Goal: Task Accomplishment & Management: Use online tool/utility

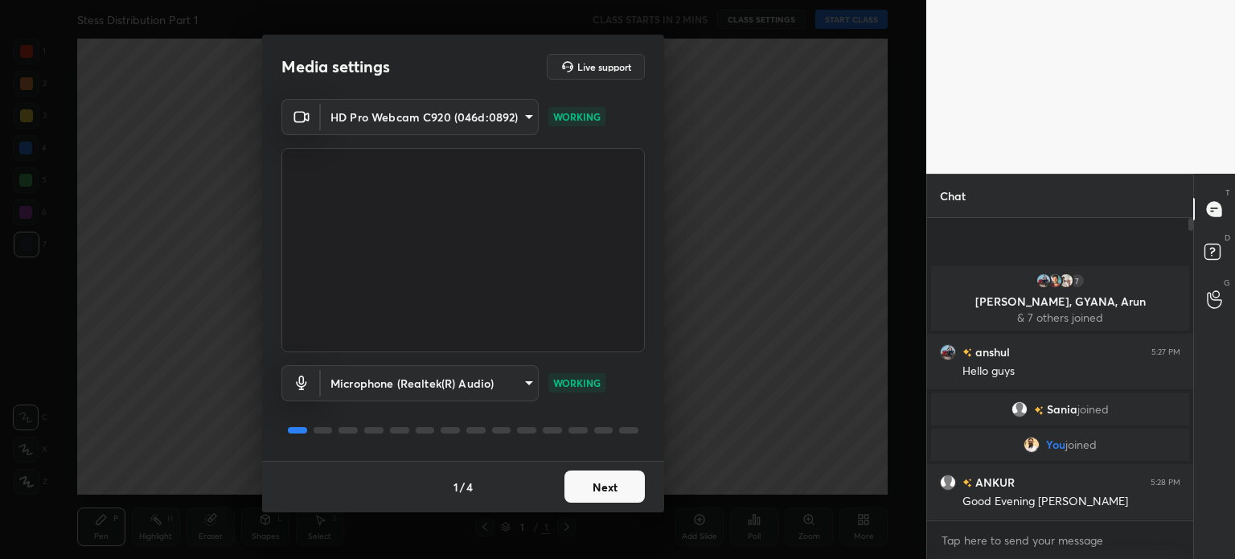
click at [597, 479] on button "Next" at bounding box center [605, 486] width 80 height 32
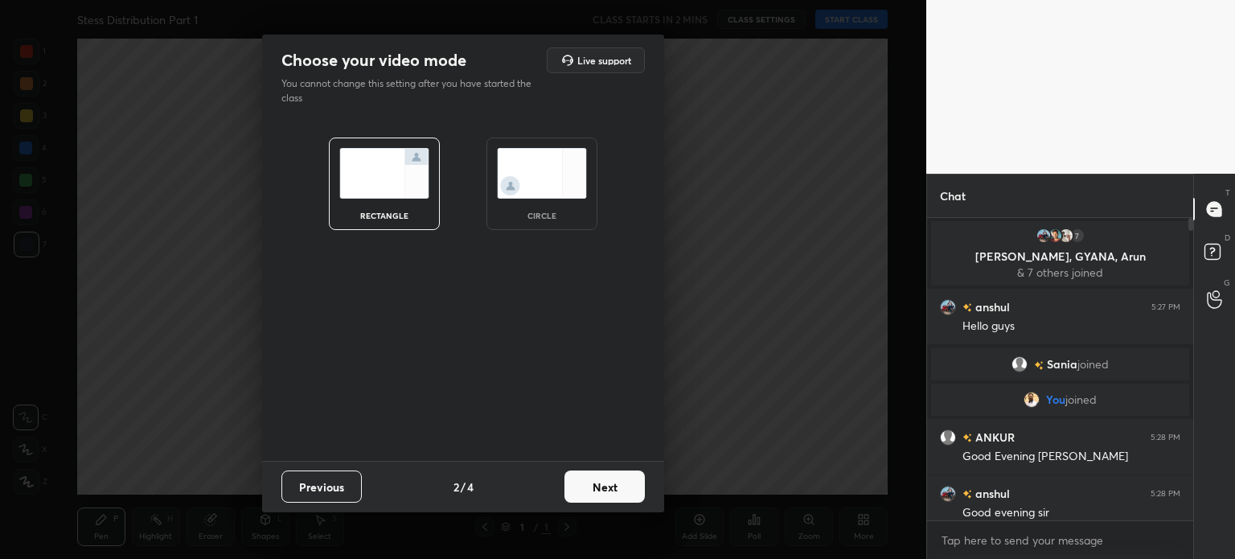
click at [597, 479] on button "Next" at bounding box center [605, 486] width 80 height 32
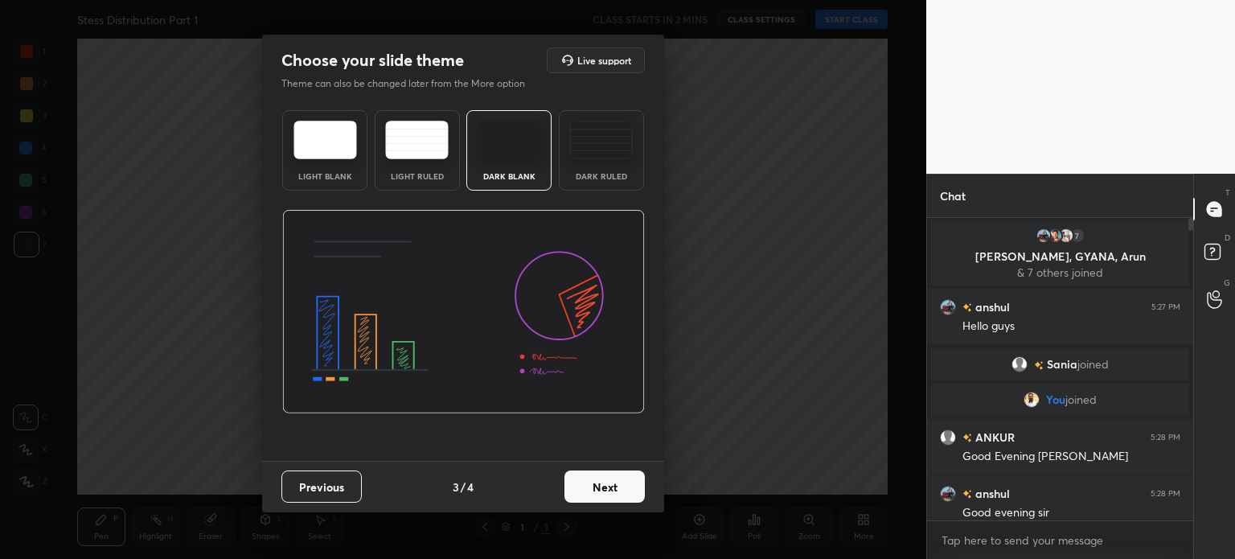
click at [597, 479] on button "Next" at bounding box center [605, 486] width 80 height 32
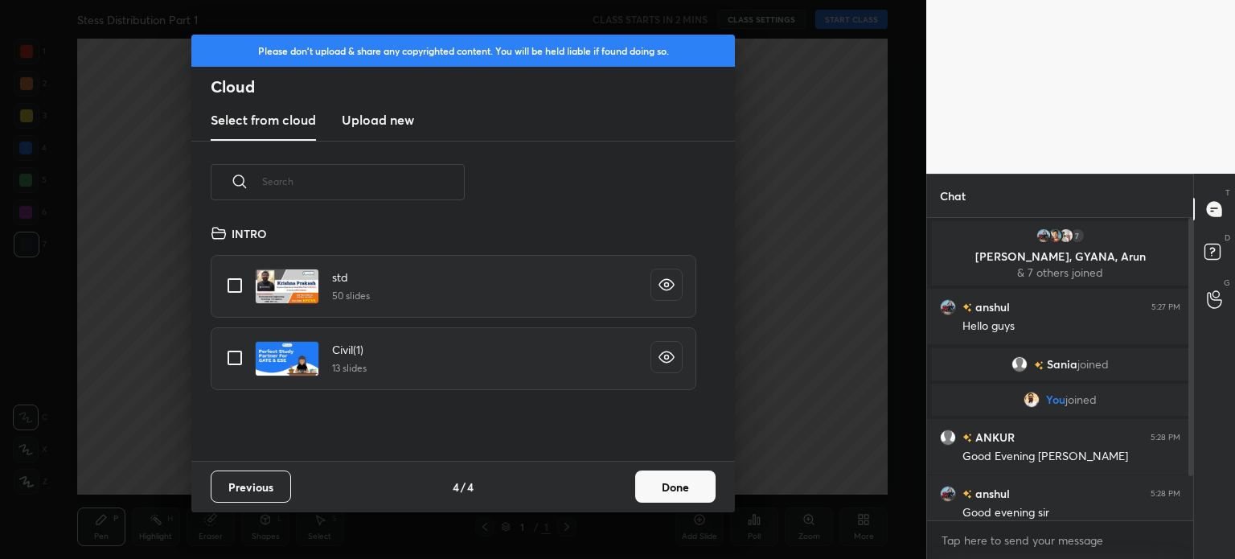
scroll to position [238, 516]
click at [366, 119] on h3 "Upload new" at bounding box center [378, 119] width 72 height 19
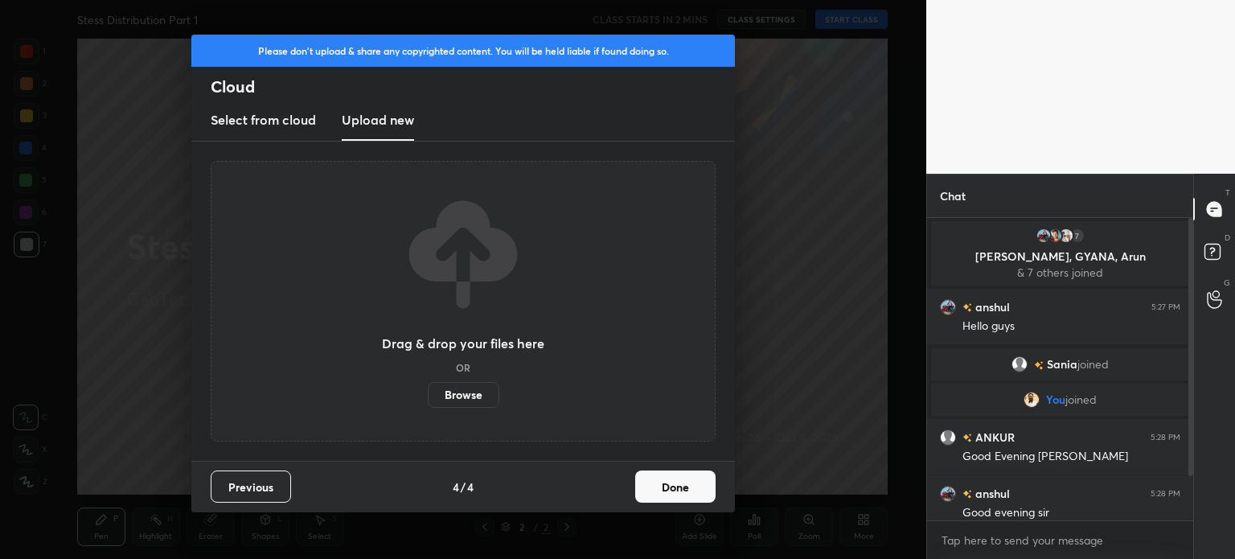
click at [466, 405] on label "Browse" at bounding box center [464, 395] width 72 height 26
click at [428, 405] on input "Browse" at bounding box center [428, 395] width 0 height 26
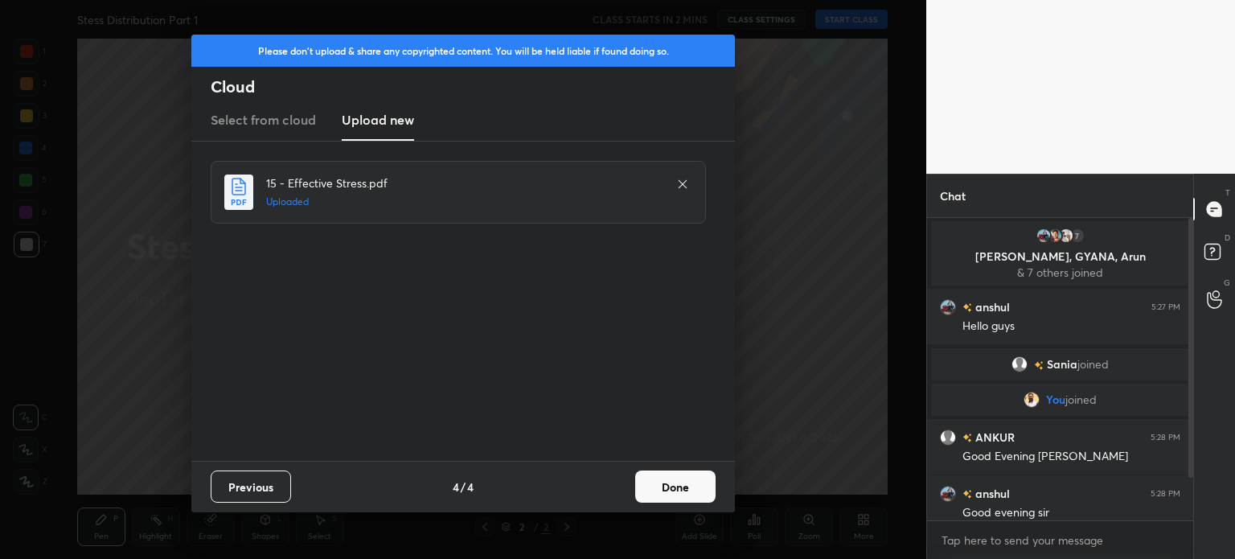
click at [665, 485] on button "Done" at bounding box center [675, 486] width 80 height 32
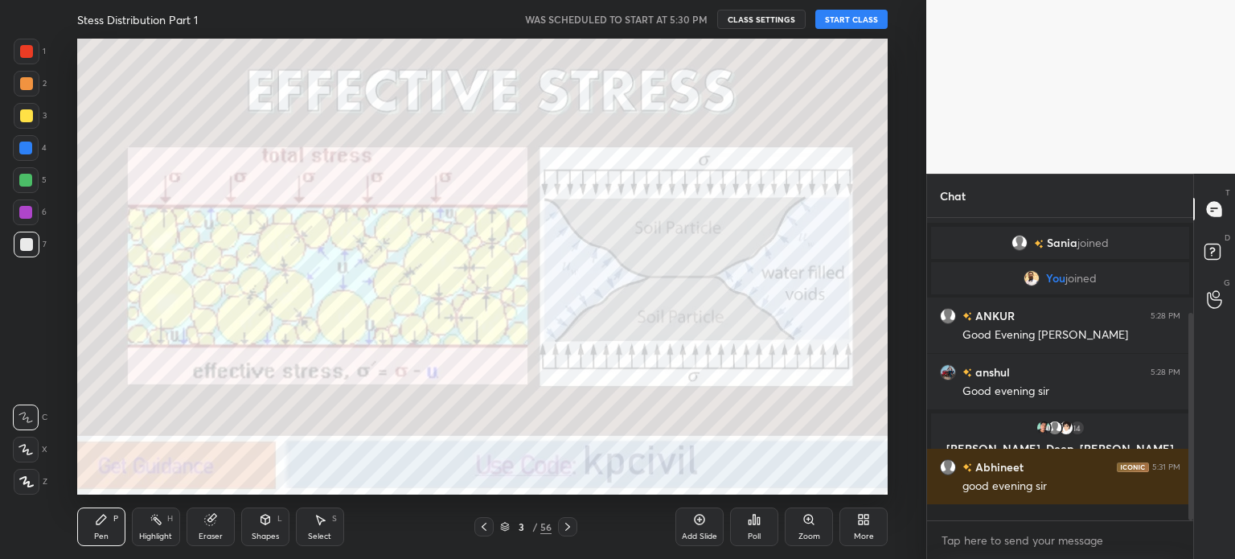
scroll to position [298, 261]
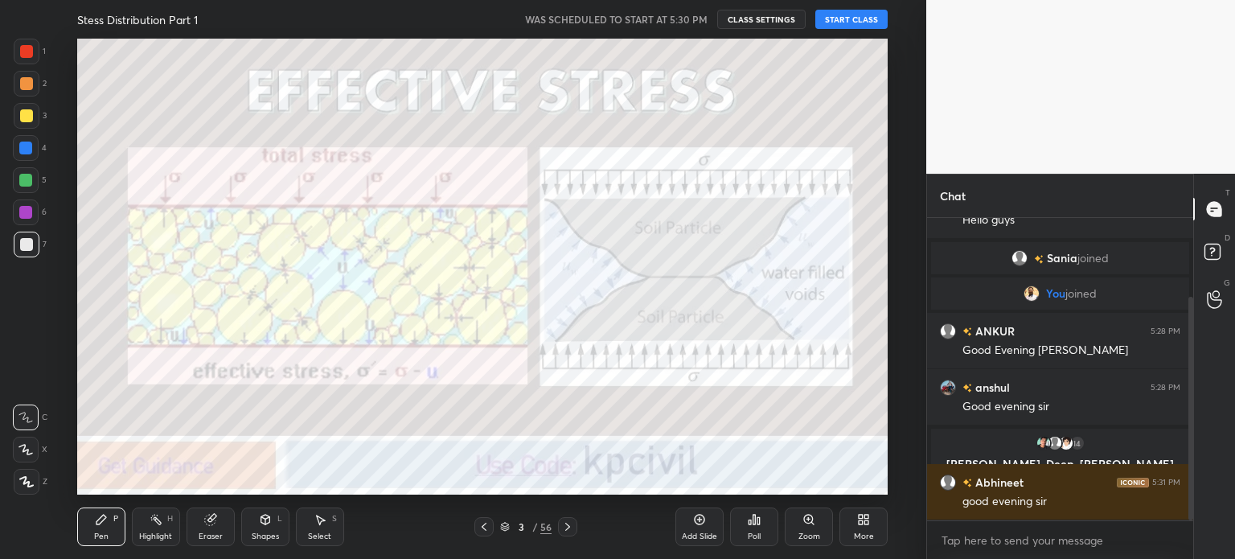
click at [844, 18] on button "START CLASS" at bounding box center [852, 19] width 72 height 19
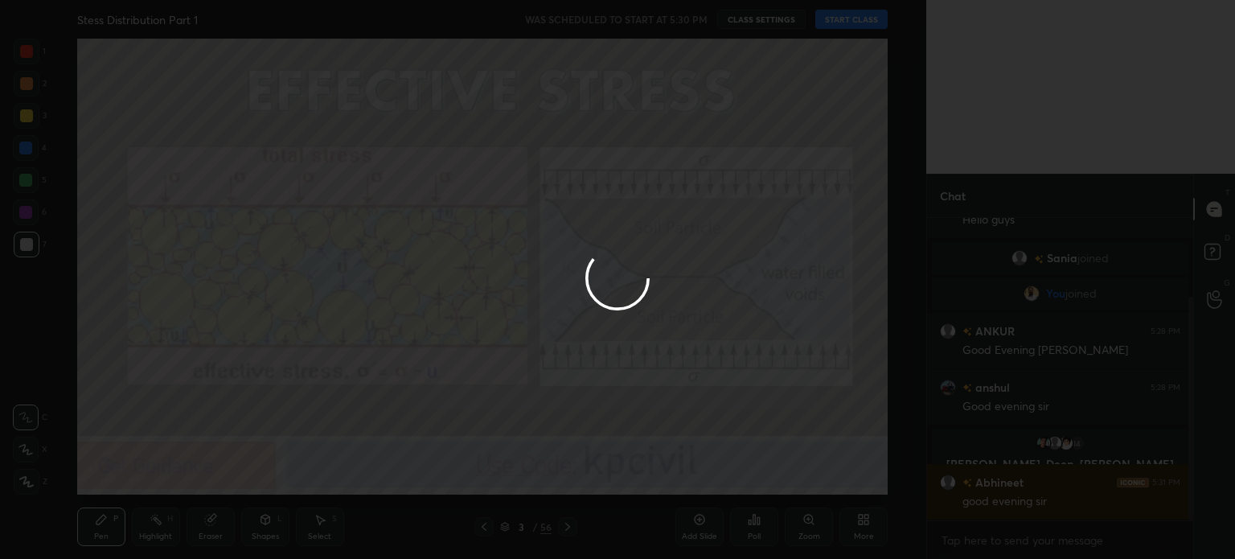
type textarea "x"
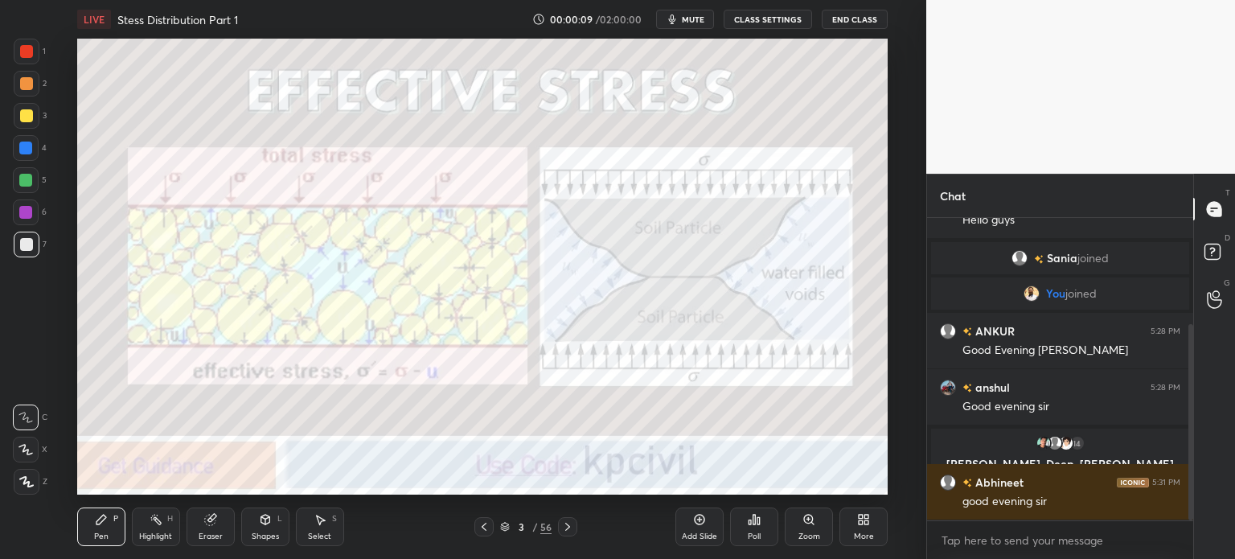
scroll to position [162, 0]
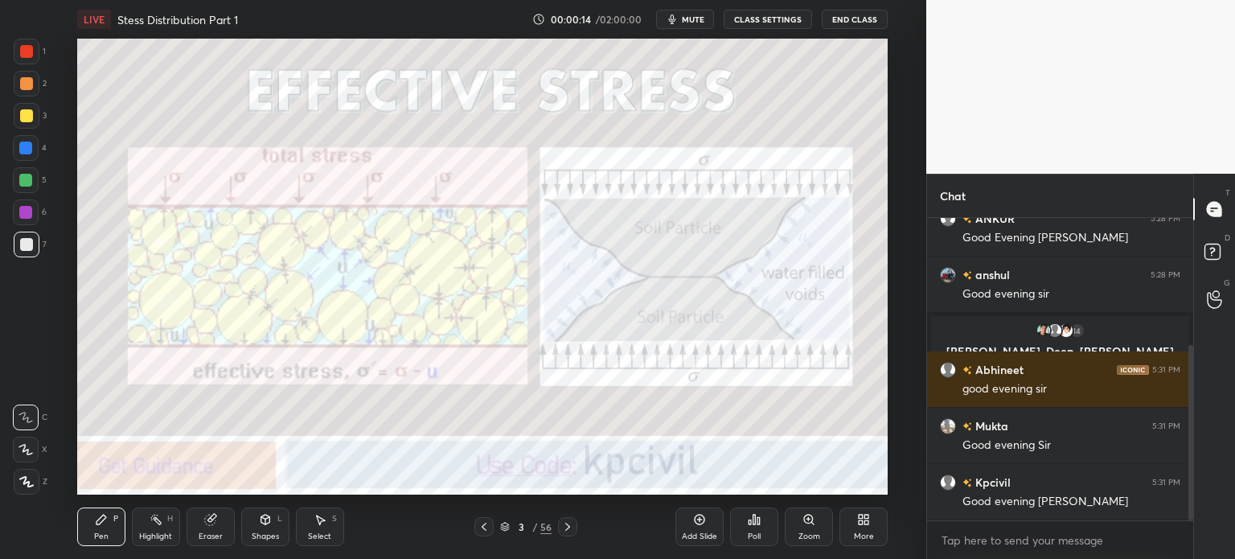
click at [21, 479] on icon at bounding box center [26, 481] width 14 height 11
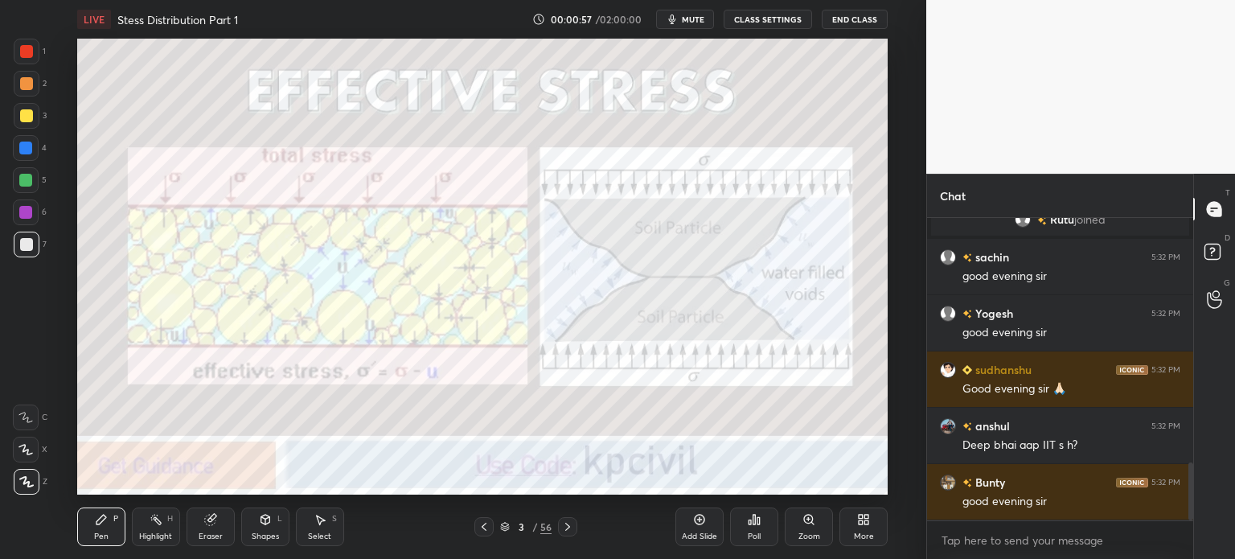
scroll to position [1342, 0]
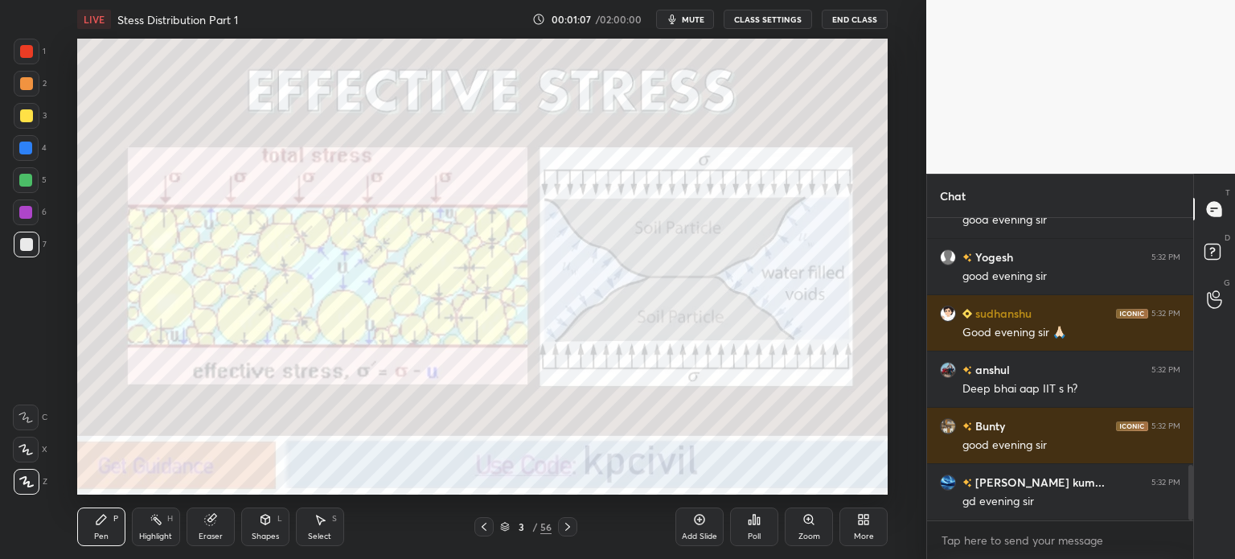
click at [572, 528] on icon at bounding box center [567, 526] width 13 height 13
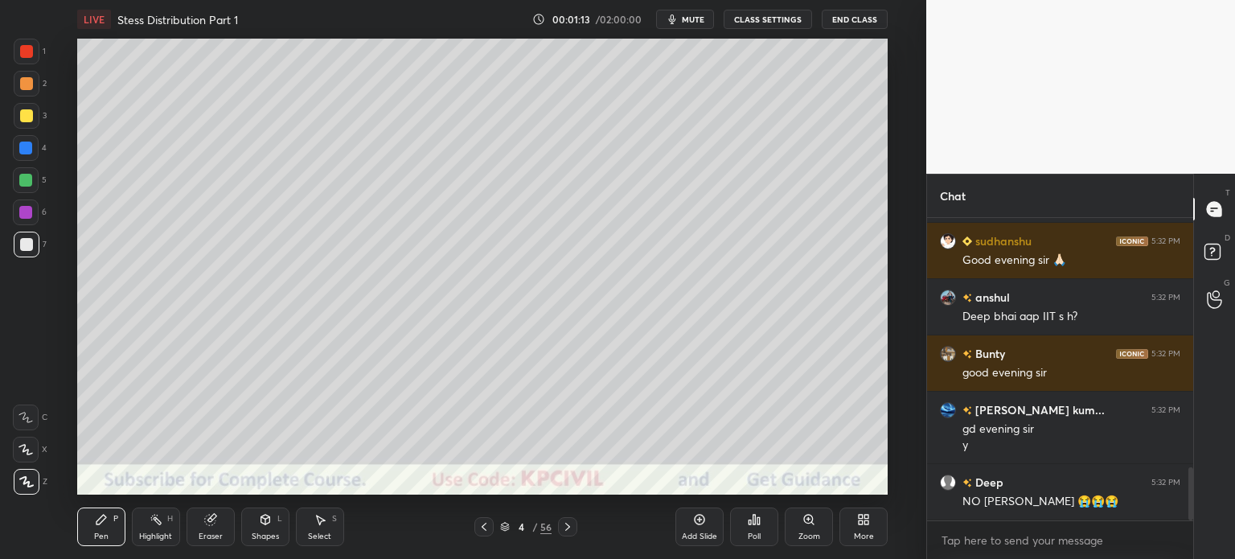
scroll to position [1453, 0]
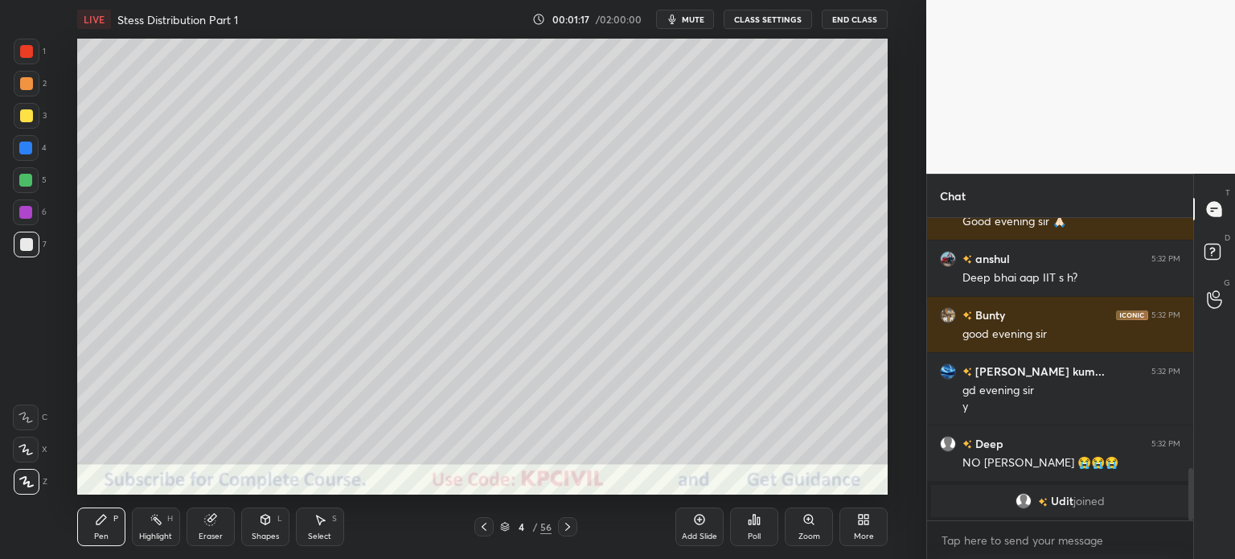
click at [20, 118] on div at bounding box center [26, 115] width 13 height 13
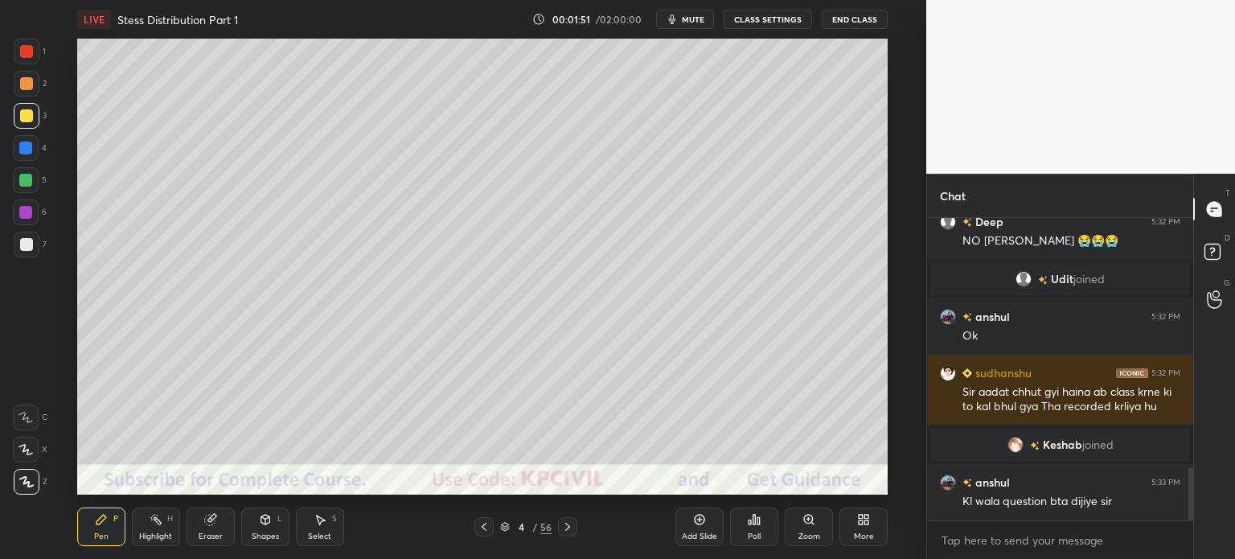
scroll to position [1469, 0]
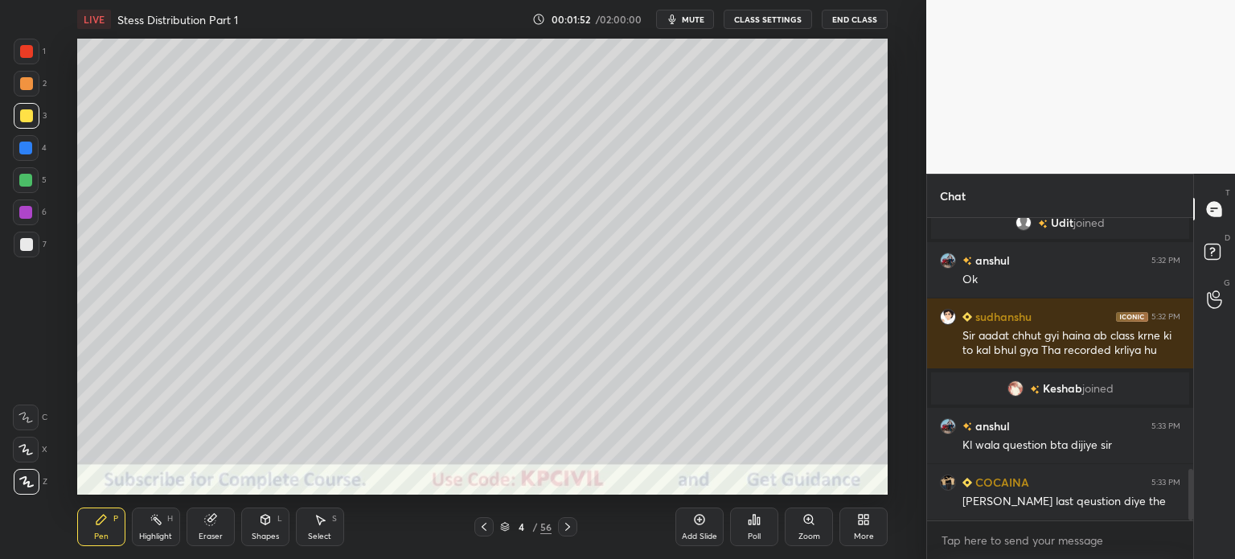
click at [508, 524] on icon at bounding box center [505, 525] width 8 height 4
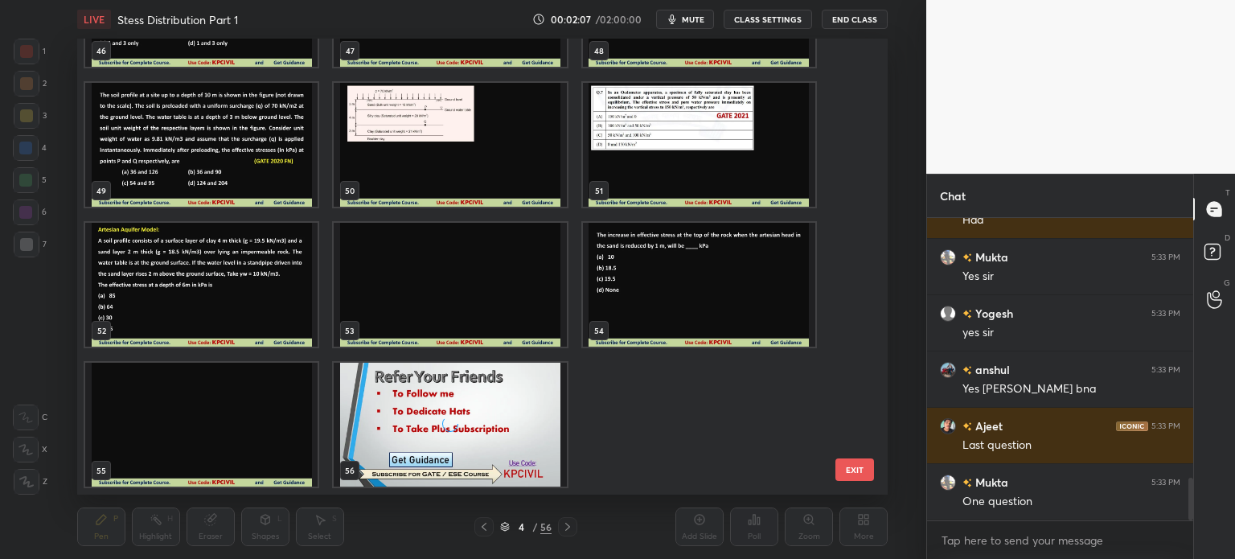
scroll to position [1863, 0]
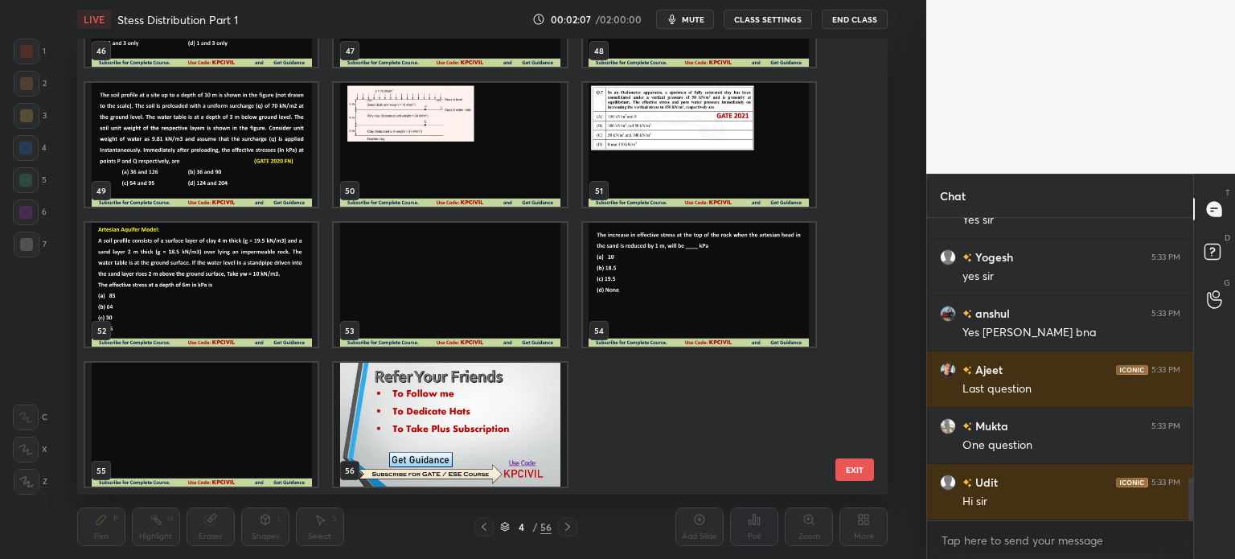
click at [183, 160] on img "grid" at bounding box center [201, 145] width 232 height 124
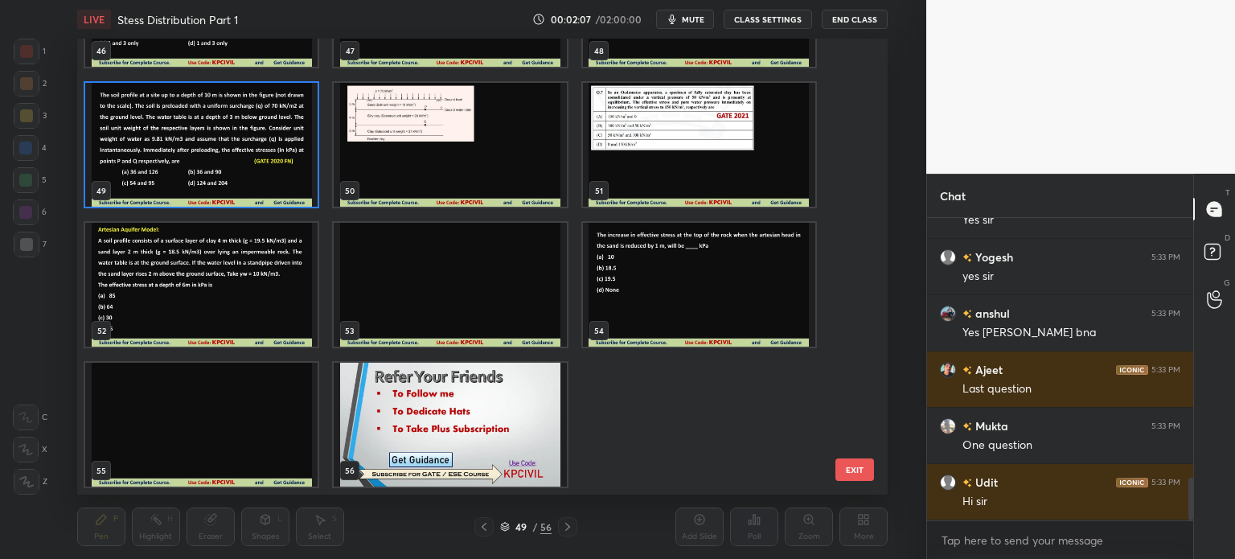
click at [183, 160] on img "grid" at bounding box center [201, 145] width 232 height 124
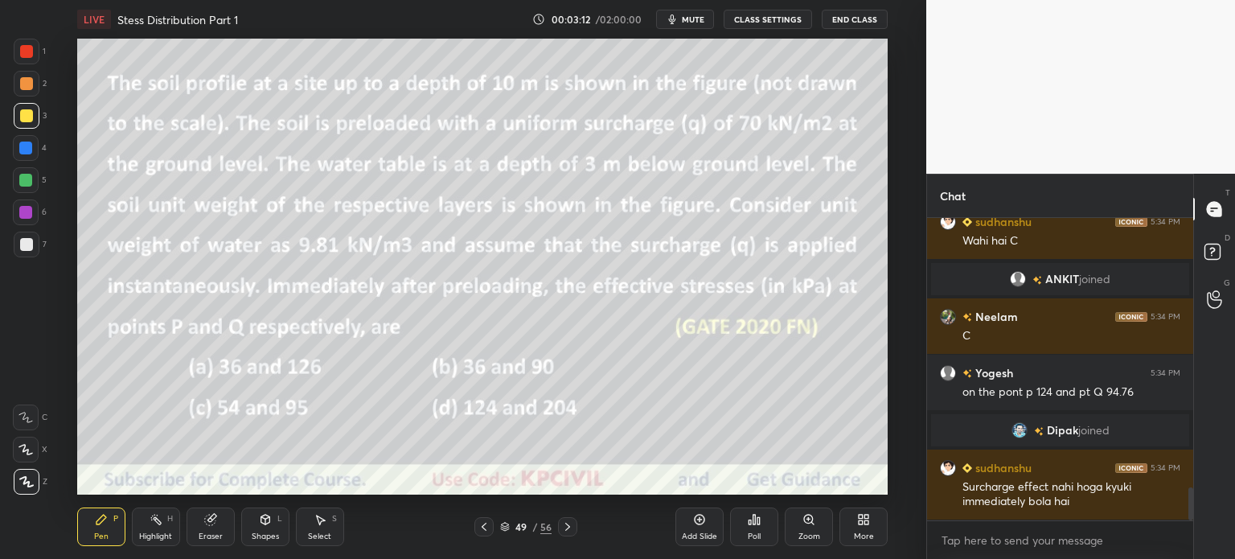
scroll to position [2471, 0]
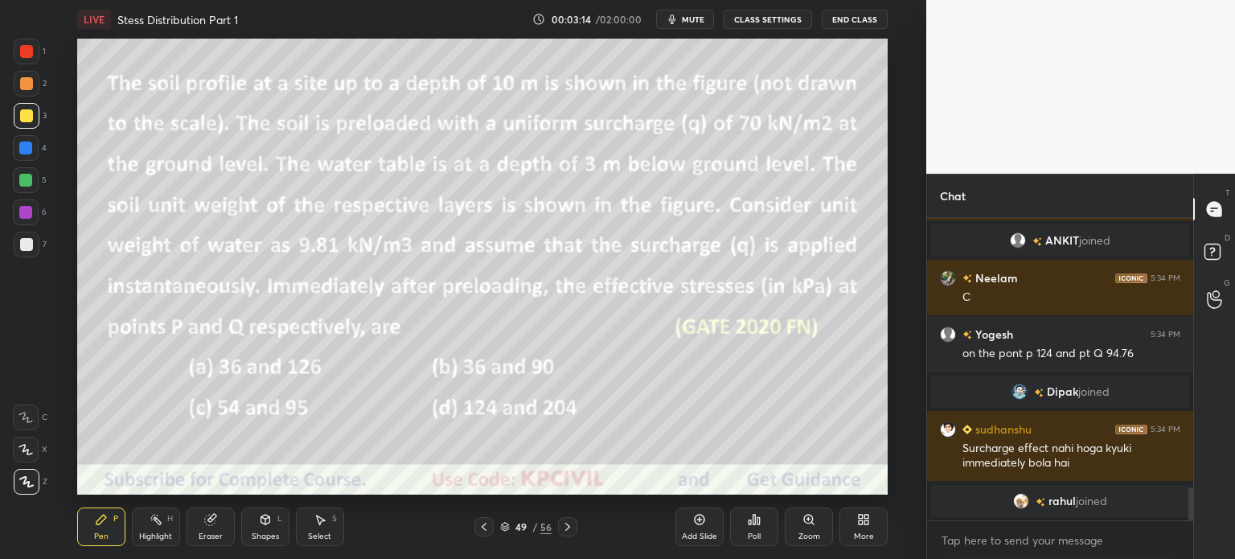
click at [568, 530] on icon at bounding box center [567, 526] width 13 height 13
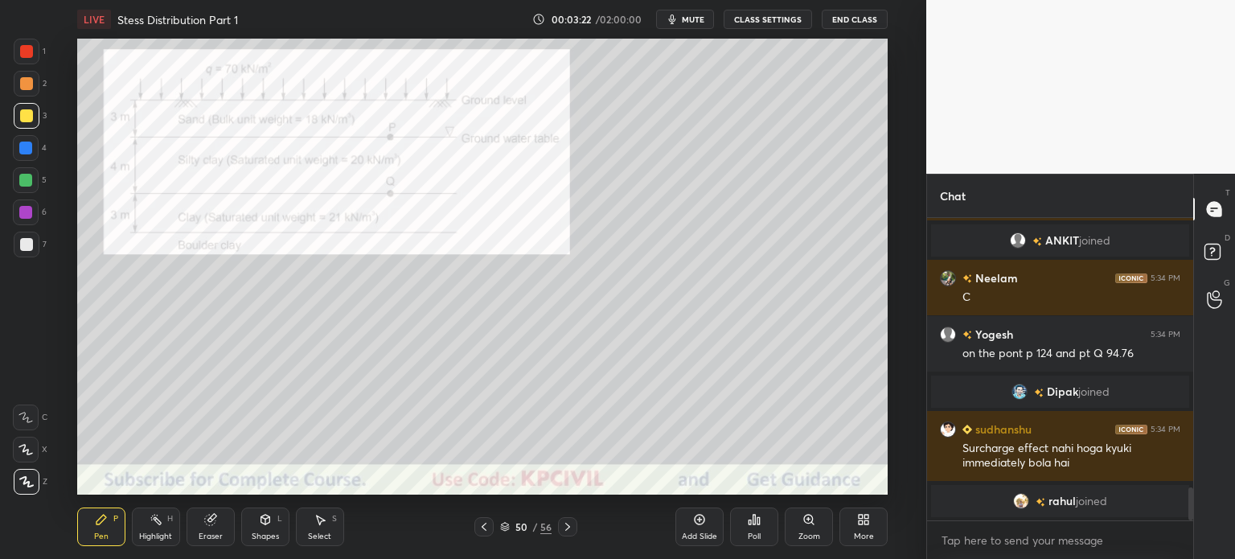
click at [22, 55] on div at bounding box center [26, 51] width 13 height 13
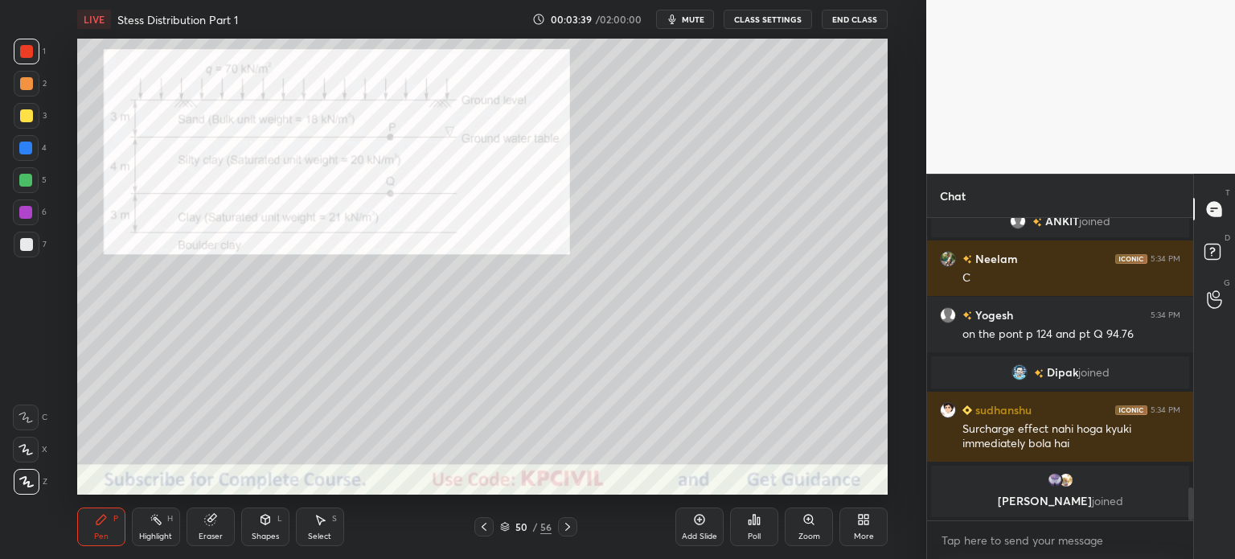
click at [24, 247] on div at bounding box center [26, 244] width 13 height 13
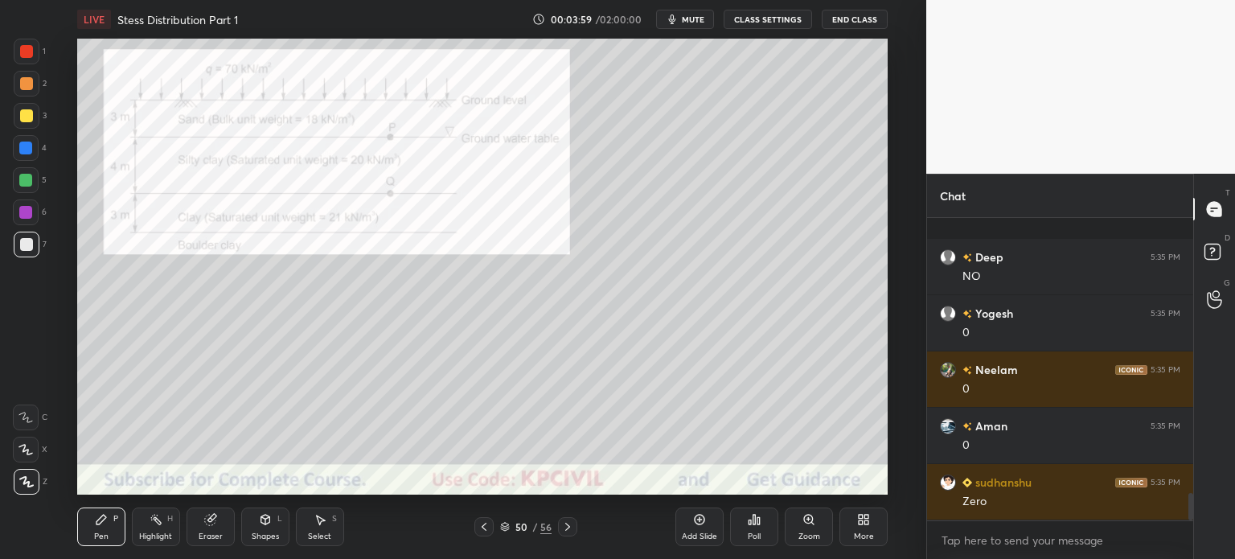
scroll to position [3021, 0]
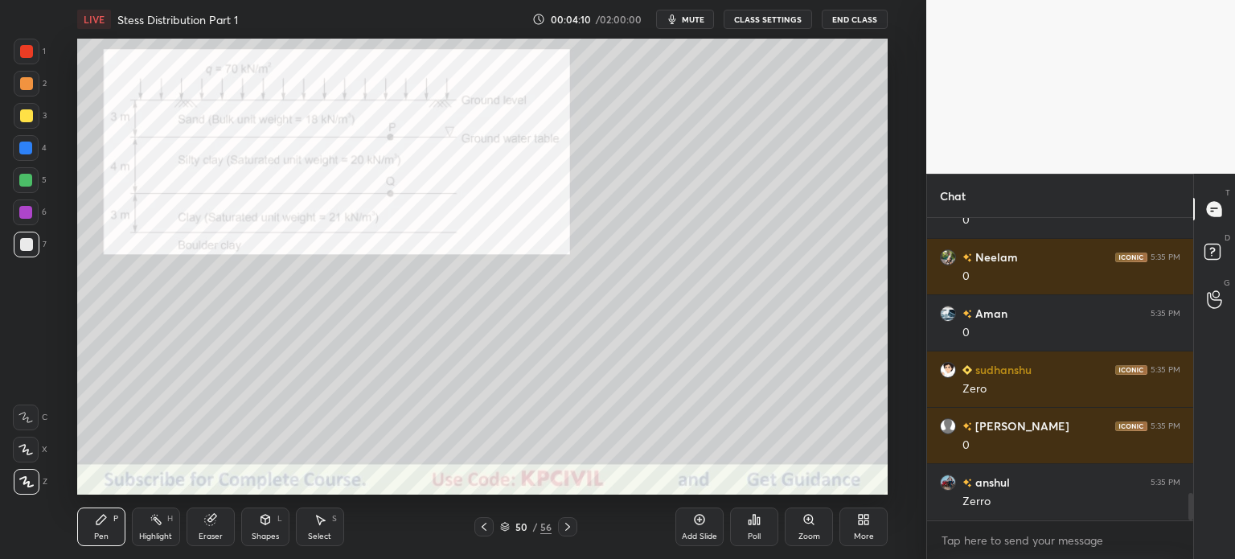
click at [485, 531] on icon at bounding box center [484, 526] width 13 height 13
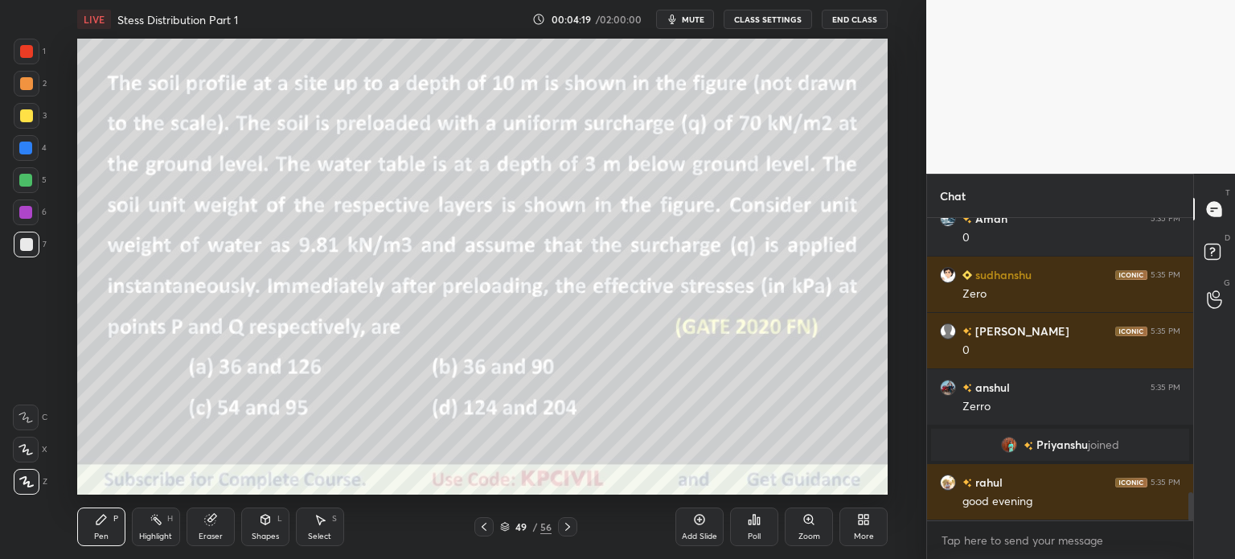
scroll to position [2942, 0]
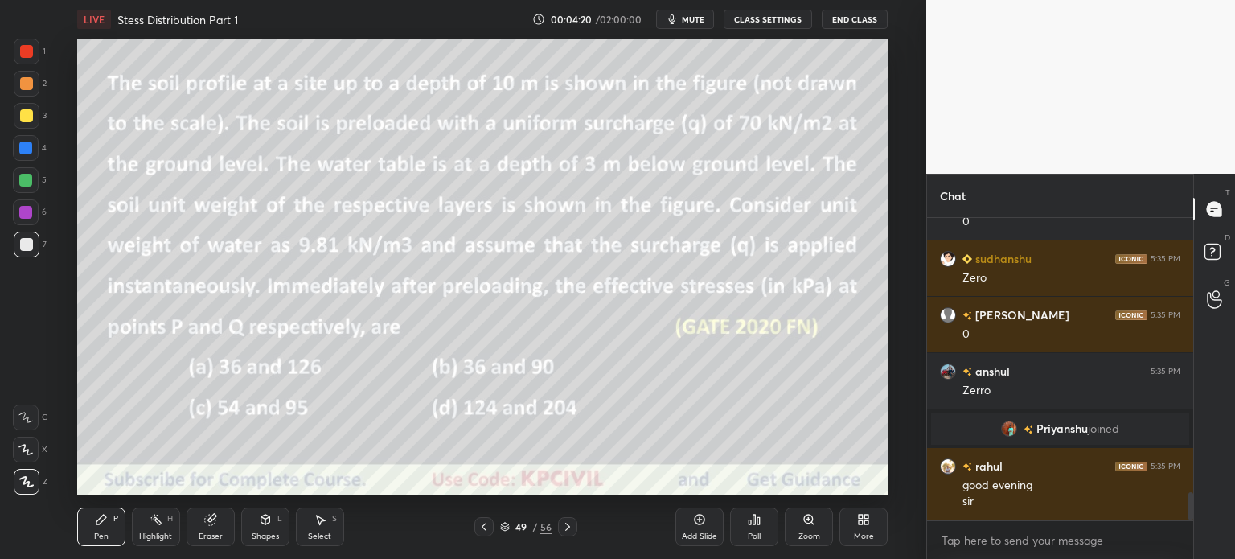
click at [567, 533] on div at bounding box center [567, 526] width 19 height 19
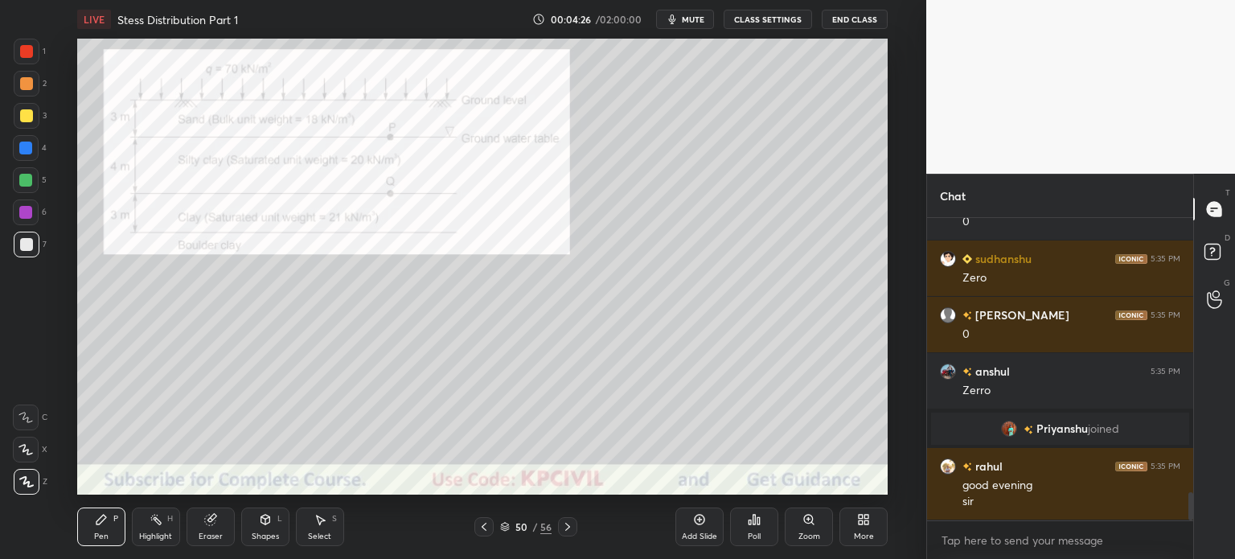
click at [23, 84] on div at bounding box center [26, 83] width 13 height 13
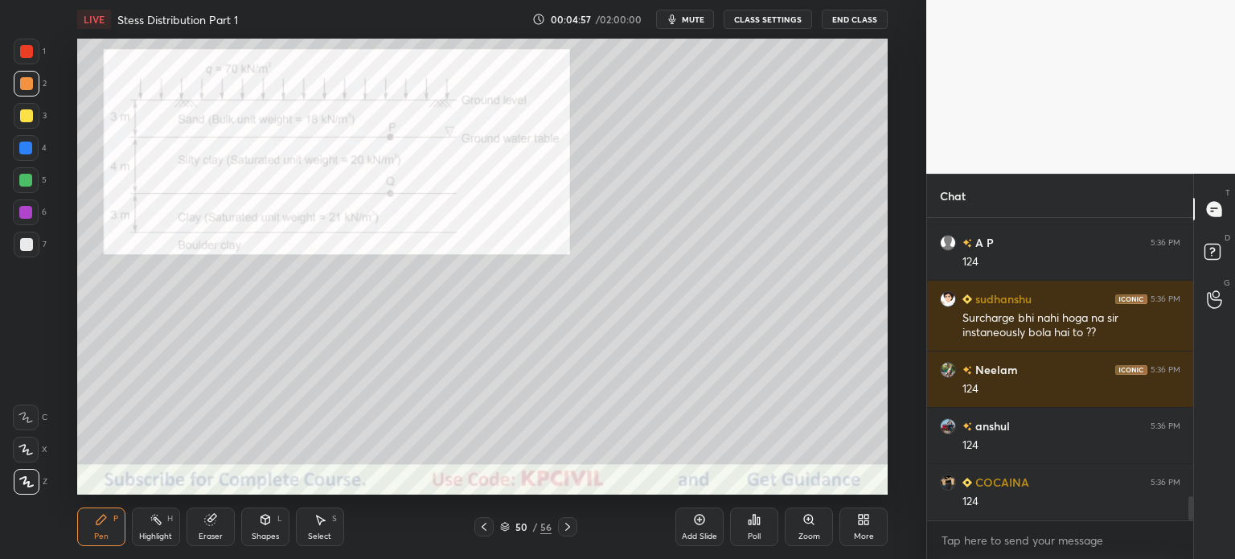
scroll to position [3463, 0]
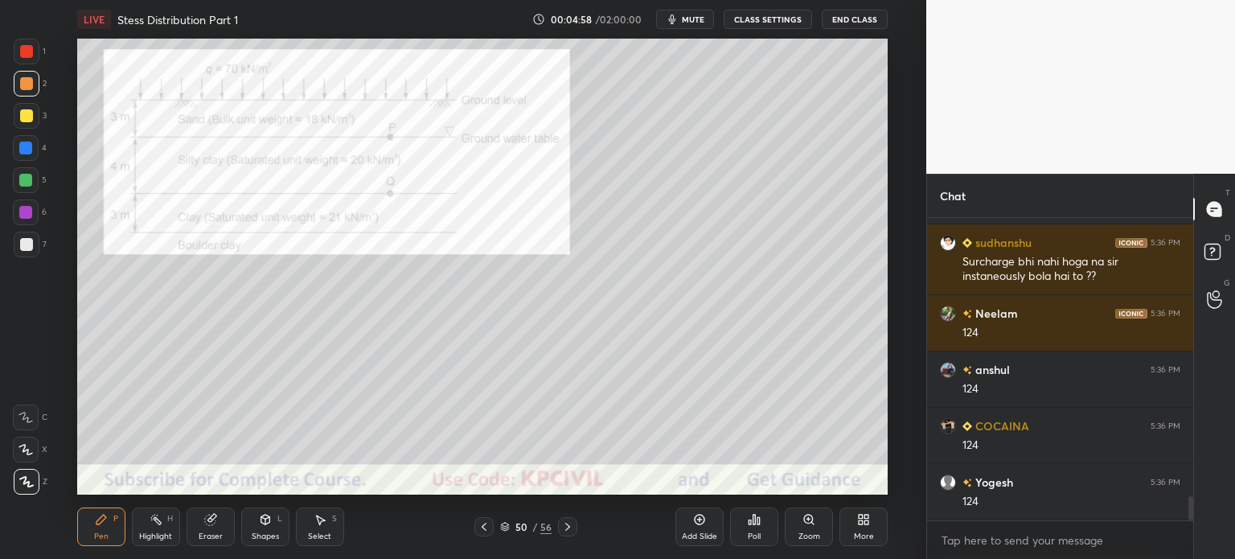
click at [484, 527] on icon at bounding box center [484, 526] width 13 height 13
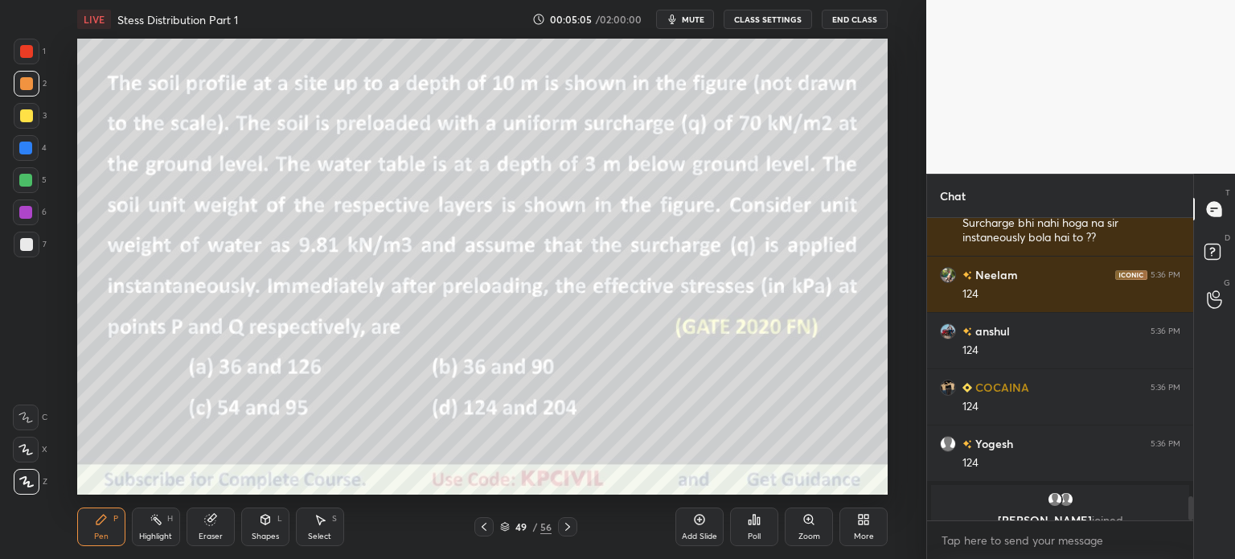
scroll to position [3521, 0]
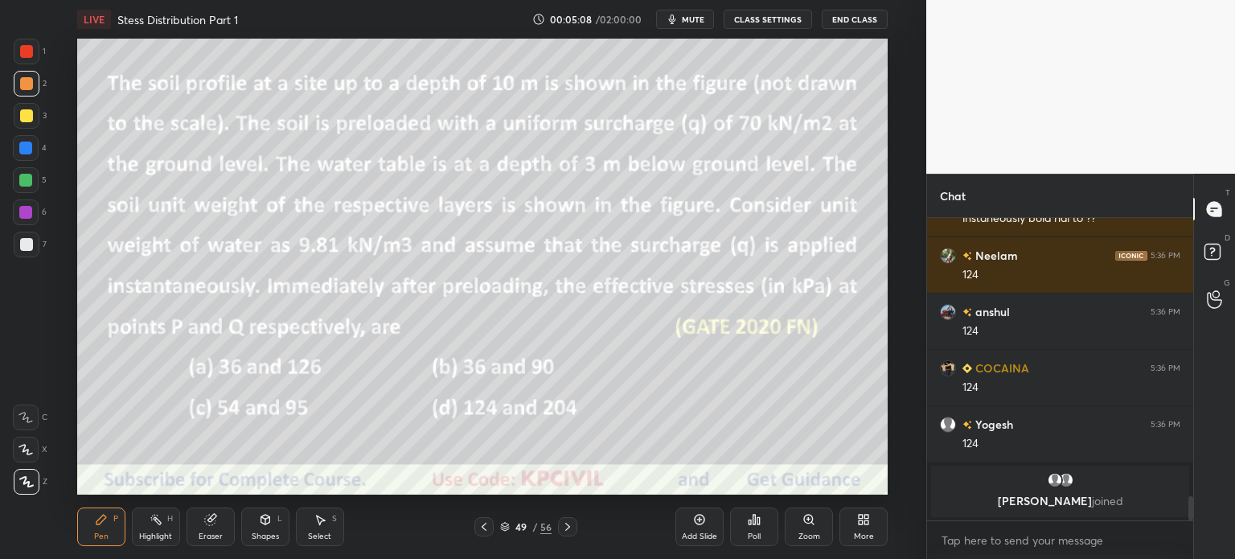
click at [570, 528] on icon at bounding box center [567, 526] width 13 height 13
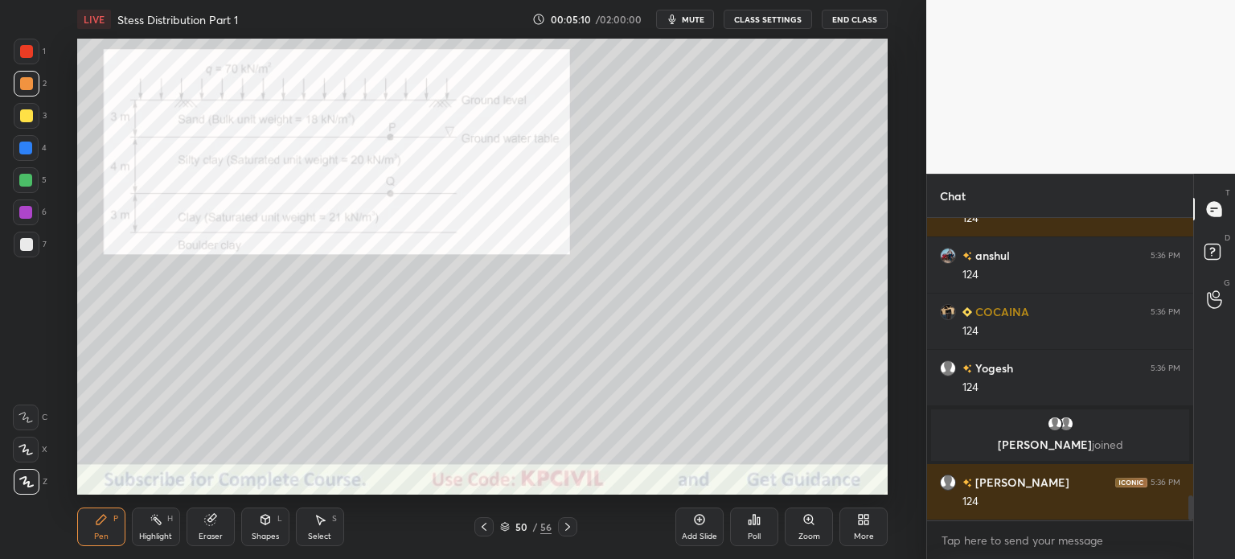
scroll to position [3476, 0]
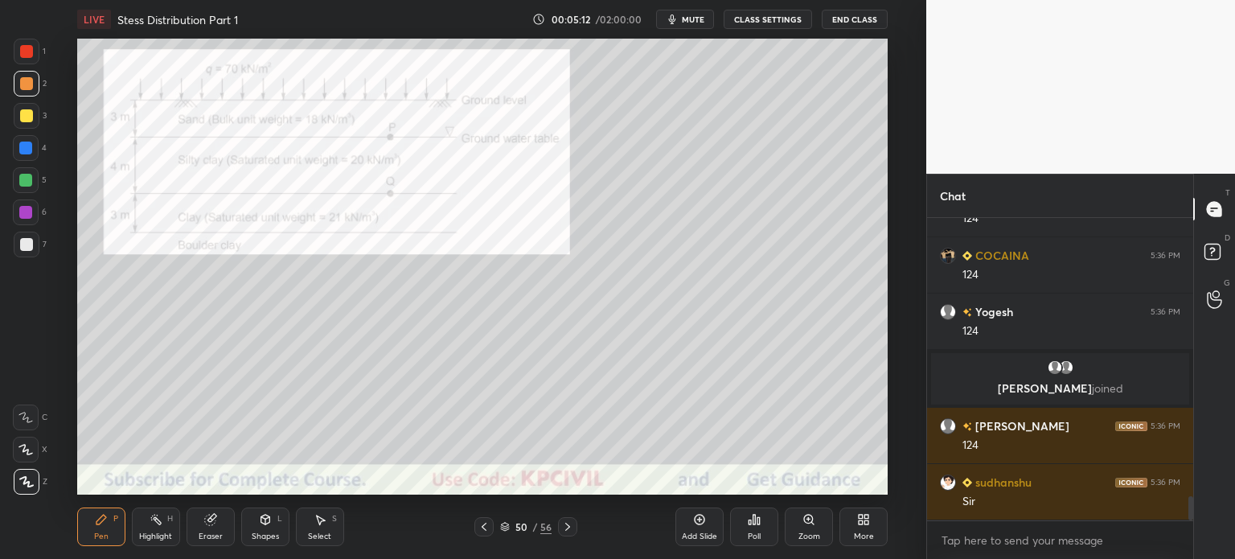
click at [869, 20] on button "End Class" at bounding box center [855, 19] width 66 height 19
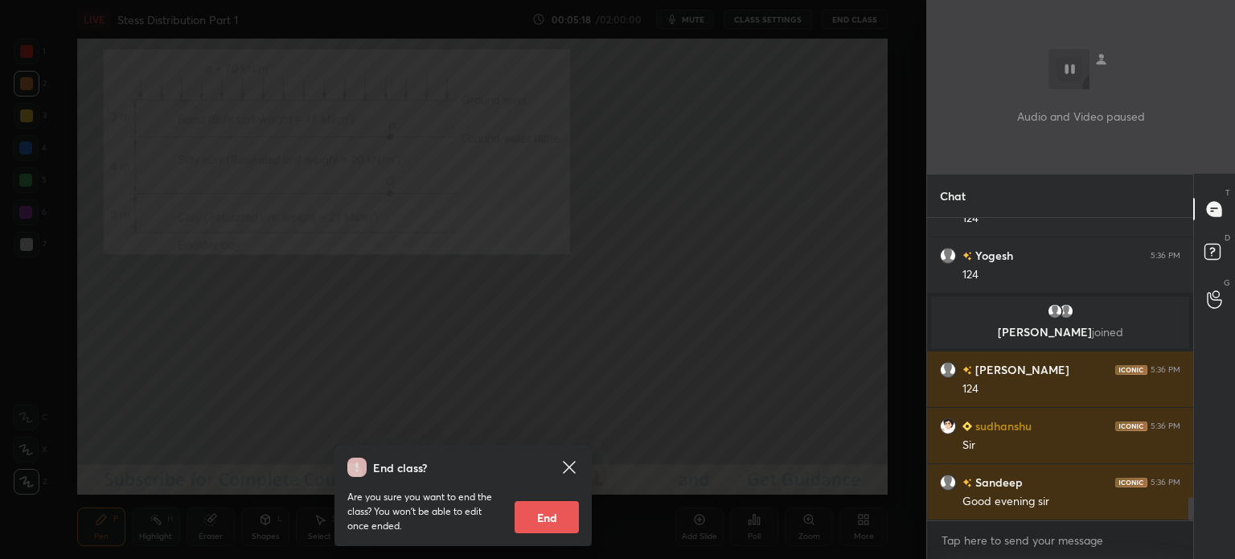
scroll to position [3589, 0]
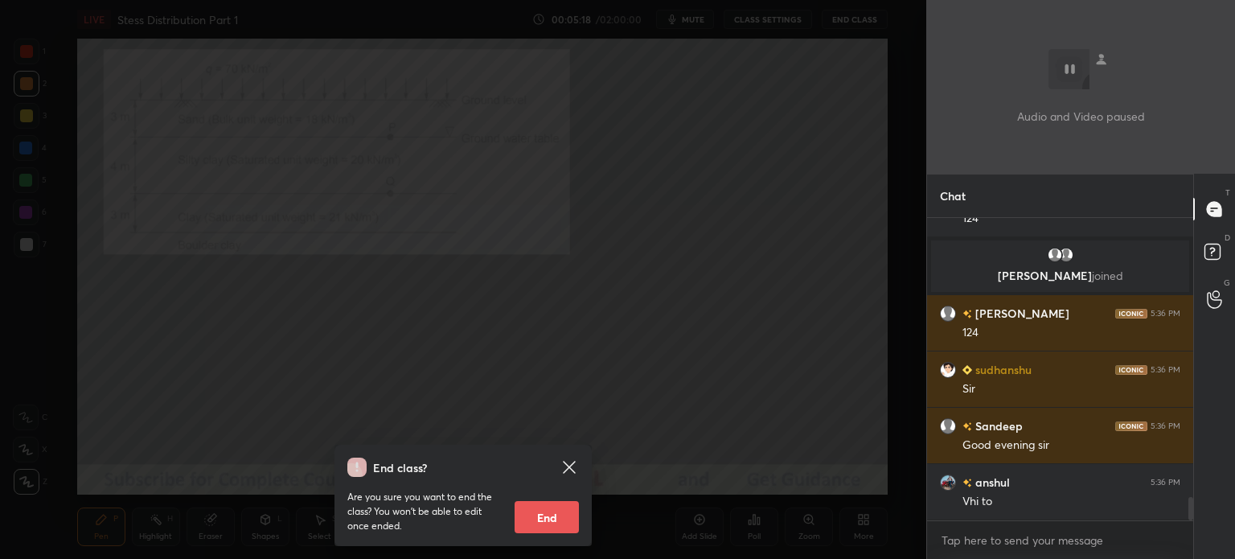
click at [429, 268] on div "End class? Are you sure you want to end the class? You won’t be able to edit on…" at bounding box center [463, 279] width 927 height 559
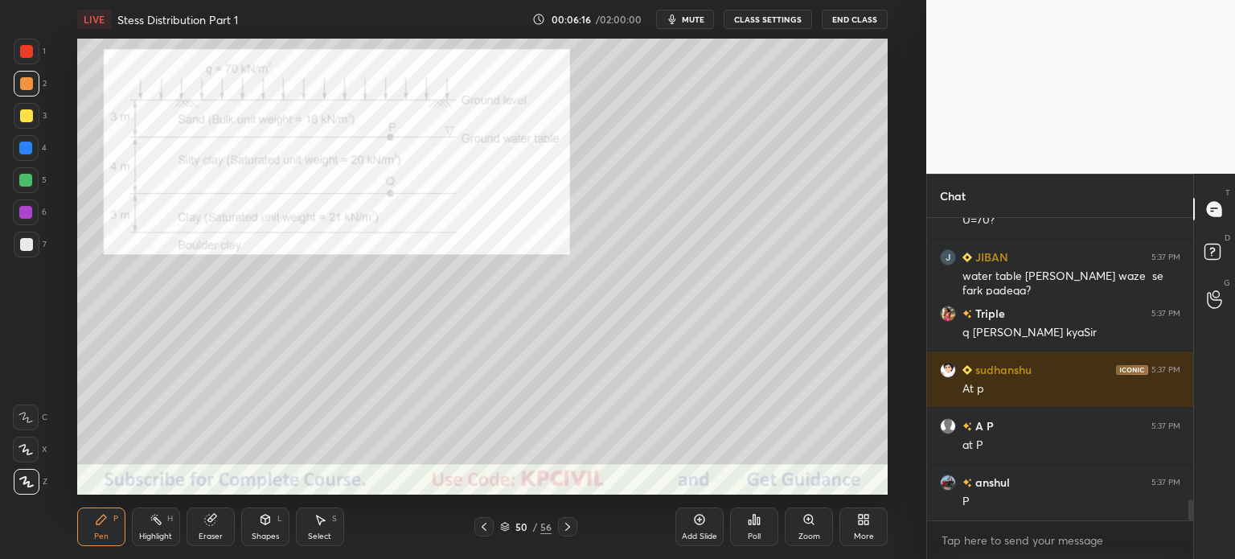
scroll to position [4110, 0]
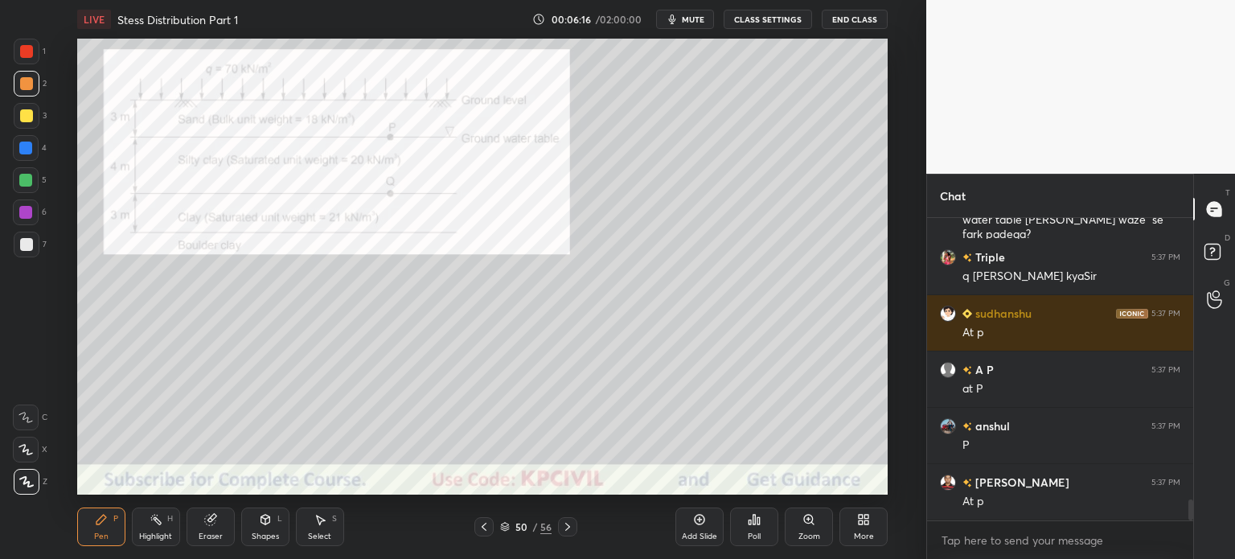
click at [25, 52] on div at bounding box center [26, 51] width 13 height 13
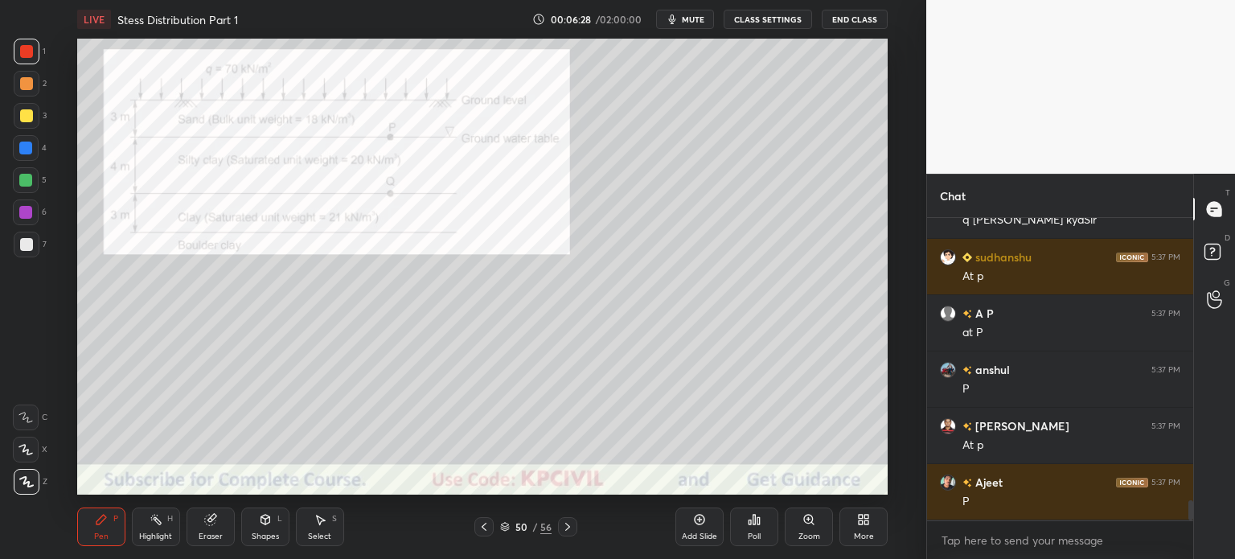
click at [23, 247] on div at bounding box center [26, 244] width 13 height 13
click at [20, 117] on div at bounding box center [26, 115] width 13 height 13
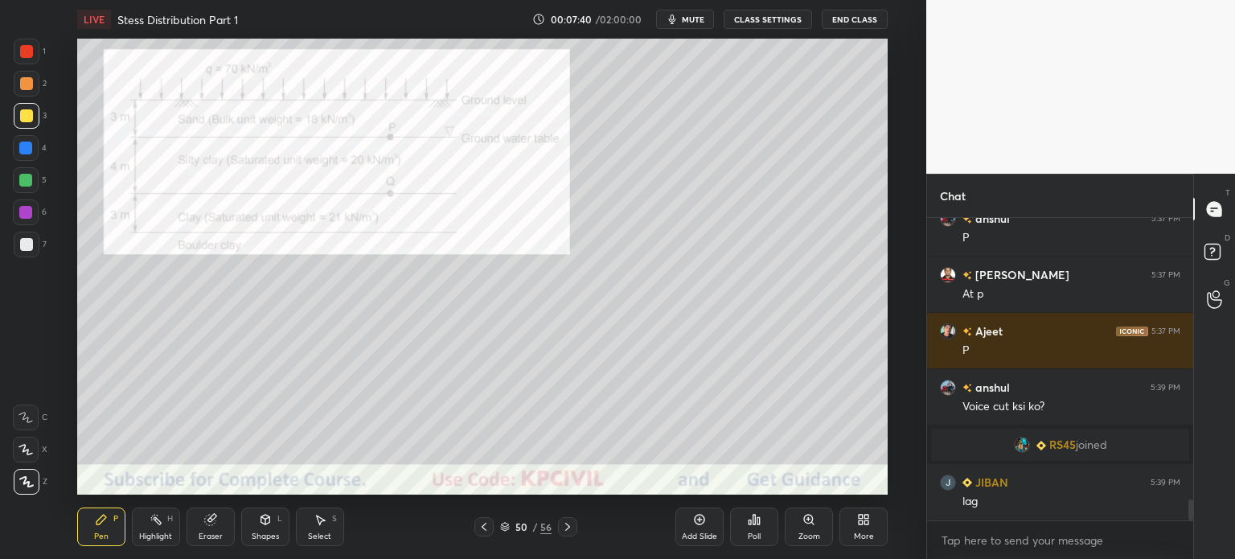
scroll to position [4150, 0]
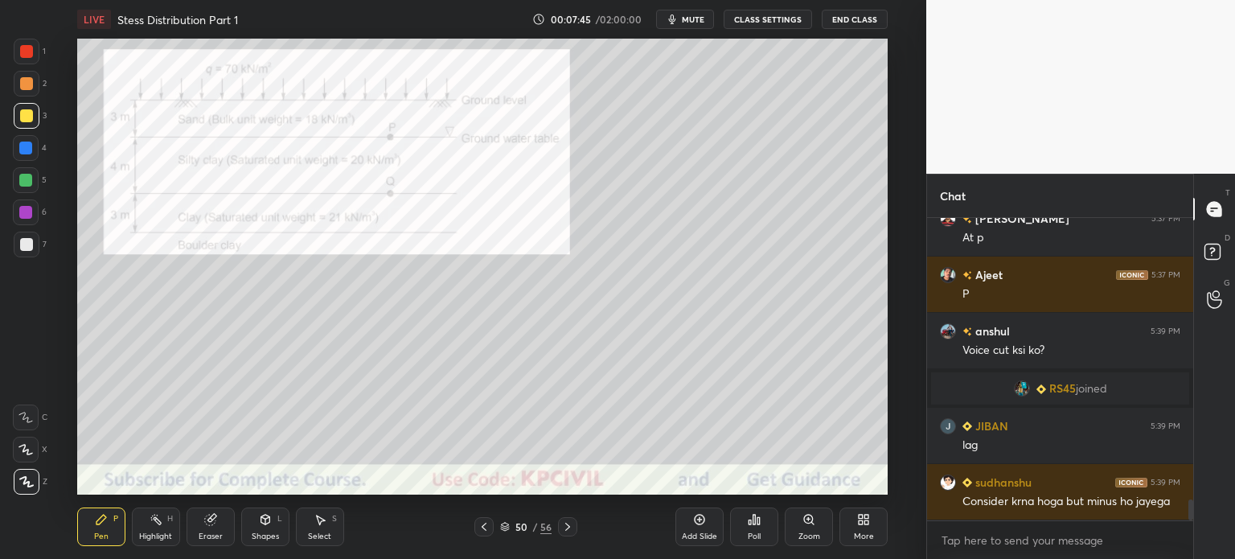
click at [26, 247] on div at bounding box center [26, 244] width 13 height 13
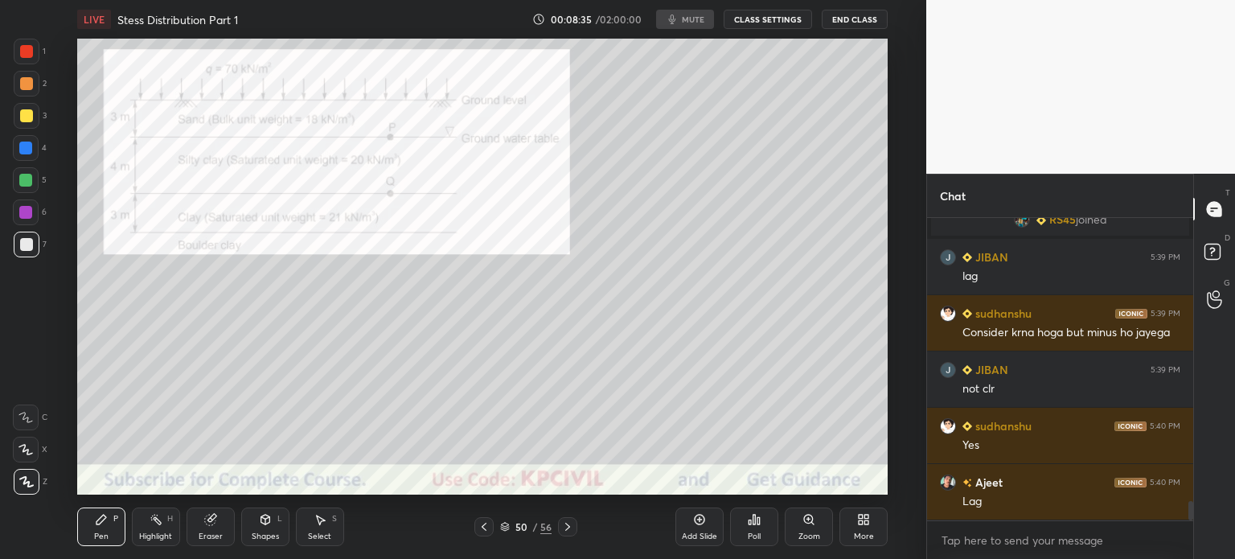
scroll to position [4375, 0]
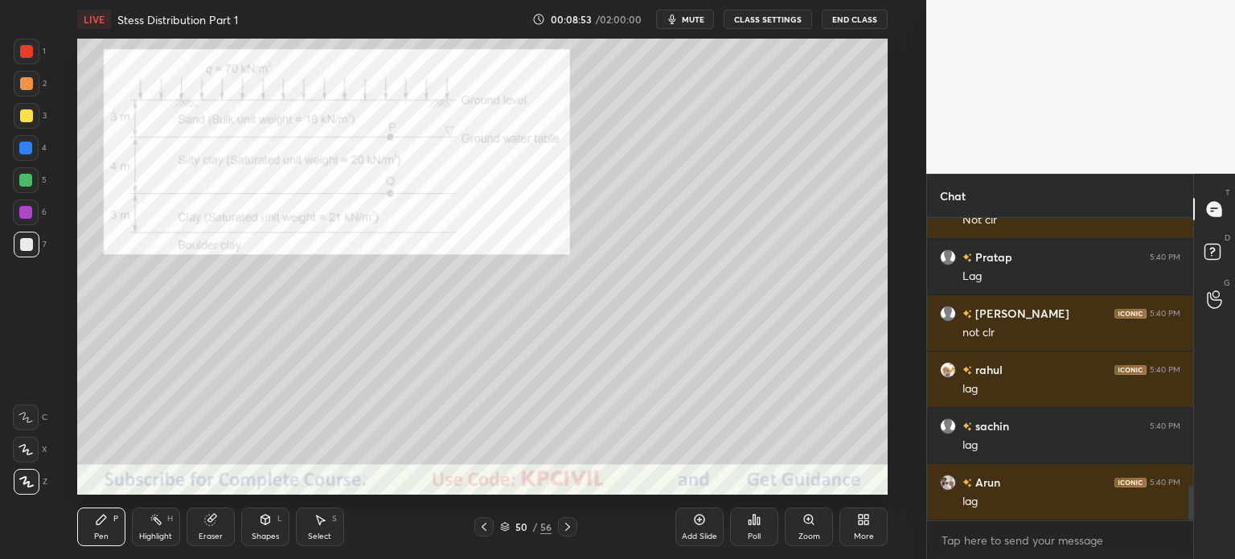
scroll to position [2326, 0]
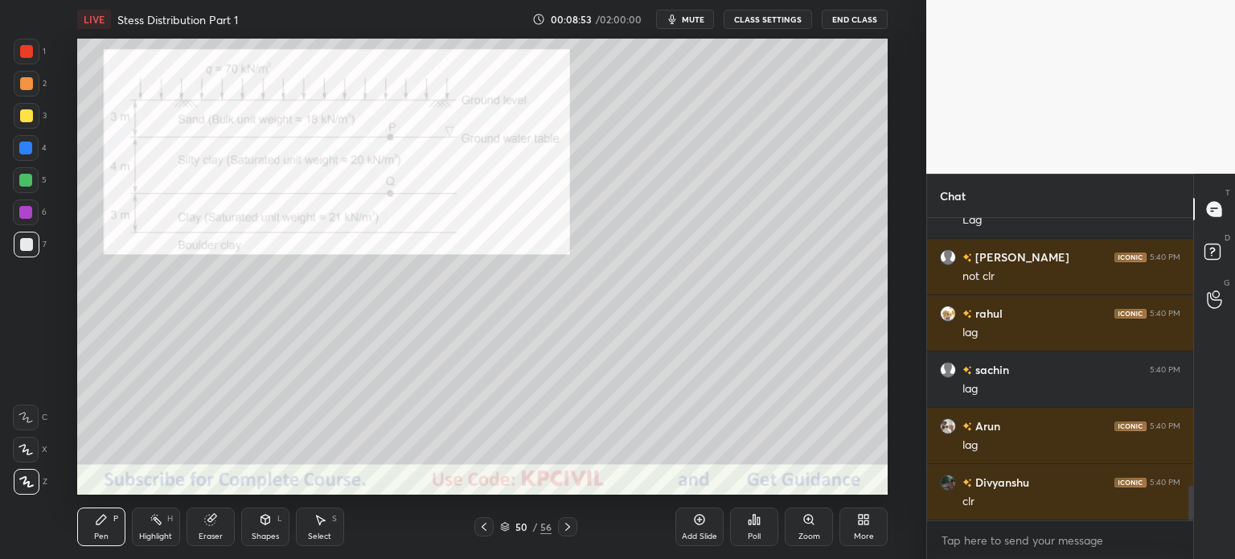
click at [206, 536] on div "Eraser" at bounding box center [211, 536] width 24 height 8
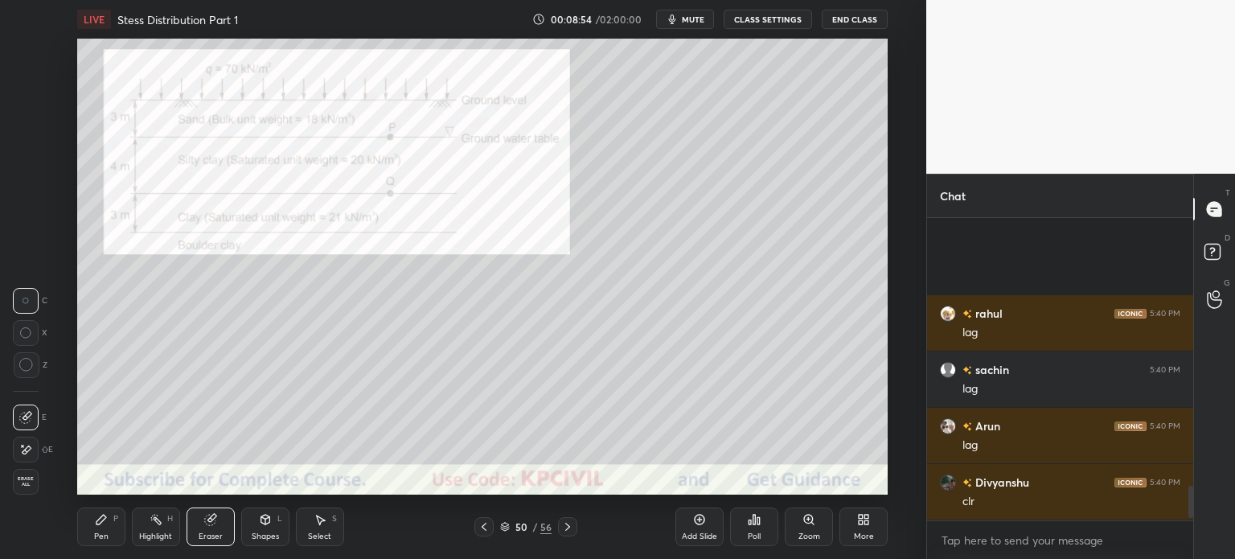
scroll to position [2495, 0]
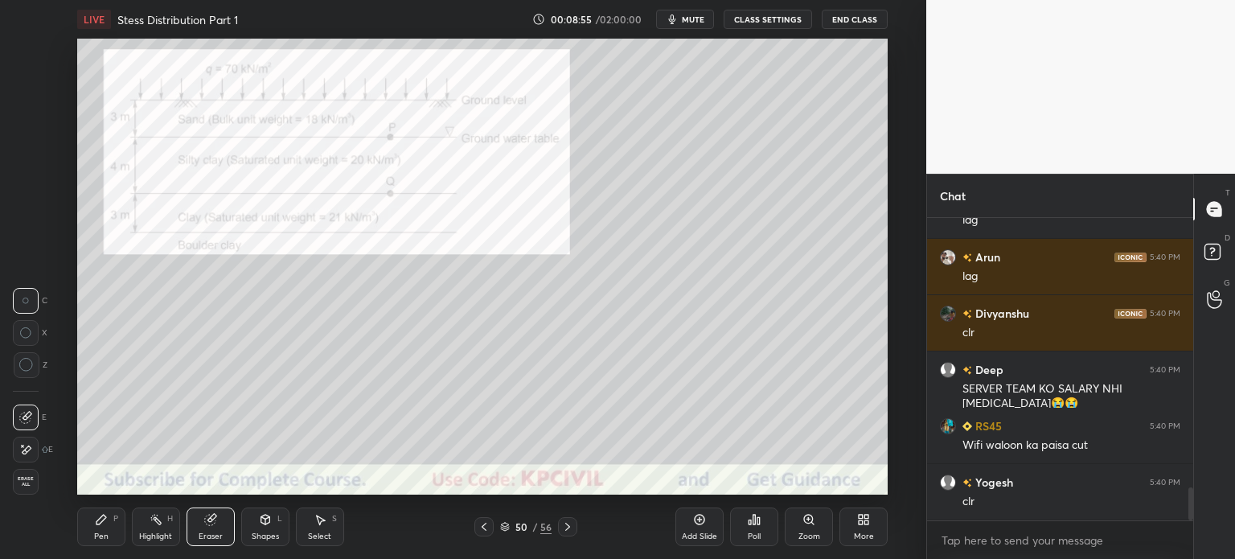
click at [19, 485] on span "Erase all" at bounding box center [26, 481] width 24 height 11
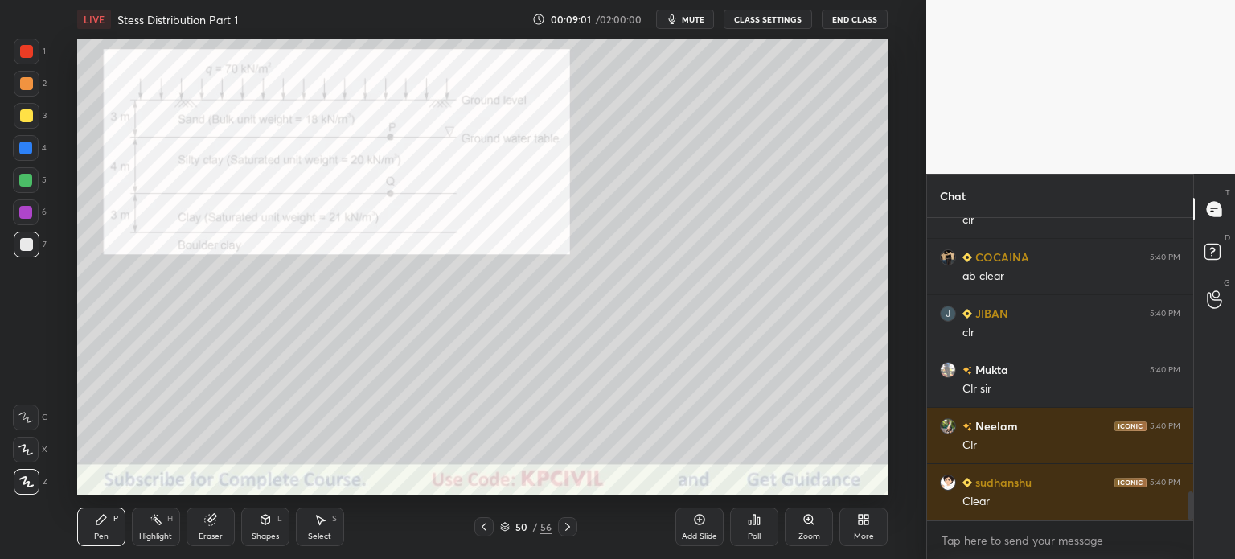
scroll to position [2833, 0]
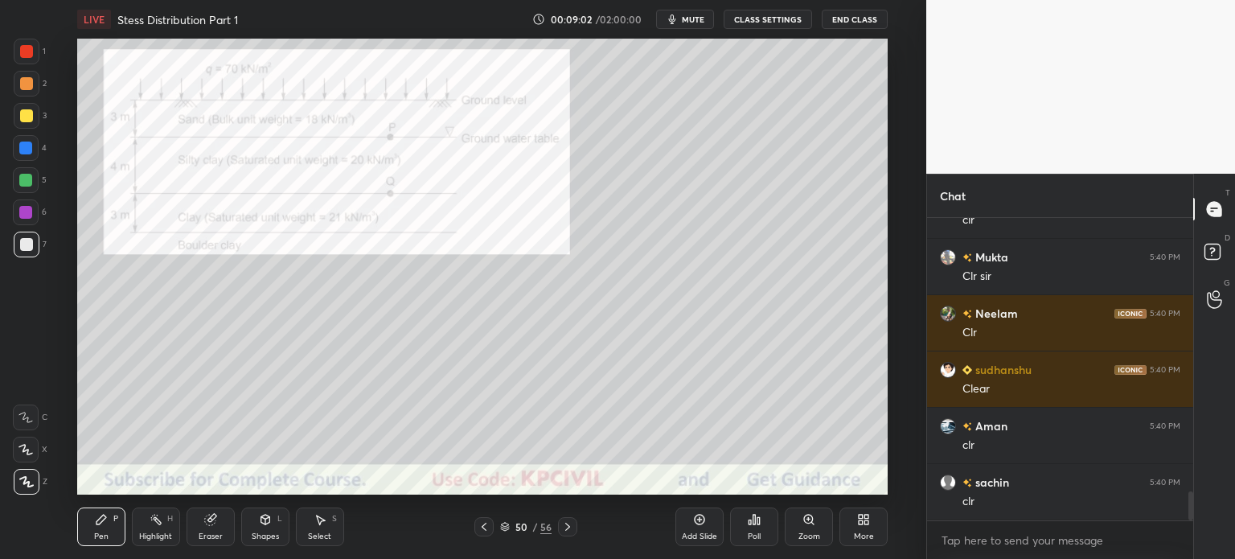
click at [23, 119] on div at bounding box center [26, 115] width 13 height 13
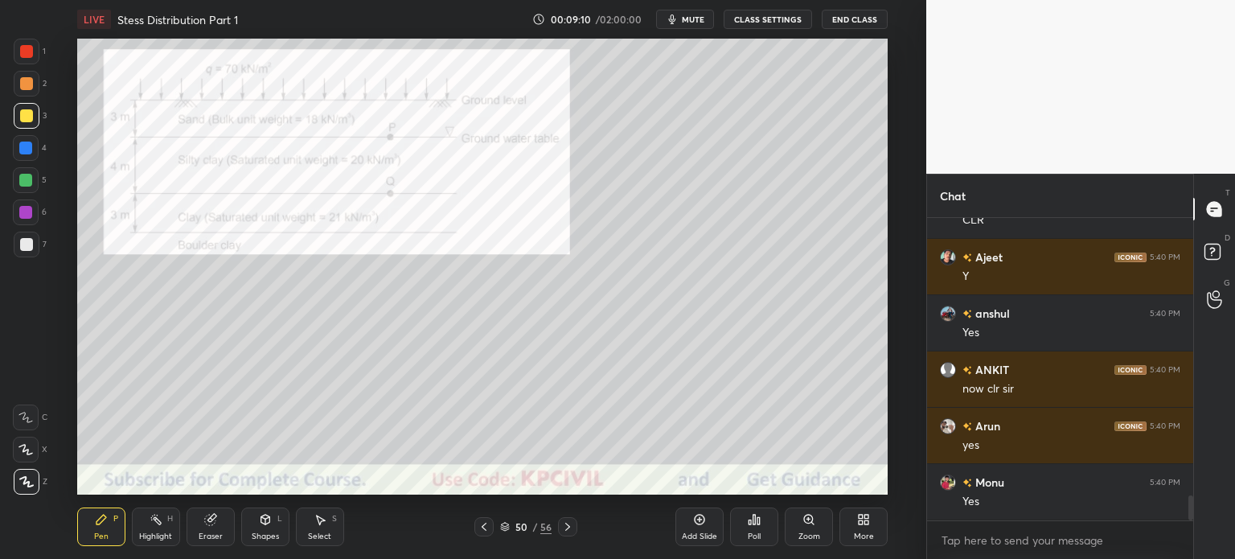
scroll to position [3339, 0]
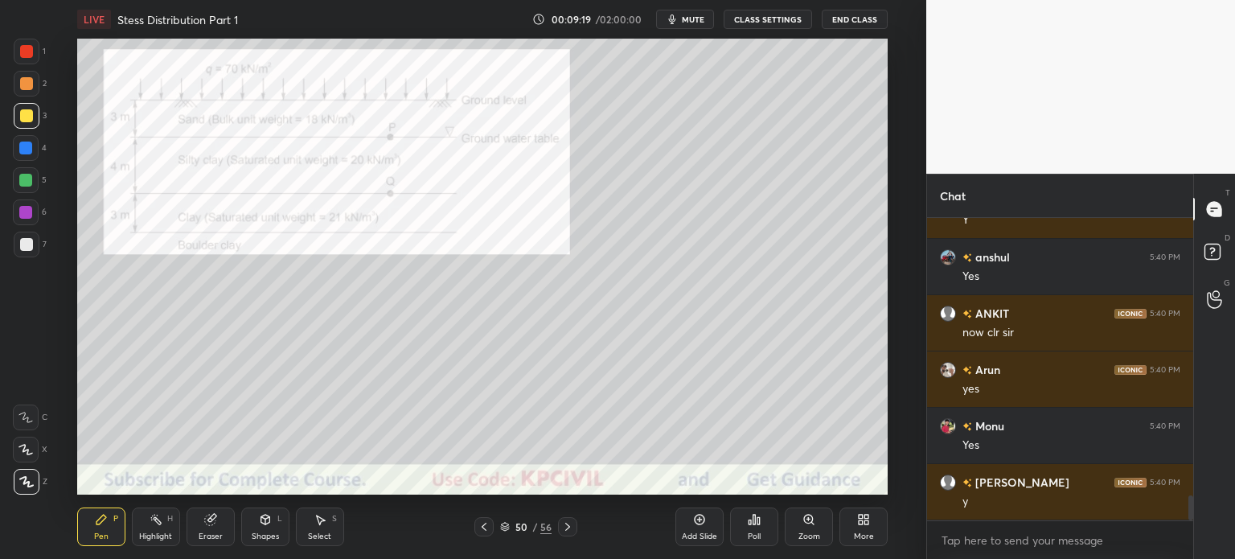
click at [20, 244] on div at bounding box center [26, 244] width 13 height 13
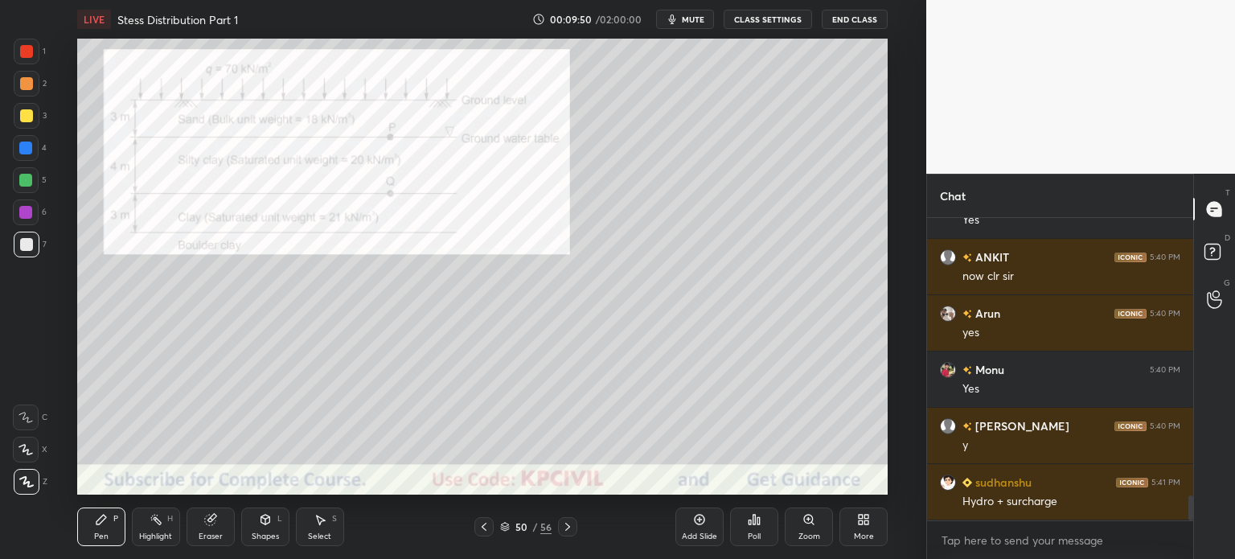
click at [23, 123] on div at bounding box center [27, 116] width 26 height 26
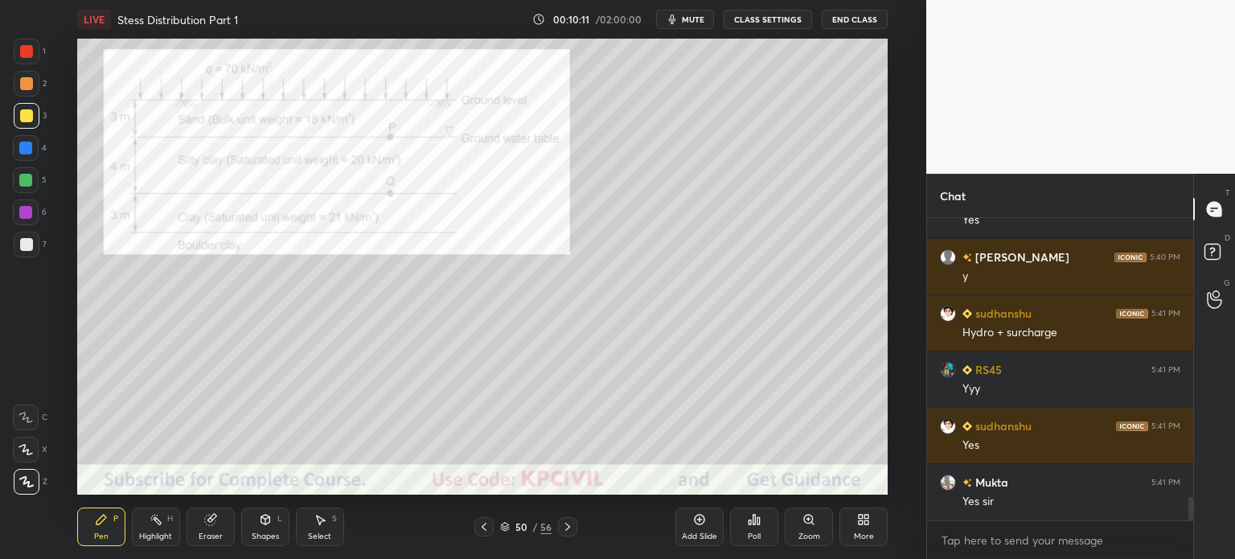
scroll to position [3621, 0]
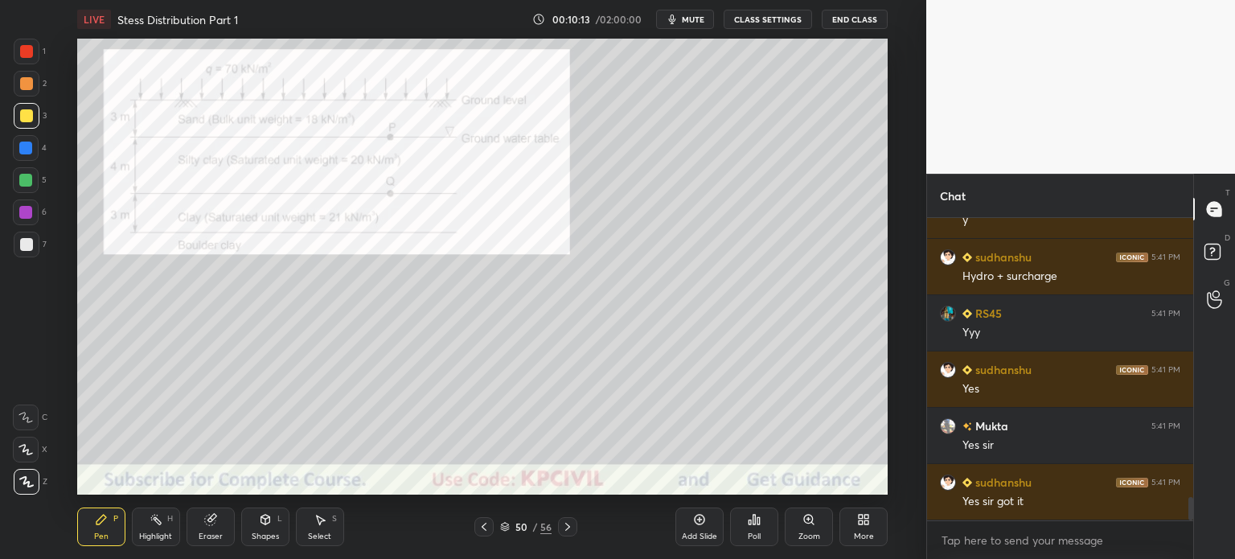
click at [19, 257] on div "7" at bounding box center [30, 248] width 33 height 32
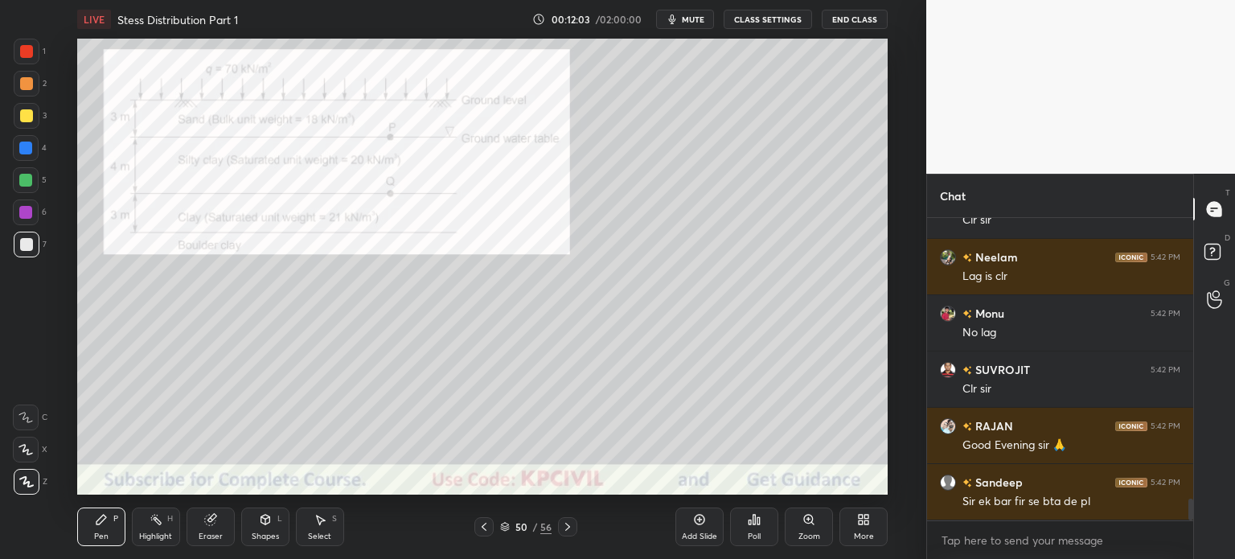
scroll to position [3917, 0]
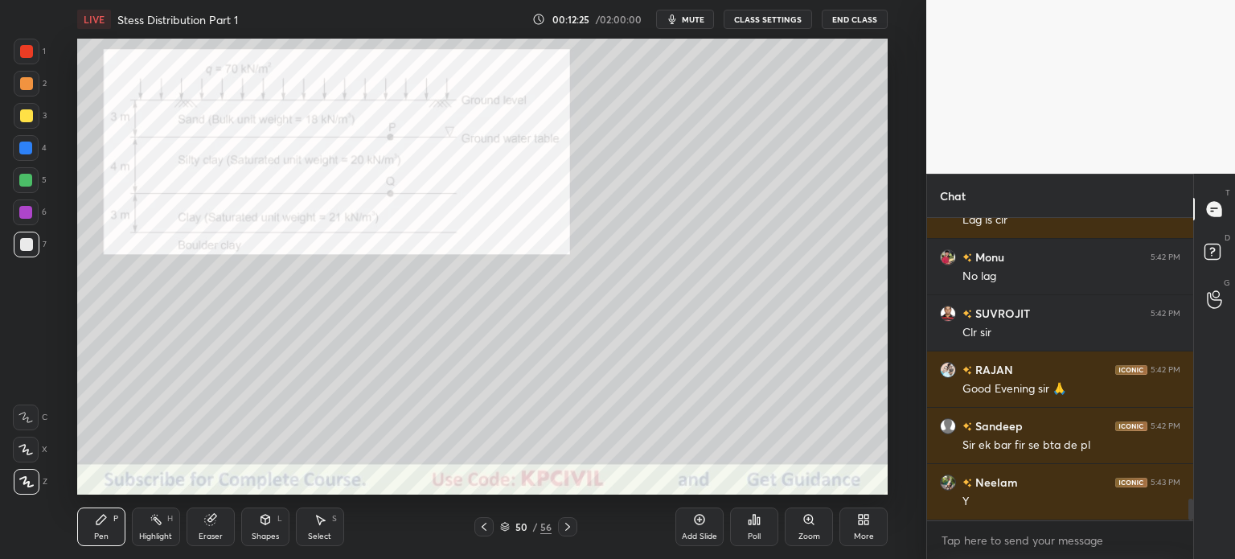
click at [154, 533] on div "Highlight" at bounding box center [155, 536] width 33 height 8
click at [20, 51] on div at bounding box center [26, 51] width 13 height 13
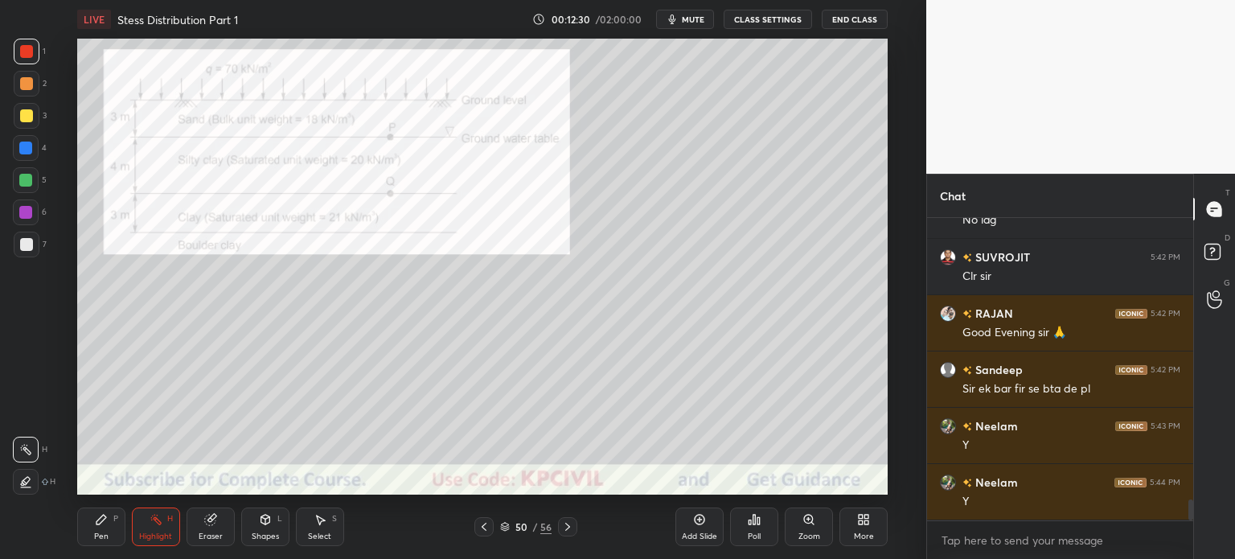
scroll to position [4029, 0]
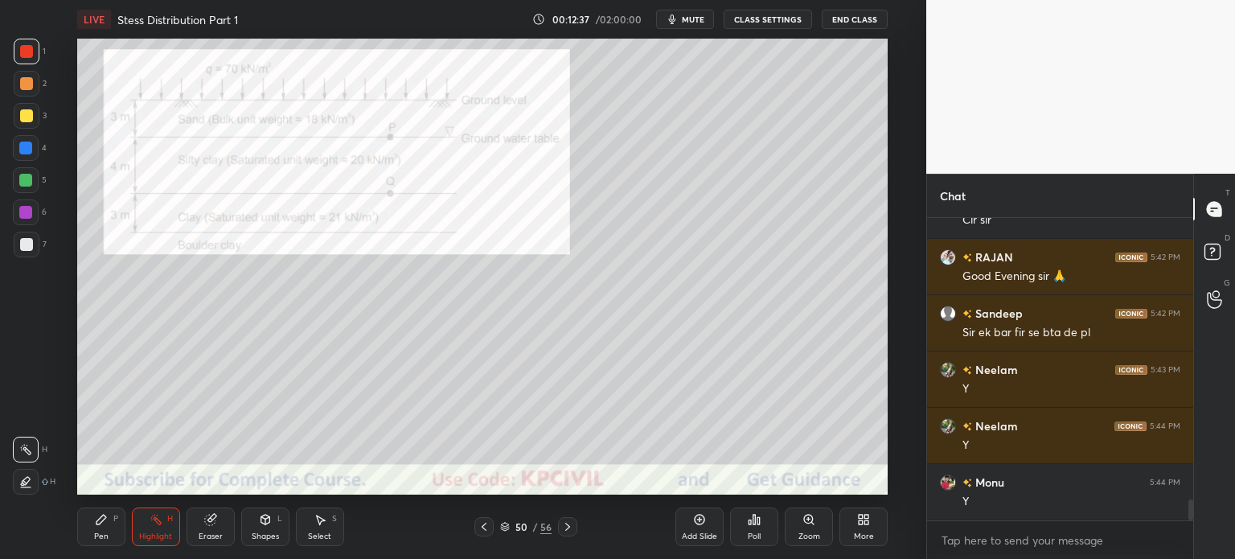
click at [105, 532] on div "Pen" at bounding box center [101, 536] width 14 height 8
click at [14, 247] on div at bounding box center [27, 245] width 26 height 26
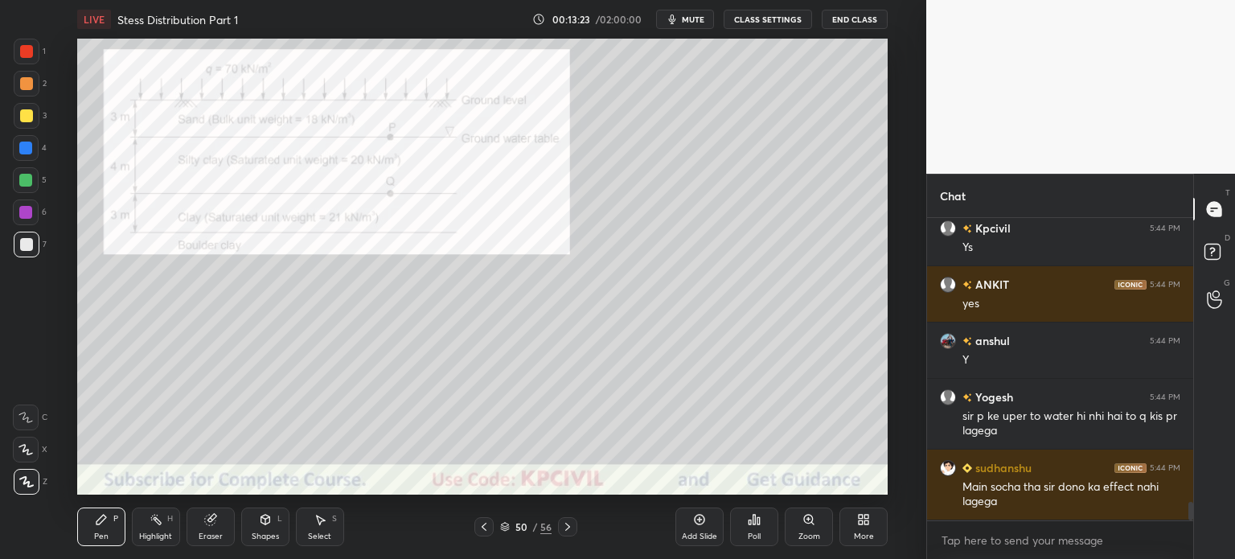
scroll to position [4734, 0]
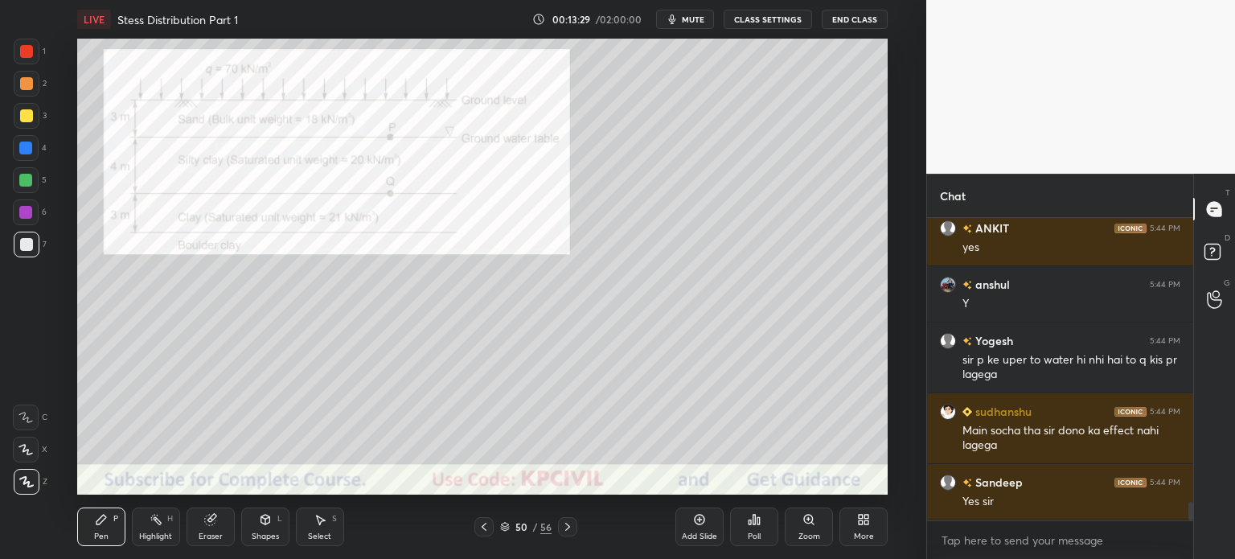
click at [23, 52] on div at bounding box center [26, 51] width 13 height 13
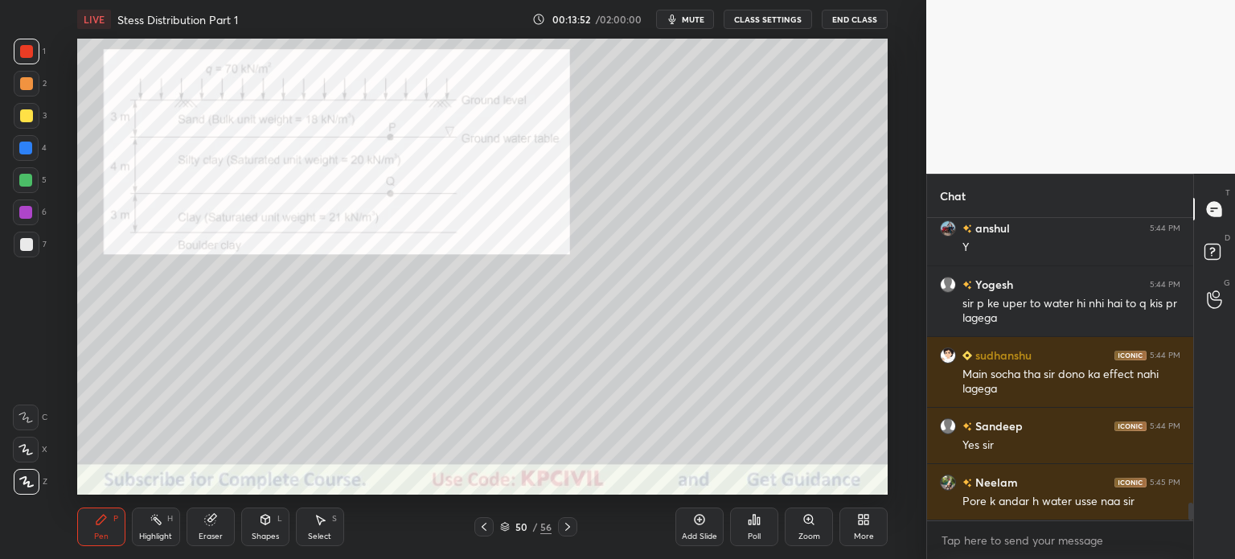
scroll to position [4847, 0]
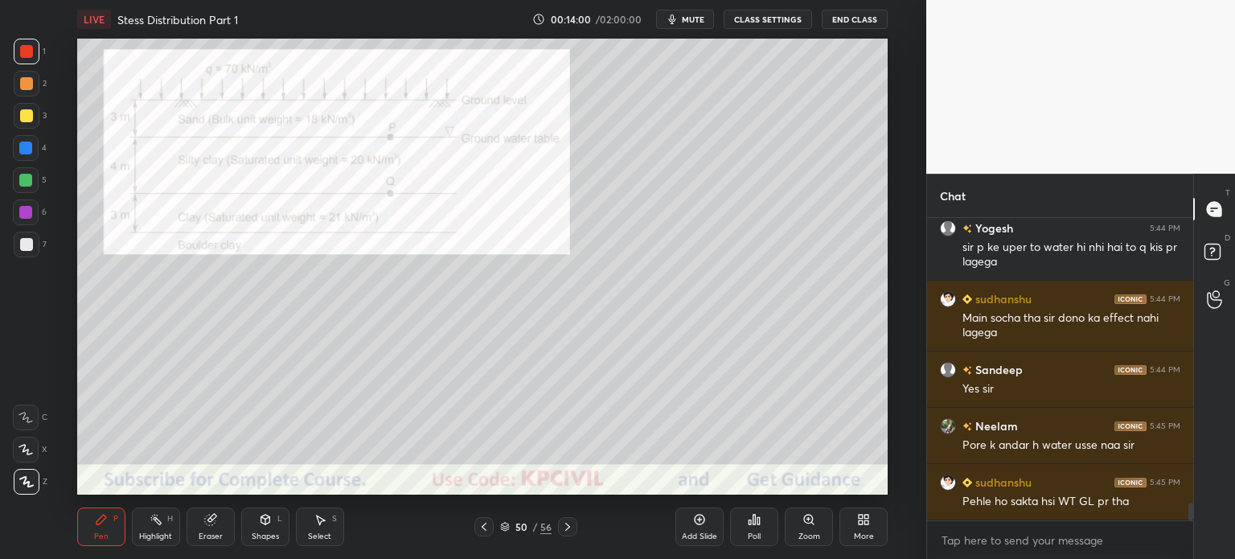
click at [566, 531] on icon at bounding box center [567, 526] width 13 height 13
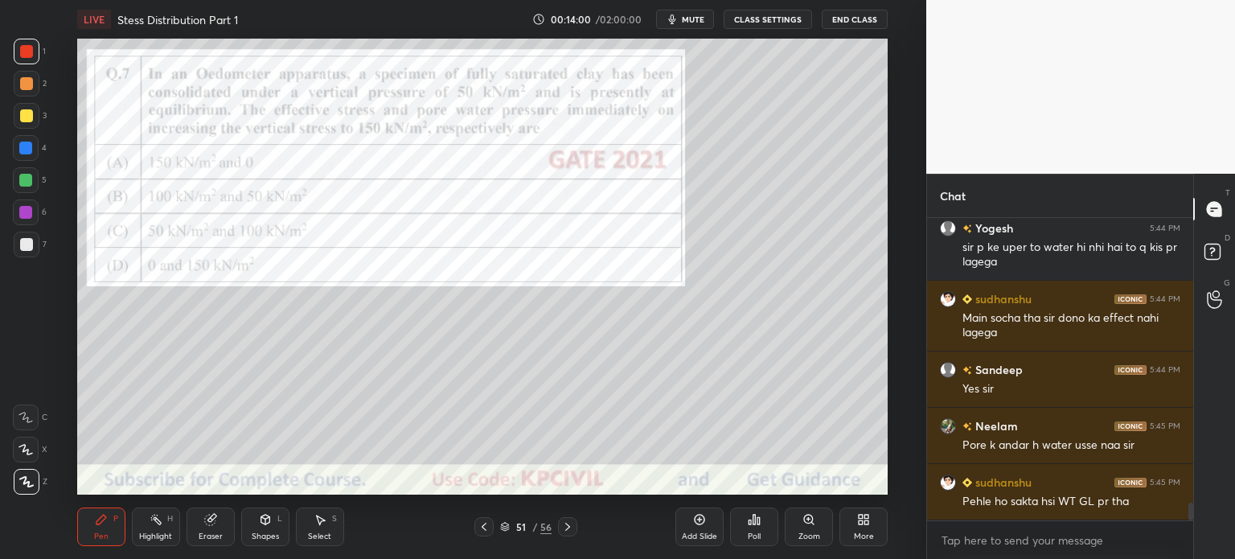
scroll to position [4903, 0]
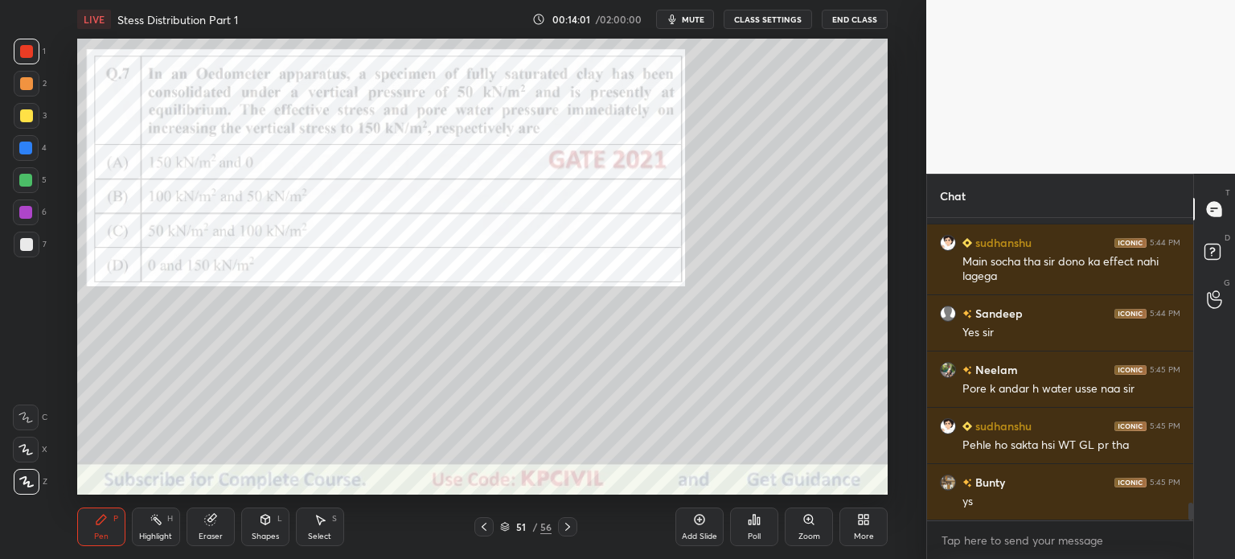
click at [479, 533] on icon at bounding box center [484, 526] width 13 height 13
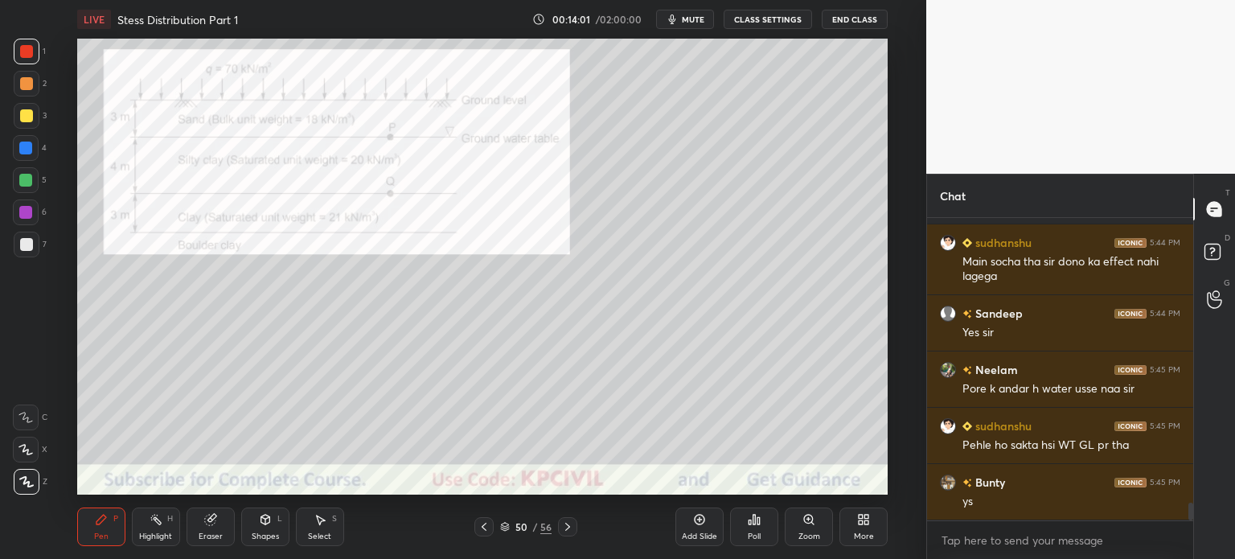
scroll to position [4959, 0]
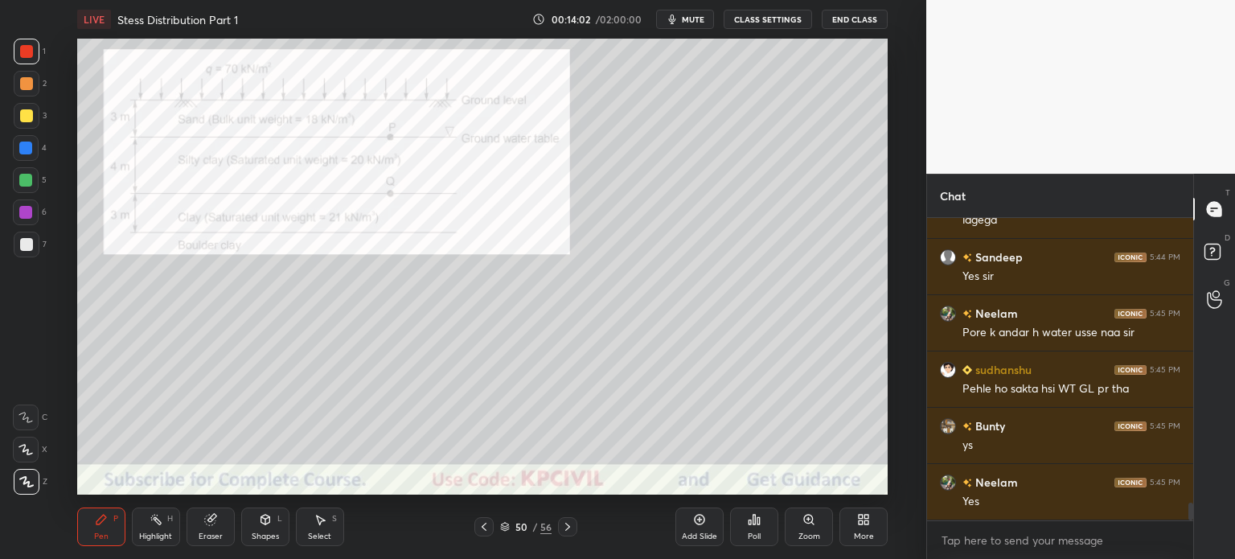
click at [692, 528] on div "Add Slide" at bounding box center [700, 526] width 48 height 39
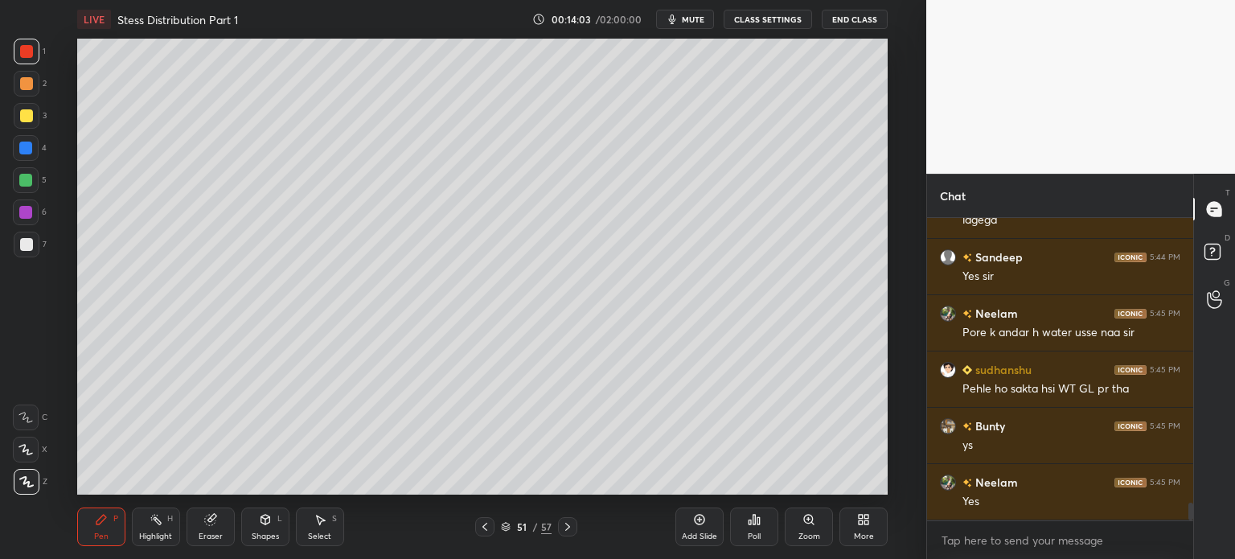
click at [23, 118] on div at bounding box center [26, 115] width 13 height 13
click at [27, 249] on div at bounding box center [26, 244] width 13 height 13
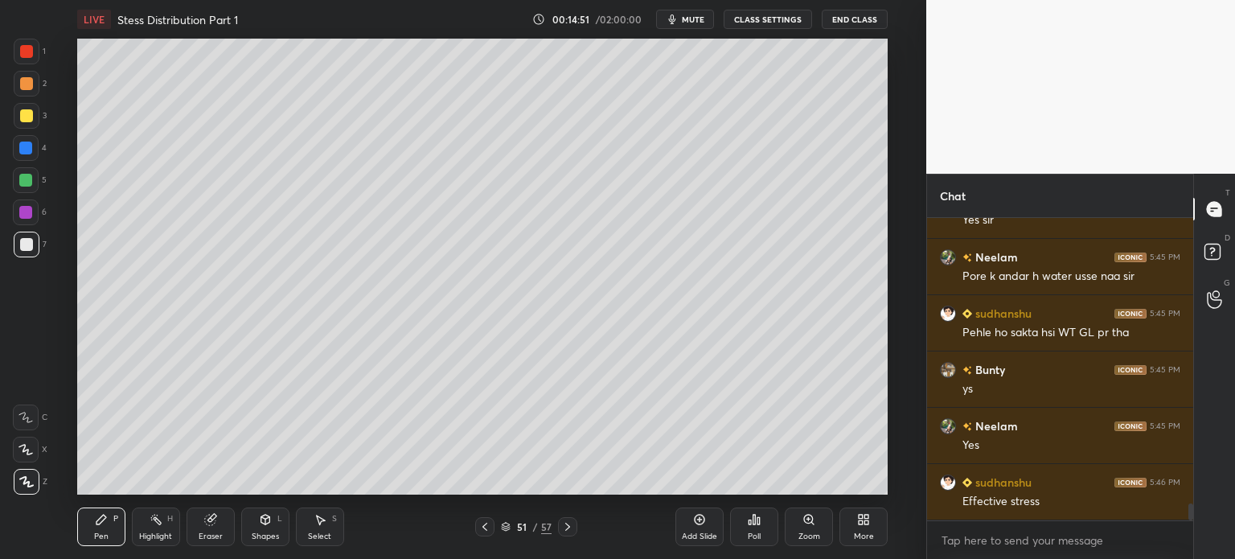
scroll to position [5101, 0]
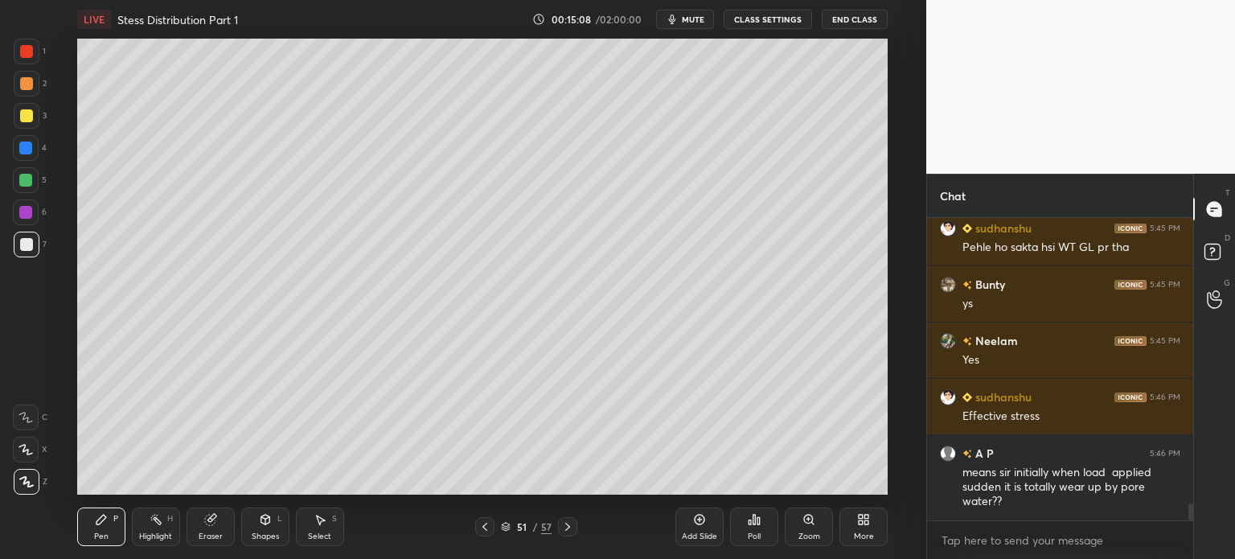
click at [23, 82] on div at bounding box center [26, 83] width 13 height 13
click at [22, 150] on div at bounding box center [25, 148] width 13 height 13
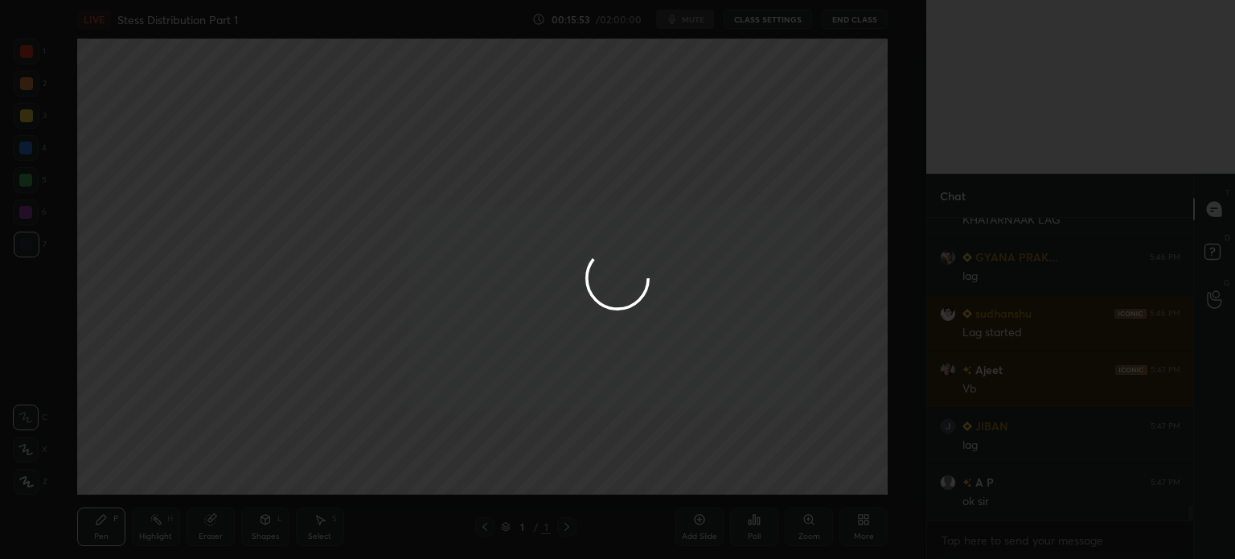
scroll to position [5622, 0]
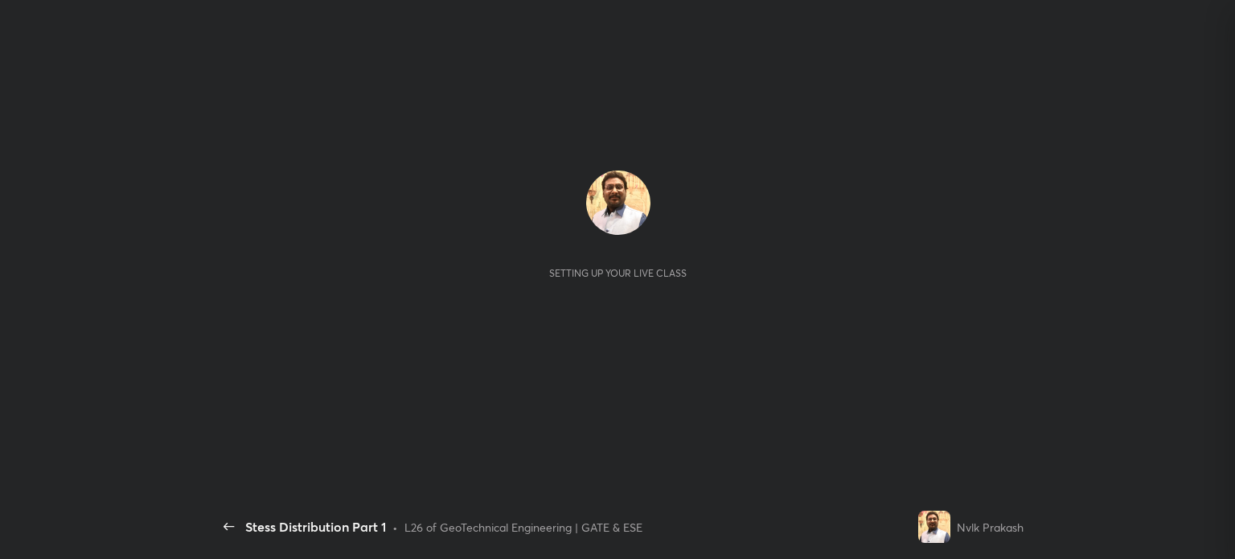
scroll to position [2154, 0]
drag, startPoint x: 0, startPoint y: 0, endPoint x: 577, endPoint y: 298, distance: 650.0
click at [577, 298] on div "Setting up your live class" at bounding box center [618, 267] width 785 height 193
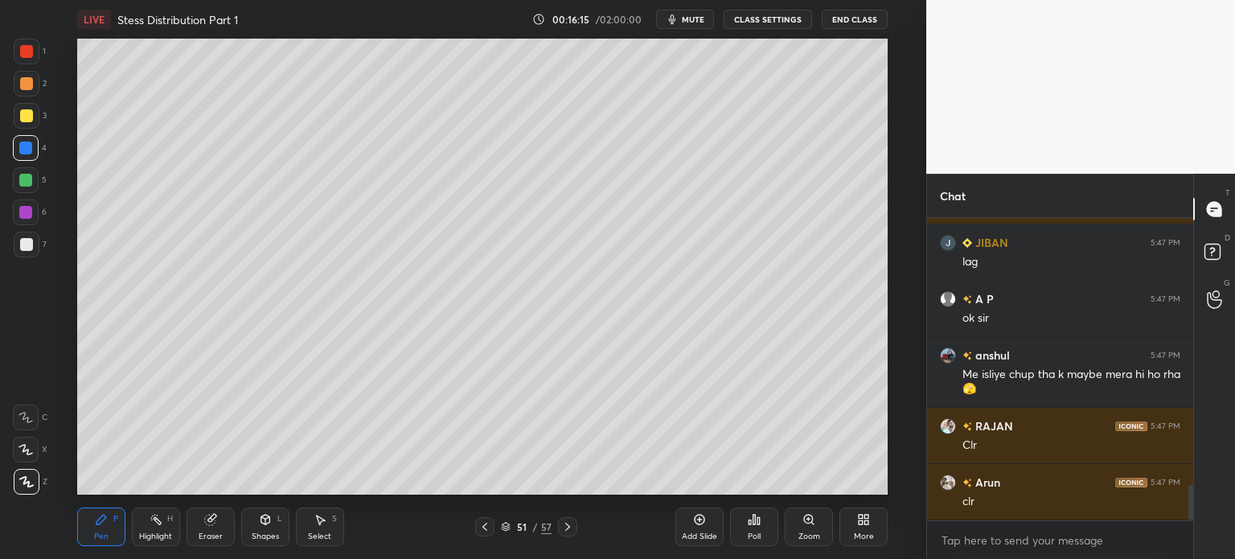
scroll to position [2323, 0]
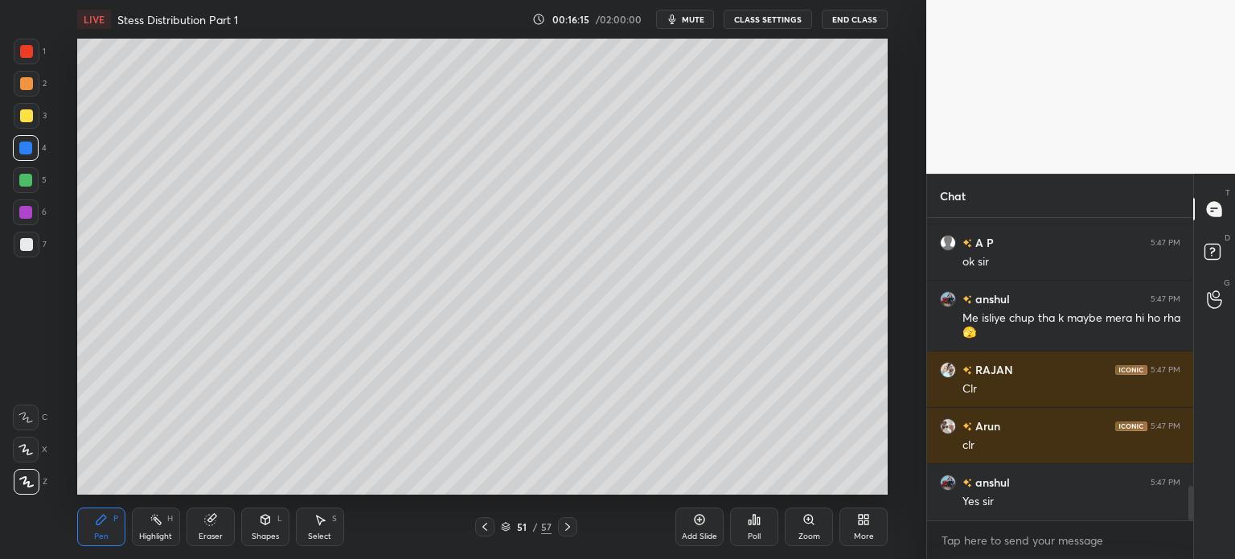
click at [317, 533] on div "Select" at bounding box center [319, 536] width 23 height 8
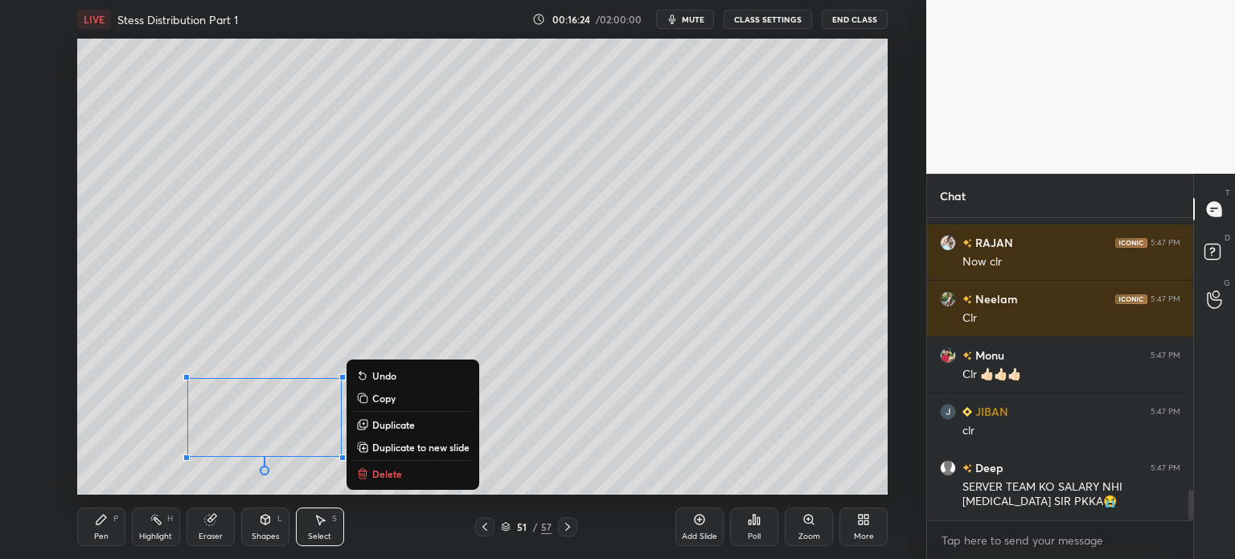
scroll to position [2736, 0]
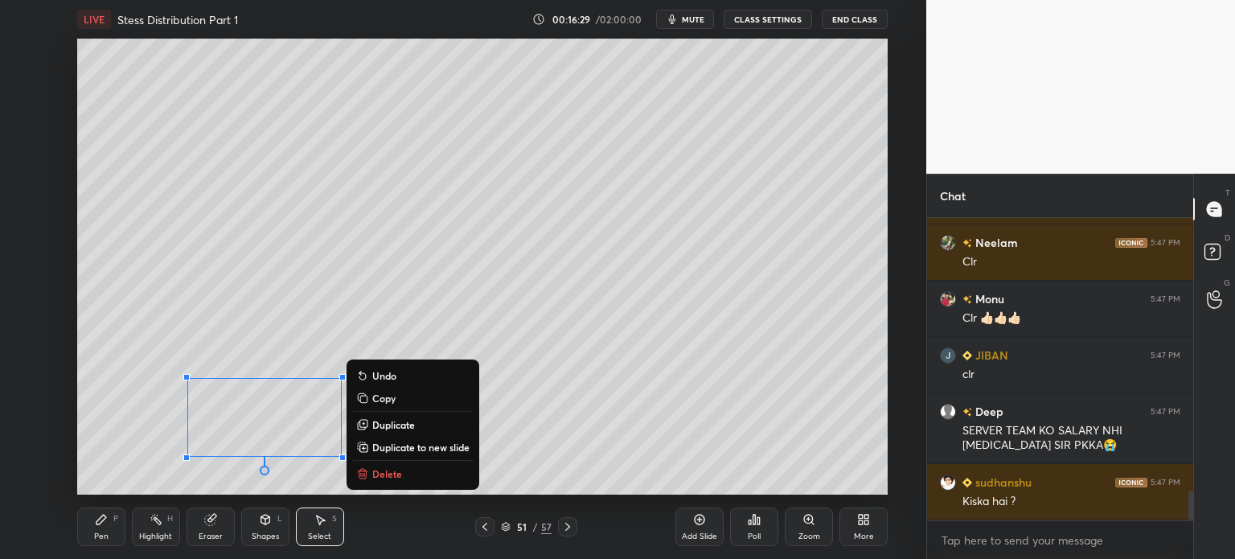
click at [104, 531] on div "Pen P" at bounding box center [101, 526] width 48 height 39
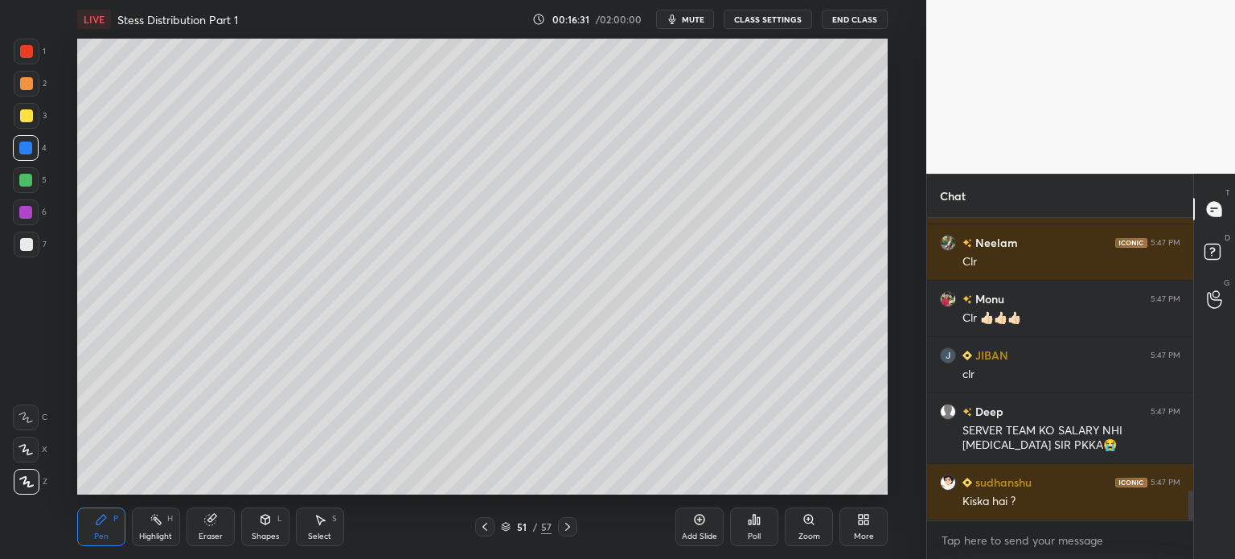
click at [20, 86] on div at bounding box center [26, 83] width 13 height 13
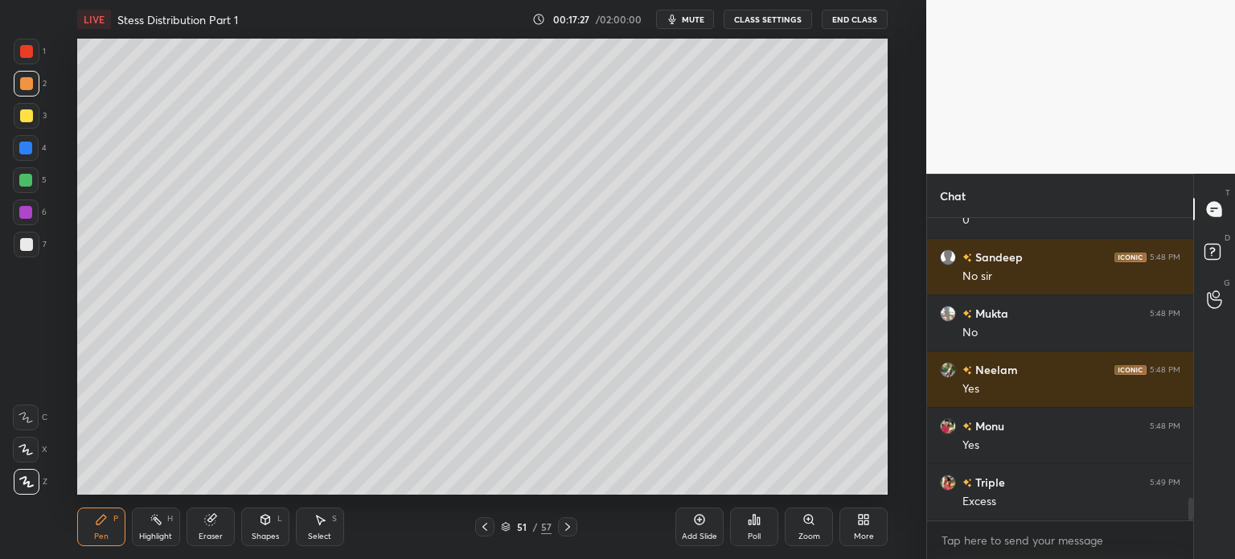
scroll to position [3820, 0]
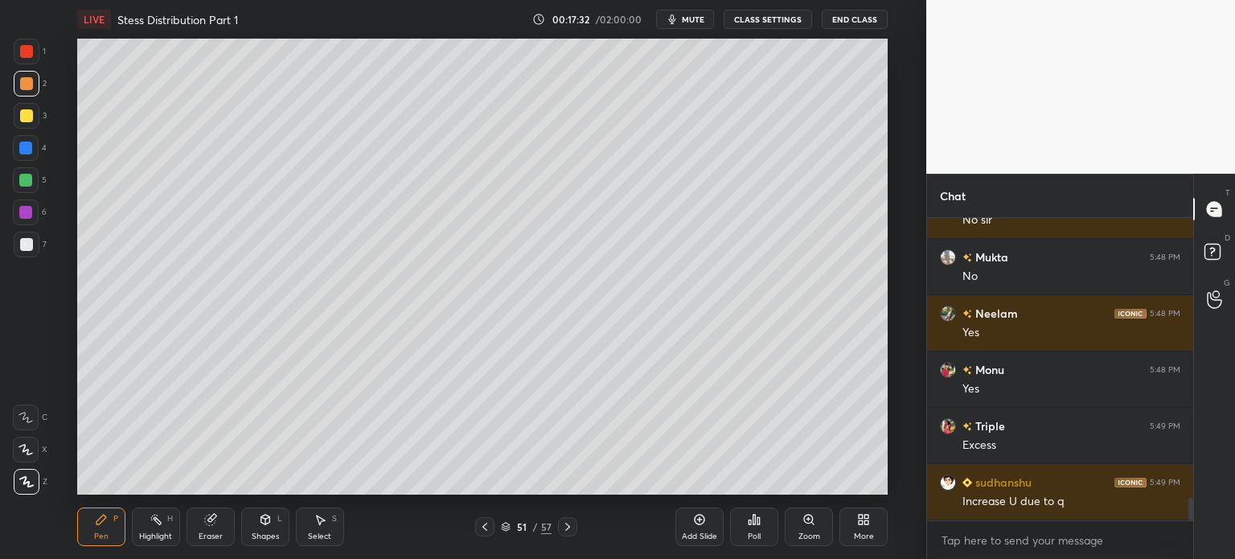
click at [317, 528] on div "Select S" at bounding box center [320, 526] width 48 height 39
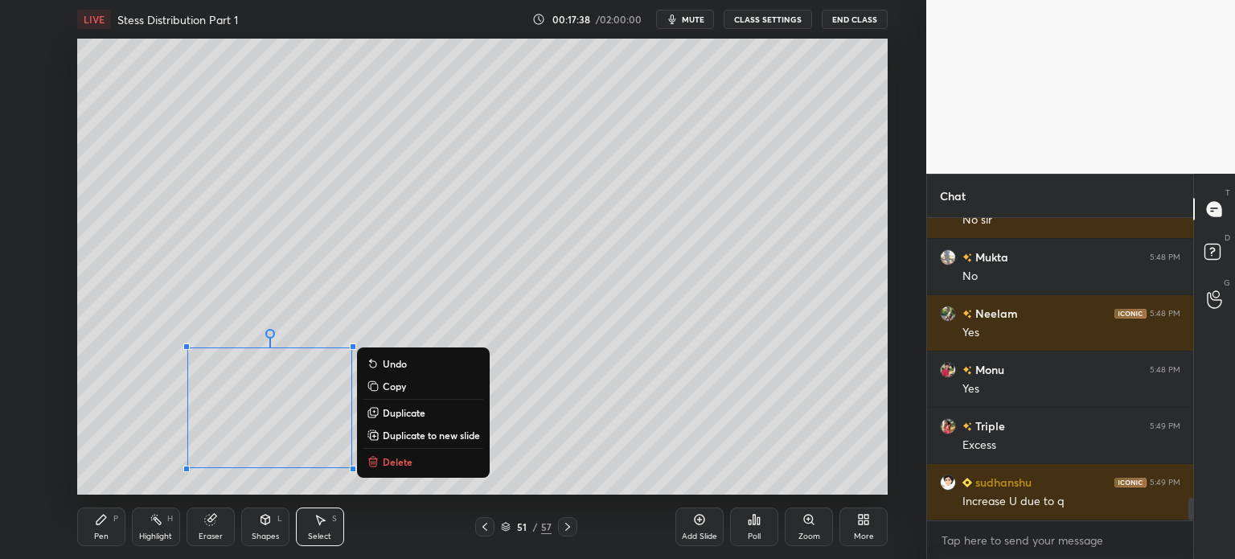
click at [405, 413] on p "Duplicate" at bounding box center [404, 412] width 43 height 13
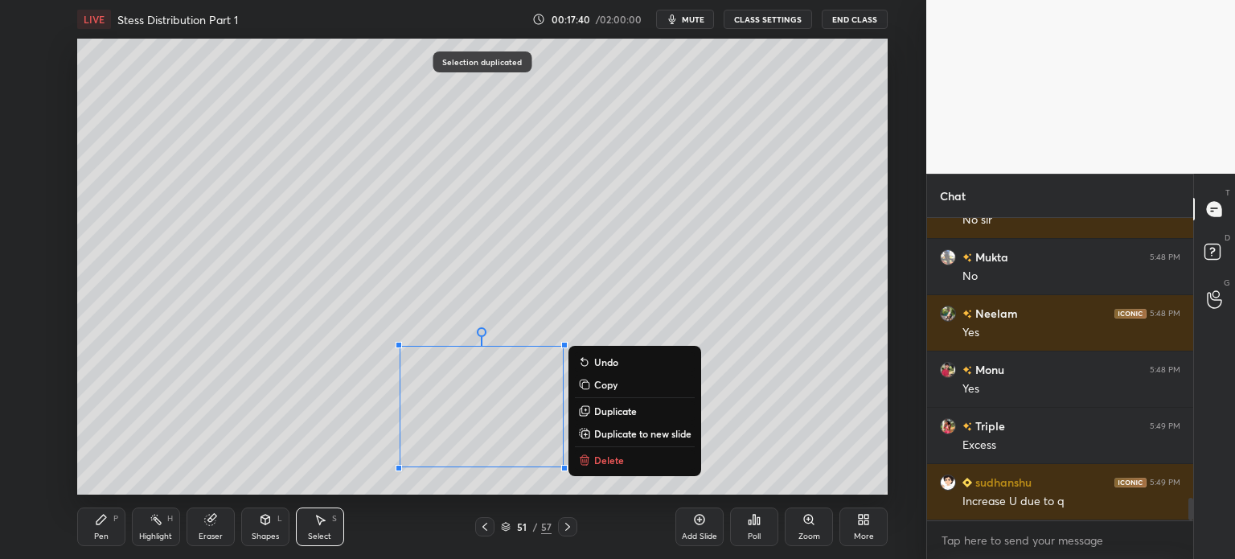
click at [100, 532] on div "Pen" at bounding box center [101, 536] width 14 height 8
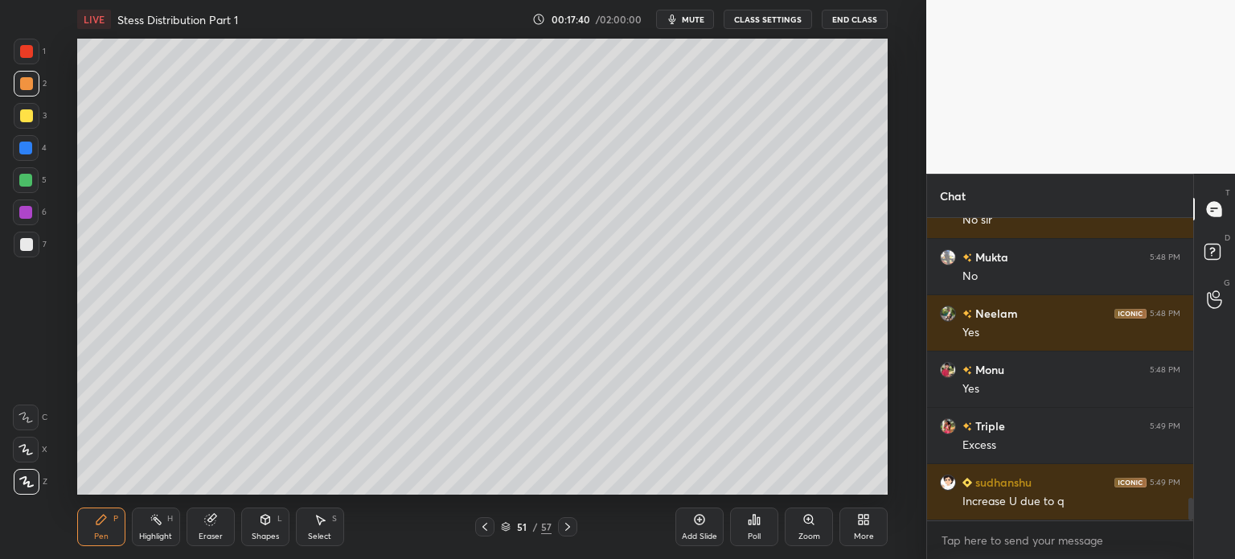
click at [21, 245] on div at bounding box center [26, 244] width 13 height 13
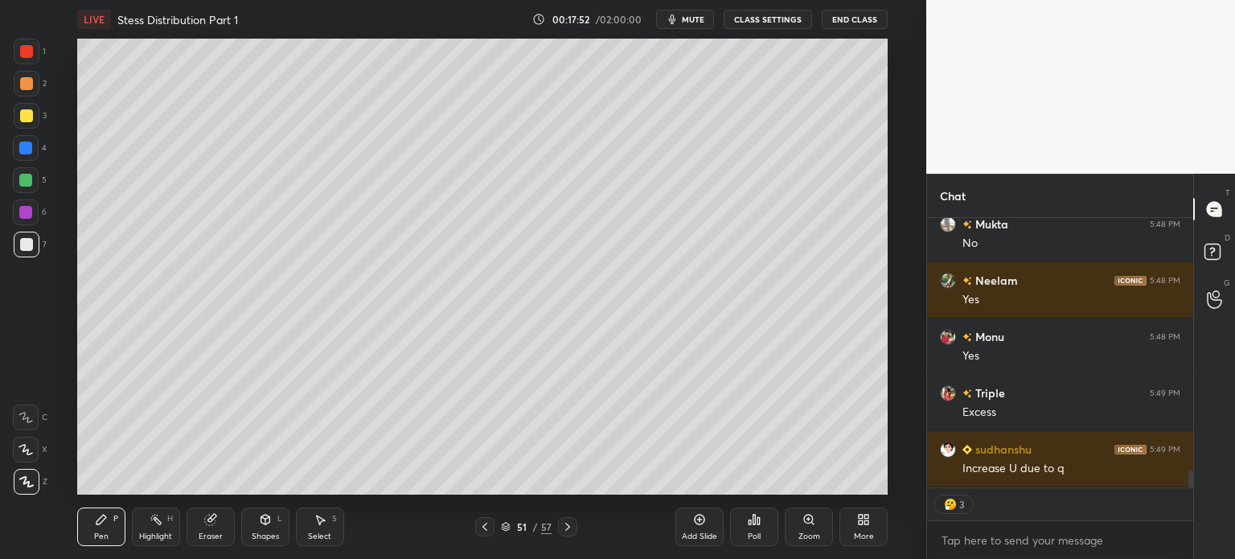
scroll to position [3909, 0]
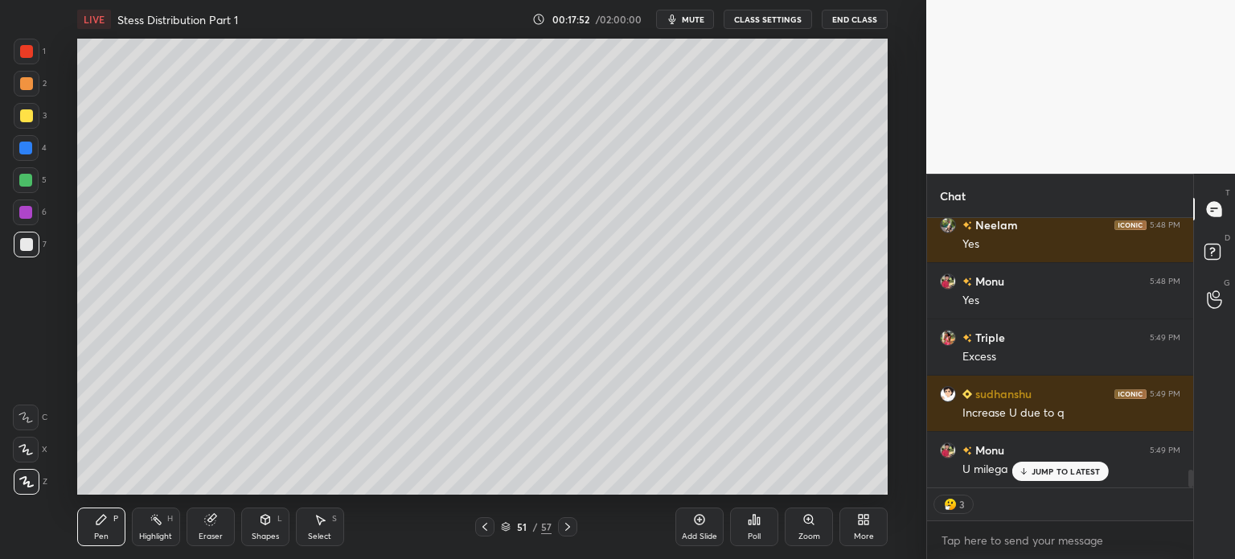
click at [209, 536] on div "Eraser" at bounding box center [211, 536] width 24 height 8
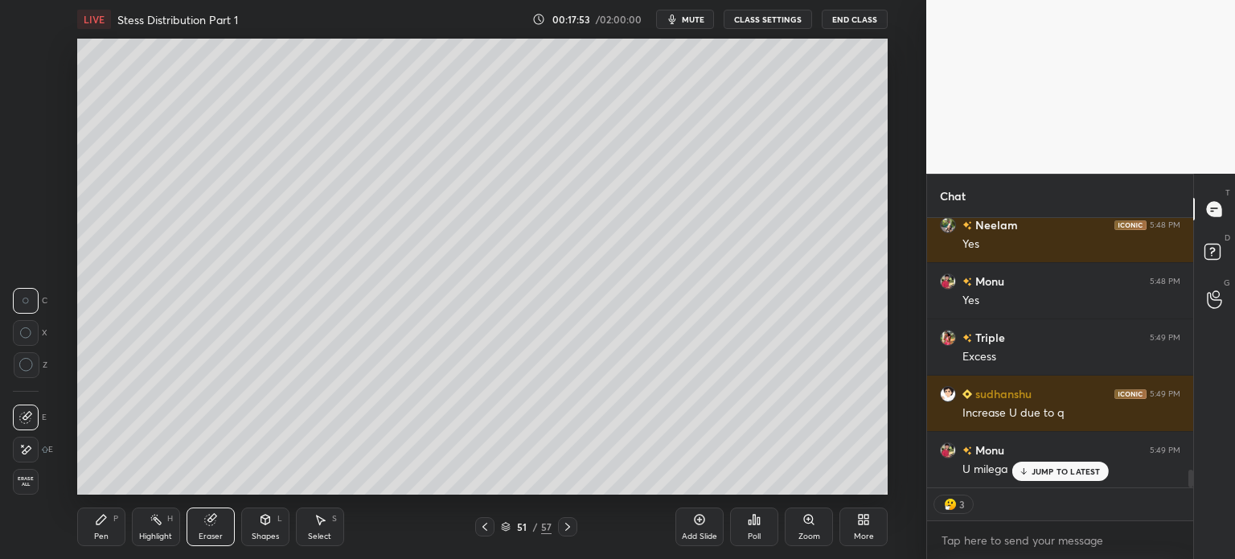
scroll to position [3966, 0]
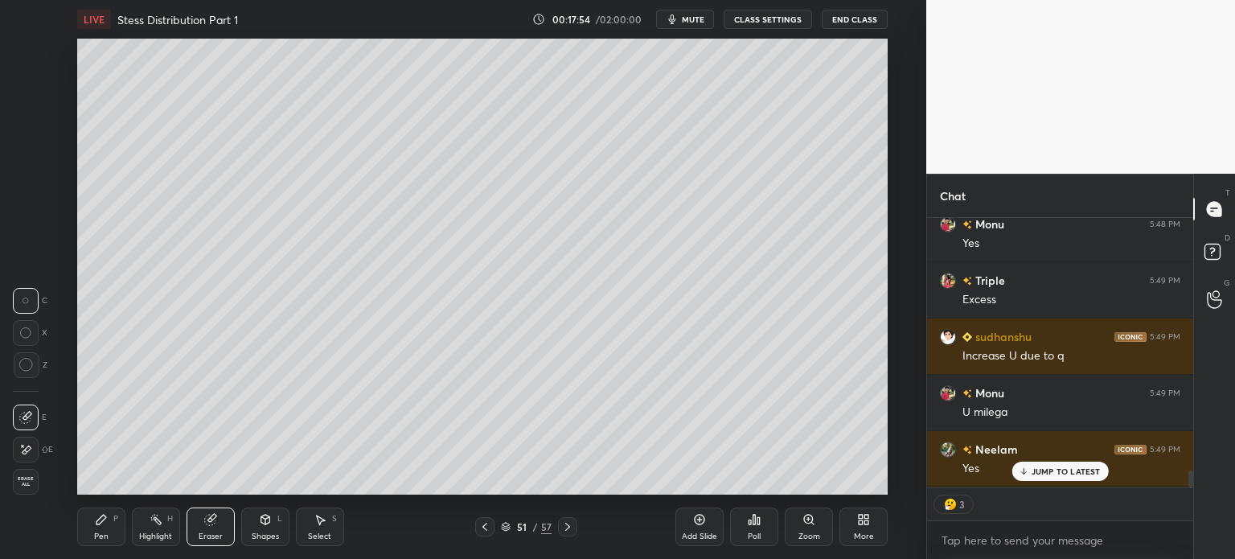
click at [87, 540] on div "Pen P" at bounding box center [101, 526] width 48 height 39
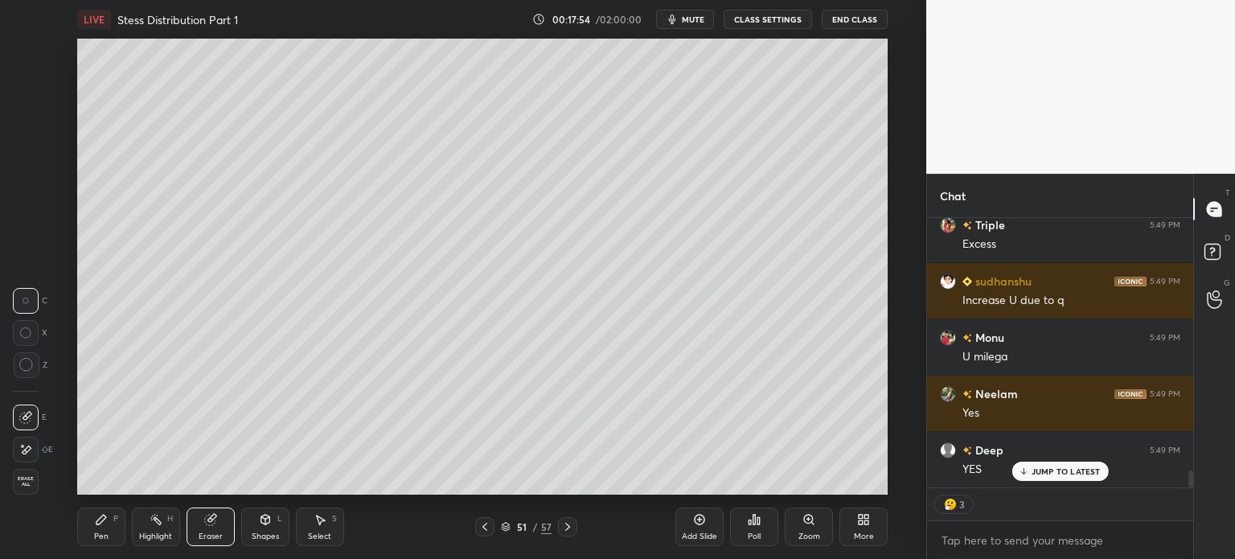
click at [92, 536] on div "Pen P" at bounding box center [101, 526] width 48 height 39
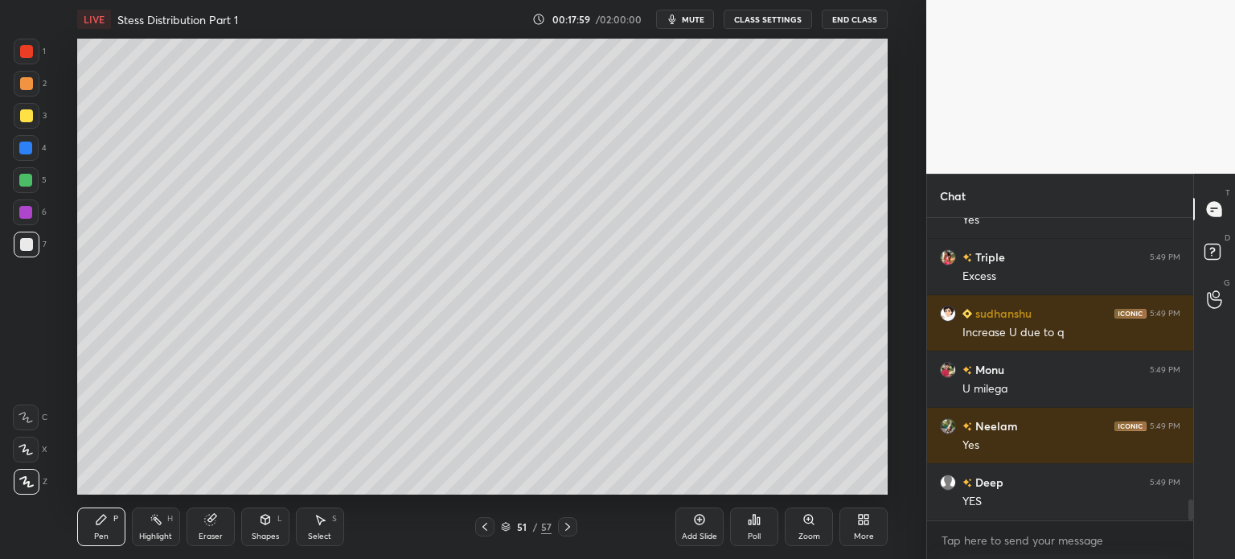
scroll to position [298, 261]
click at [321, 536] on div "Select" at bounding box center [319, 536] width 23 height 8
click at [0, 0] on div at bounding box center [0, 0] width 0 height 0
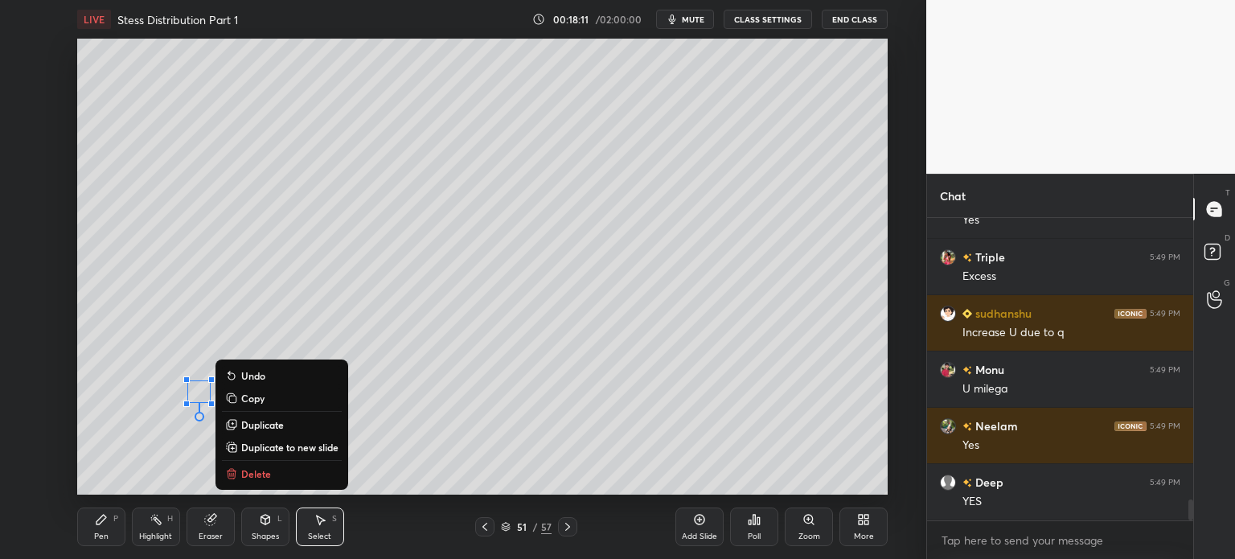
click at [167, 346] on div "0 ° Undo Copy Duplicate Duplicate to new slide Delete" at bounding box center [482, 267] width 811 height 456
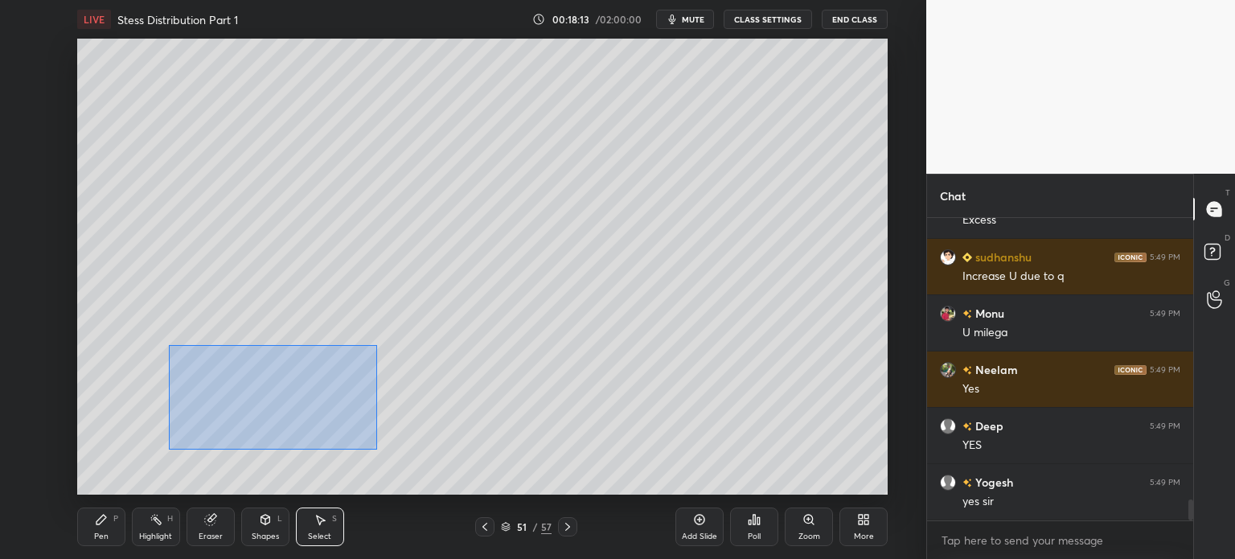
scroll to position [4102, 0]
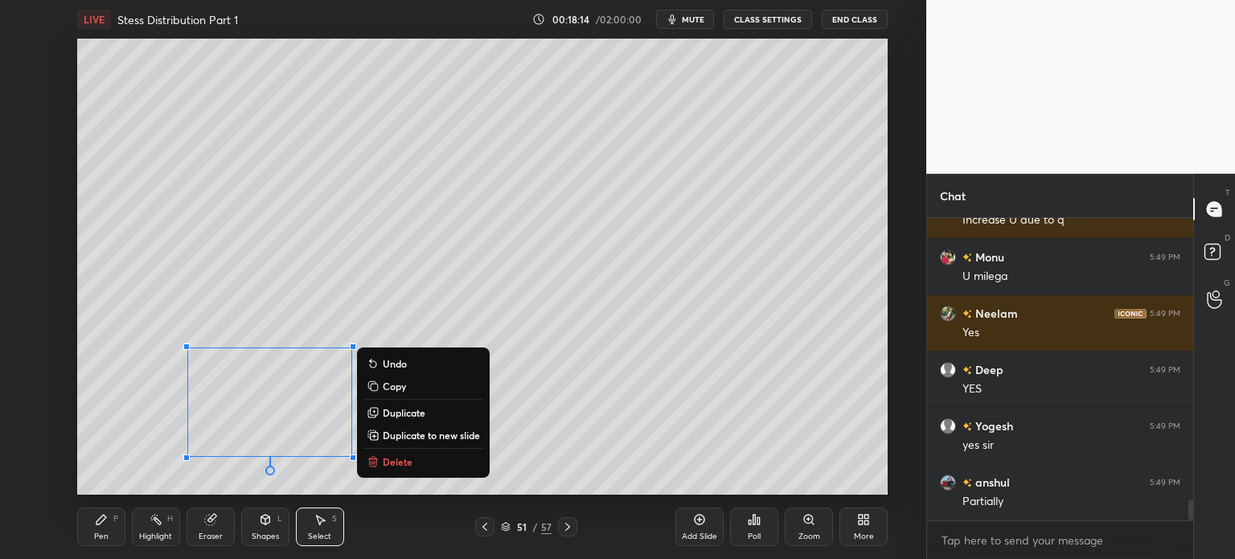
click at [405, 414] on p "Duplicate" at bounding box center [404, 412] width 43 height 13
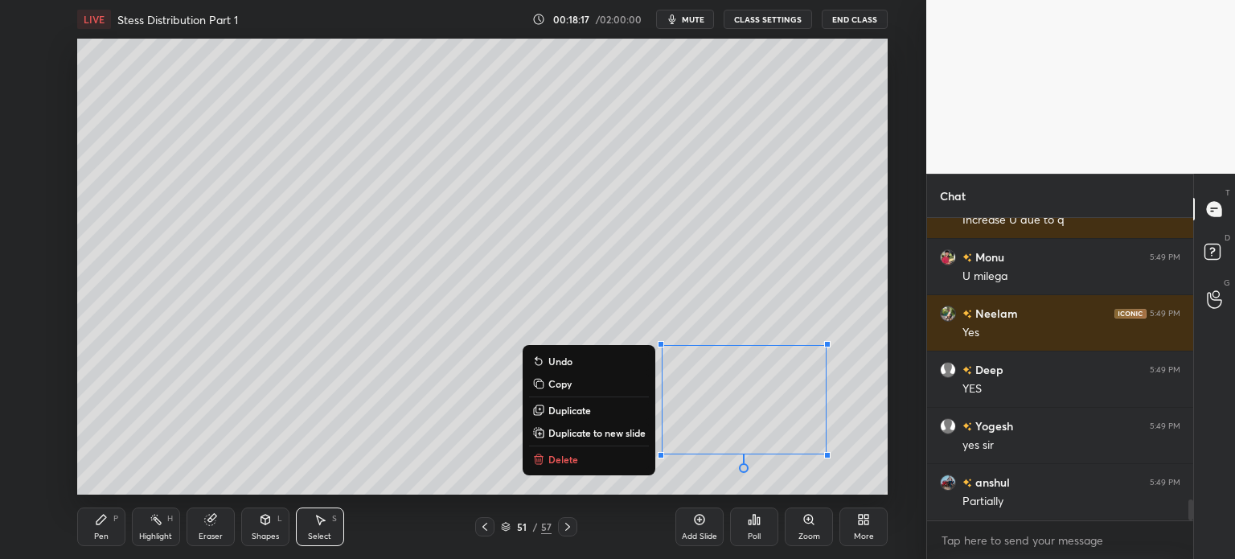
click at [97, 533] on div "Pen" at bounding box center [101, 536] width 14 height 8
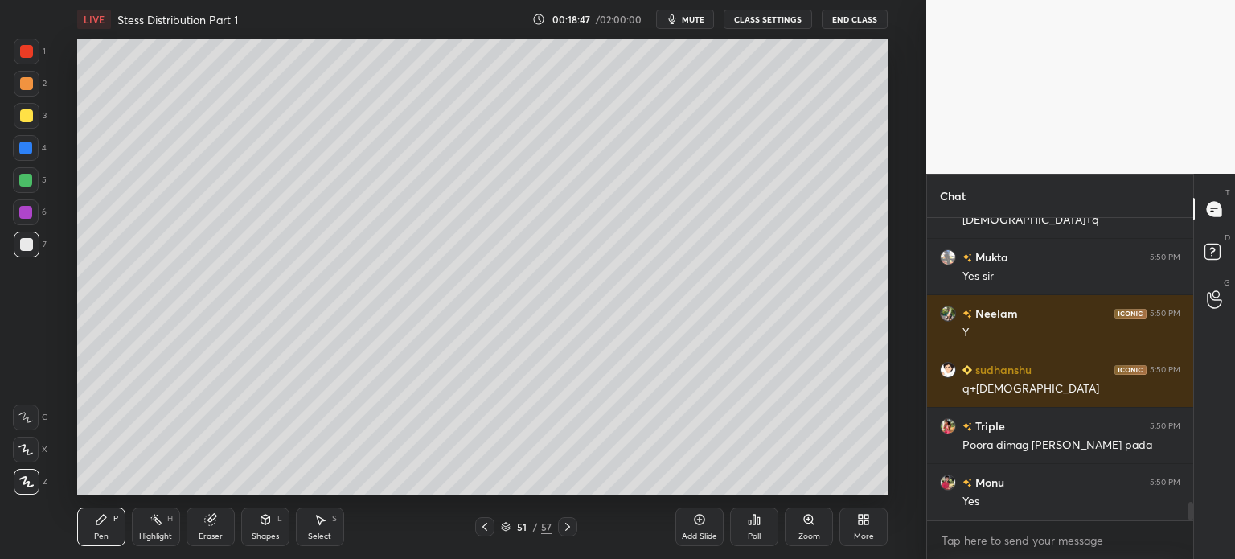
scroll to position [4608, 0]
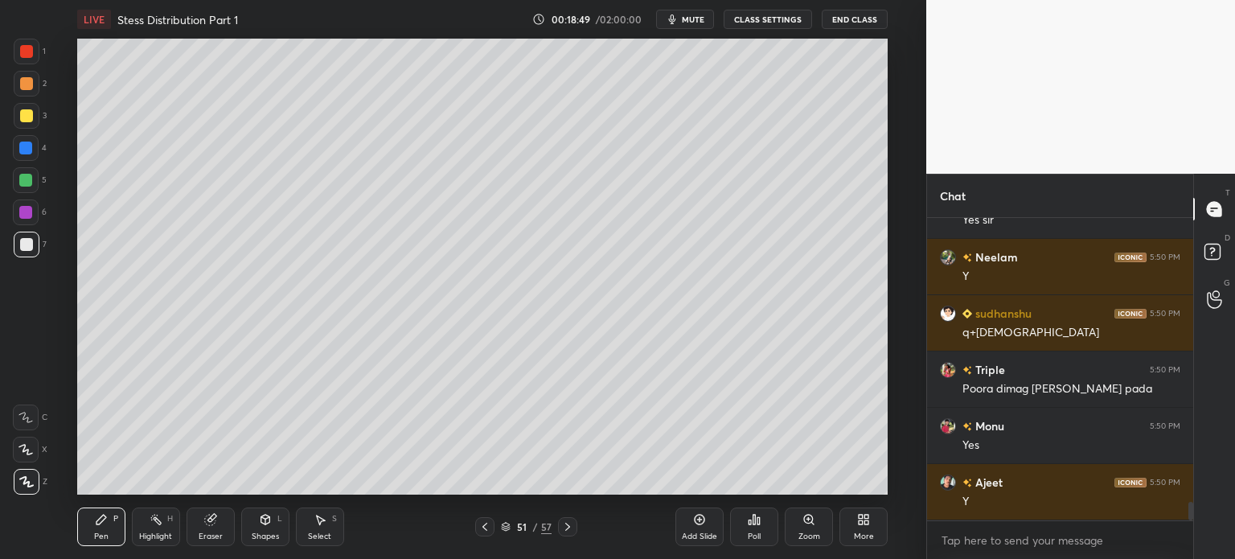
click at [20, 183] on div at bounding box center [25, 180] width 13 height 13
click at [484, 528] on icon at bounding box center [485, 526] width 13 height 13
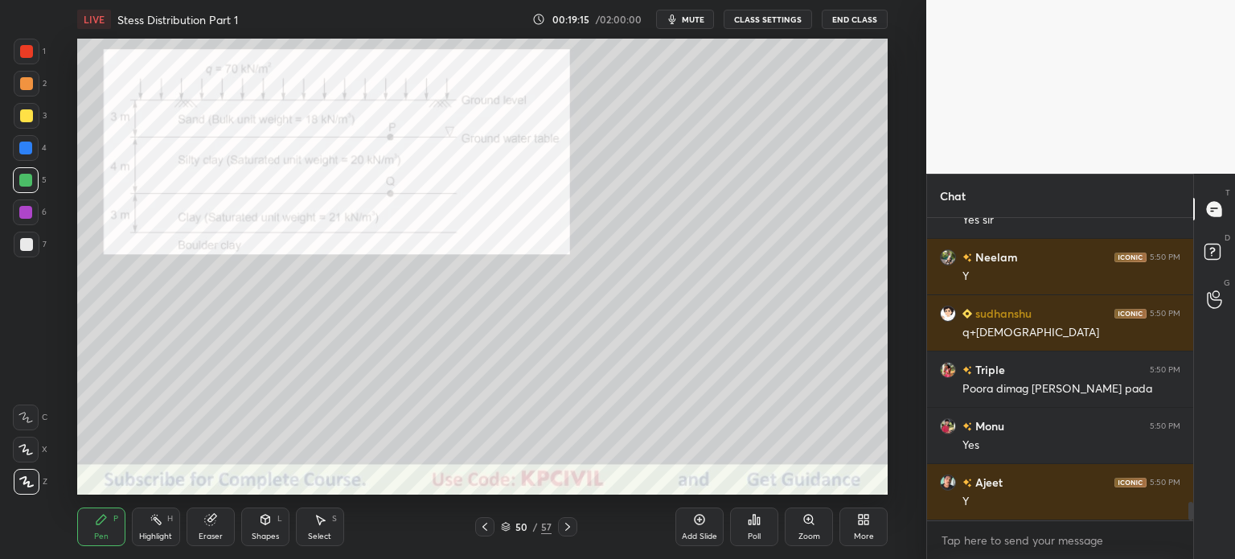
click at [569, 528] on icon at bounding box center [567, 526] width 13 height 13
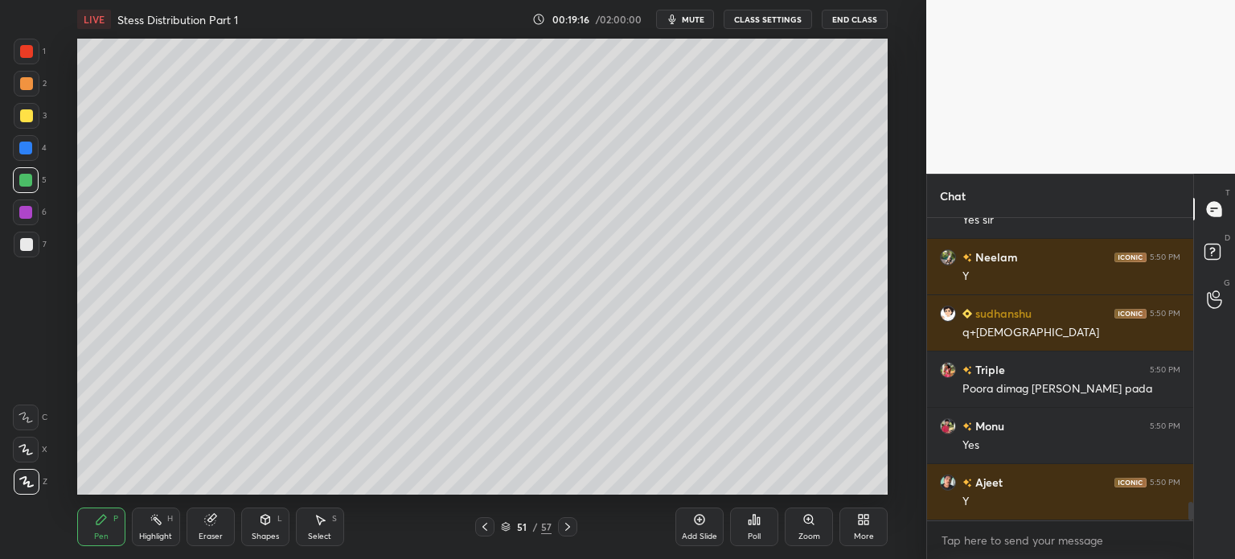
click at [154, 536] on div "Highlight" at bounding box center [155, 536] width 33 height 8
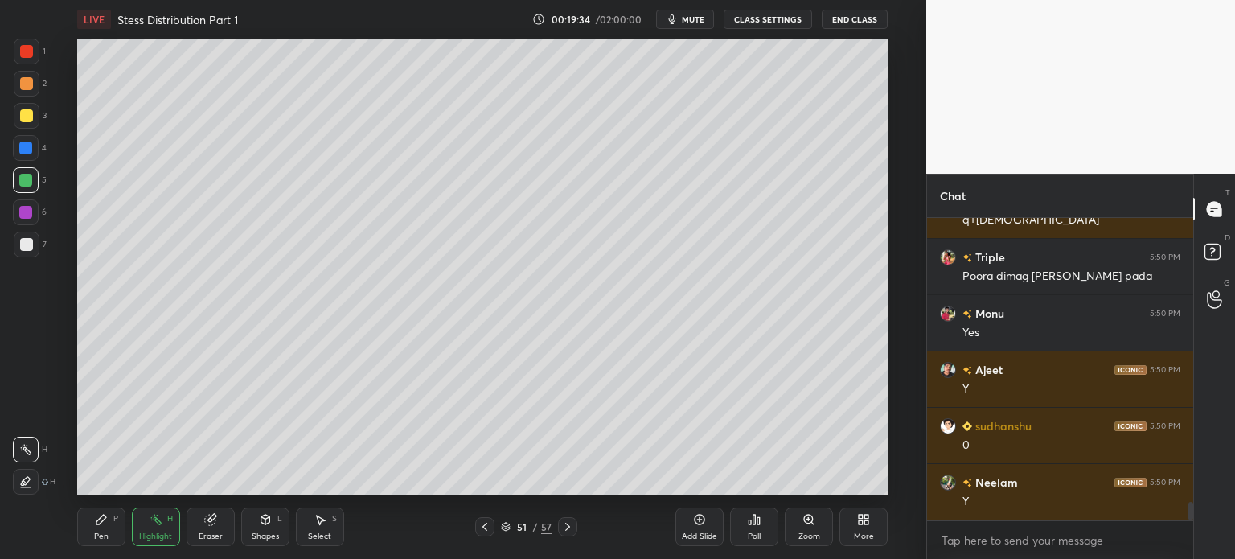
scroll to position [4777, 0]
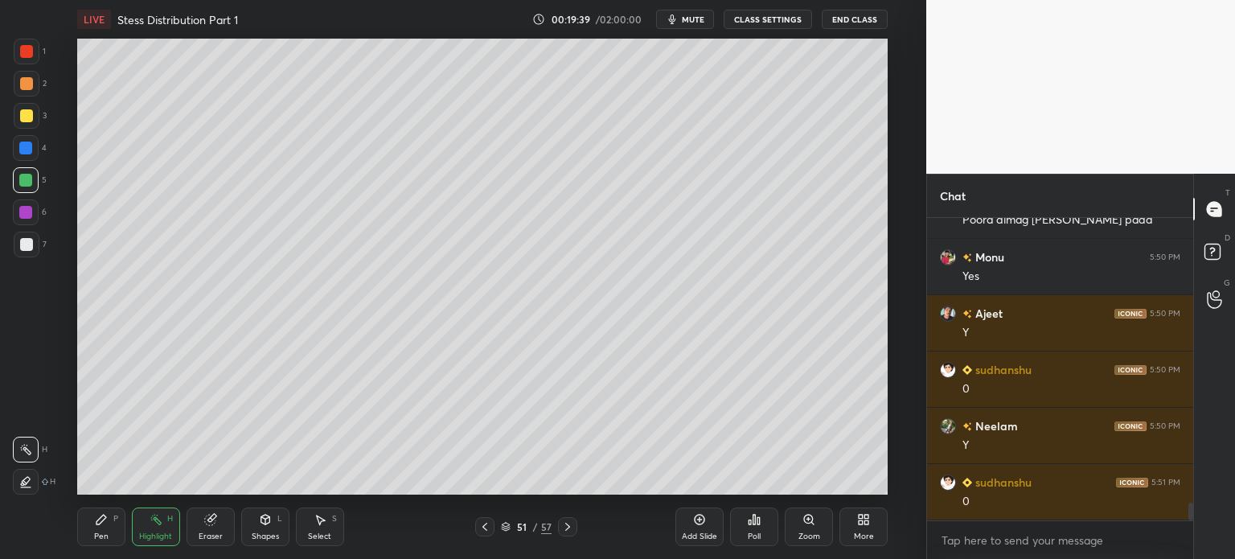
click at [483, 528] on icon at bounding box center [485, 526] width 13 height 13
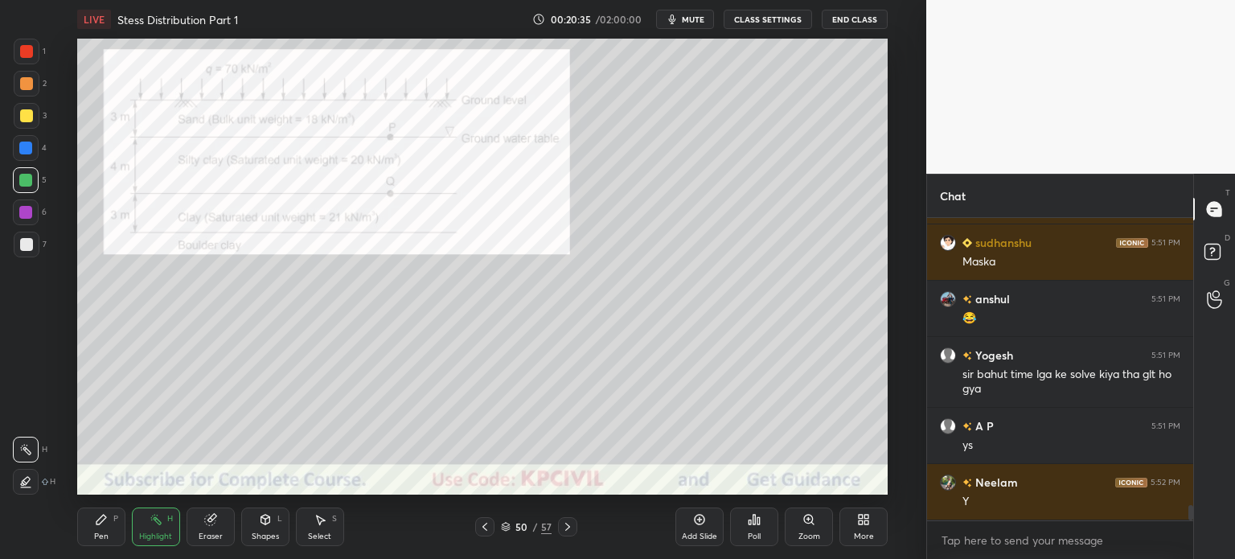
scroll to position [5722, 0]
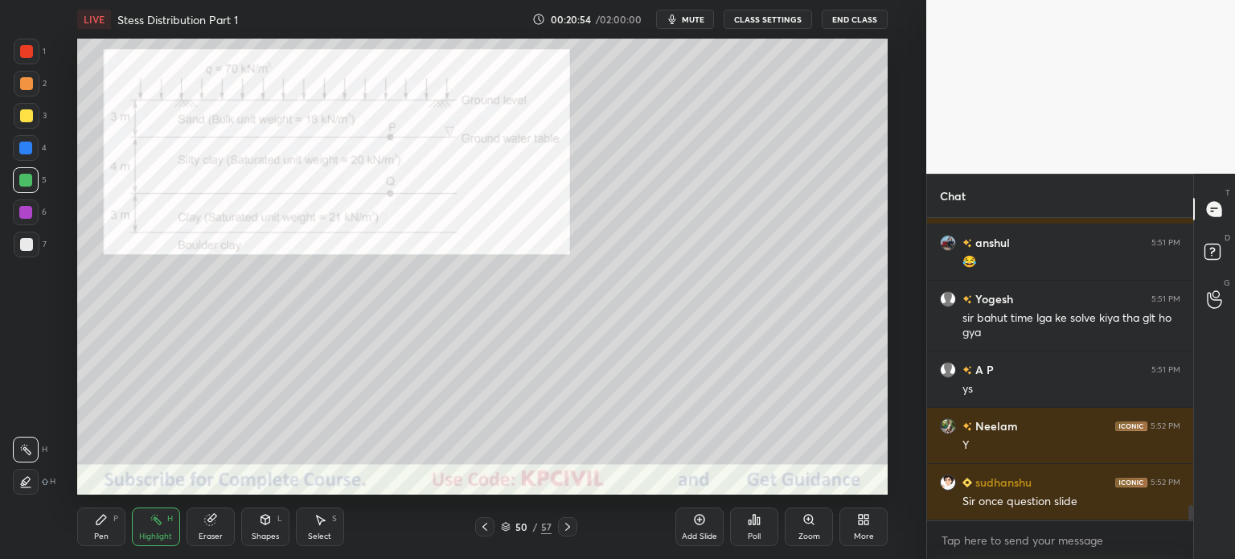
click at [96, 543] on div "Pen P" at bounding box center [101, 526] width 48 height 39
click at [23, 60] on div at bounding box center [27, 52] width 26 height 26
click at [487, 524] on icon at bounding box center [485, 526] width 13 height 13
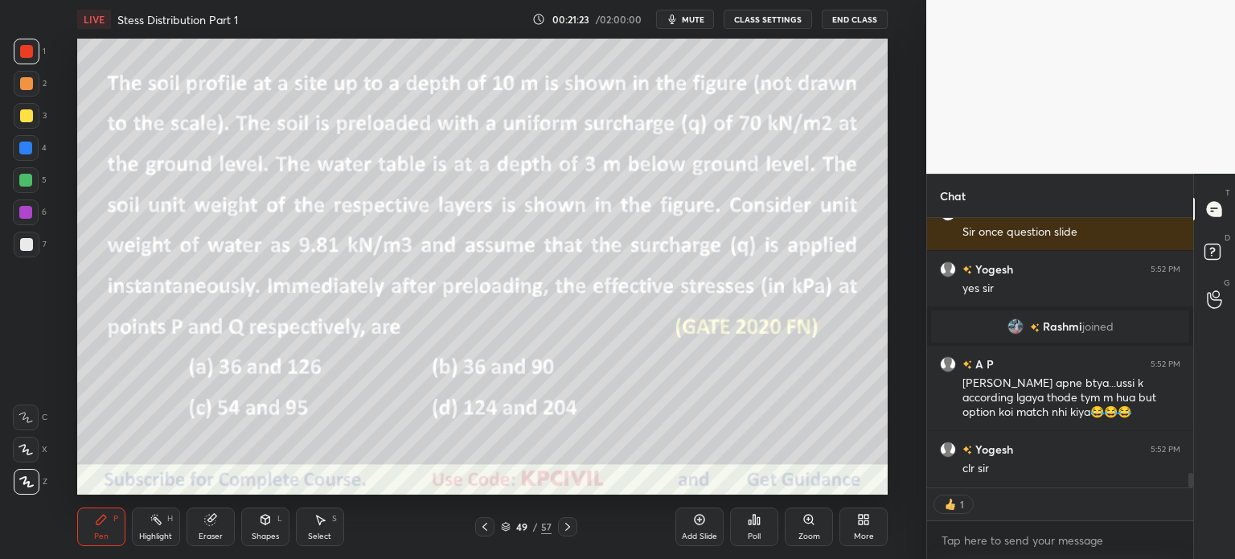
scroll to position [4786, 0]
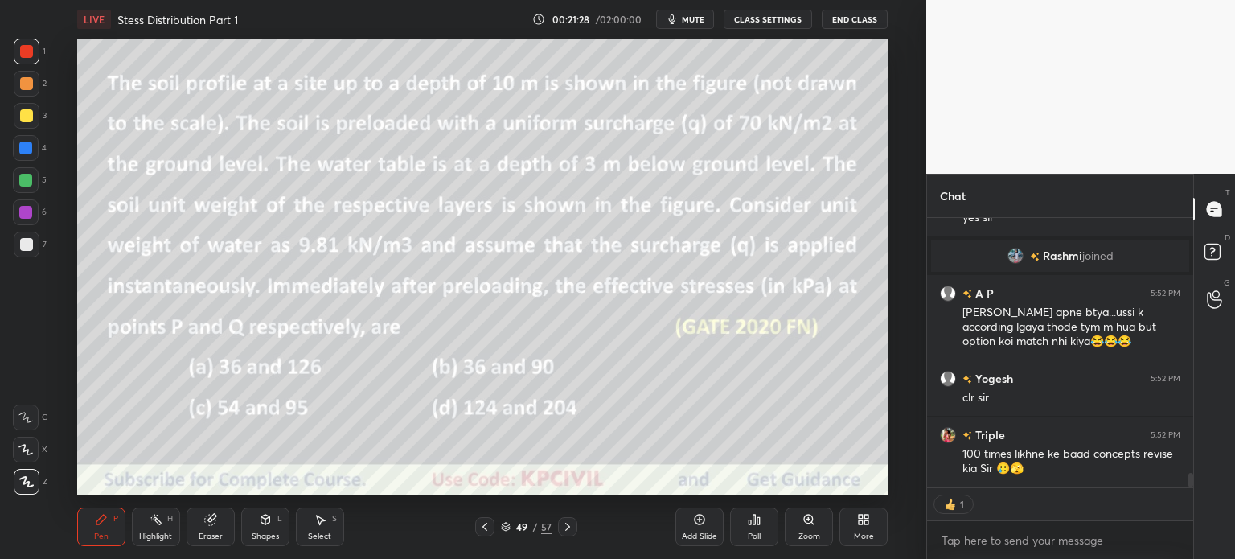
click at [569, 533] on icon at bounding box center [567, 526] width 13 height 13
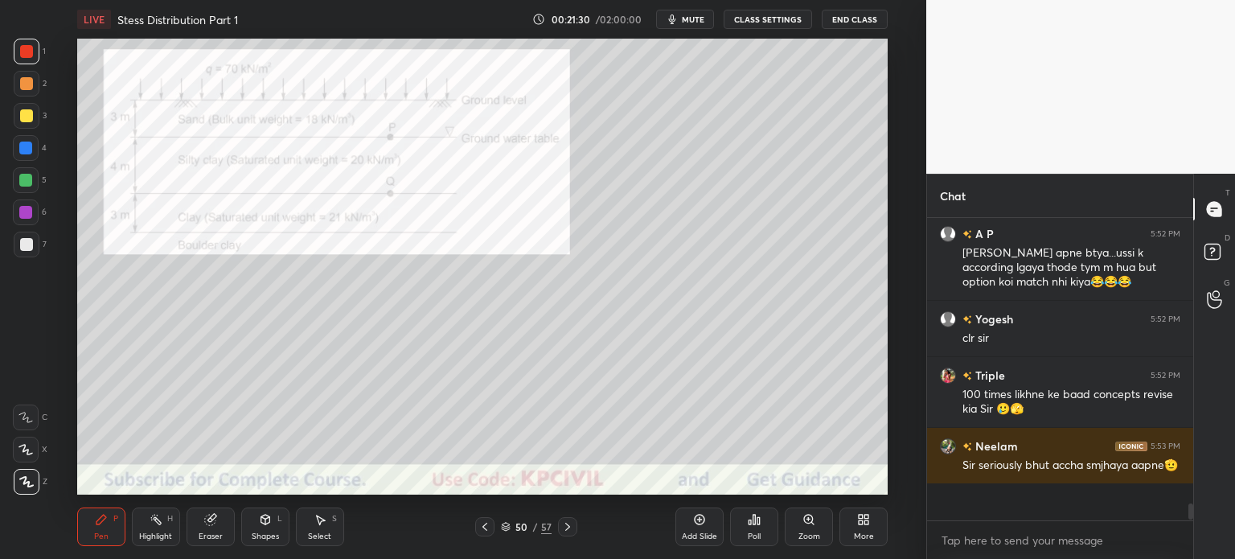
scroll to position [4824, 0]
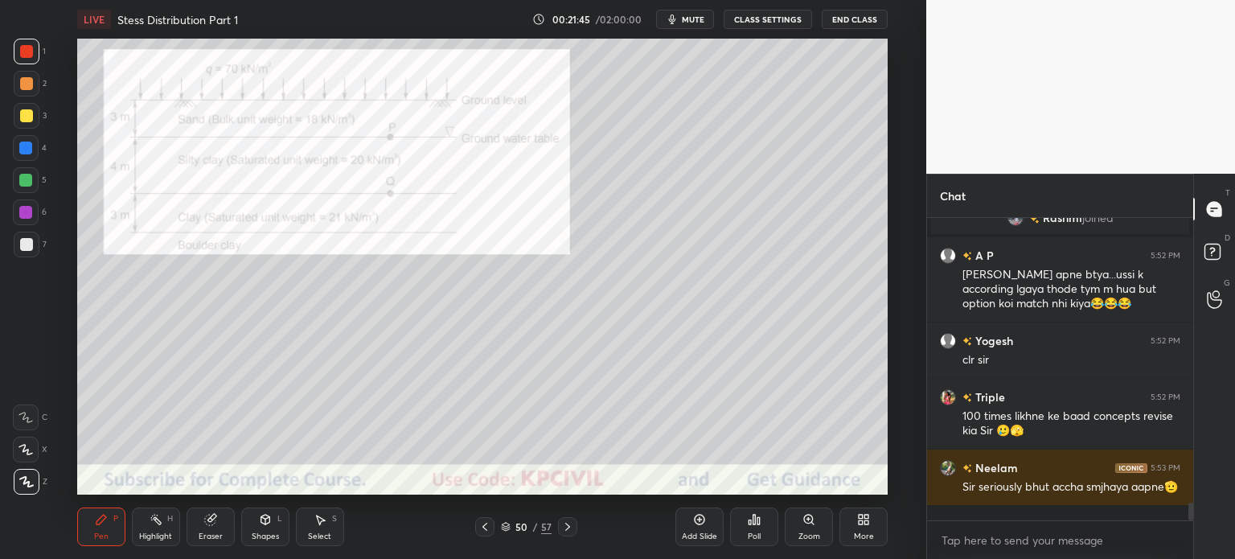
click at [567, 529] on icon at bounding box center [567, 527] width 5 height 8
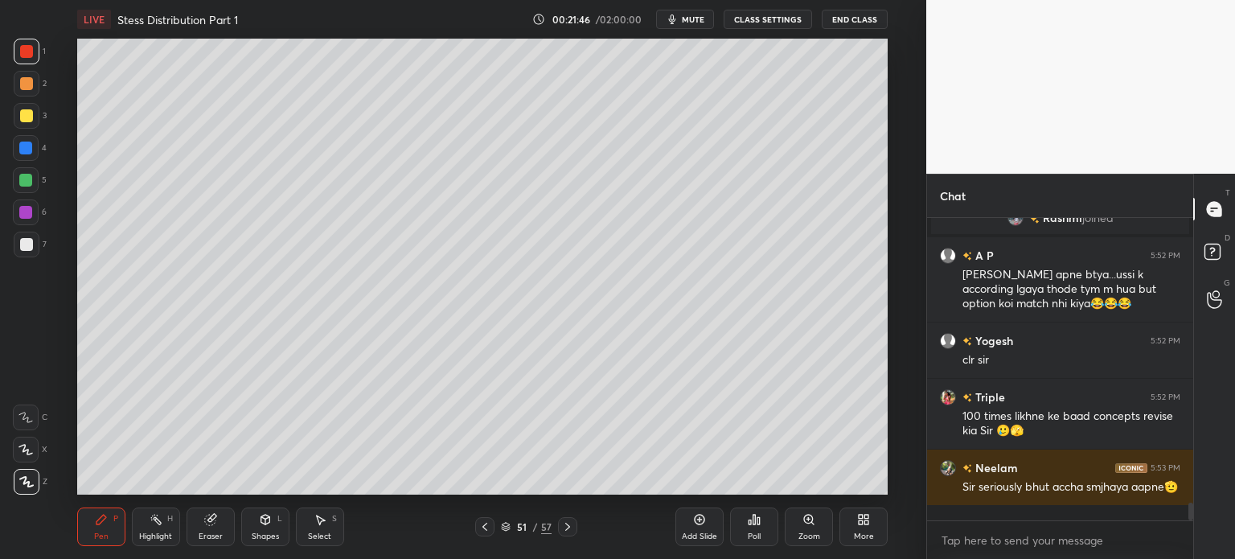
click at [483, 533] on div at bounding box center [484, 526] width 19 height 19
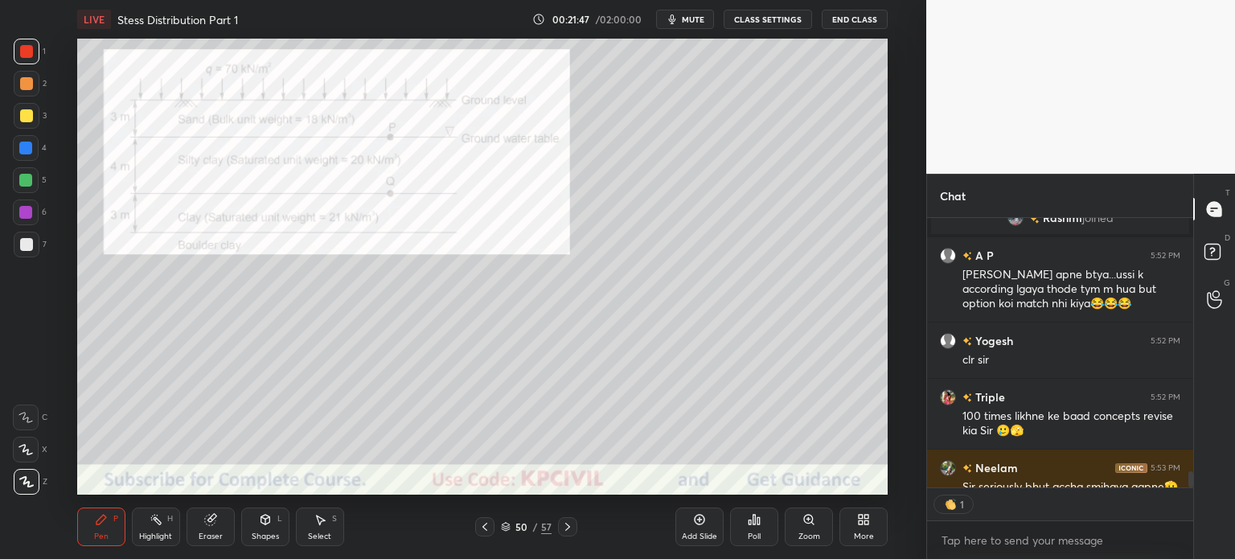
scroll to position [5, 5]
click at [565, 533] on icon at bounding box center [567, 526] width 13 height 13
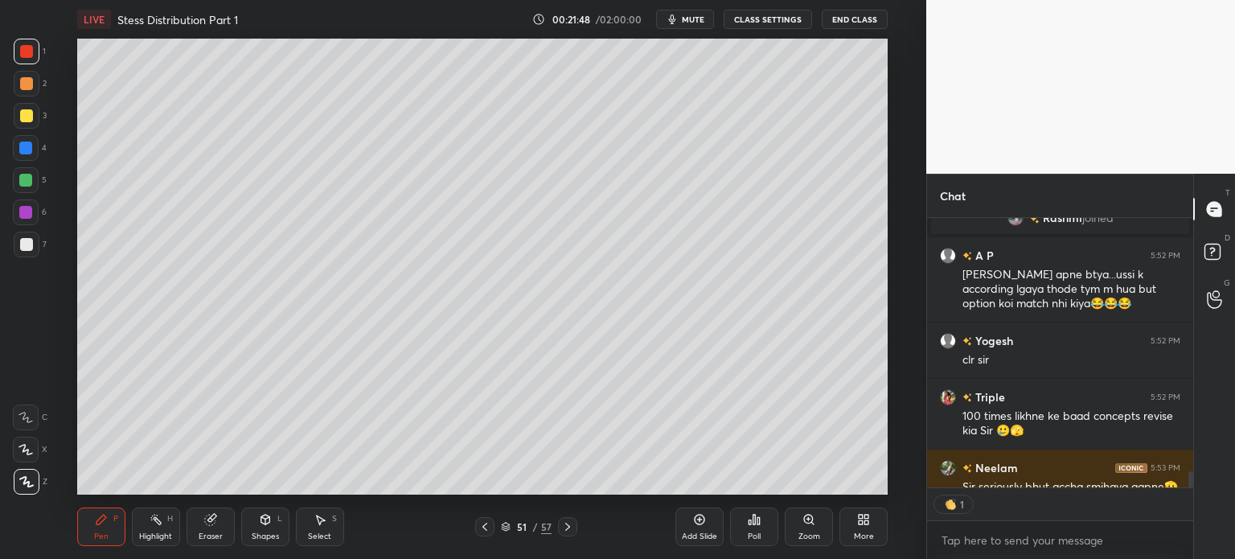
click at [696, 530] on div "Add Slide" at bounding box center [700, 526] width 48 height 39
click at [20, 248] on div at bounding box center [26, 244] width 13 height 13
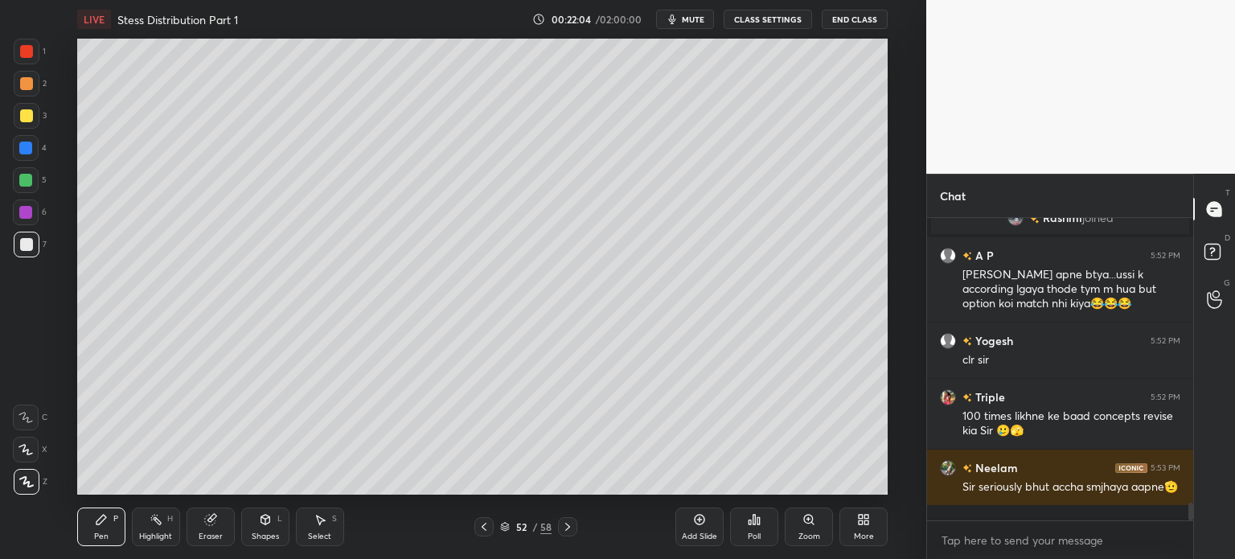
click at [485, 523] on icon at bounding box center [484, 526] width 13 height 13
click at [491, 530] on div at bounding box center [484, 526] width 19 height 19
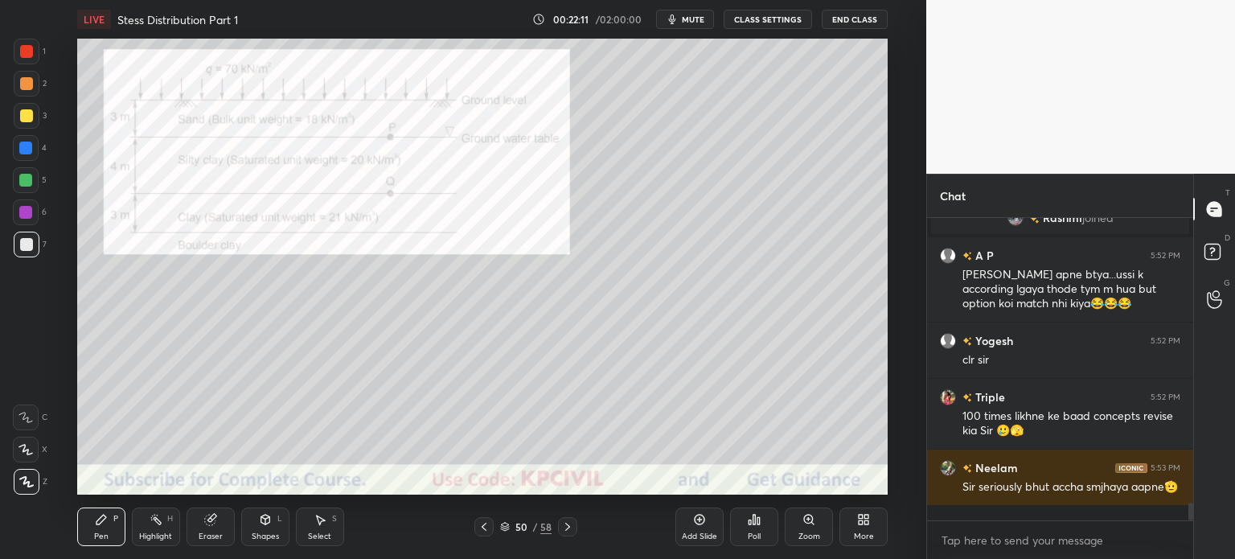
click at [570, 529] on icon at bounding box center [567, 526] width 13 height 13
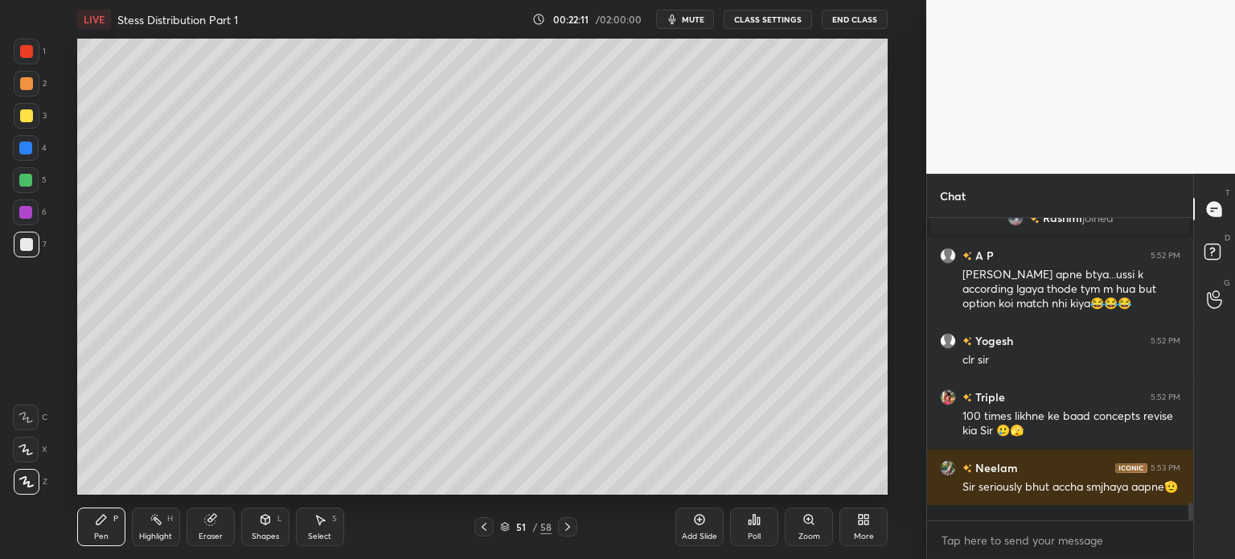
click at [567, 531] on icon at bounding box center [567, 526] width 13 height 13
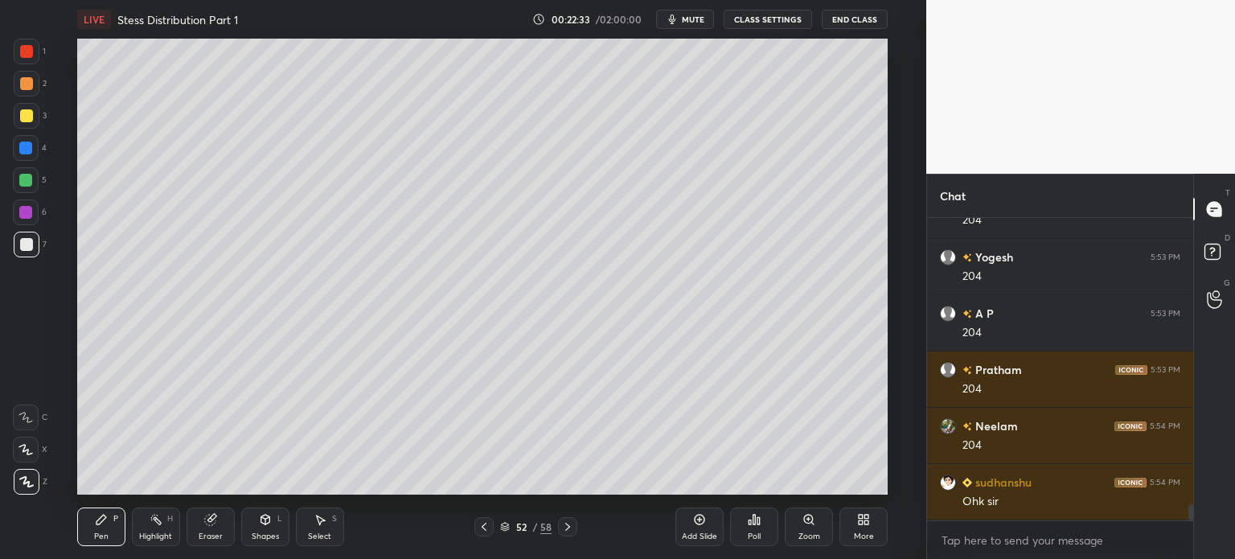
scroll to position [5347, 0]
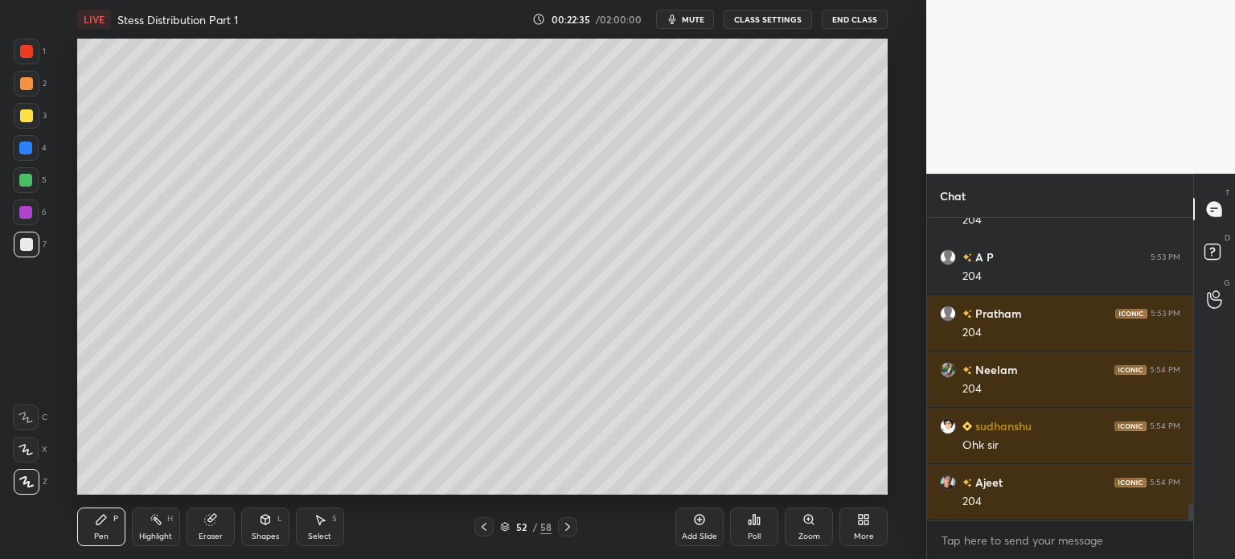
click at [203, 532] on div "Eraser" at bounding box center [211, 536] width 24 height 8
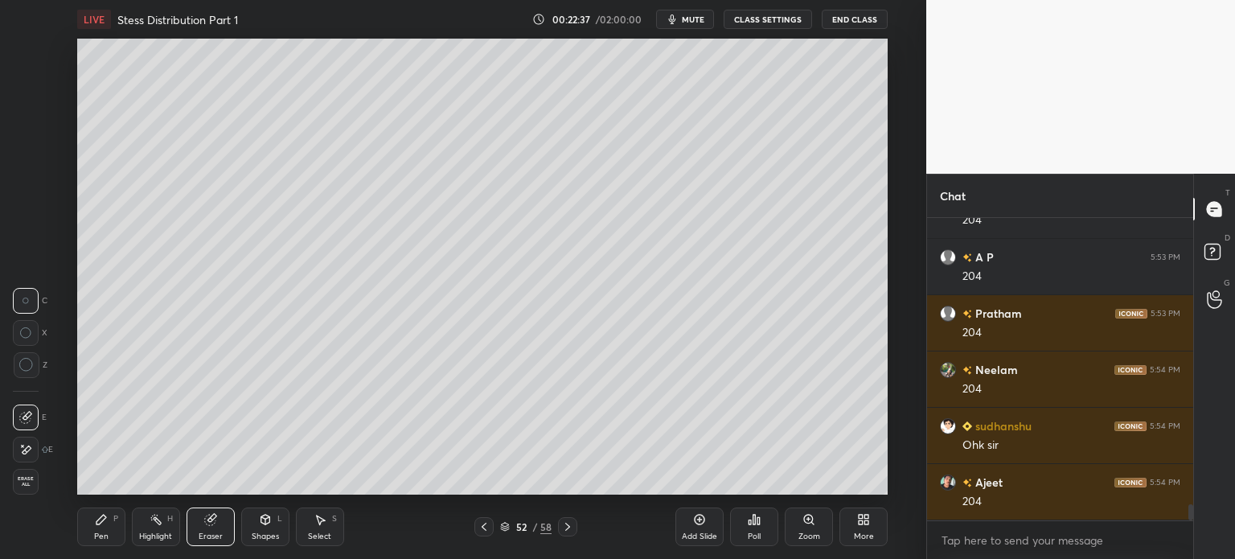
click at [103, 535] on div "Pen" at bounding box center [101, 536] width 14 height 8
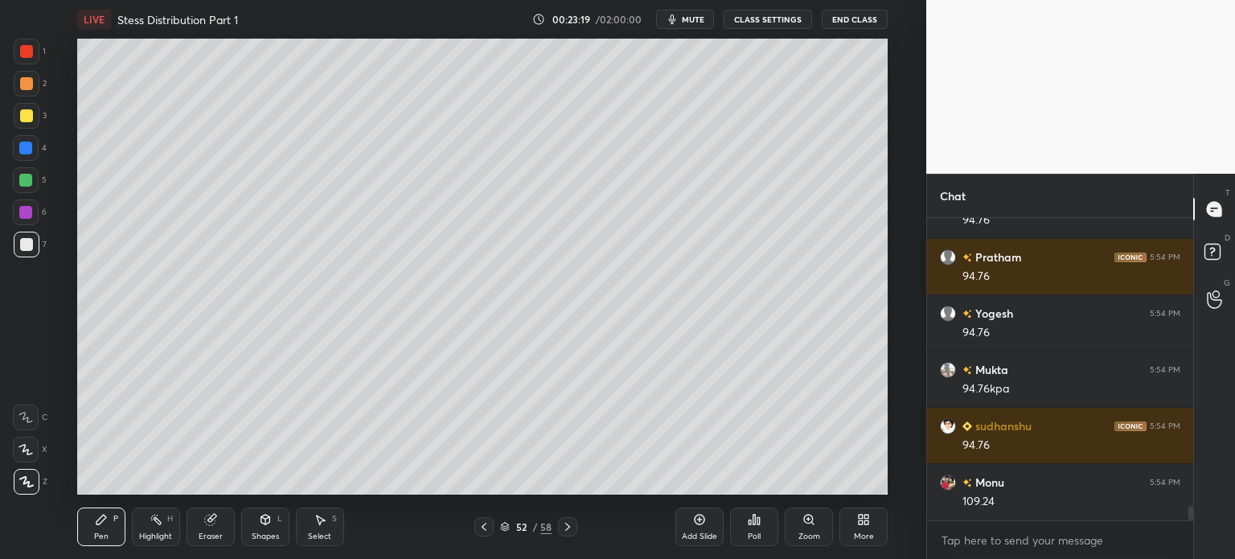
scroll to position [6050, 0]
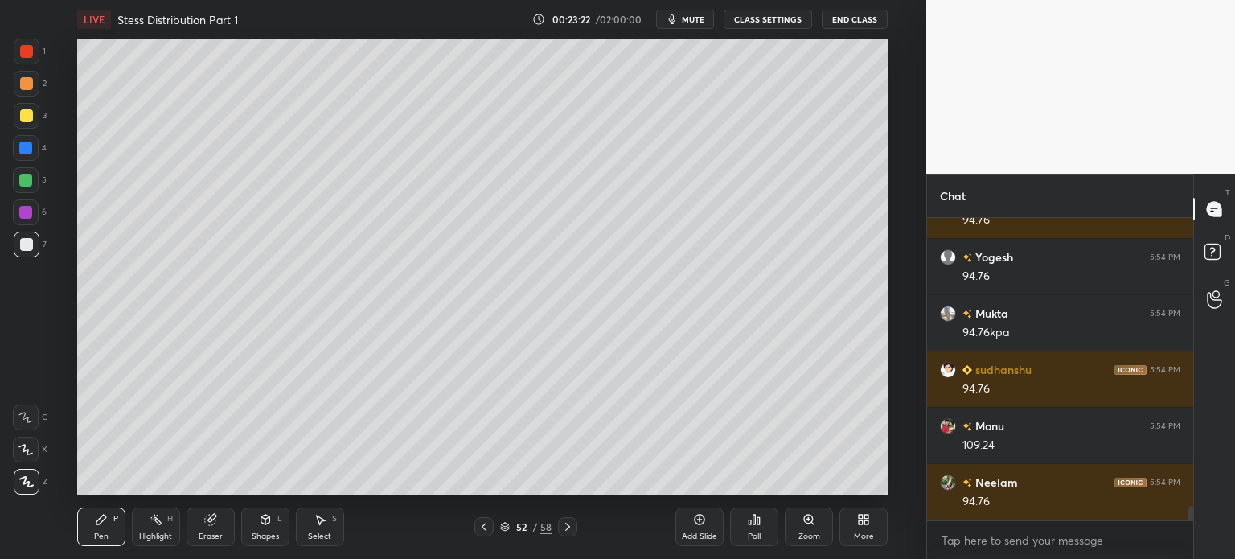
click at [490, 527] on icon at bounding box center [484, 526] width 13 height 13
click at [491, 528] on div at bounding box center [484, 526] width 19 height 19
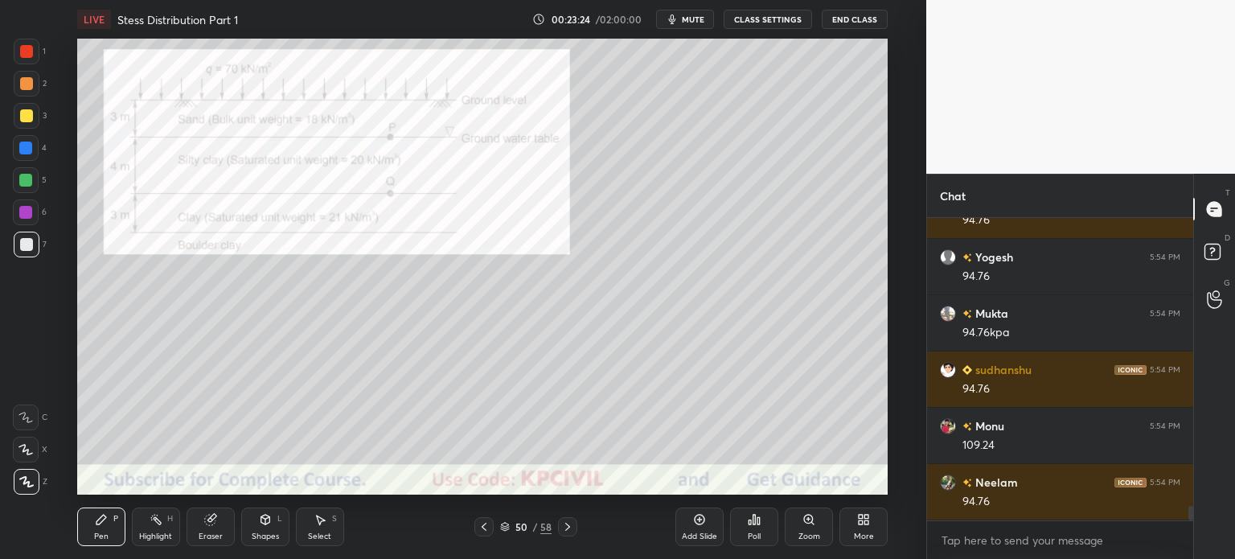
click at [491, 533] on div at bounding box center [484, 526] width 19 height 19
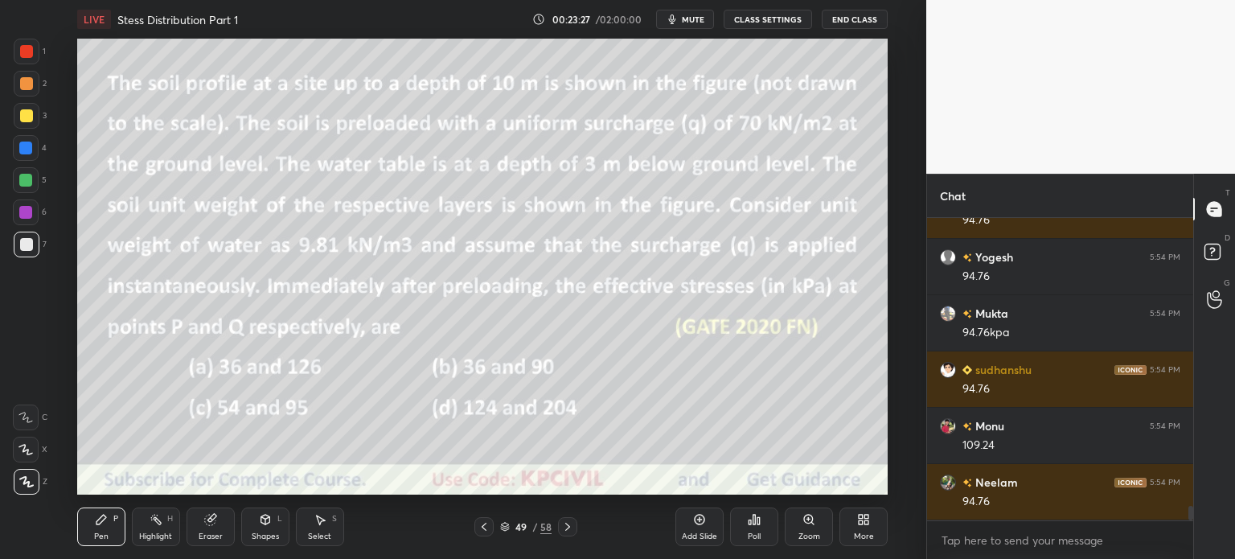
click at [23, 92] on div at bounding box center [27, 84] width 26 height 26
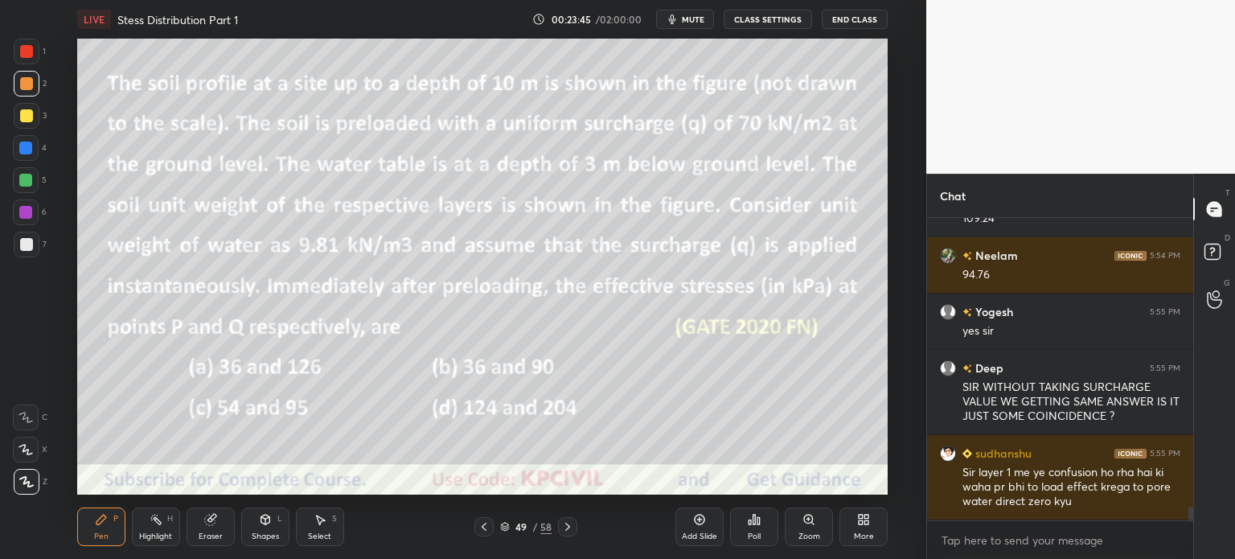
scroll to position [6333, 0]
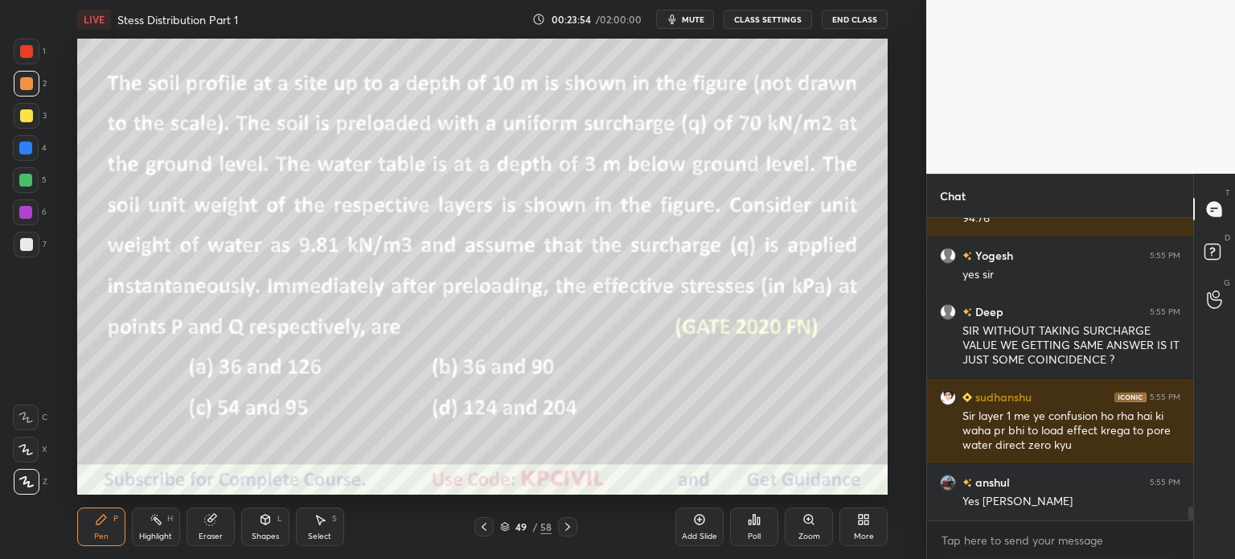
click at [571, 527] on icon at bounding box center [567, 526] width 13 height 13
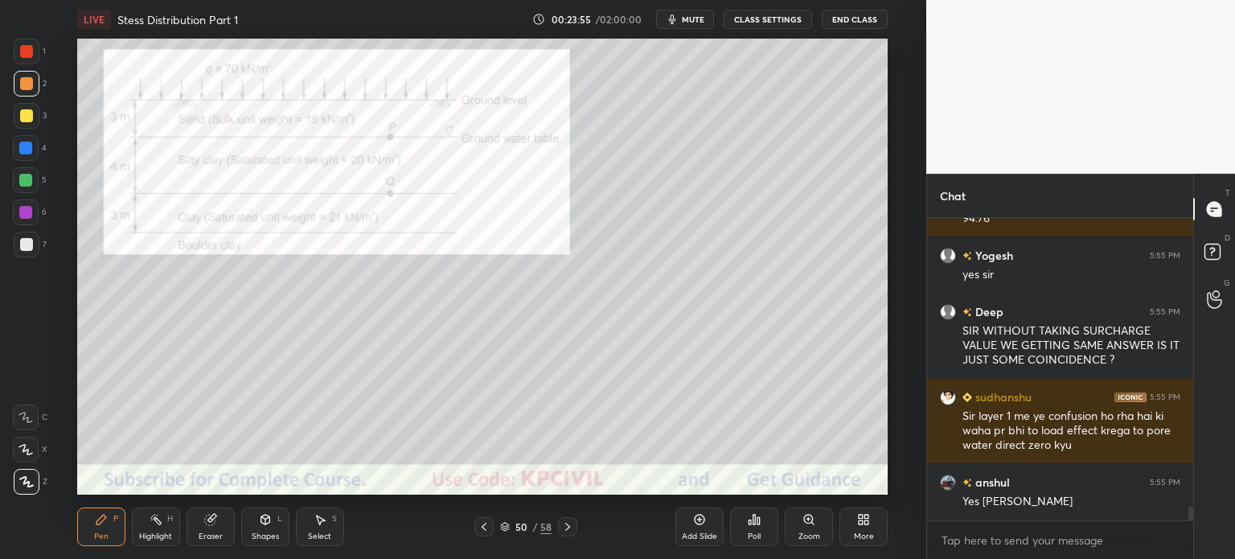
scroll to position [6389, 0]
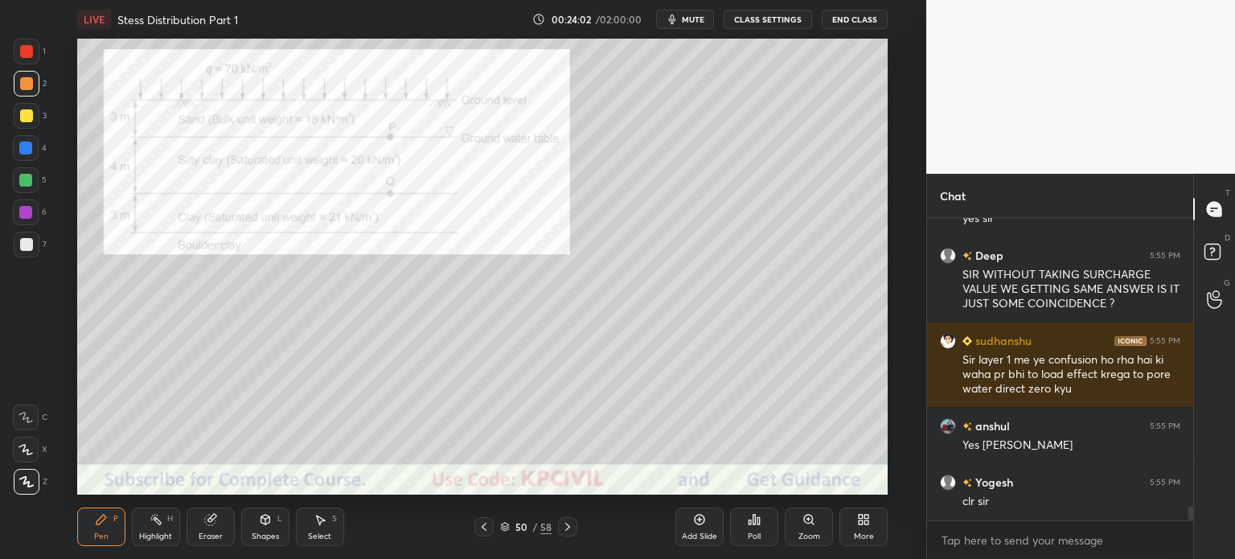
click at [566, 526] on icon at bounding box center [567, 526] width 13 height 13
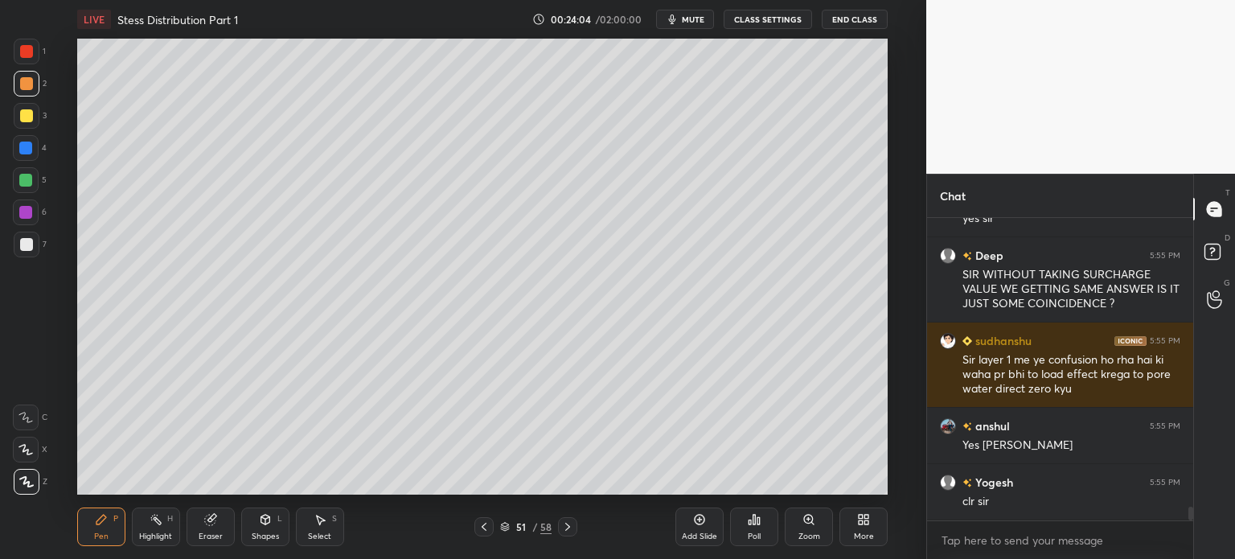
click at [563, 532] on icon at bounding box center [567, 526] width 13 height 13
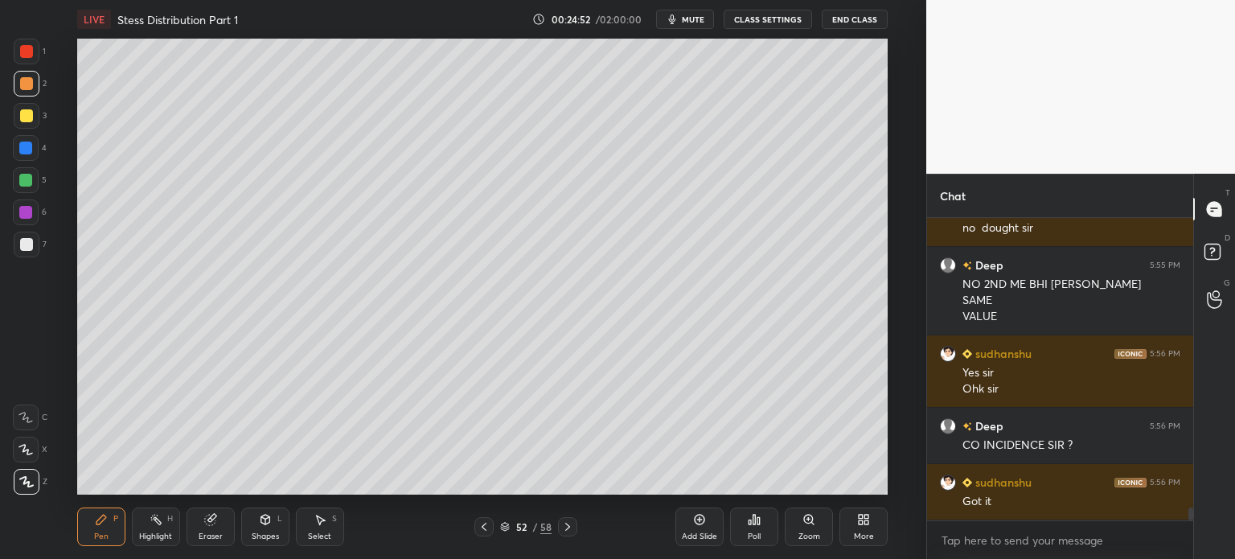
scroll to position [6791, 0]
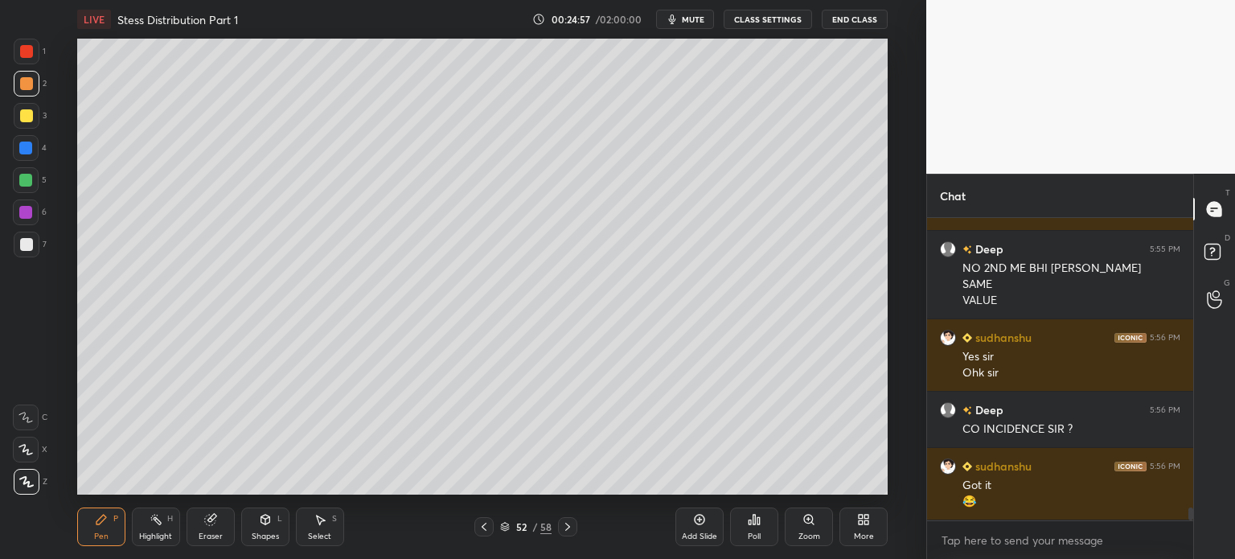
click at [505, 528] on icon at bounding box center [505, 527] width 10 height 10
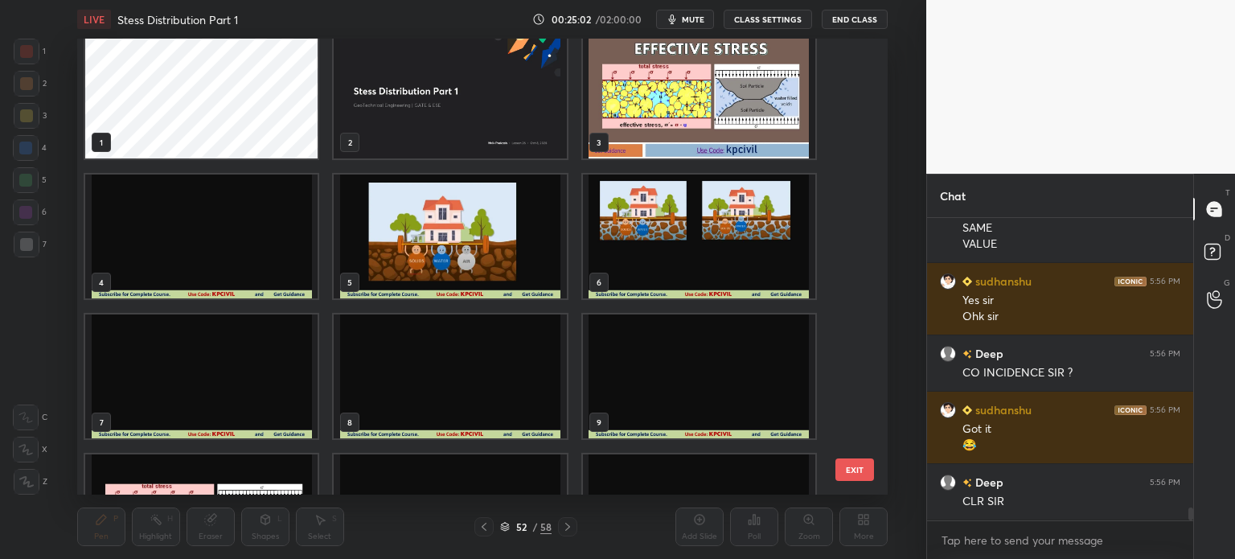
scroll to position [0, 0]
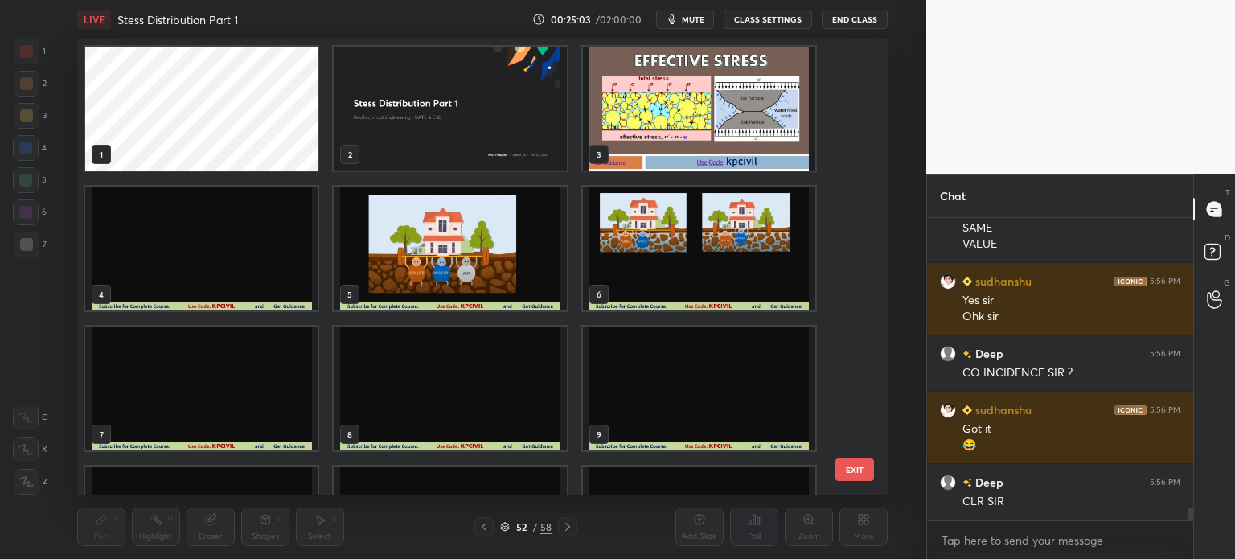
click at [132, 237] on img "grid" at bounding box center [201, 249] width 232 height 124
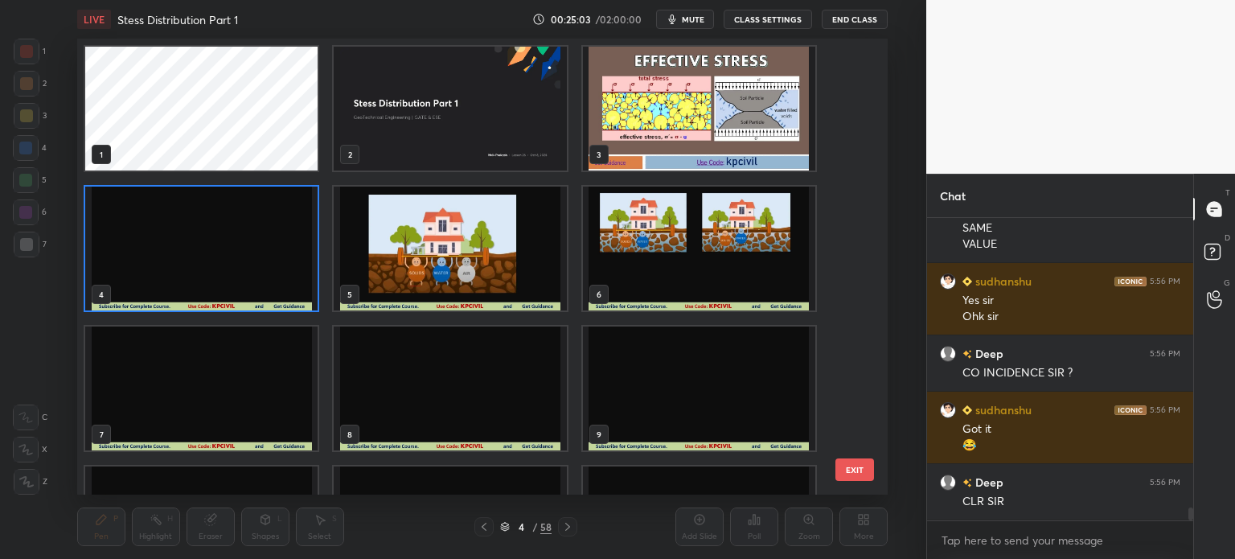
click at [132, 237] on img "grid" at bounding box center [201, 249] width 232 height 124
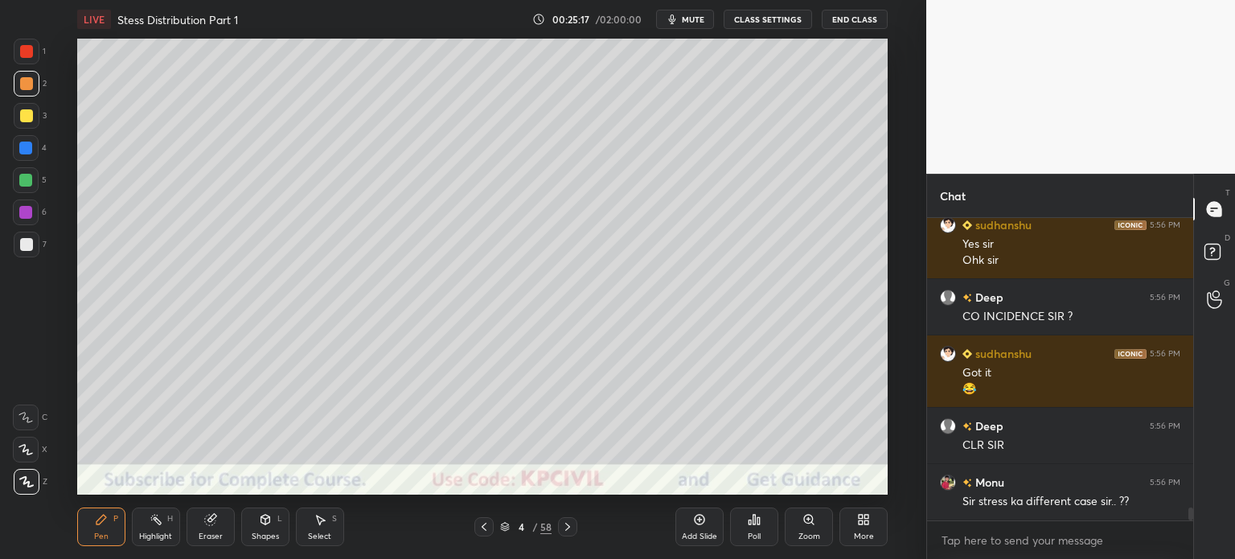
scroll to position [6960, 0]
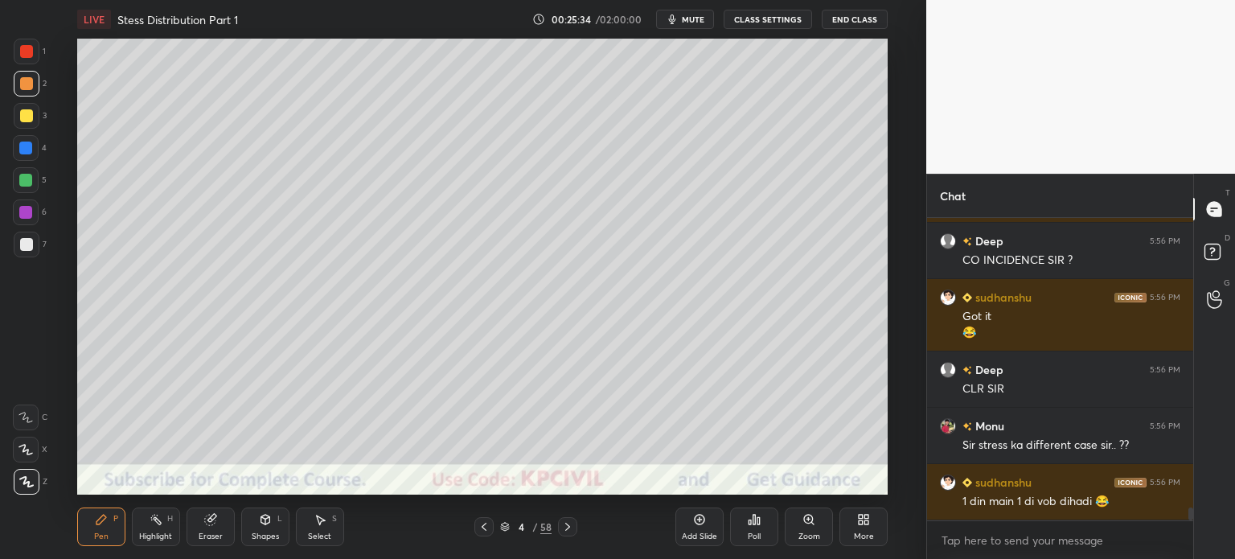
click at [23, 91] on div at bounding box center [27, 84] width 26 height 26
click at [19, 251] on div at bounding box center [27, 245] width 26 height 26
click at [160, 536] on div "Highlight" at bounding box center [155, 536] width 33 height 8
click at [18, 483] on div at bounding box center [26, 482] width 26 height 26
click at [109, 532] on div "Pen P" at bounding box center [101, 526] width 48 height 39
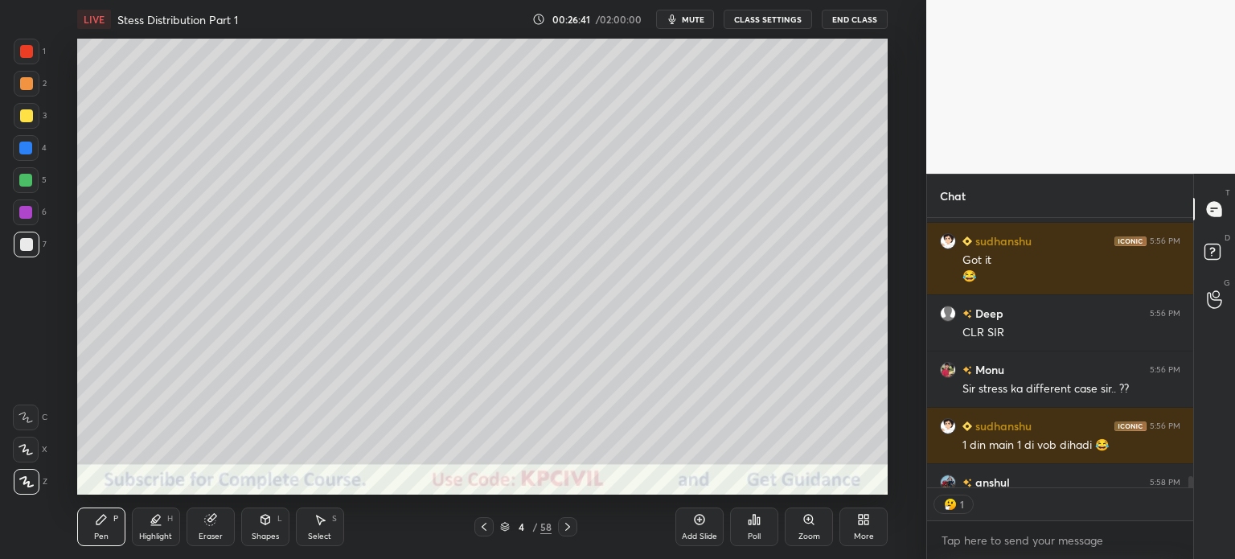
scroll to position [7083, 0]
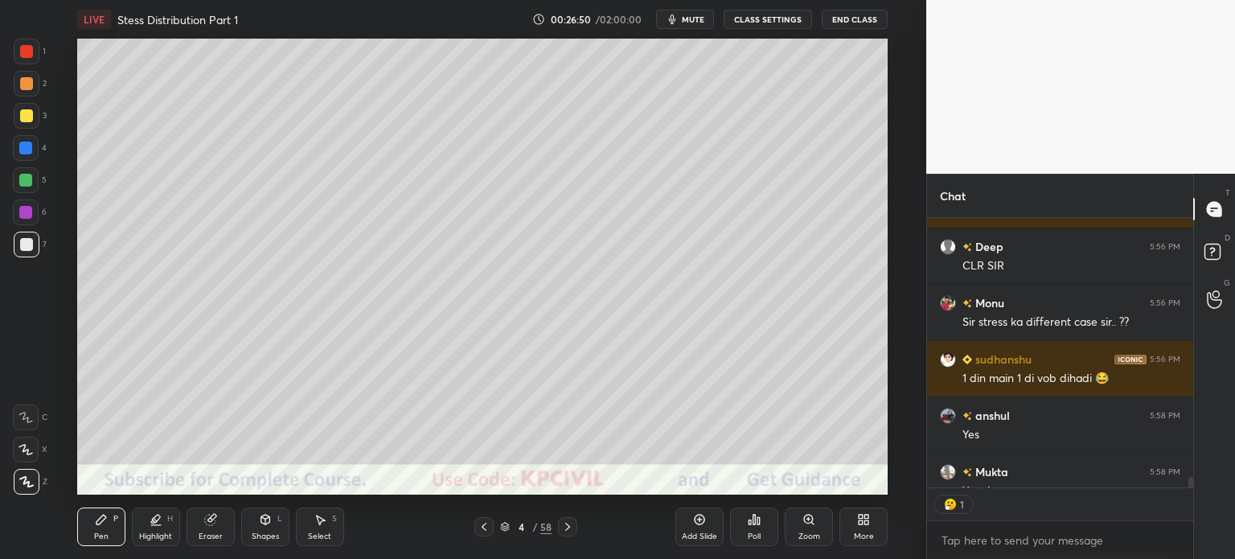
click at [23, 155] on div at bounding box center [26, 148] width 26 height 26
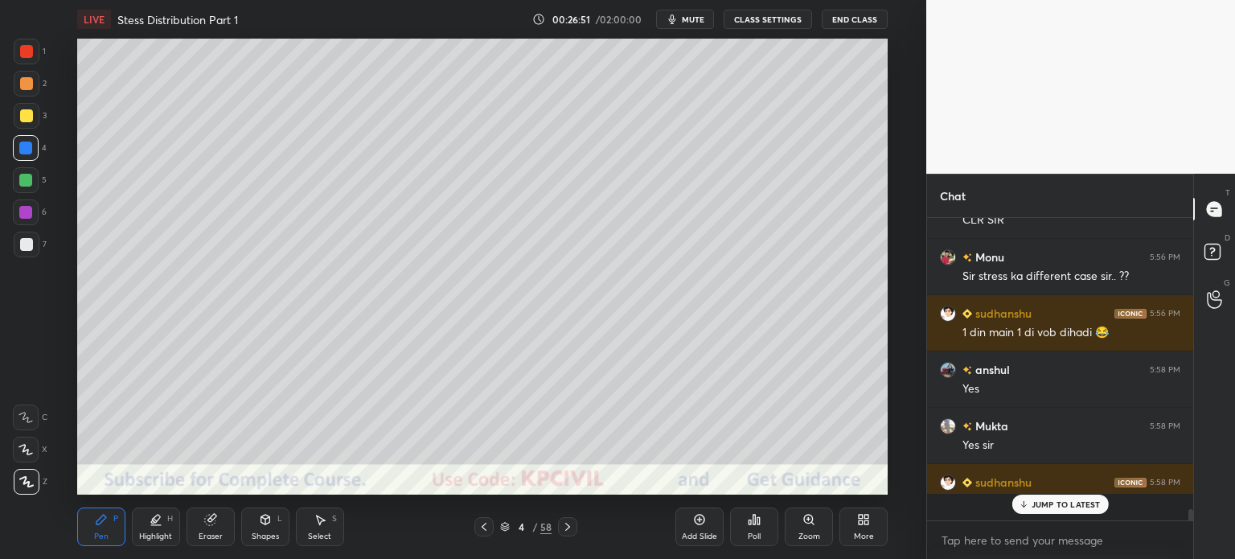
scroll to position [298, 261]
click at [102, 530] on div "Pen P" at bounding box center [101, 526] width 48 height 39
click at [18, 257] on div at bounding box center [27, 245] width 26 height 26
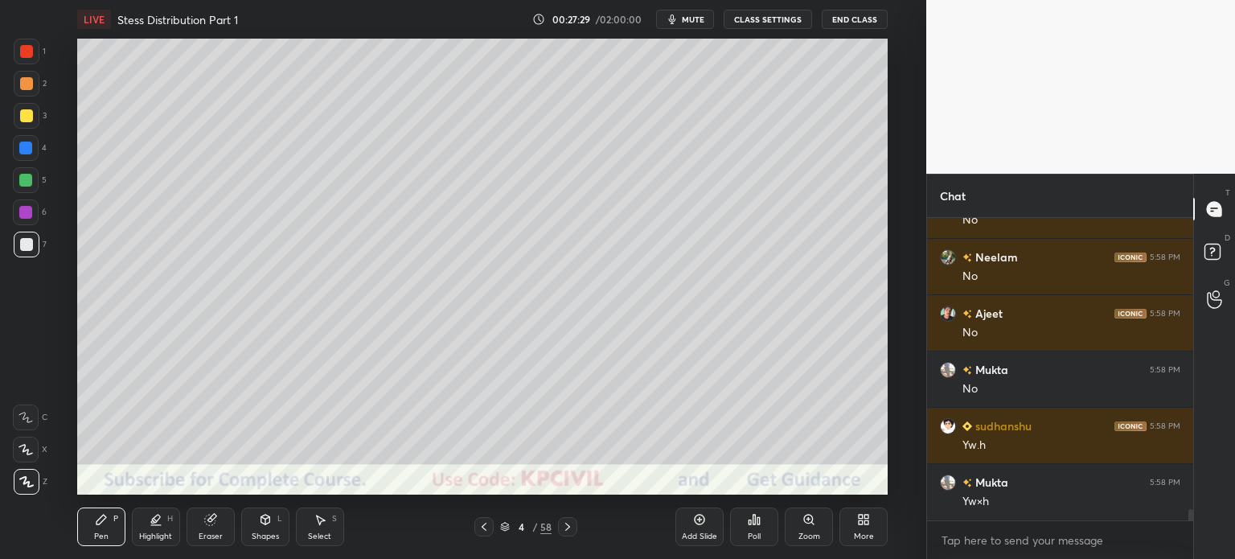
scroll to position [7596, 0]
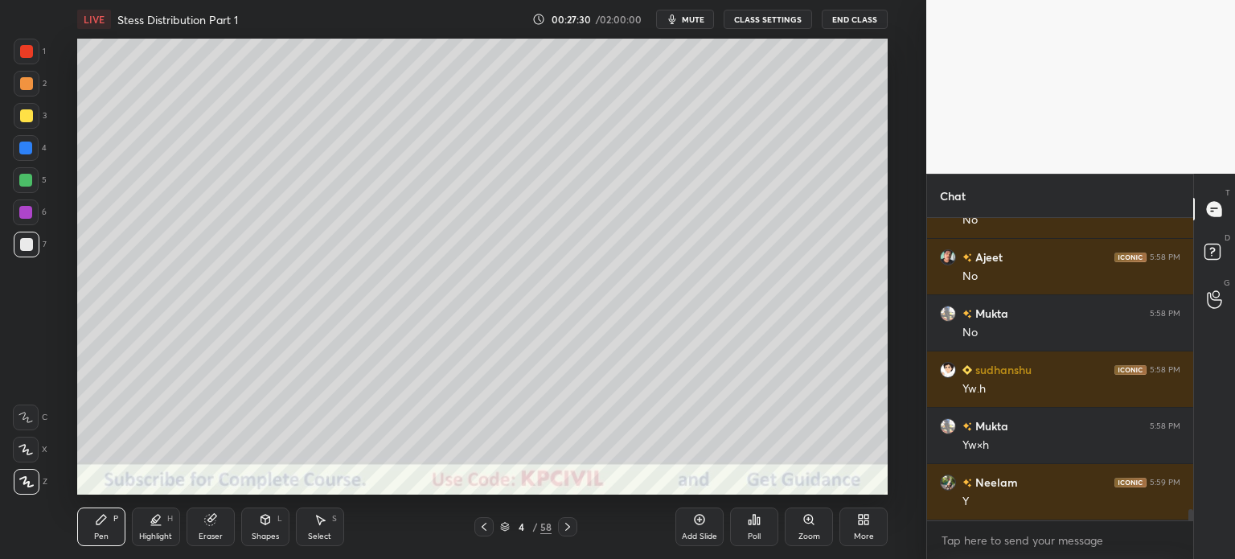
click at [321, 533] on div "Select" at bounding box center [319, 536] width 23 height 8
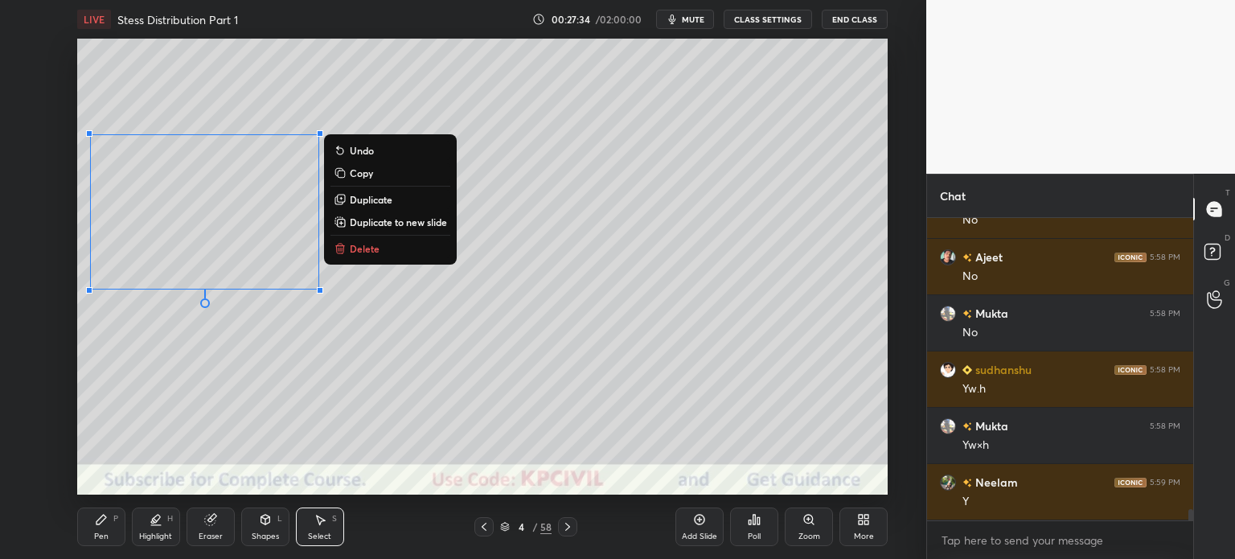
click at [367, 176] on p "Copy" at bounding box center [361, 172] width 23 height 13
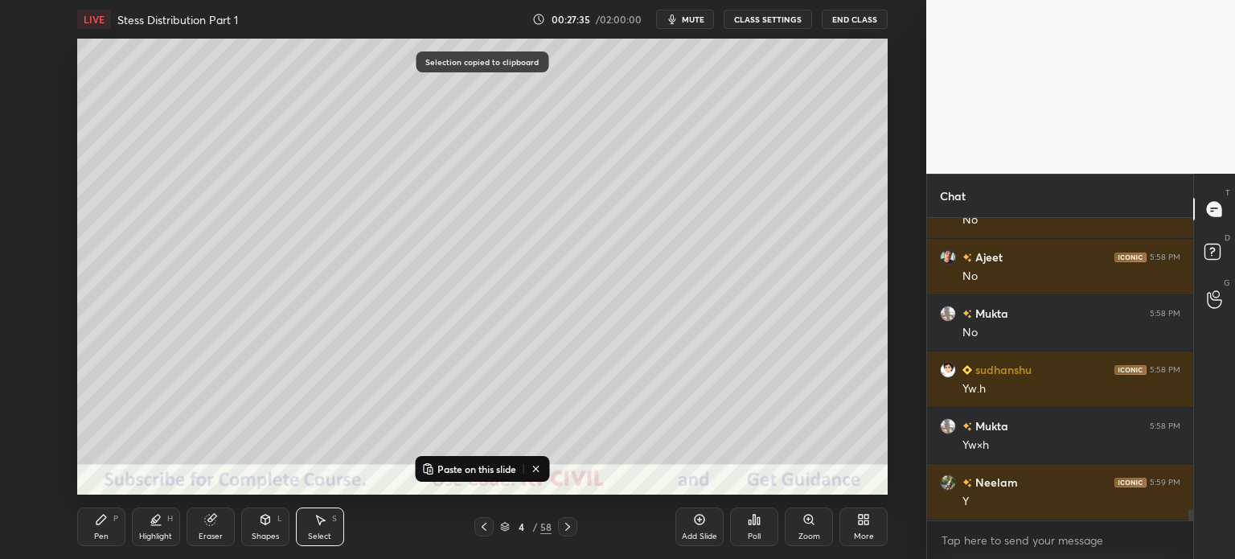
click at [566, 528] on icon at bounding box center [567, 526] width 13 height 13
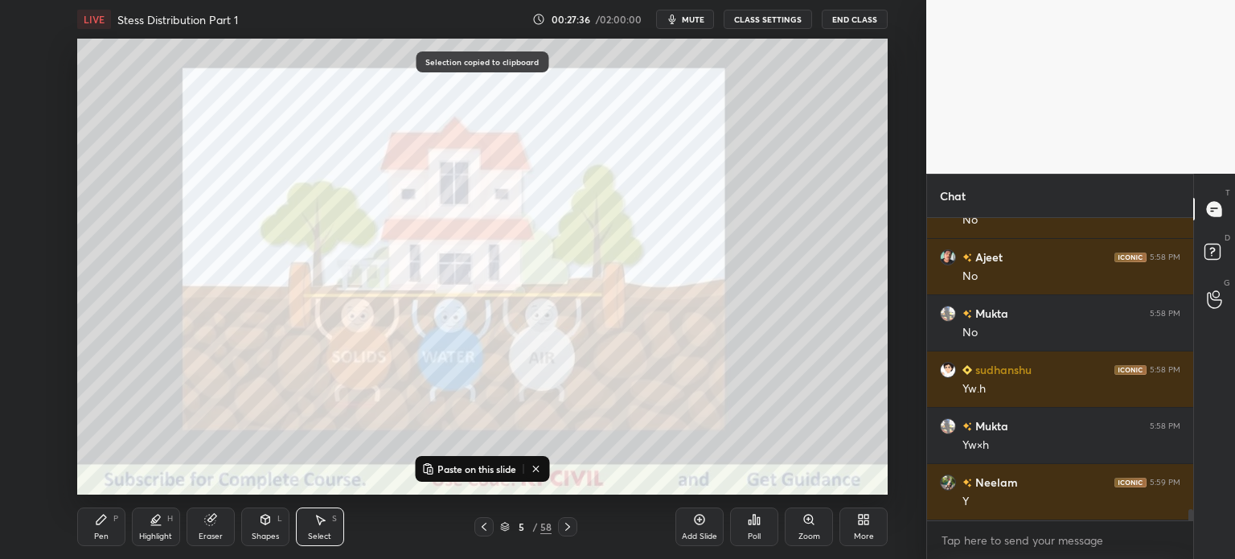
click at [486, 532] on icon at bounding box center [484, 526] width 13 height 13
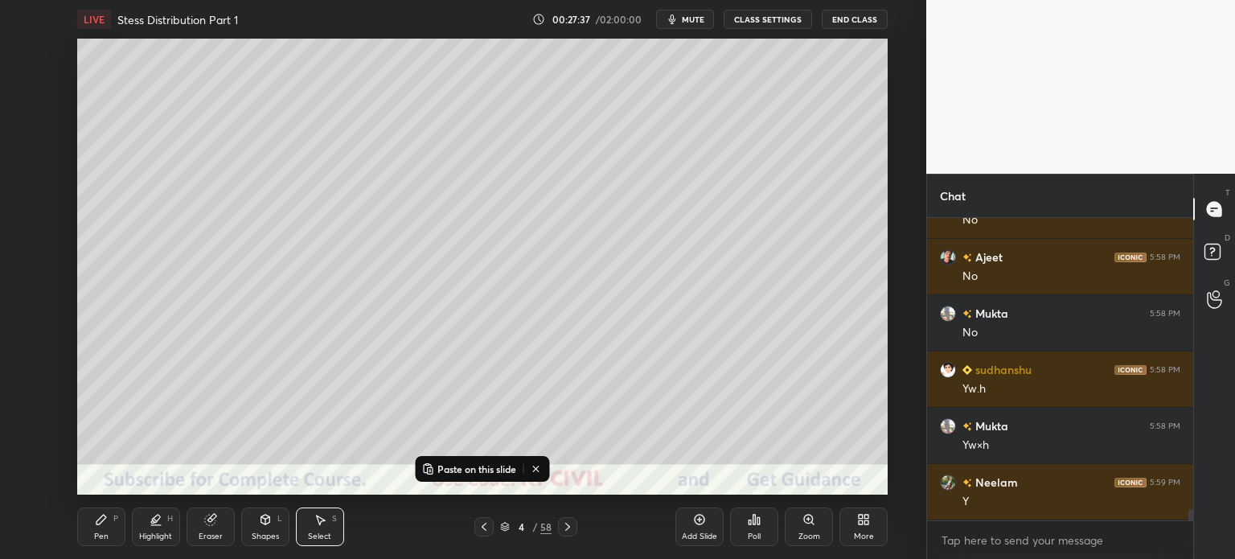
click at [696, 532] on div "Add Slide" at bounding box center [699, 536] width 35 height 8
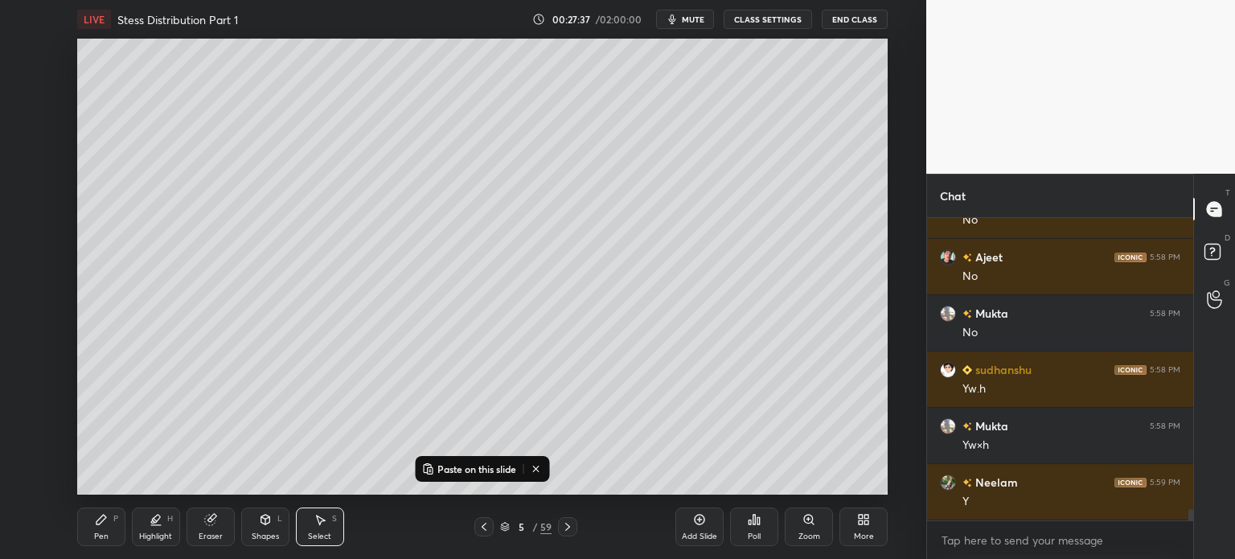
click at [476, 473] on p "Paste on this slide" at bounding box center [477, 468] width 79 height 13
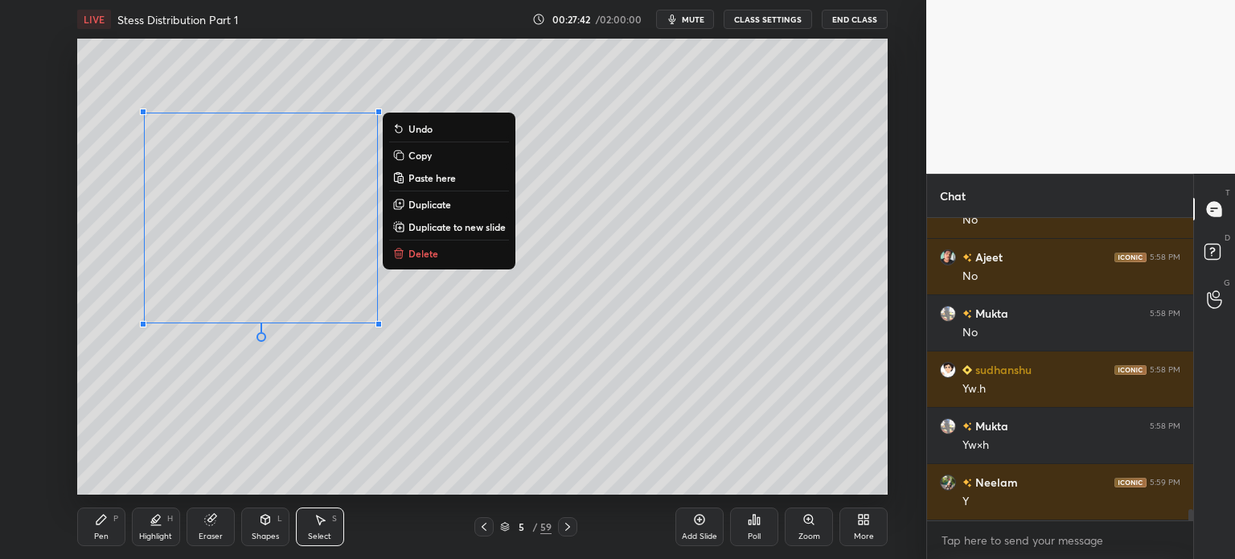
click at [295, 430] on div "0 ° Undo Copy Paste here Duplicate Duplicate to new slide Delete" at bounding box center [482, 267] width 811 height 456
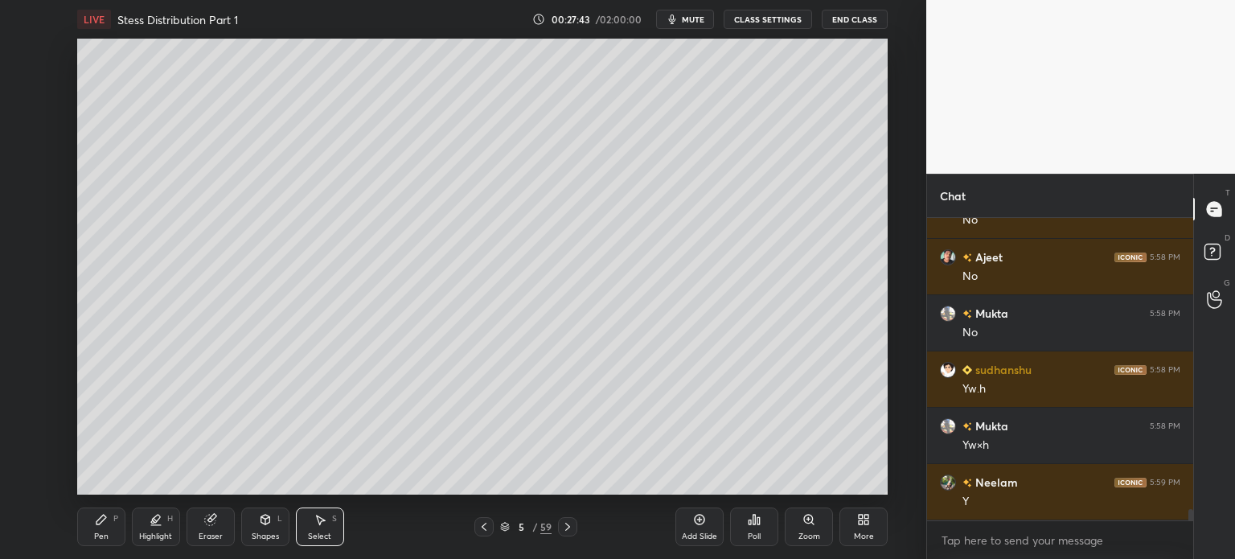
click at [97, 533] on div "Pen" at bounding box center [101, 536] width 14 height 8
click at [23, 118] on div at bounding box center [26, 115] width 13 height 13
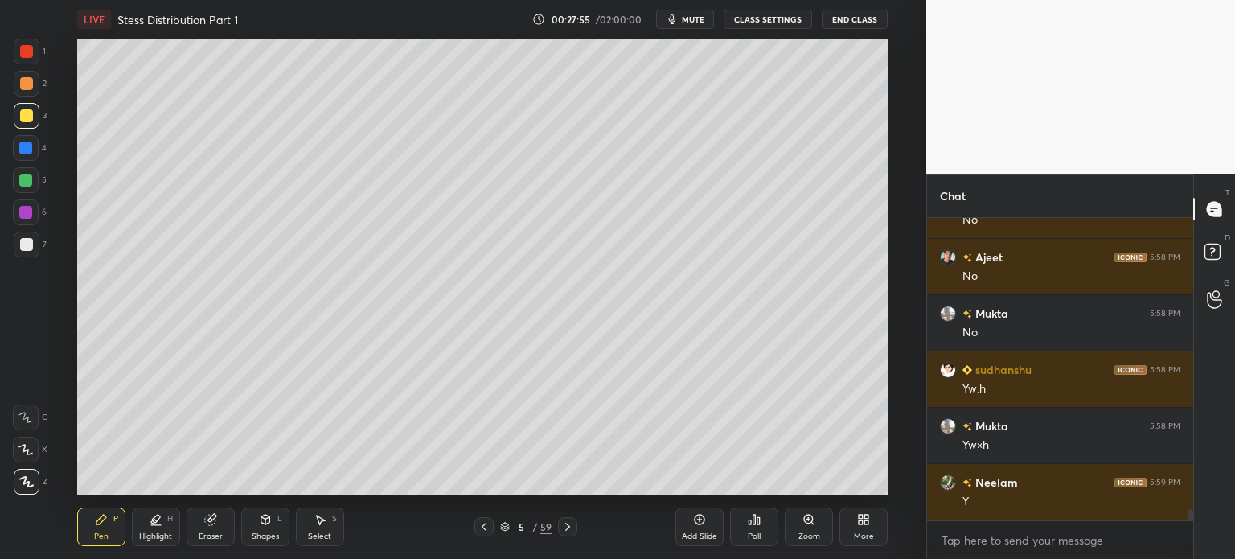
scroll to position [298, 261]
click at [18, 154] on div at bounding box center [26, 148] width 26 height 26
click at [22, 244] on div at bounding box center [26, 244] width 13 height 13
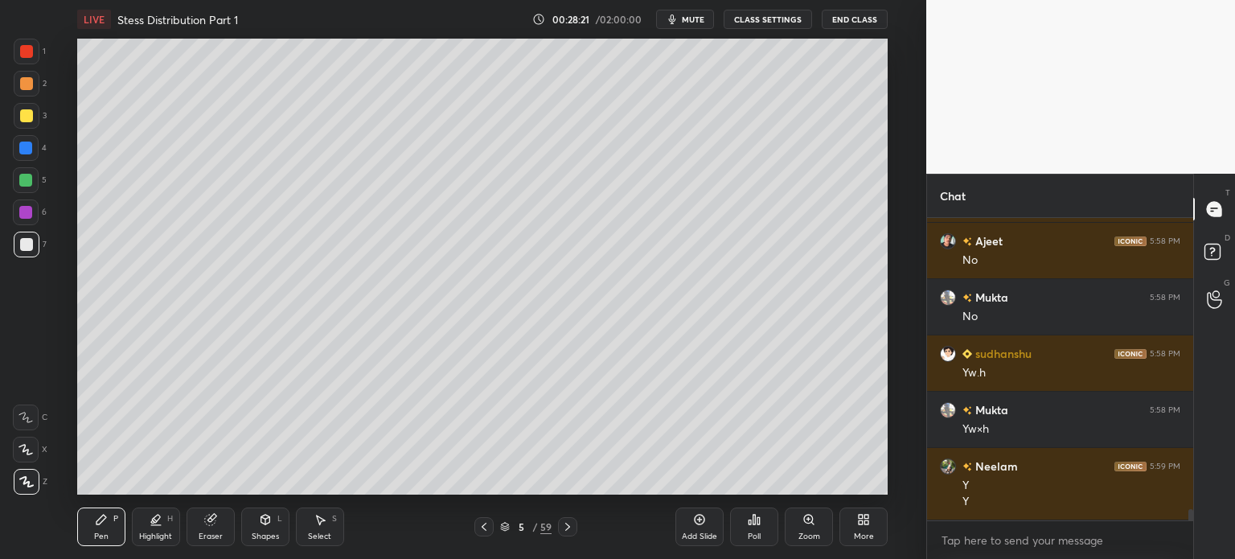
scroll to position [7668, 0]
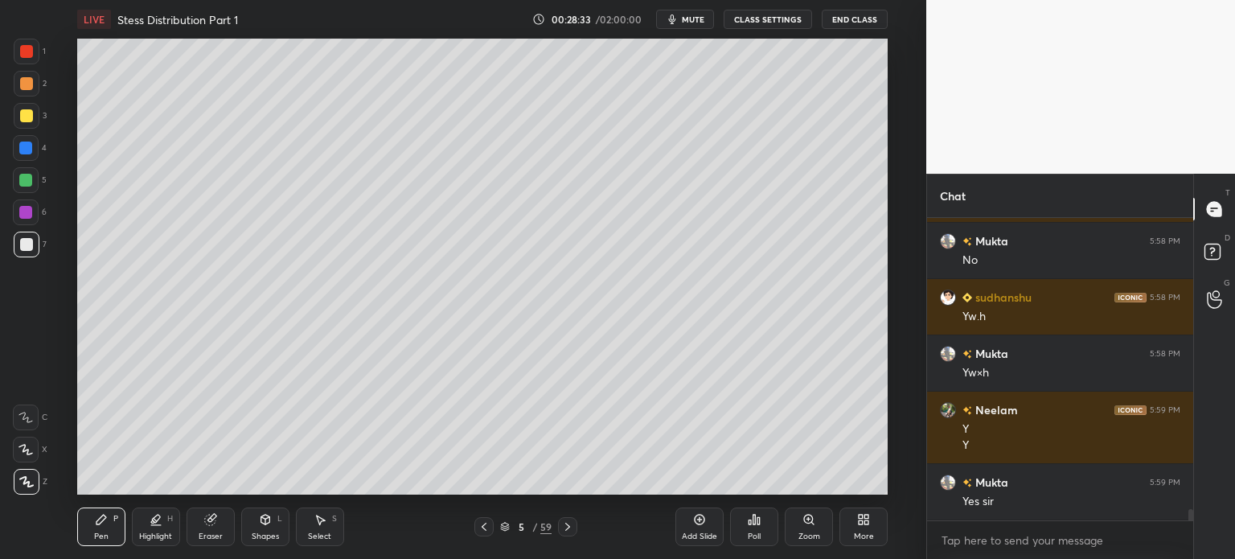
click at [488, 527] on icon at bounding box center [484, 526] width 13 height 13
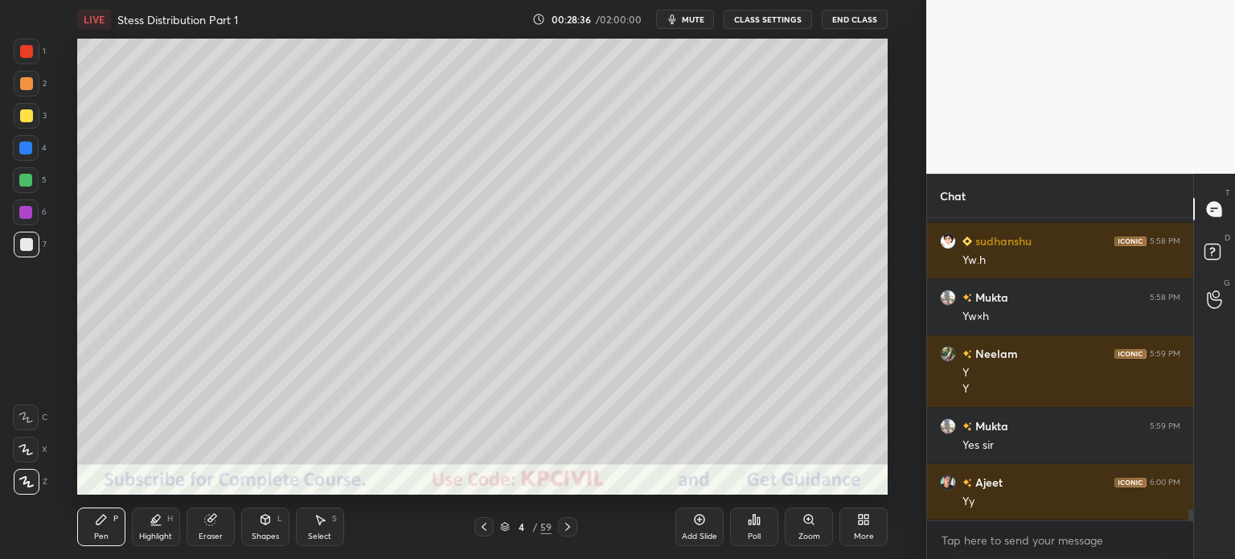
scroll to position [7781, 0]
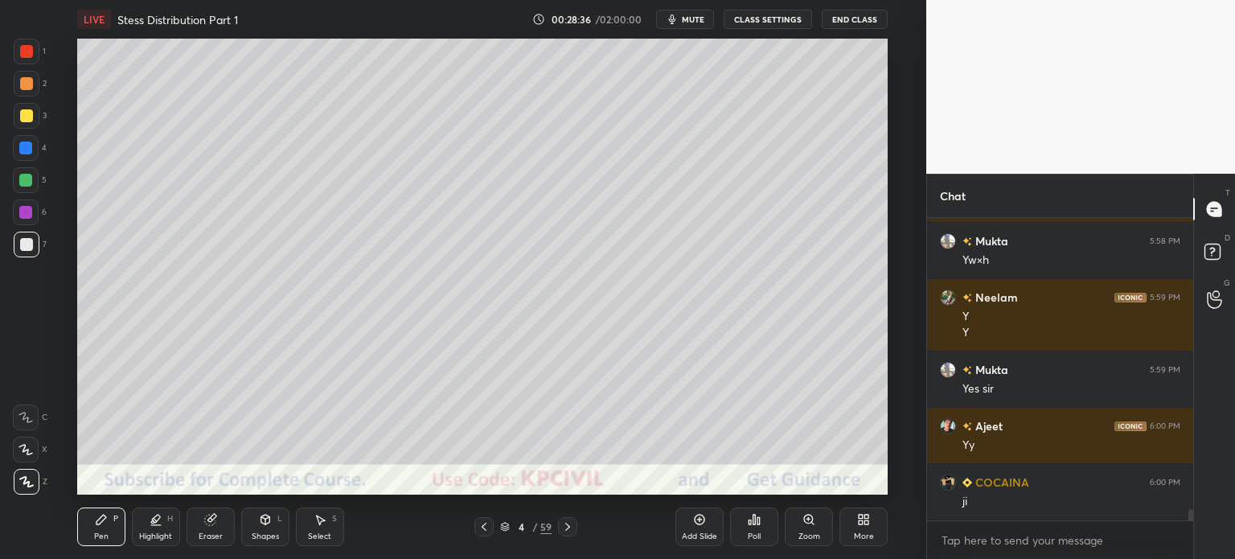
click at [21, 90] on div at bounding box center [27, 84] width 26 height 26
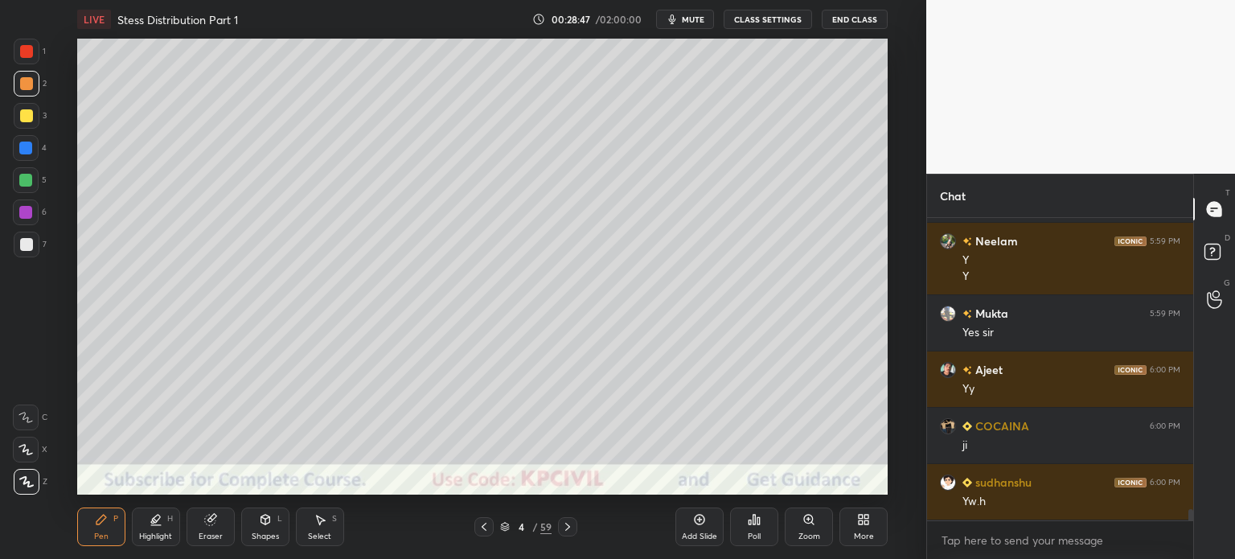
click at [23, 247] on div at bounding box center [26, 244] width 13 height 13
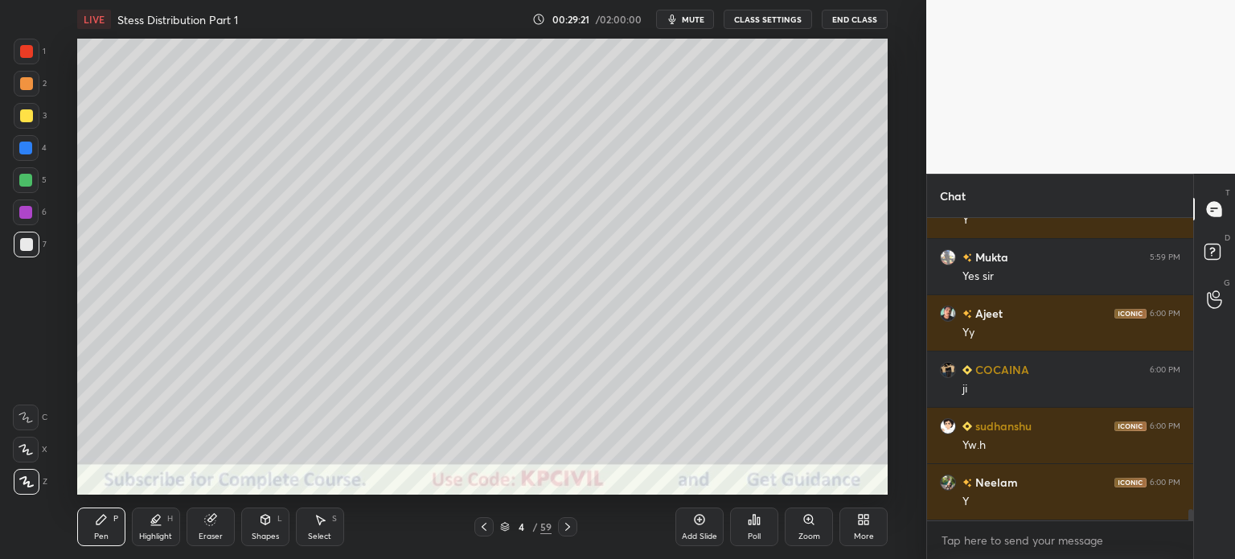
click at [19, 90] on div at bounding box center [27, 84] width 26 height 26
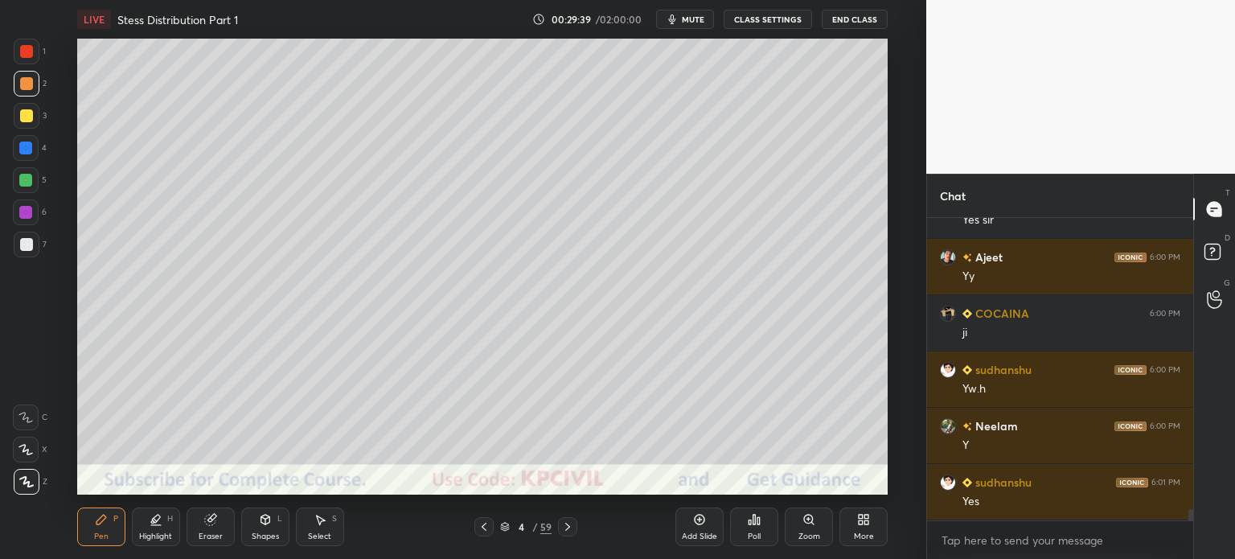
click at [18, 251] on div at bounding box center [27, 245] width 26 height 26
click at [145, 536] on div "Highlight" at bounding box center [155, 536] width 33 height 8
click at [18, 457] on div at bounding box center [26, 450] width 26 height 26
click at [21, 148] on div at bounding box center [25, 148] width 13 height 13
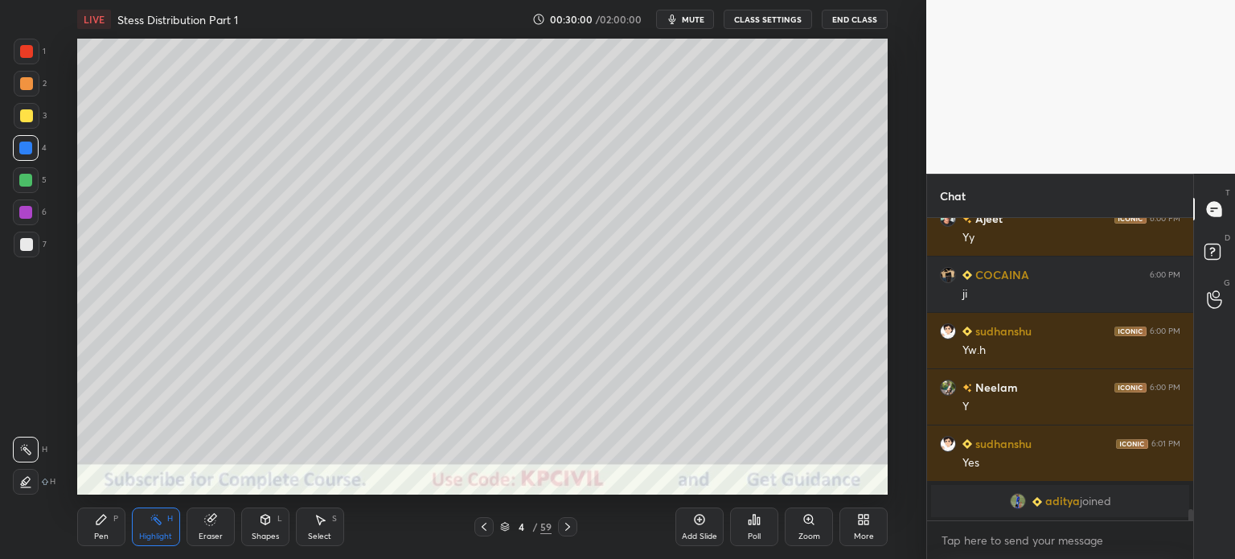
click at [88, 535] on div "Pen P" at bounding box center [101, 526] width 48 height 39
click at [20, 84] on div at bounding box center [26, 83] width 13 height 13
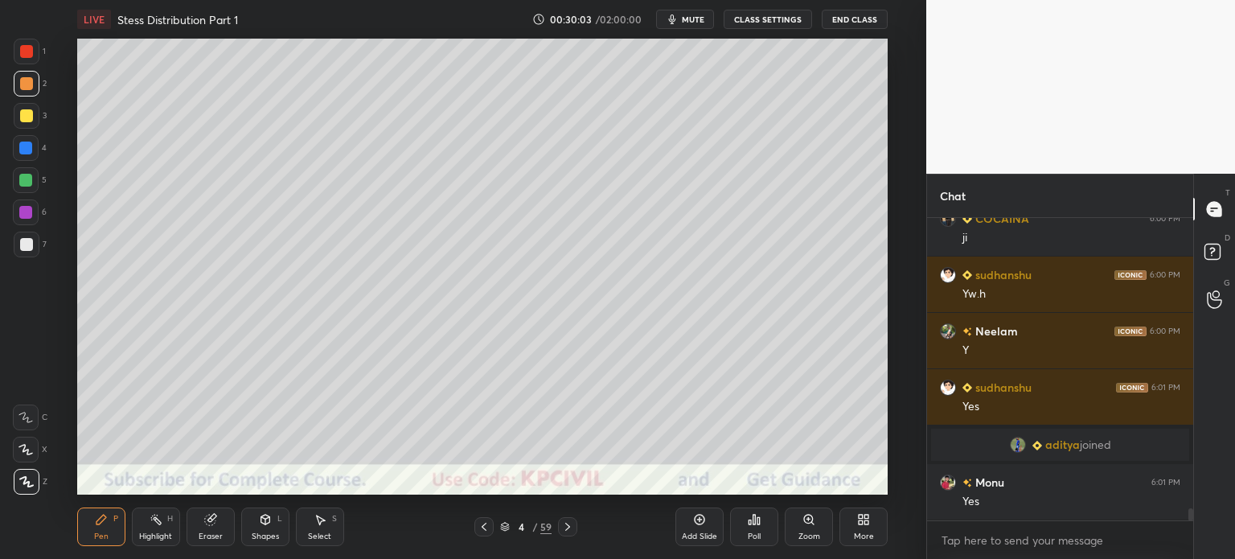
scroll to position [7152, 0]
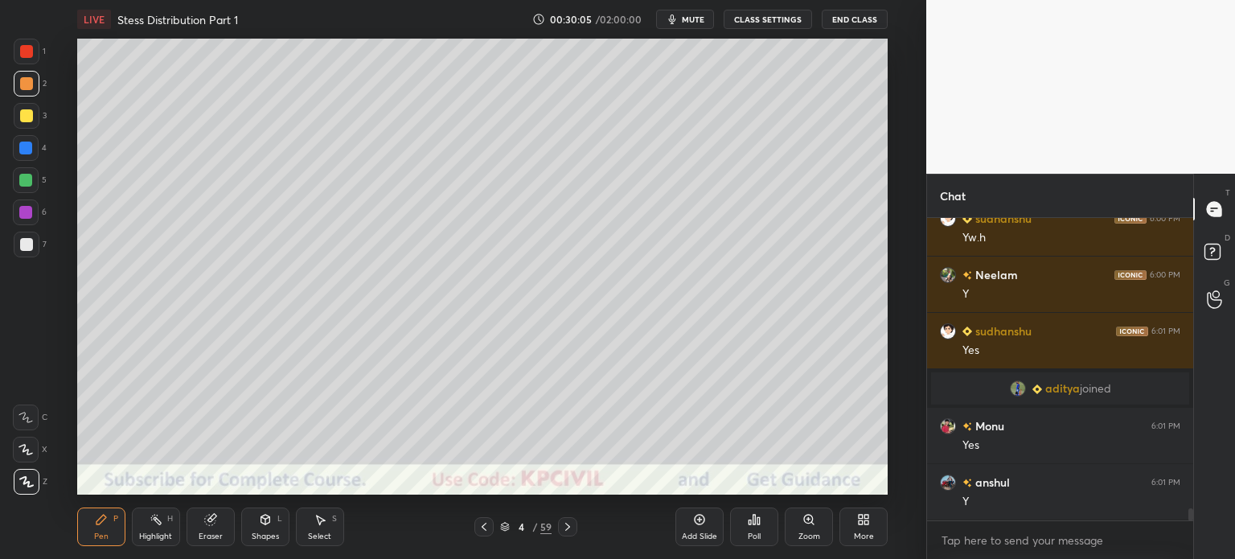
click at [145, 528] on div "Highlight H" at bounding box center [156, 526] width 48 height 39
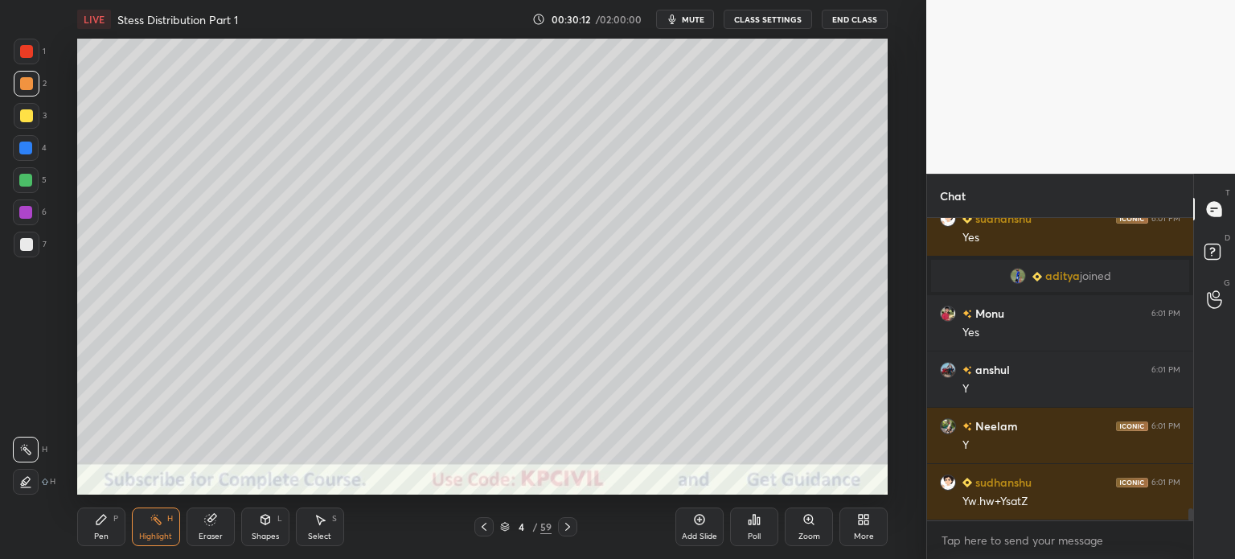
click at [94, 535] on div "Pen" at bounding box center [101, 536] width 14 height 8
click at [18, 250] on div at bounding box center [27, 245] width 26 height 26
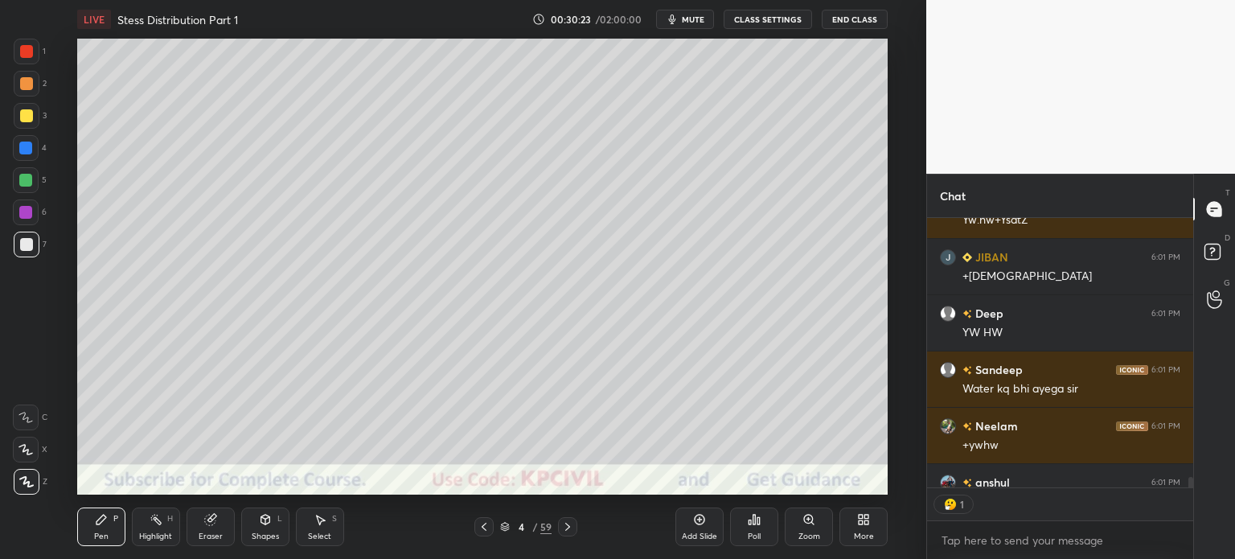
scroll to position [7634, 0]
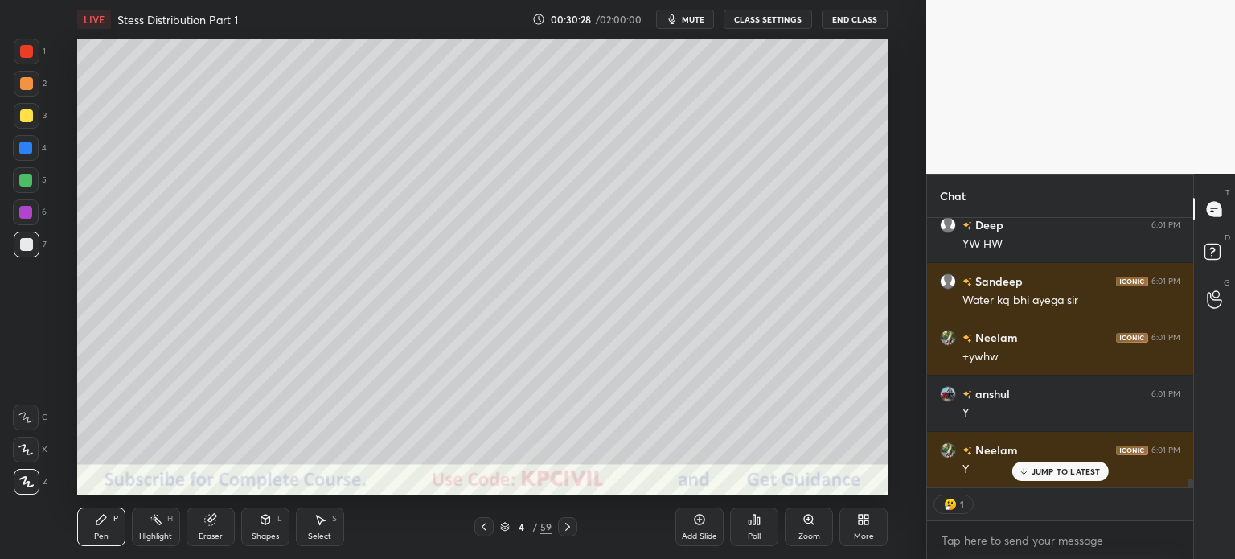
click at [573, 528] on icon at bounding box center [567, 526] width 13 height 13
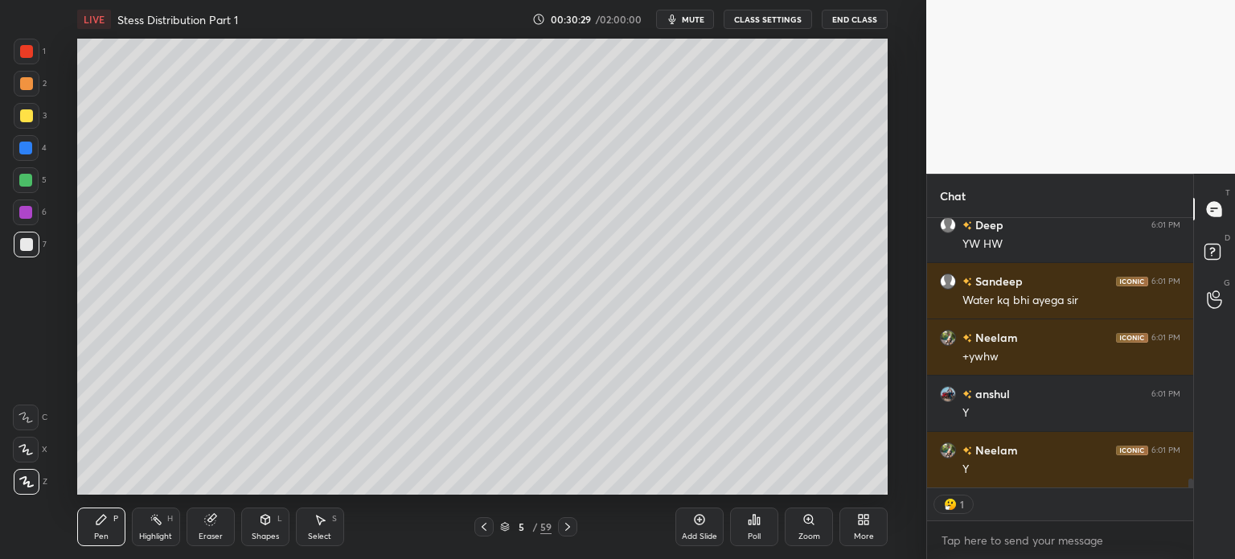
scroll to position [7691, 0]
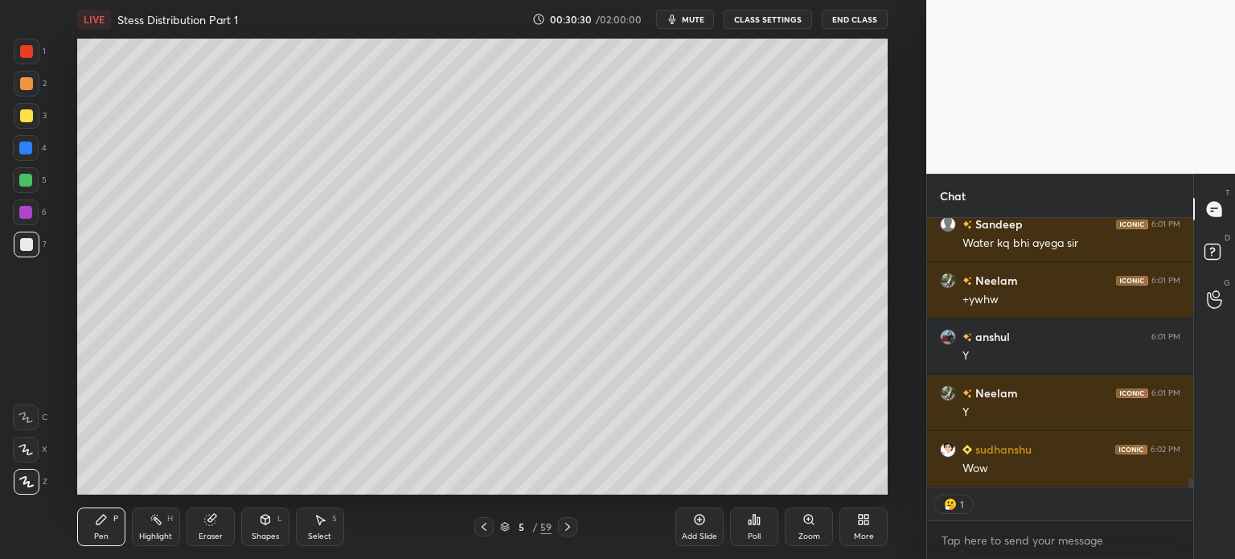
click at [21, 116] on div at bounding box center [26, 115] width 13 height 13
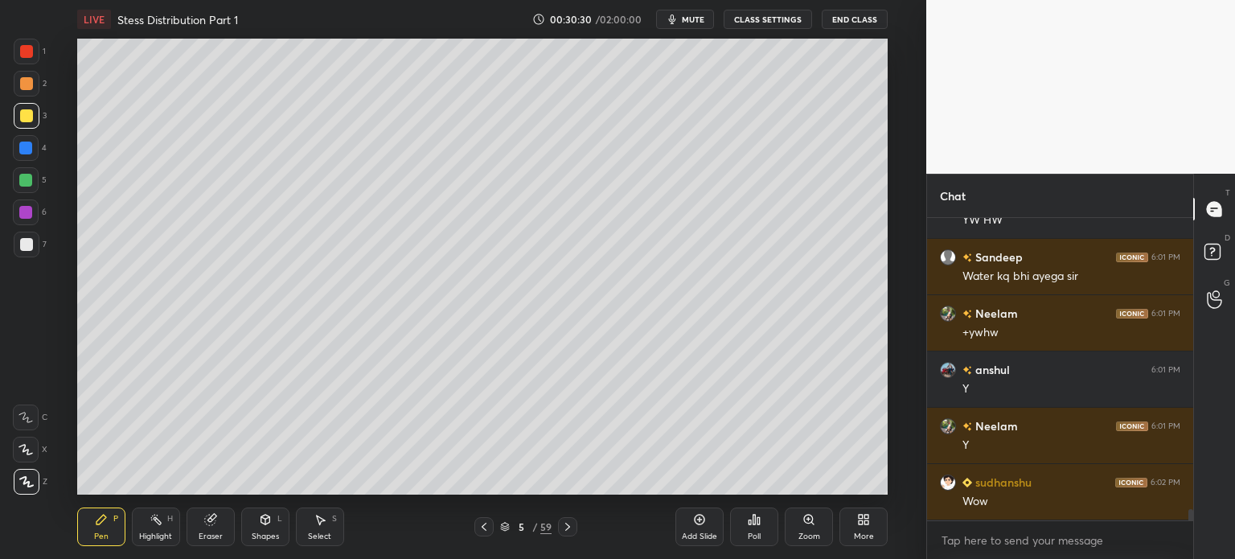
scroll to position [7658, 0]
click at [22, 249] on div at bounding box center [26, 244] width 13 height 13
click at [158, 534] on div "Highlight" at bounding box center [155, 536] width 33 height 8
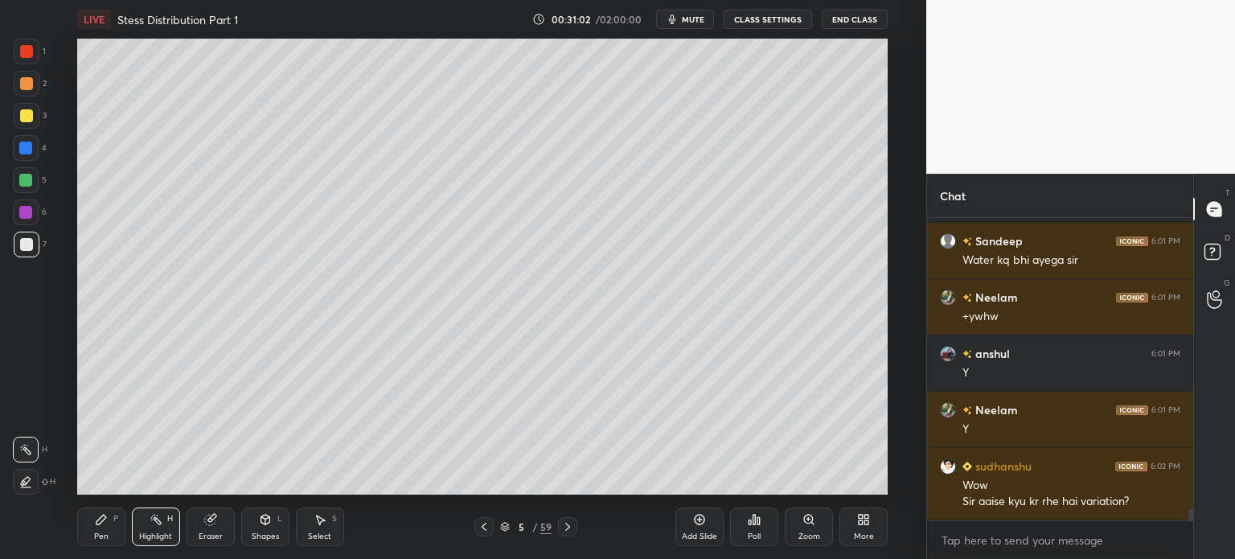
click at [100, 533] on div "Pen" at bounding box center [101, 536] width 14 height 8
click at [23, 87] on div at bounding box center [26, 83] width 13 height 13
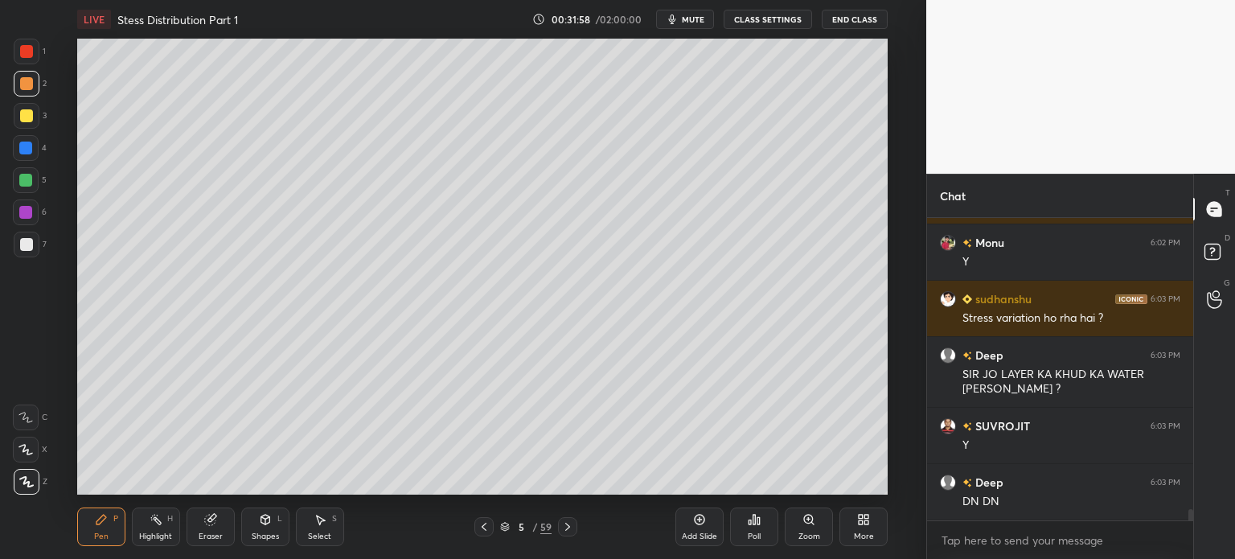
scroll to position [8139, 0]
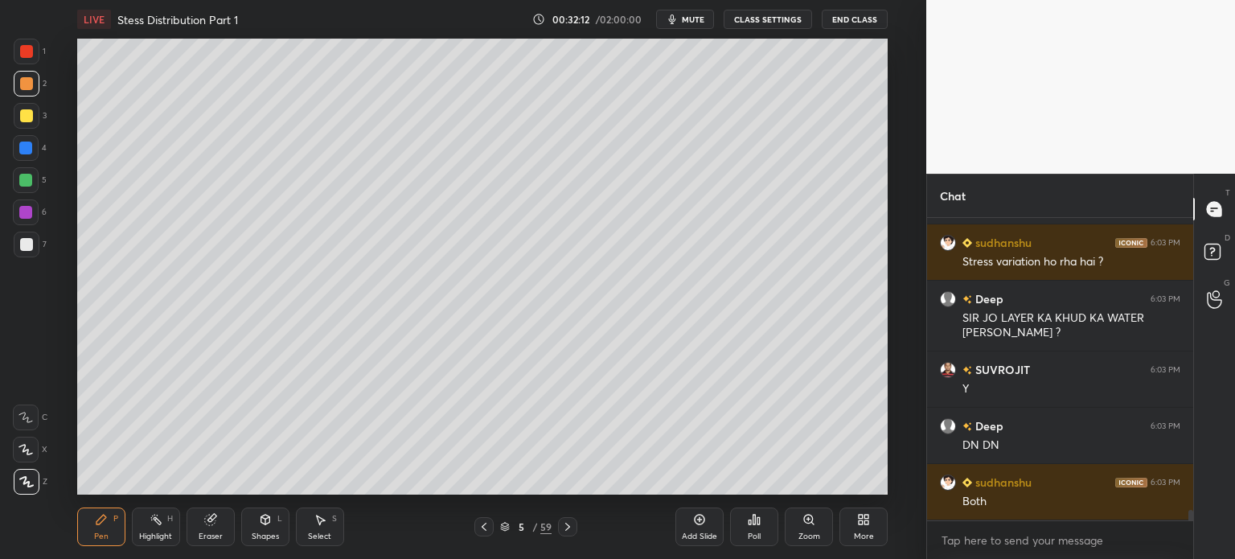
click at [23, 253] on div at bounding box center [27, 245] width 26 height 26
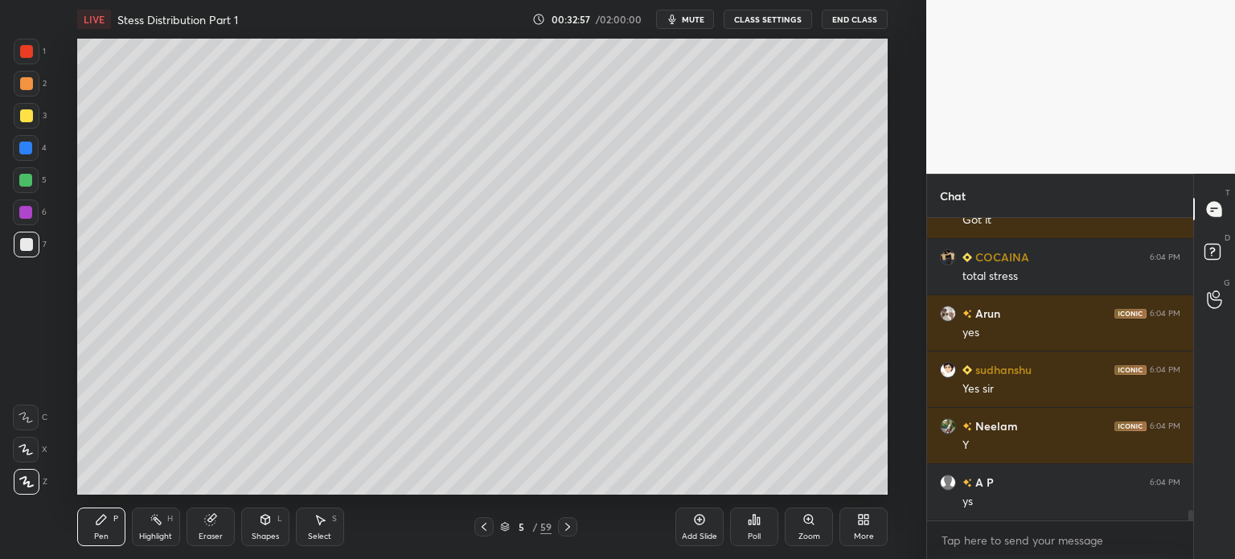
scroll to position [8789, 0]
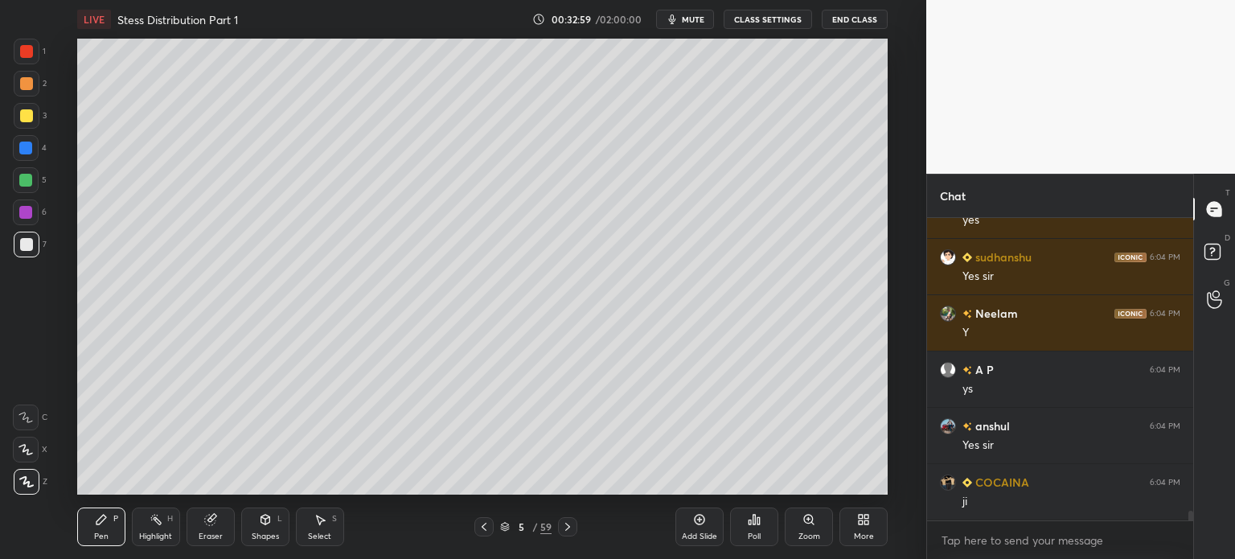
click at [23, 88] on div at bounding box center [26, 83] width 13 height 13
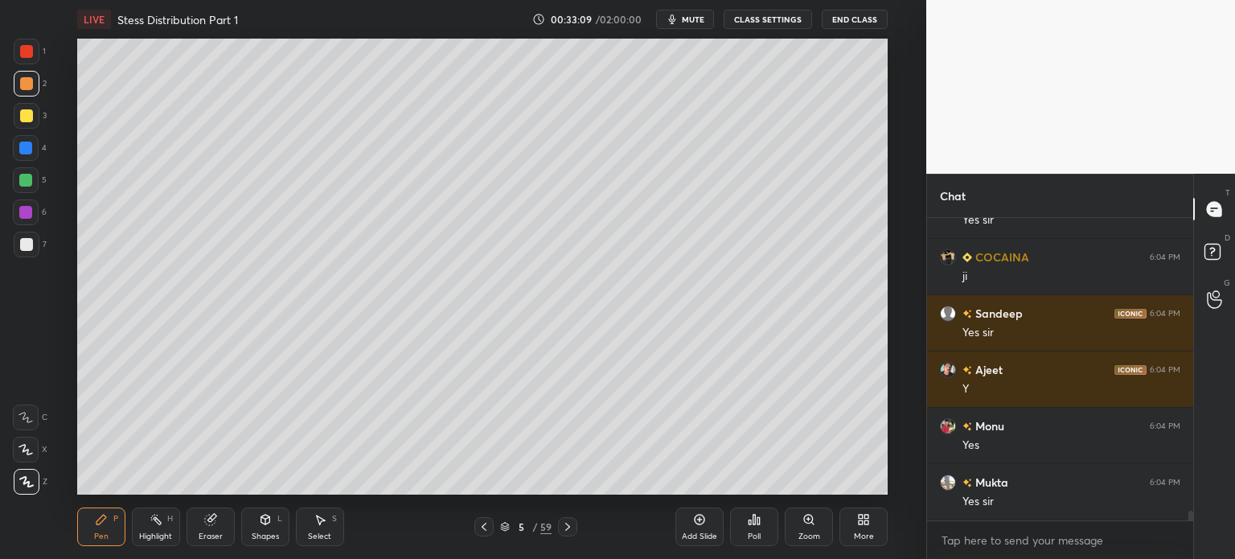
scroll to position [9109, 0]
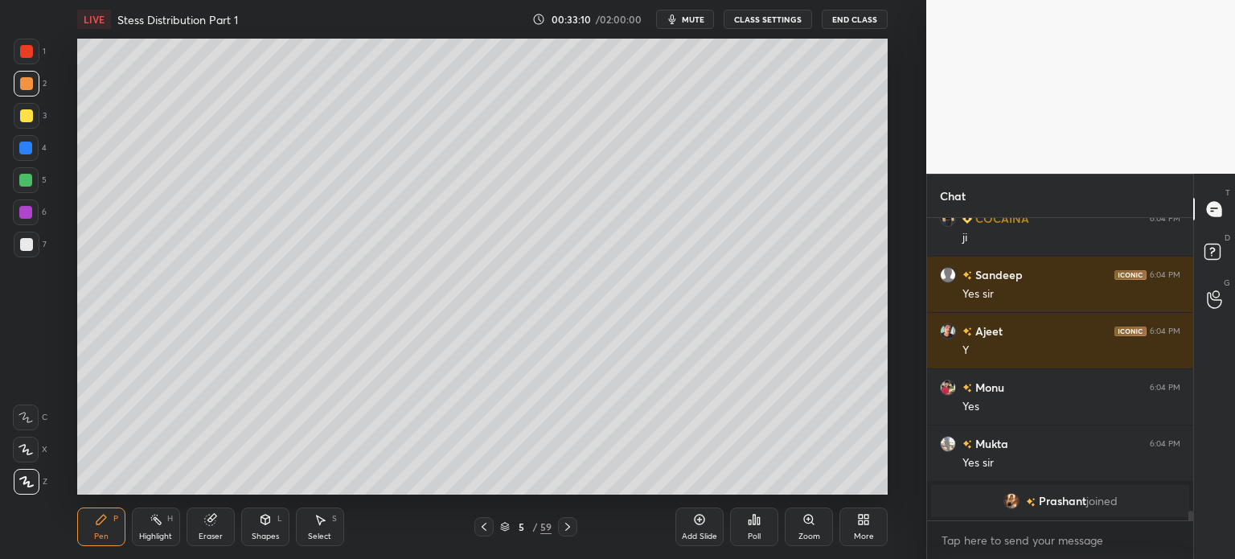
click at [488, 528] on icon at bounding box center [484, 526] width 13 height 13
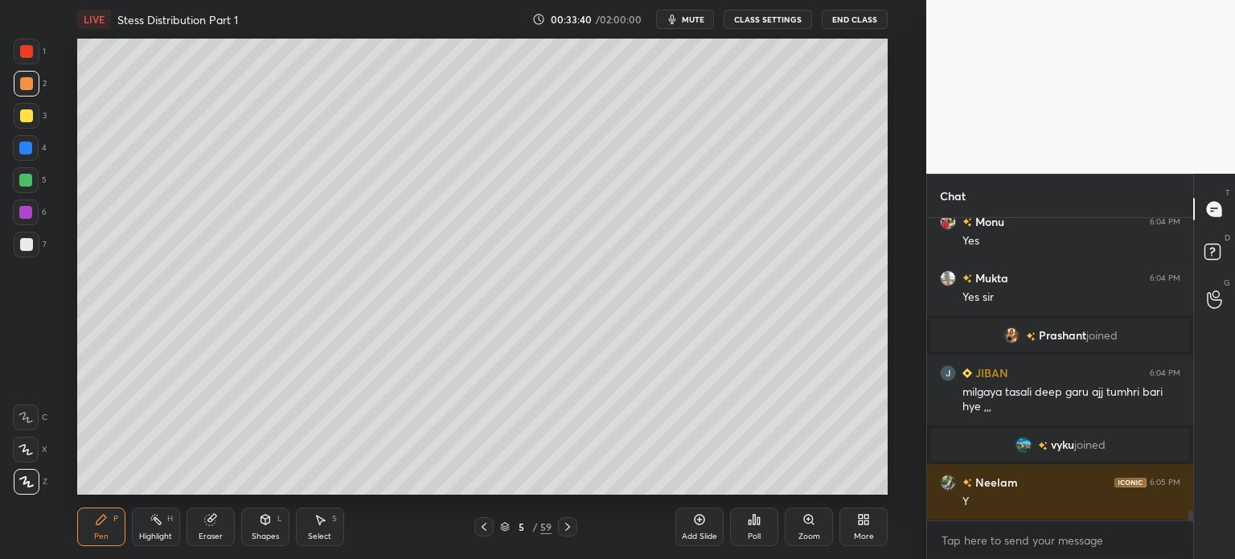
scroll to position [8659, 0]
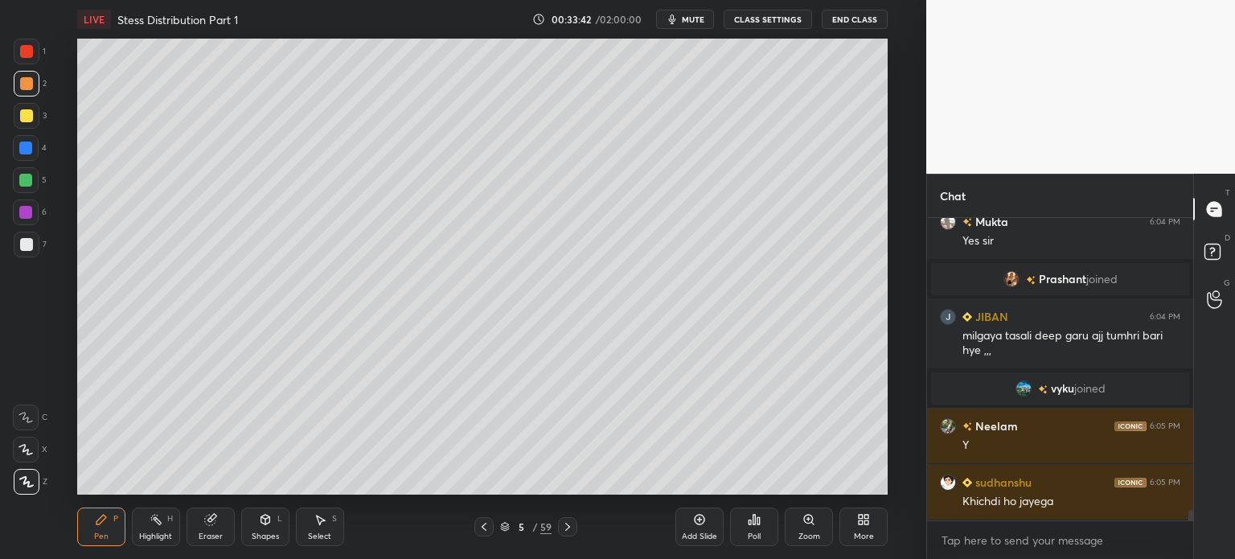
click at [480, 526] on icon at bounding box center [484, 526] width 13 height 13
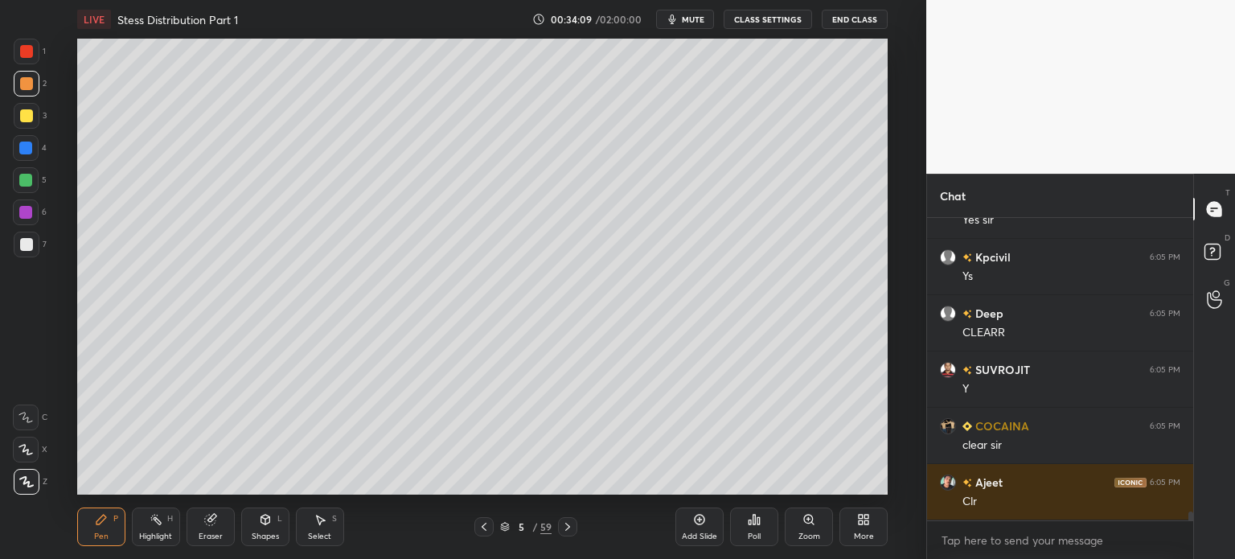
scroll to position [9616, 0]
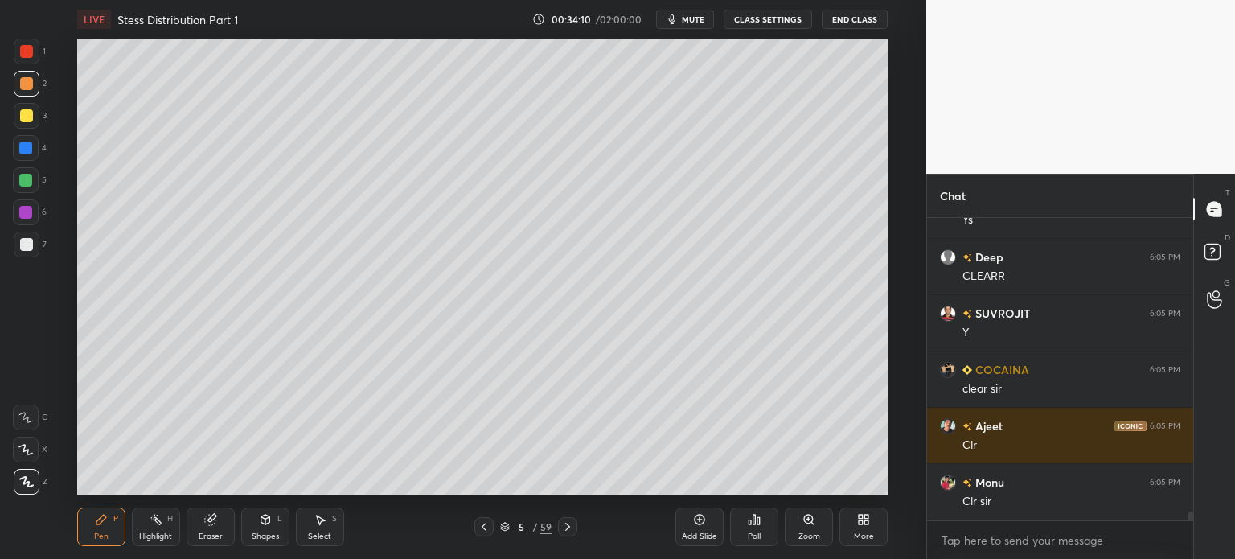
click at [486, 529] on icon at bounding box center [484, 526] width 13 height 13
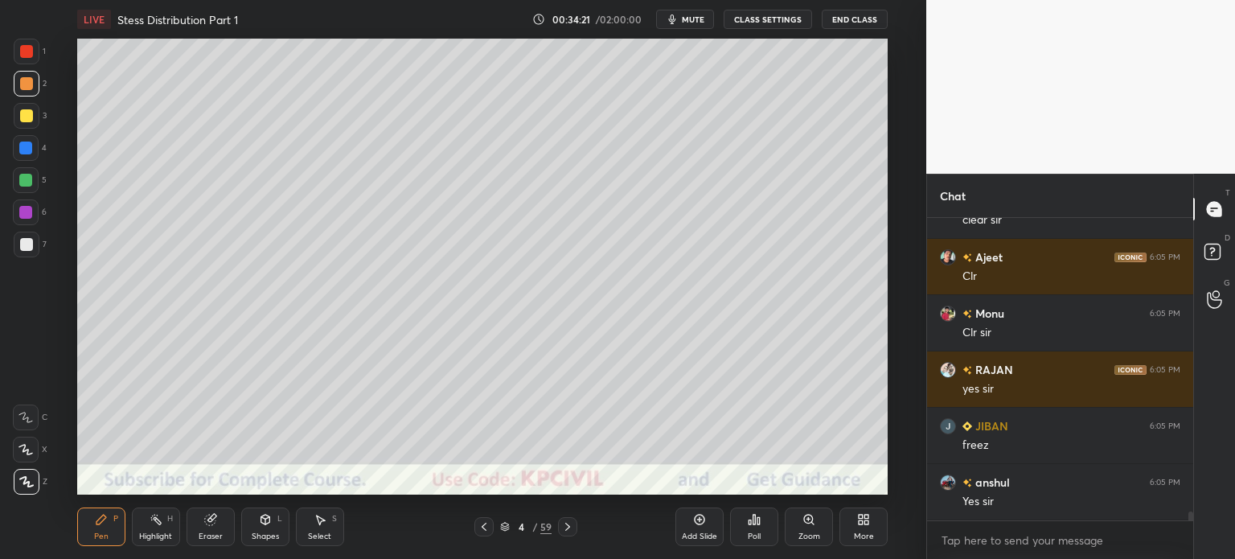
scroll to position [9841, 0]
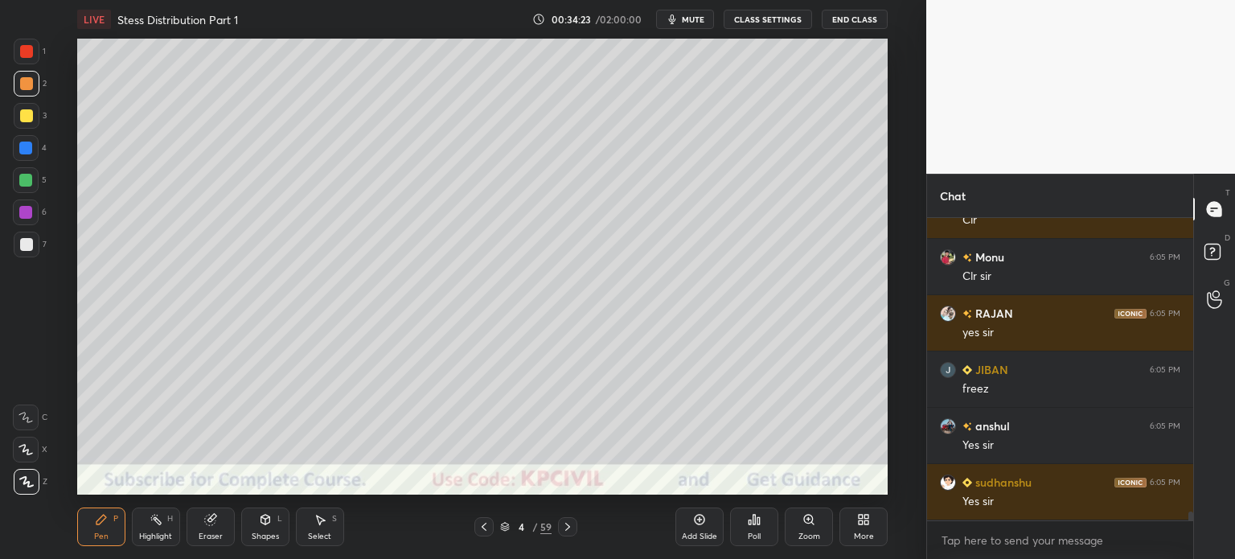
click at [23, 246] on div at bounding box center [26, 244] width 13 height 13
click at [22, 147] on div at bounding box center [25, 148] width 13 height 13
click at [18, 120] on div at bounding box center [27, 116] width 26 height 26
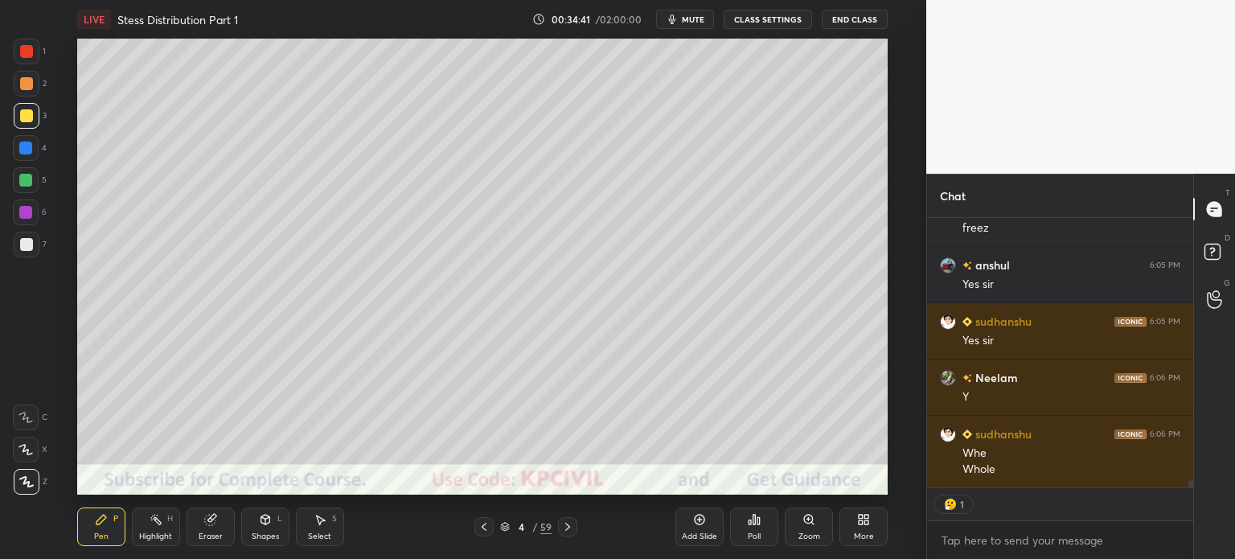
scroll to position [10059, 0]
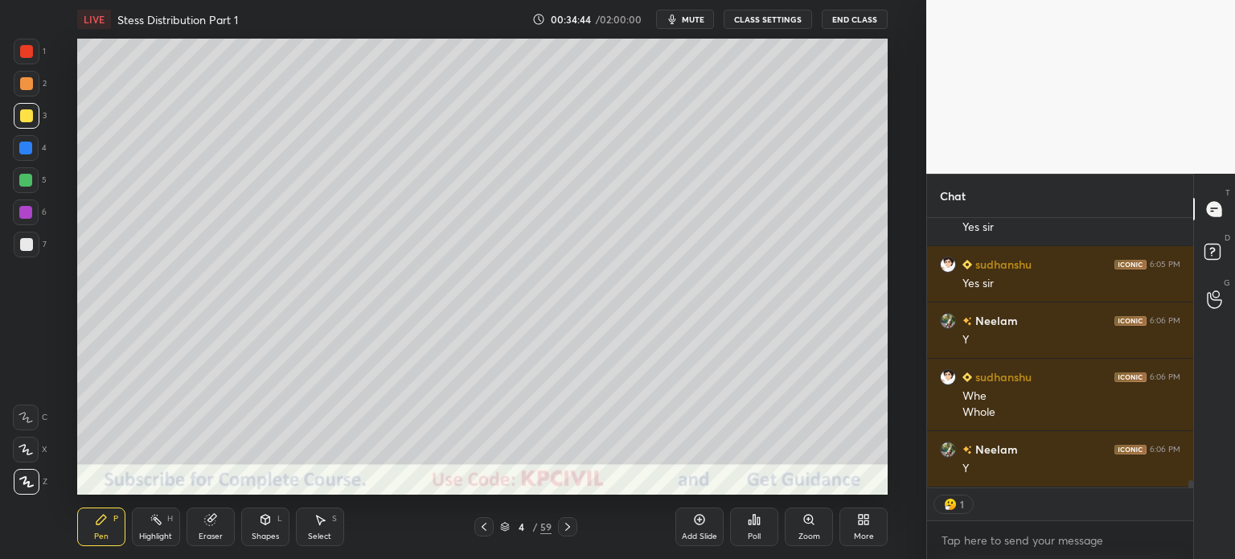
click at [27, 244] on div at bounding box center [26, 244] width 13 height 13
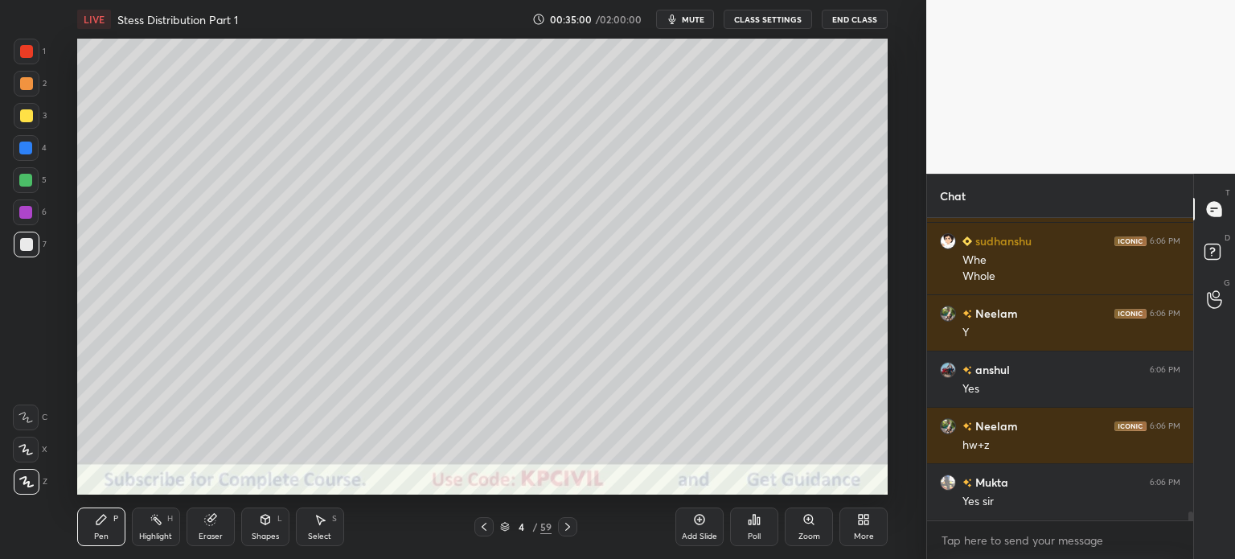
scroll to position [10251, 0]
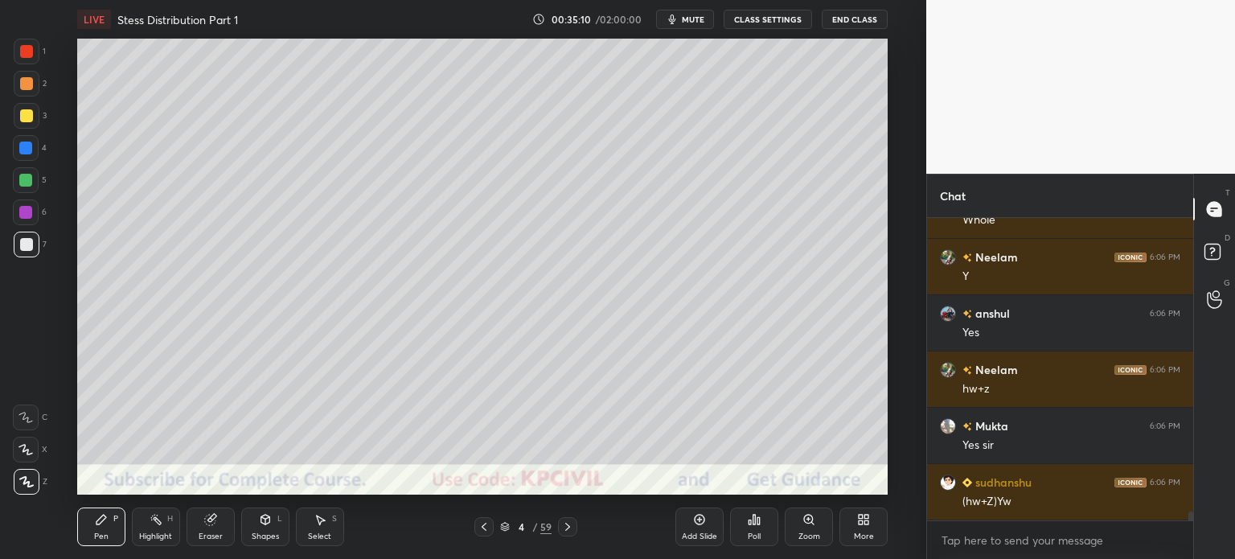
click at [158, 527] on div "Highlight H" at bounding box center [156, 526] width 48 height 39
click at [488, 527] on icon at bounding box center [484, 526] width 13 height 13
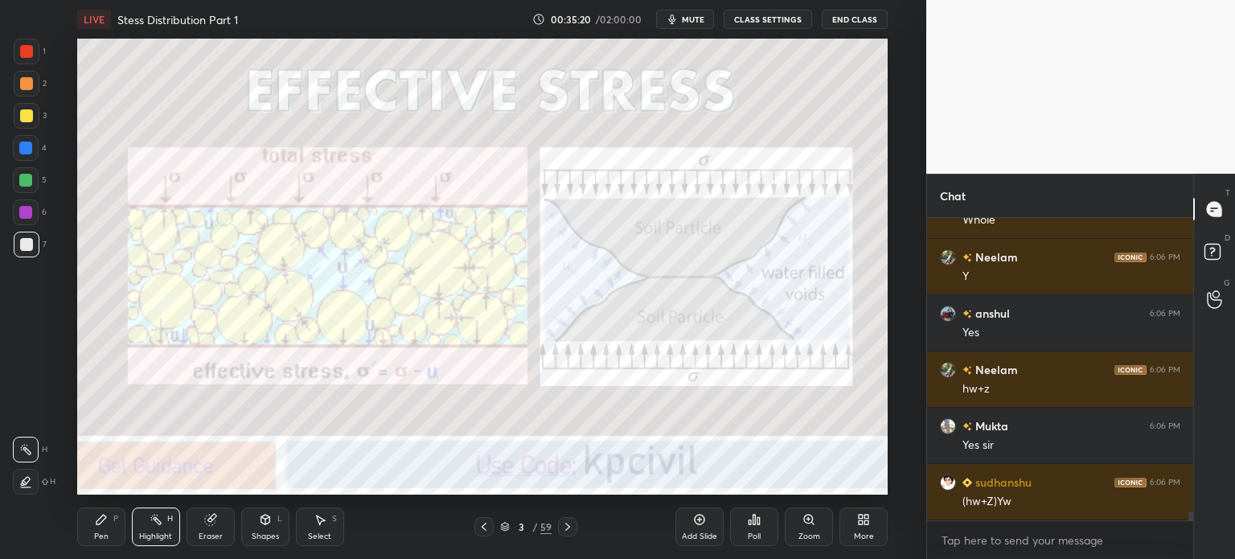
click at [569, 529] on icon at bounding box center [567, 526] width 13 height 13
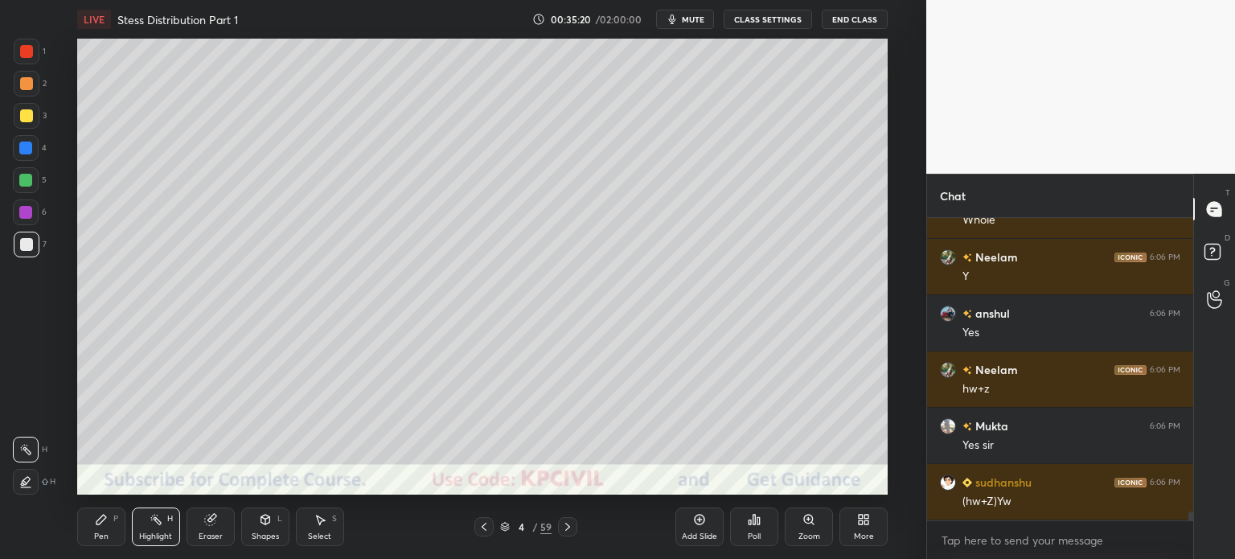
click at [565, 531] on icon at bounding box center [567, 527] width 5 height 8
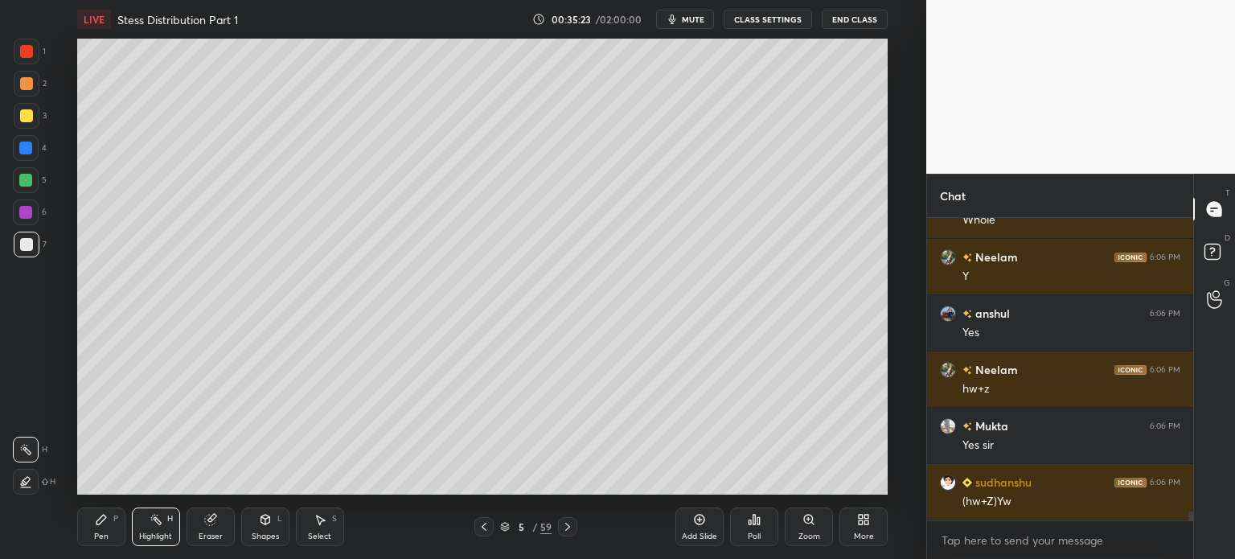
click at [100, 533] on div "Pen" at bounding box center [101, 536] width 14 height 8
click at [208, 527] on div "Eraser" at bounding box center [211, 526] width 48 height 39
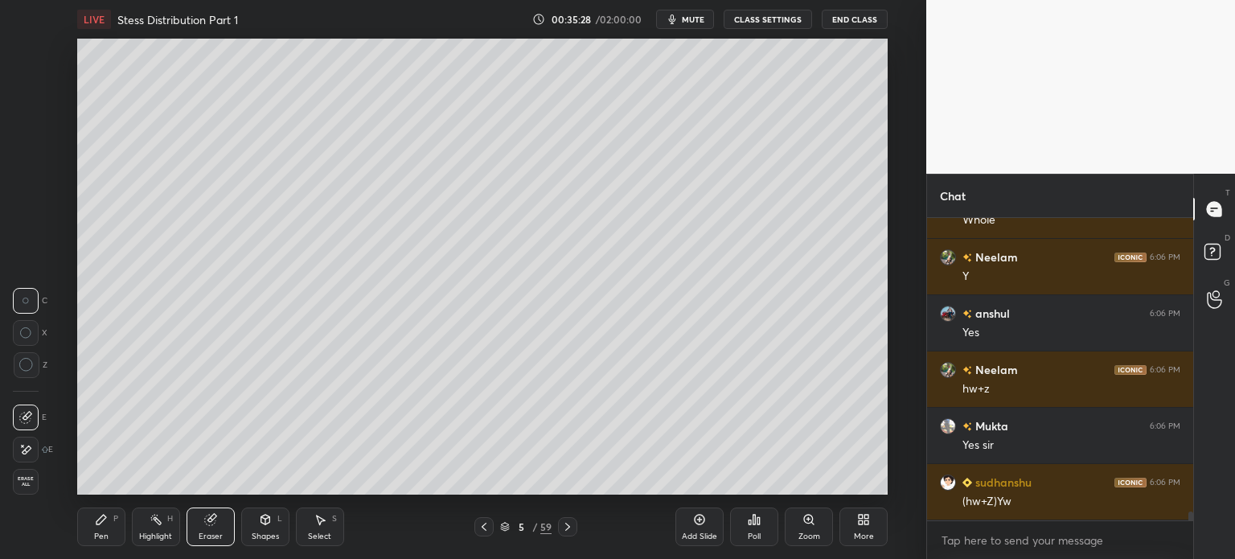
click at [97, 533] on div "Pen" at bounding box center [101, 536] width 14 height 8
click at [97, 524] on icon at bounding box center [102, 520] width 10 height 10
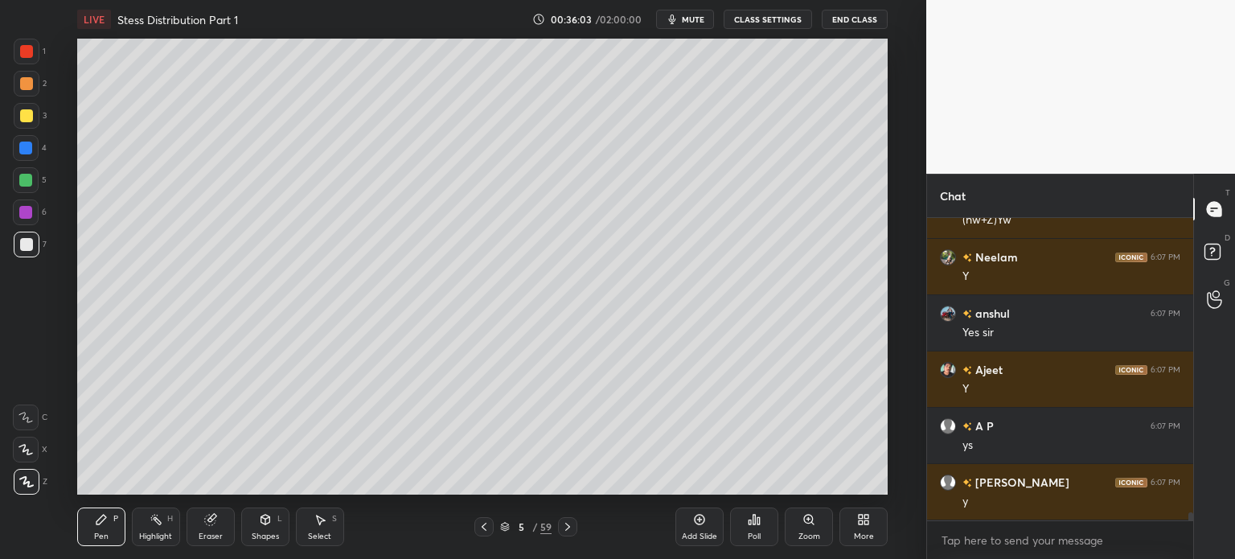
scroll to position [10589, 0]
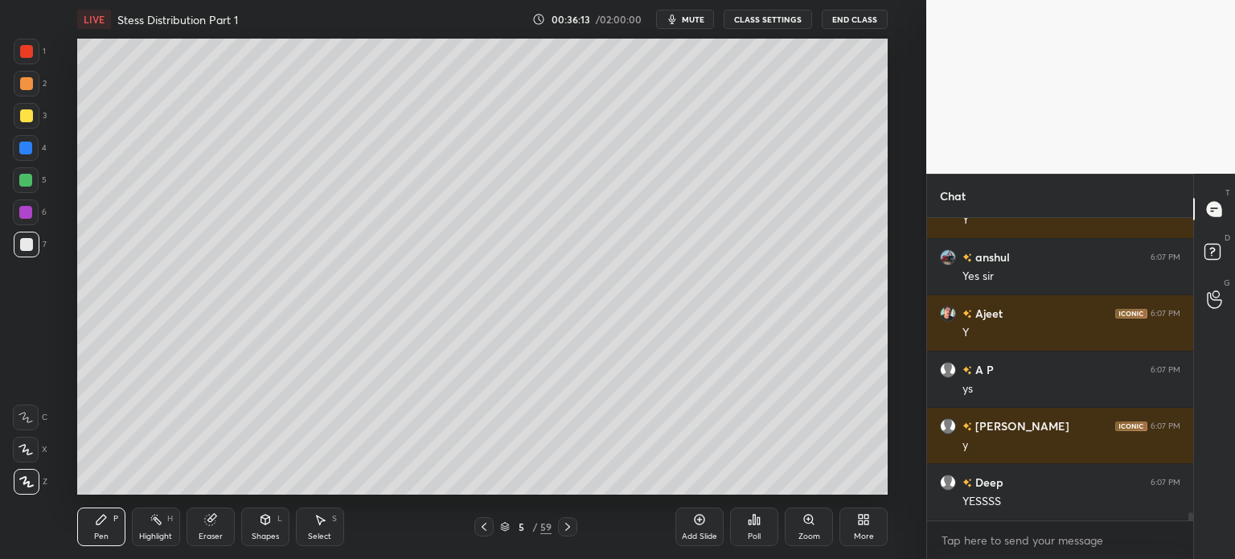
click at [486, 527] on icon at bounding box center [484, 526] width 13 height 13
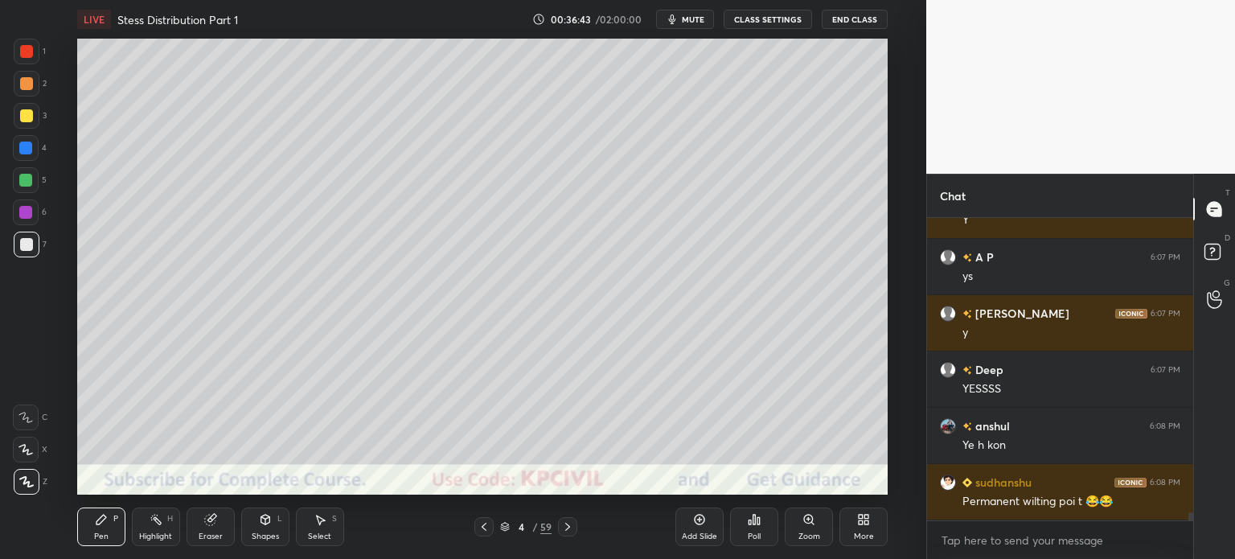
scroll to position [10758, 0]
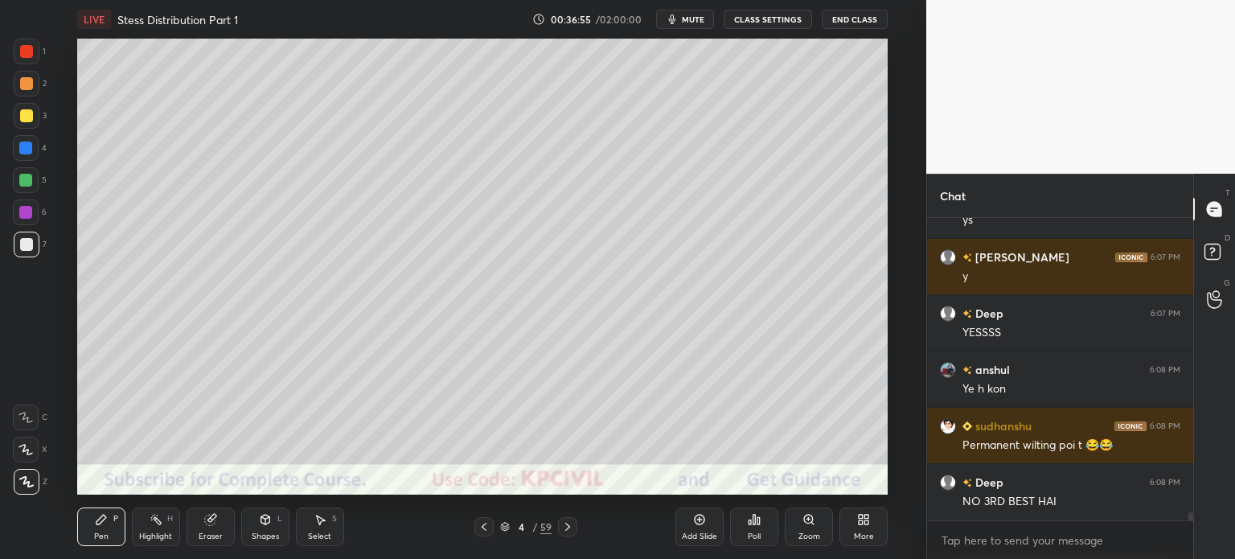
click at [22, 93] on div at bounding box center [27, 84] width 26 height 26
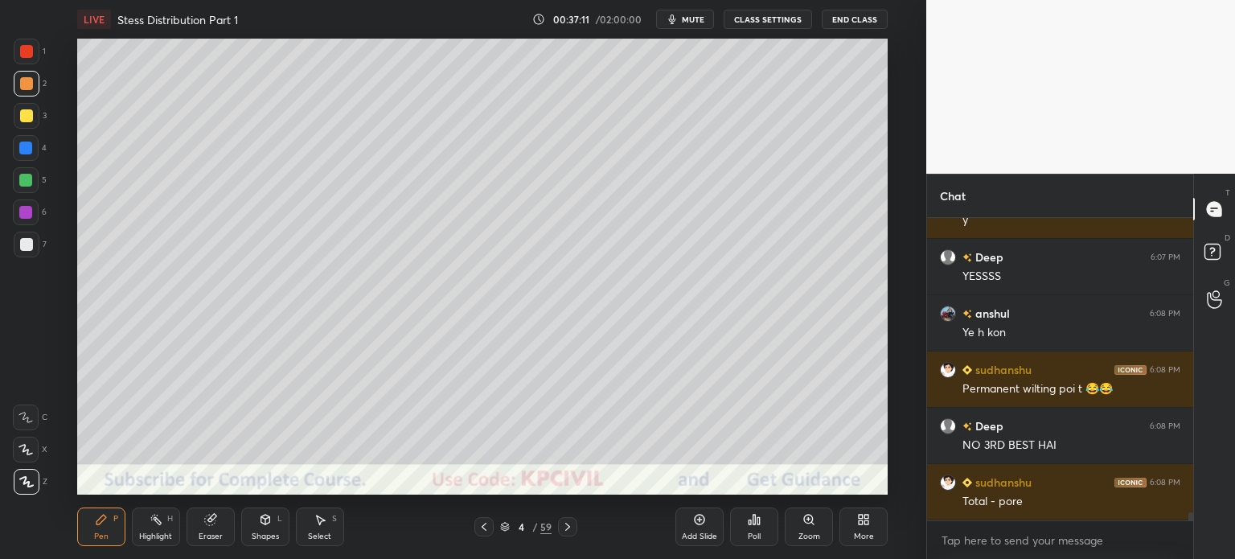
click at [23, 149] on div at bounding box center [25, 148] width 13 height 13
click at [21, 250] on div at bounding box center [26, 244] width 13 height 13
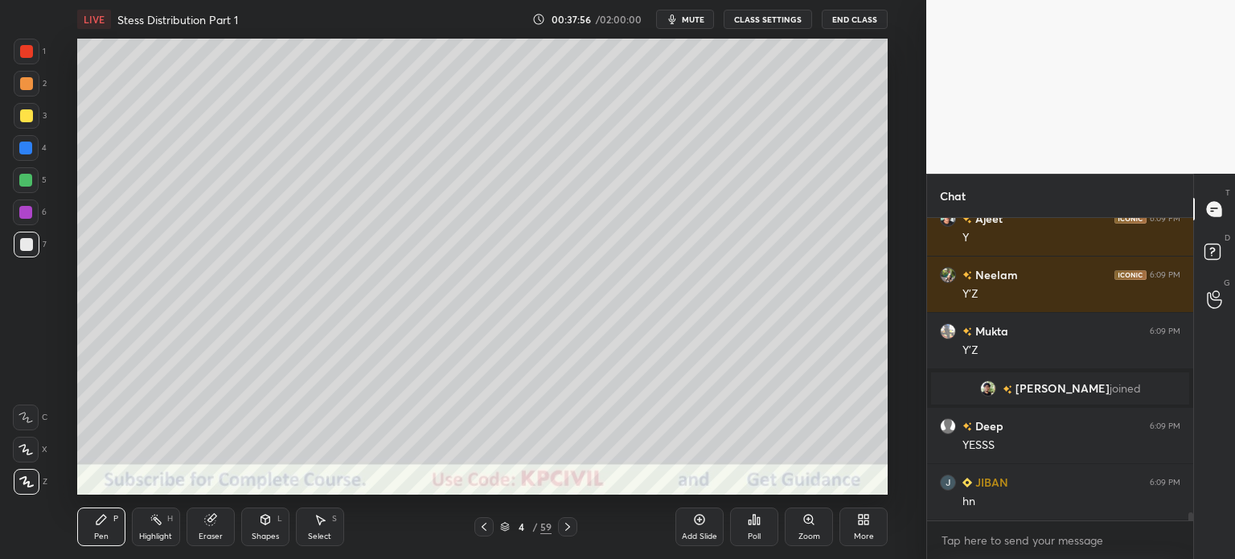
scroll to position [10634, 0]
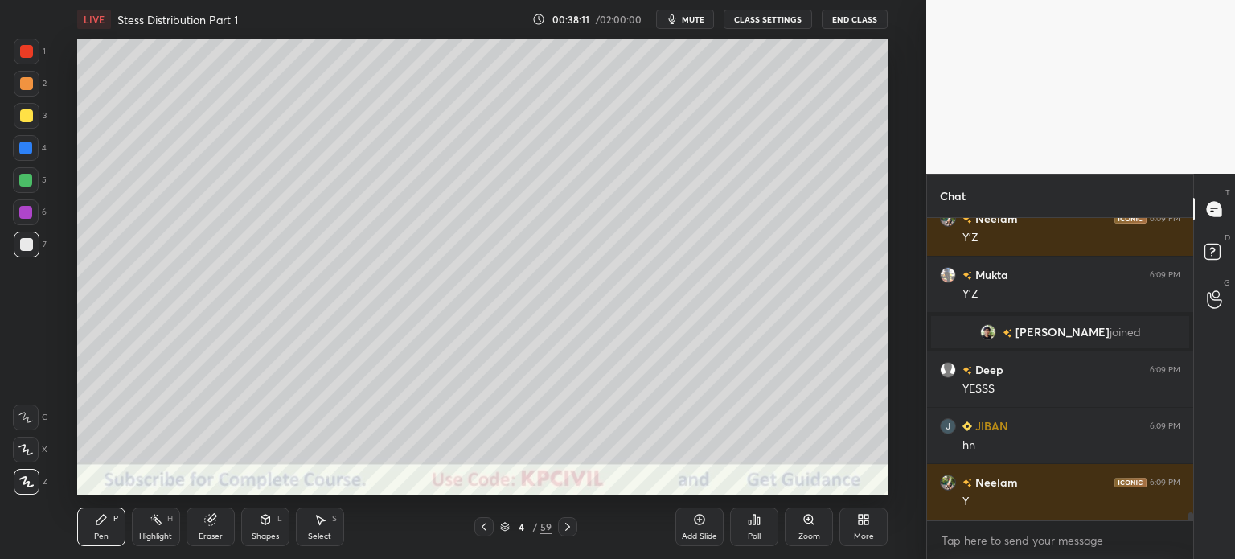
click at [21, 115] on div at bounding box center [26, 115] width 13 height 13
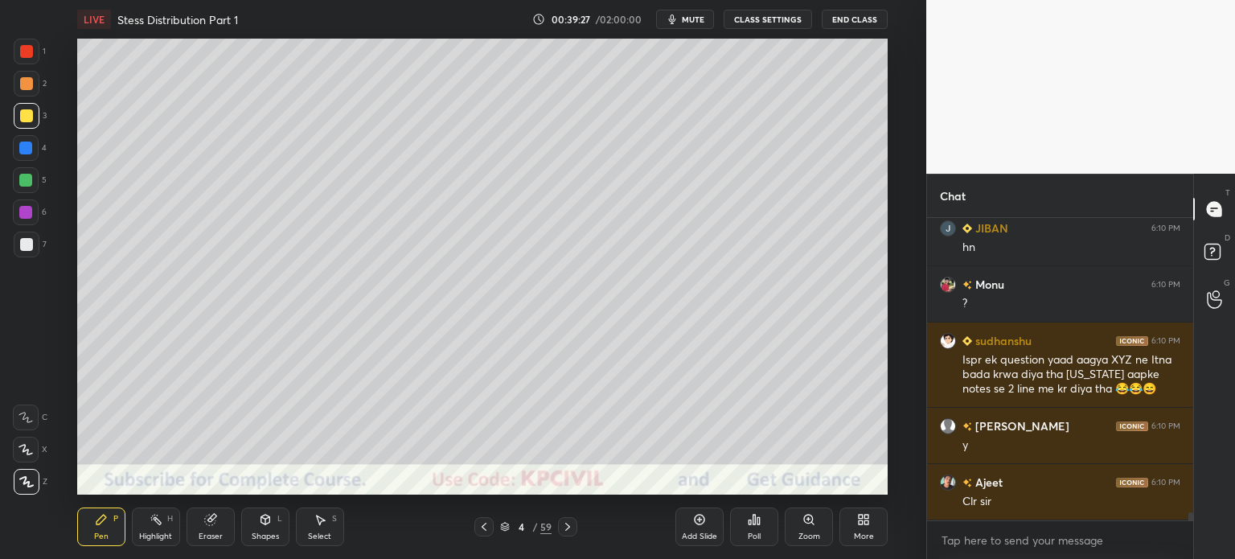
scroll to position [11282, 0]
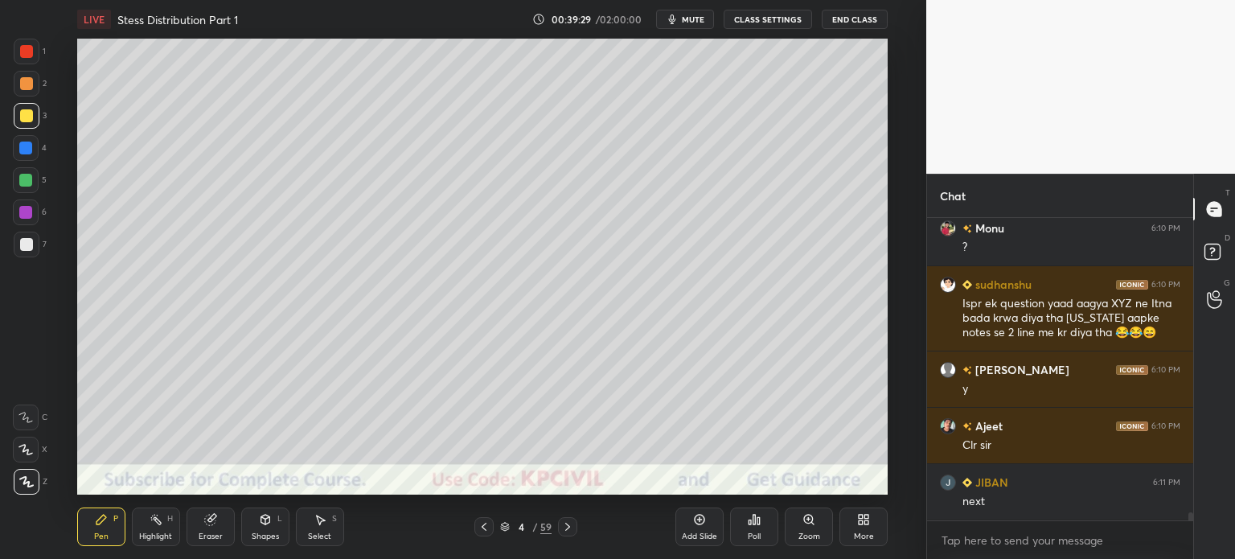
click at [565, 528] on icon at bounding box center [567, 526] width 13 height 13
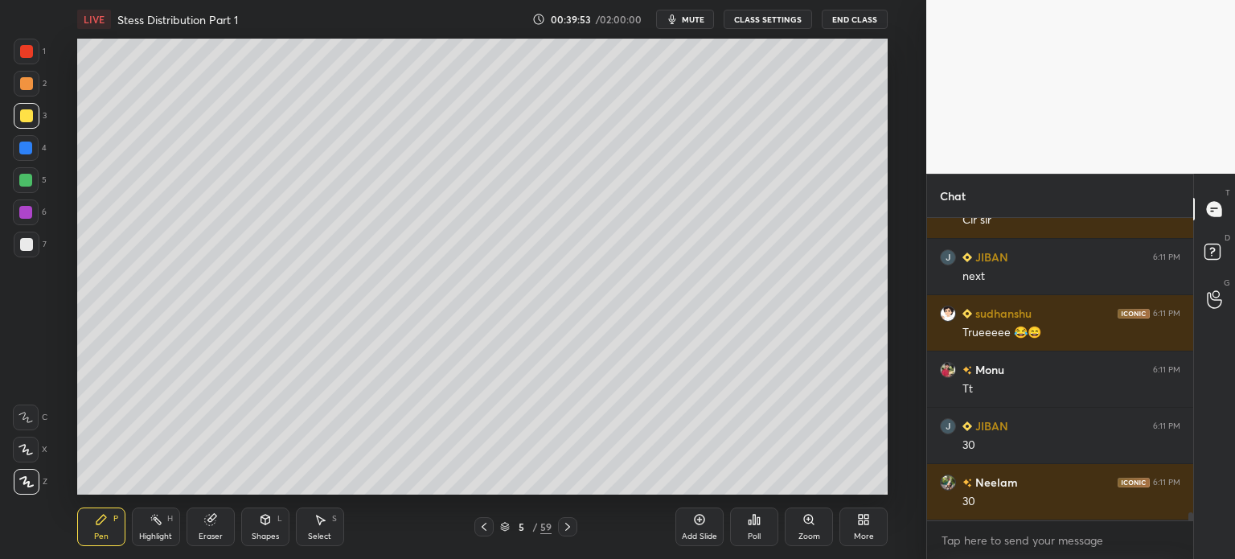
scroll to position [11564, 0]
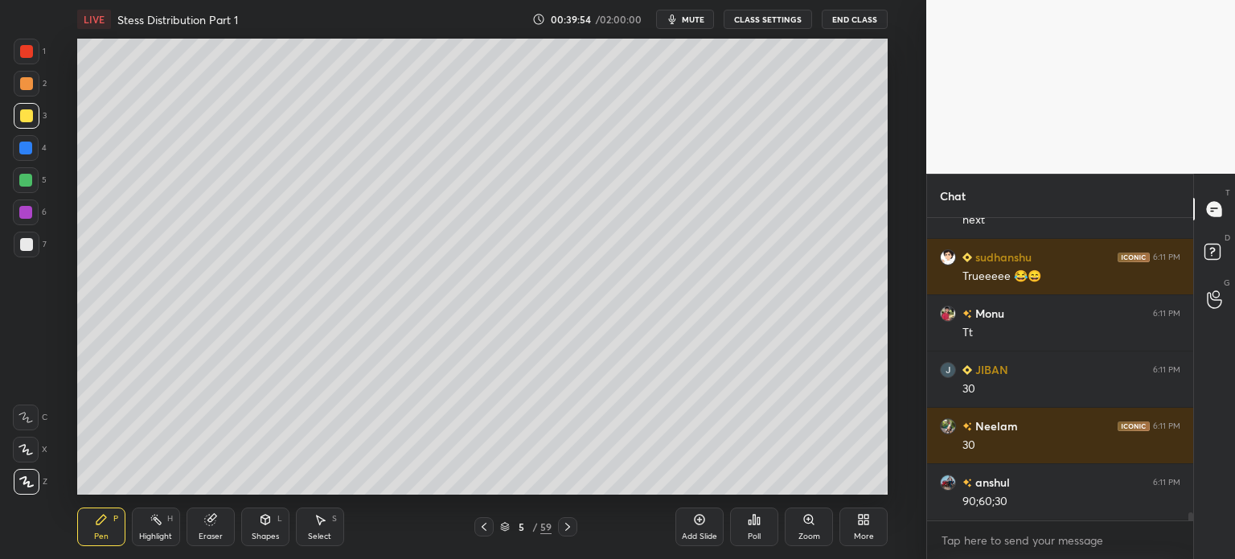
click at [483, 525] on icon at bounding box center [484, 526] width 13 height 13
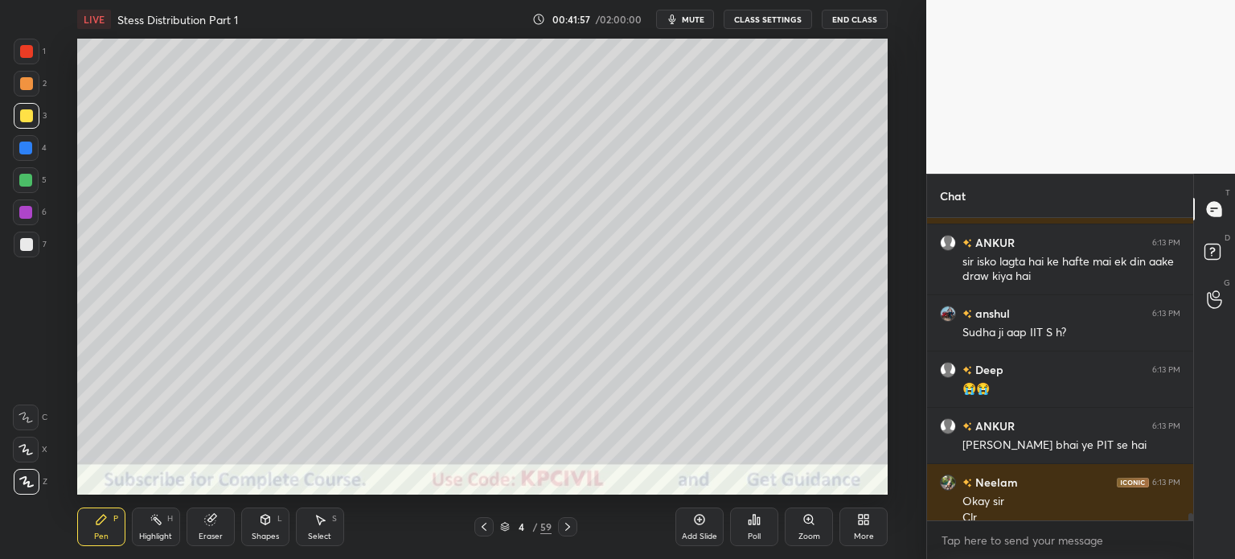
scroll to position [12426, 0]
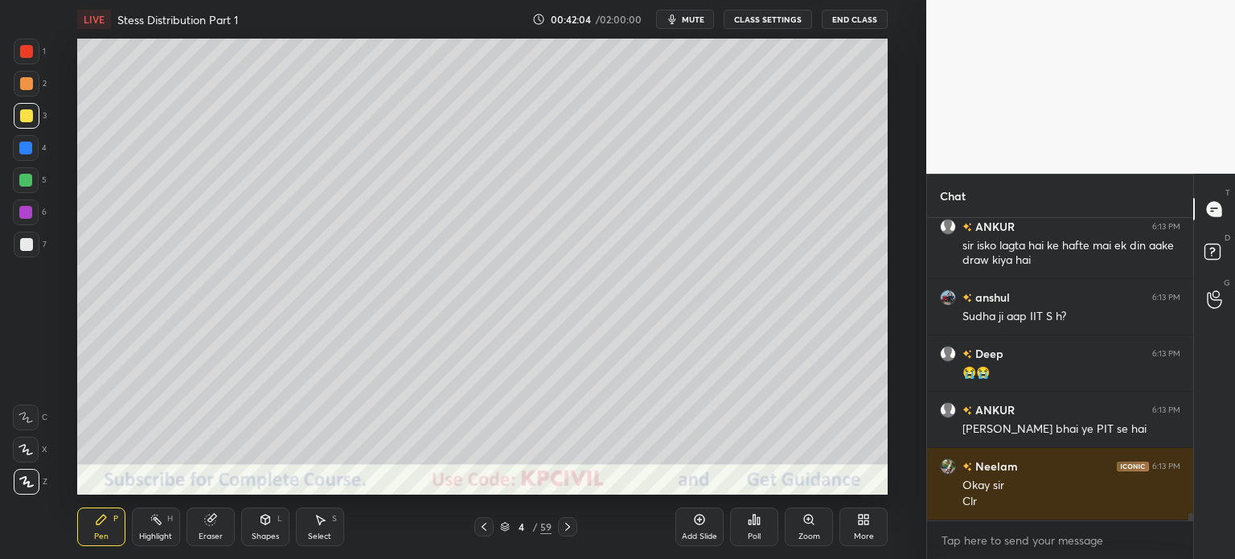
click at [566, 524] on icon at bounding box center [567, 527] width 5 height 8
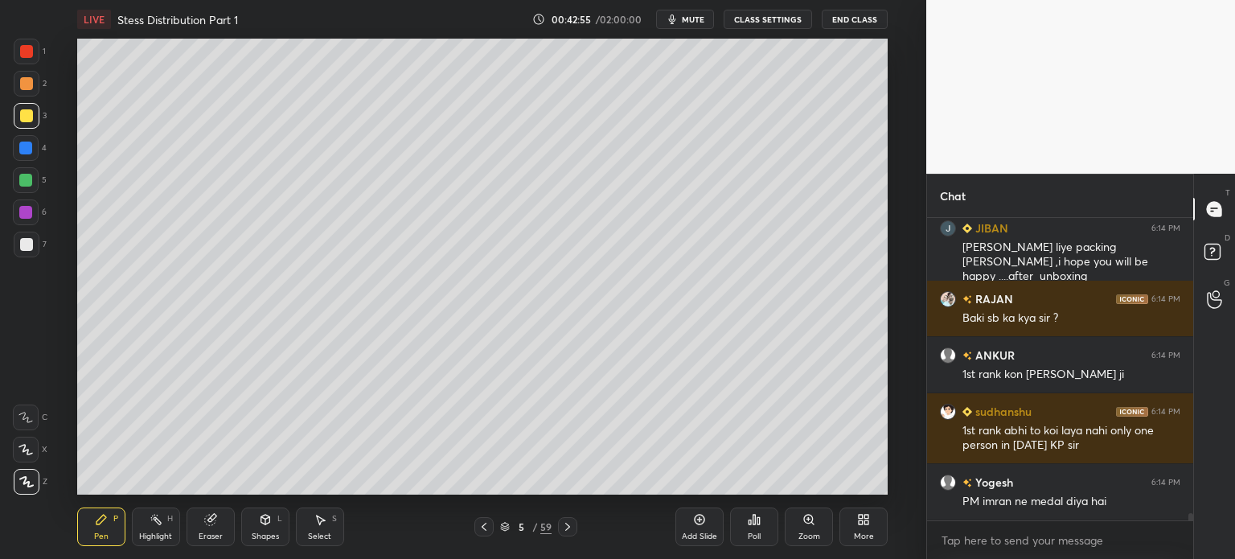
scroll to position [13074, 0]
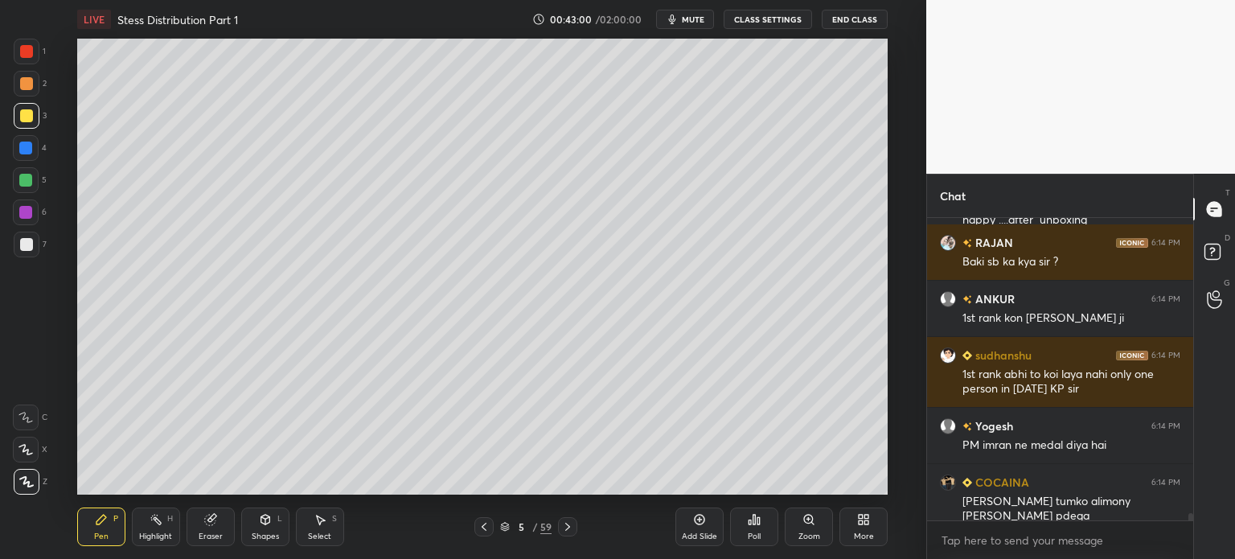
click at [572, 530] on icon at bounding box center [567, 526] width 13 height 13
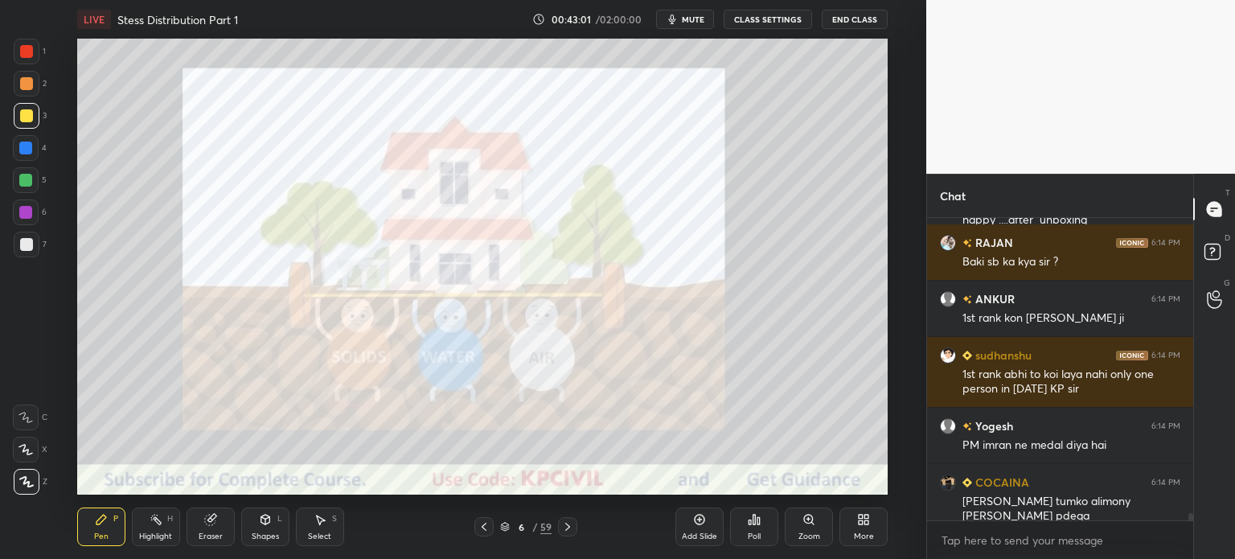
click at [570, 527] on icon at bounding box center [567, 526] width 13 height 13
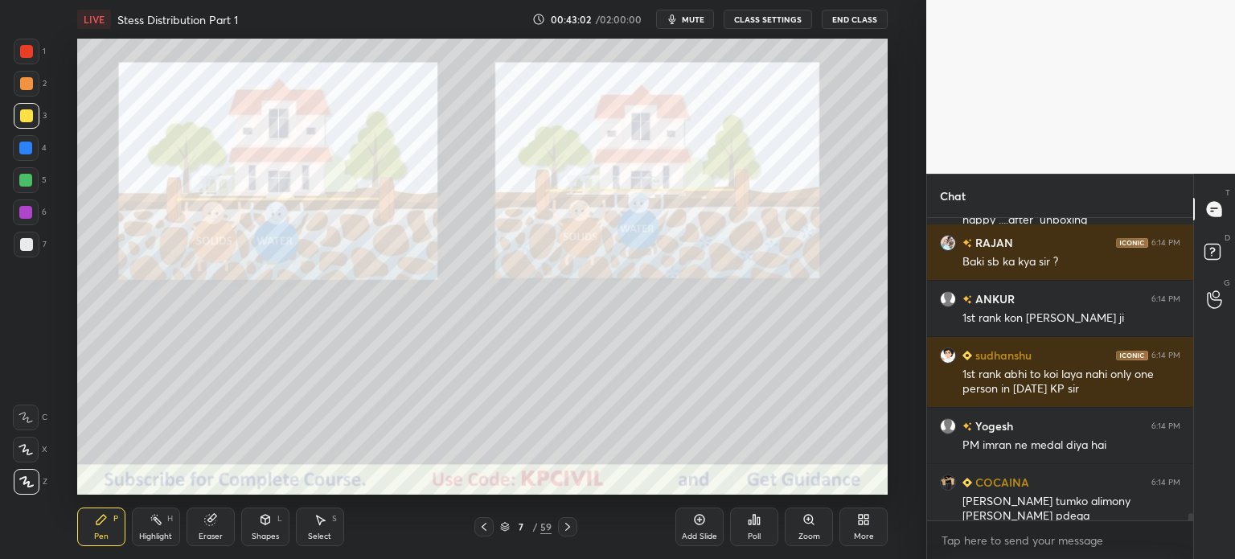
click at [483, 529] on icon at bounding box center [484, 526] width 13 height 13
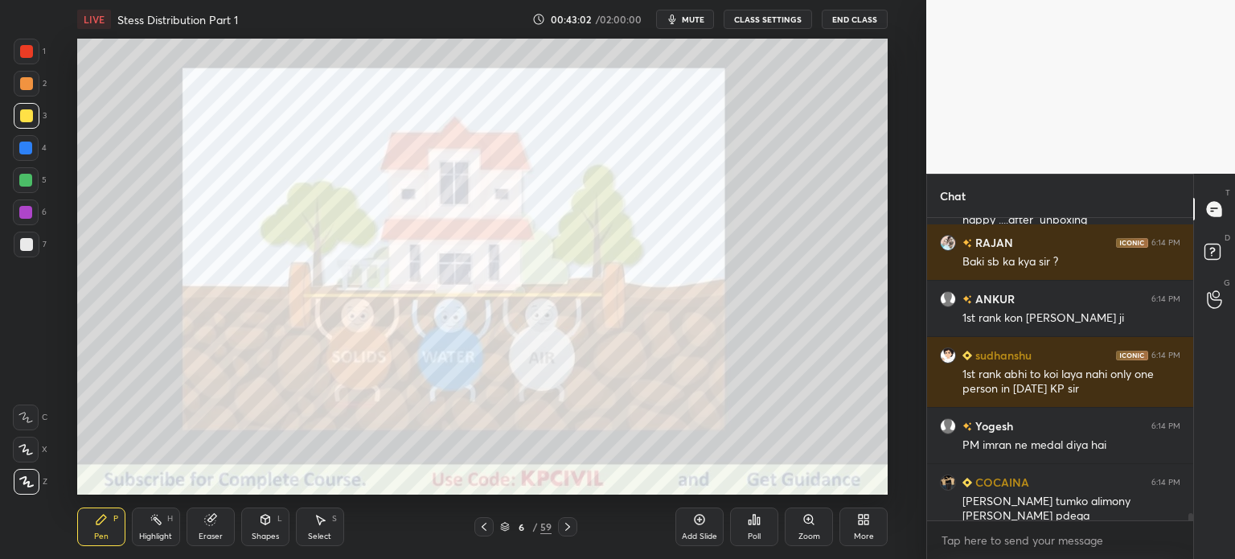
click at [483, 529] on icon at bounding box center [484, 526] width 13 height 13
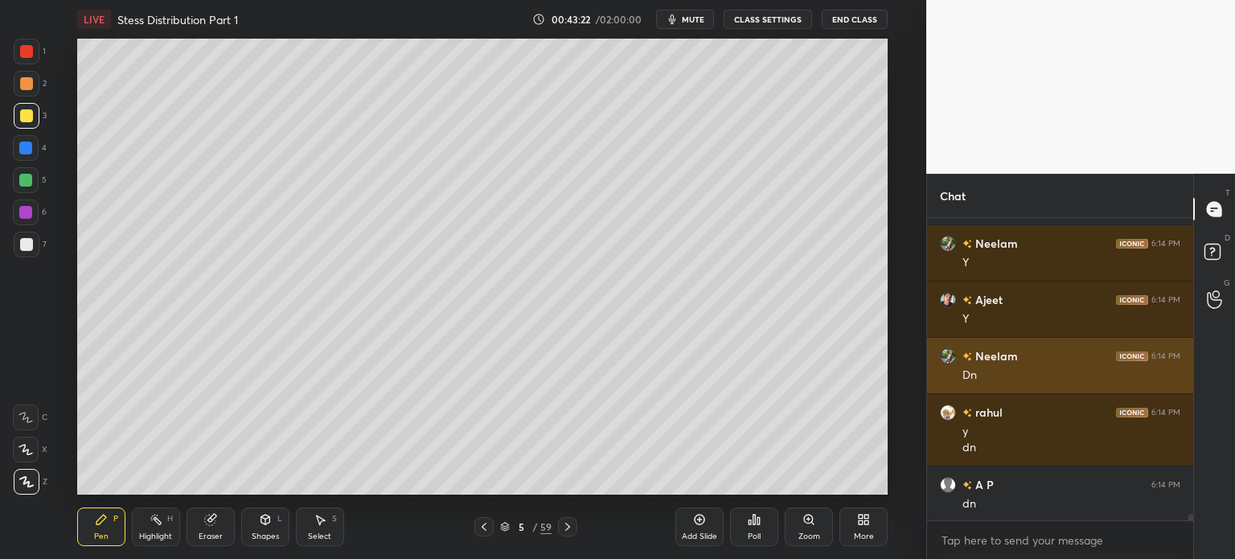
scroll to position [13655, 0]
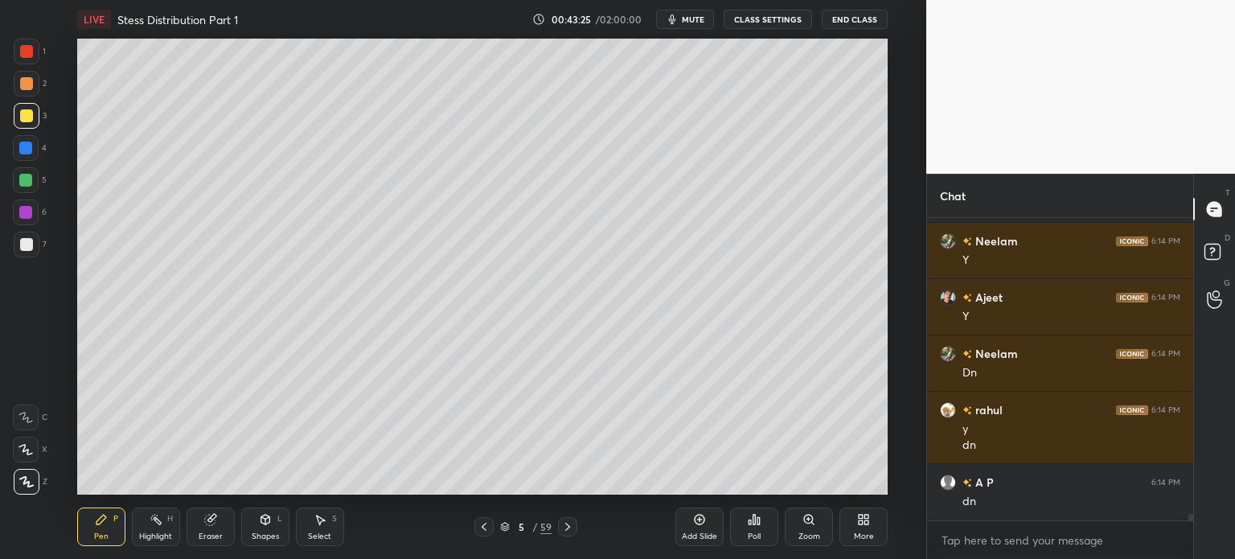
click at [568, 533] on div at bounding box center [567, 526] width 19 height 19
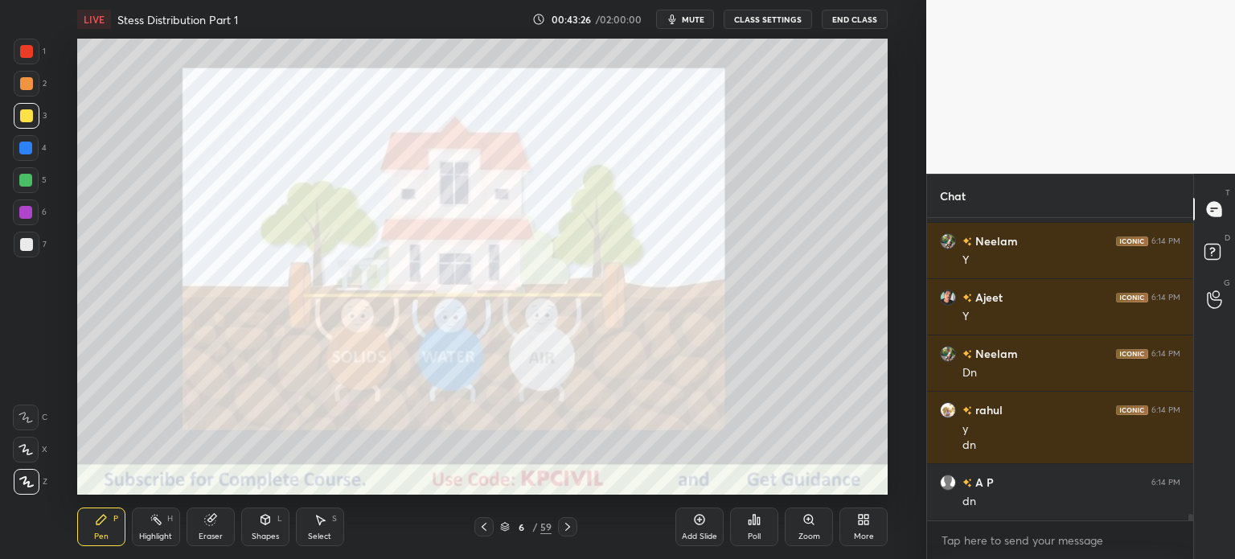
click at [568, 533] on div at bounding box center [567, 526] width 19 height 19
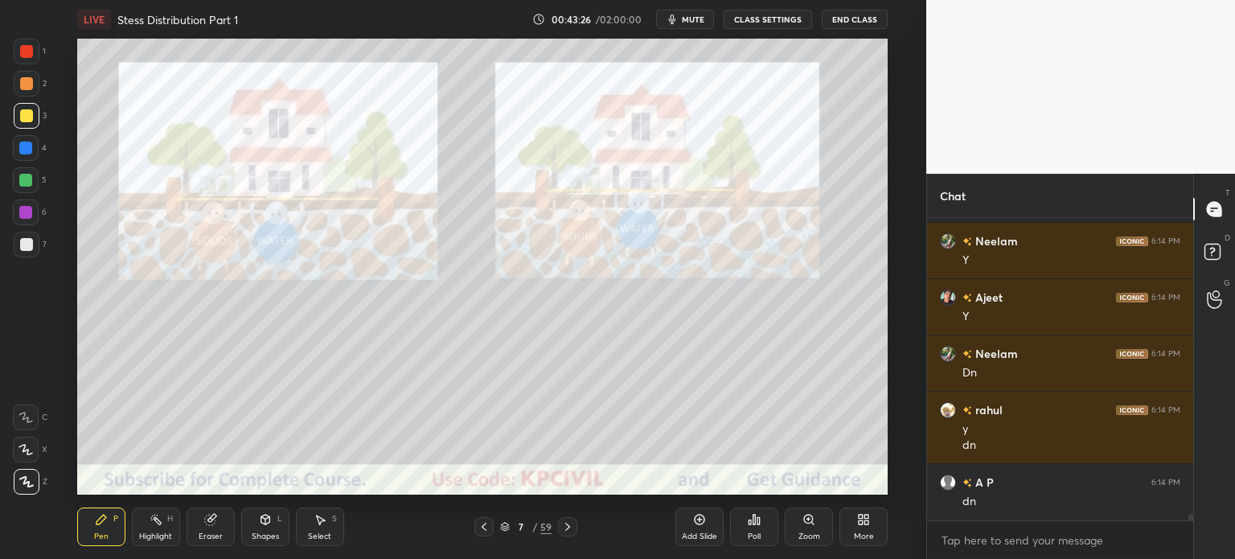
click at [568, 533] on div at bounding box center [567, 526] width 19 height 19
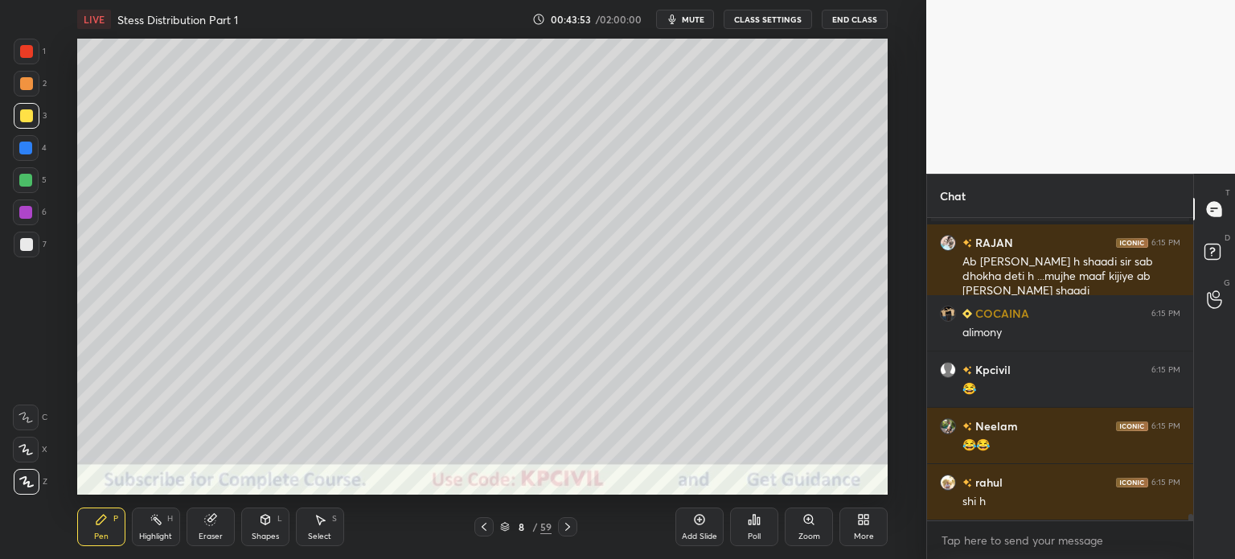
scroll to position [13132, 0]
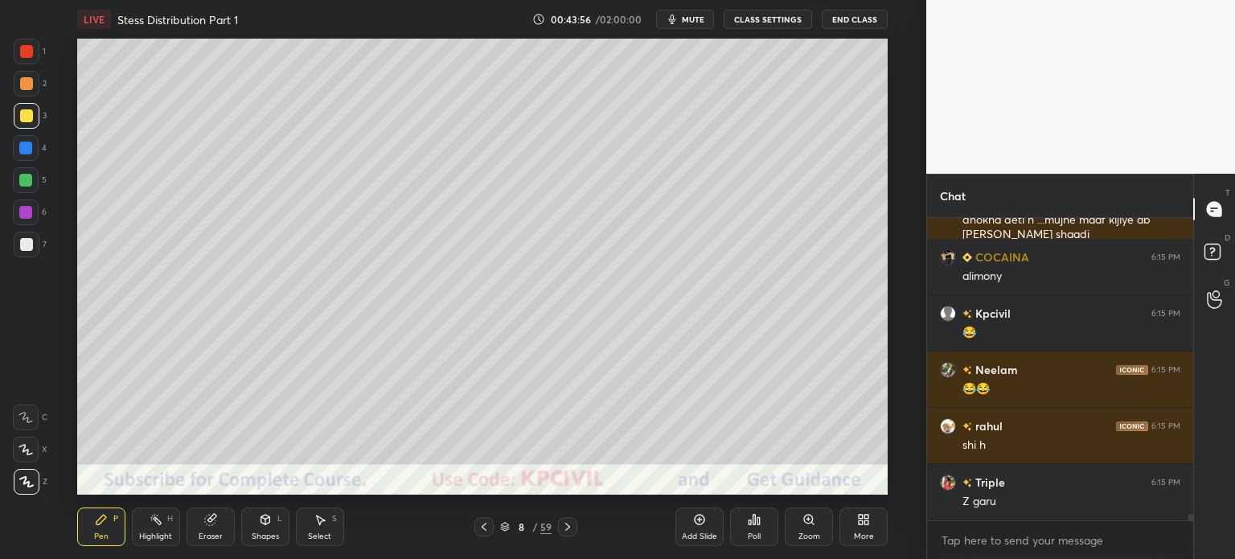
click at [20, 79] on div at bounding box center [26, 83] width 13 height 13
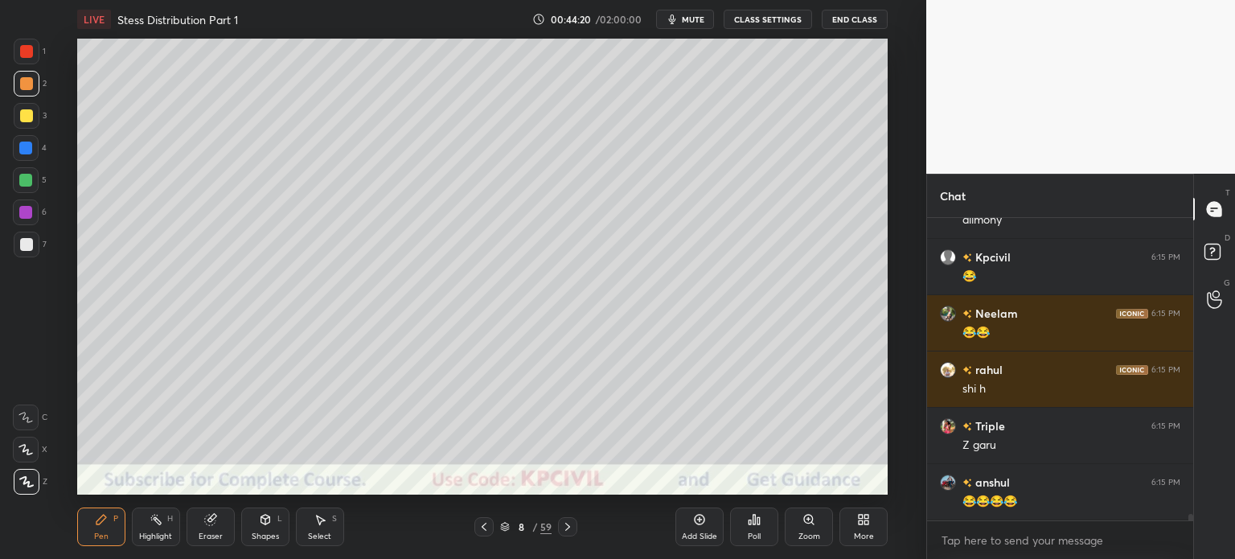
click at [157, 536] on div "Highlight" at bounding box center [155, 536] width 33 height 8
click at [21, 485] on icon at bounding box center [22, 484] width 3 height 2
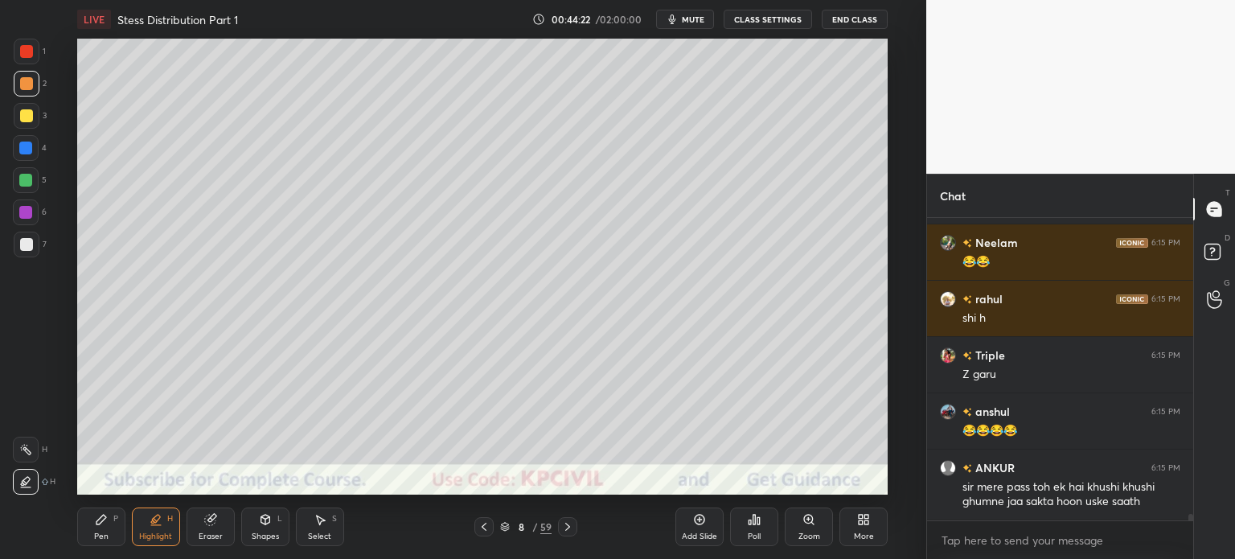
click at [20, 245] on div at bounding box center [26, 244] width 13 height 13
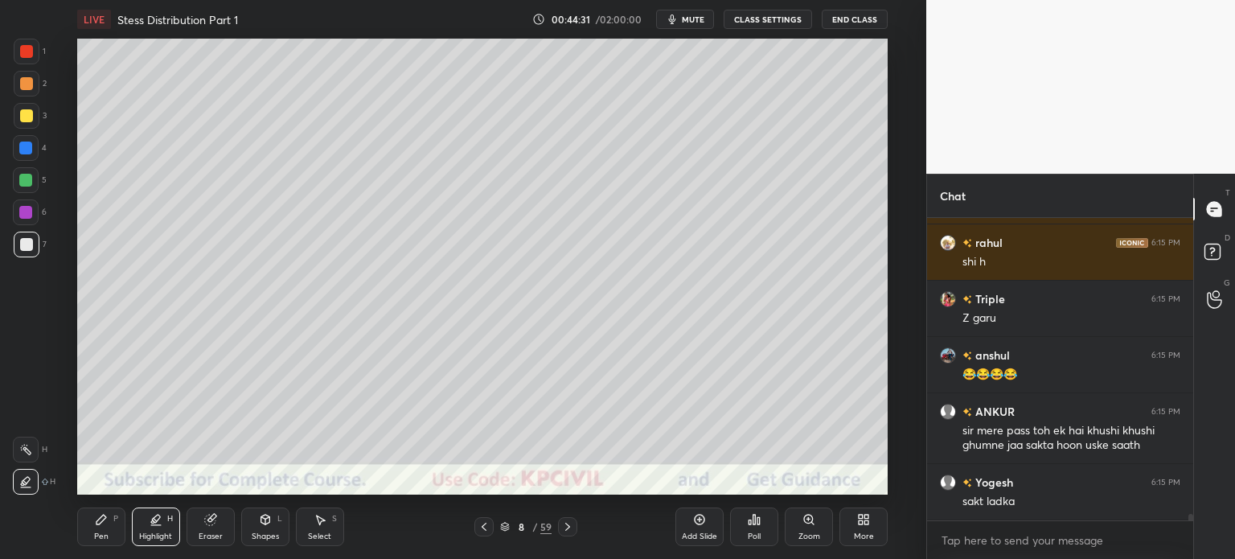
click at [100, 533] on div "Pen" at bounding box center [101, 536] width 14 height 8
click at [89, 527] on div "Pen P" at bounding box center [101, 526] width 48 height 39
click at [21, 244] on div at bounding box center [26, 244] width 13 height 13
click at [22, 84] on div at bounding box center [26, 83] width 13 height 13
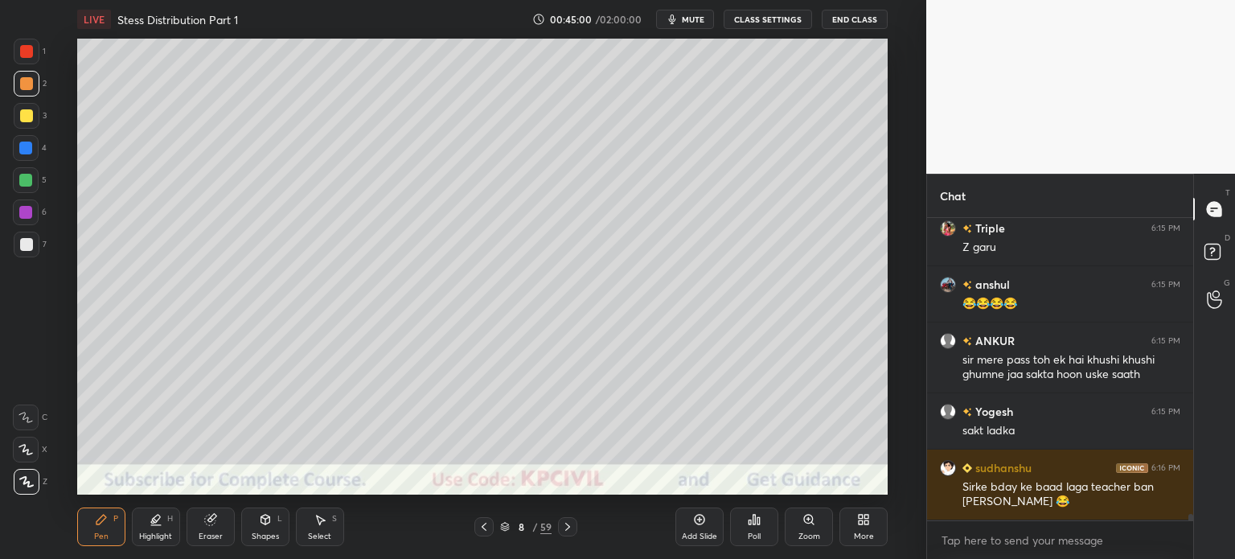
scroll to position [13443, 0]
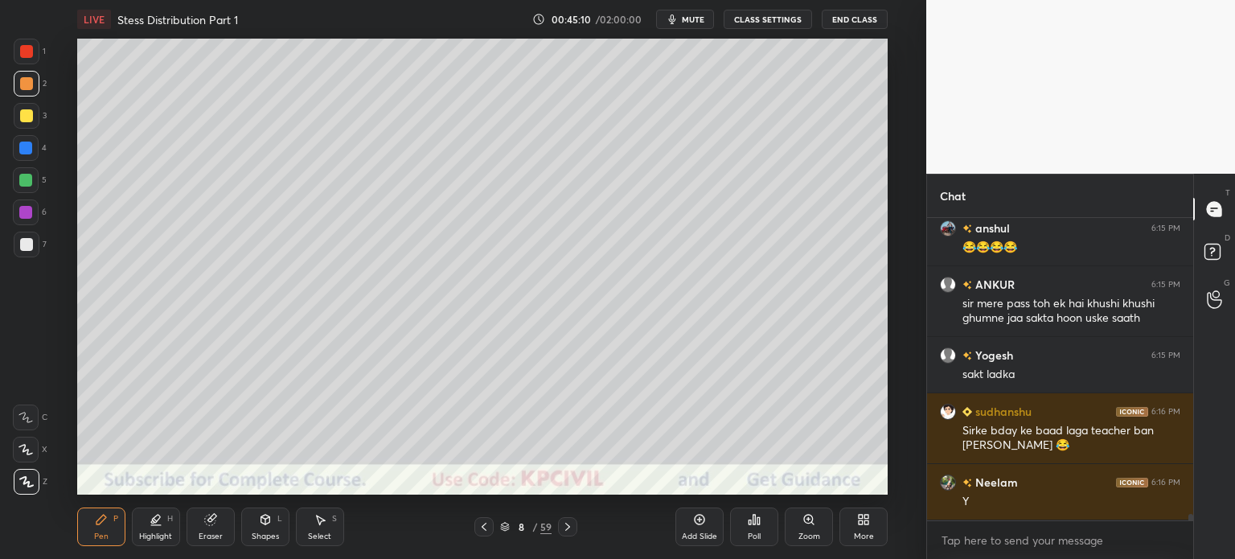
click at [22, 245] on div at bounding box center [26, 244] width 13 height 13
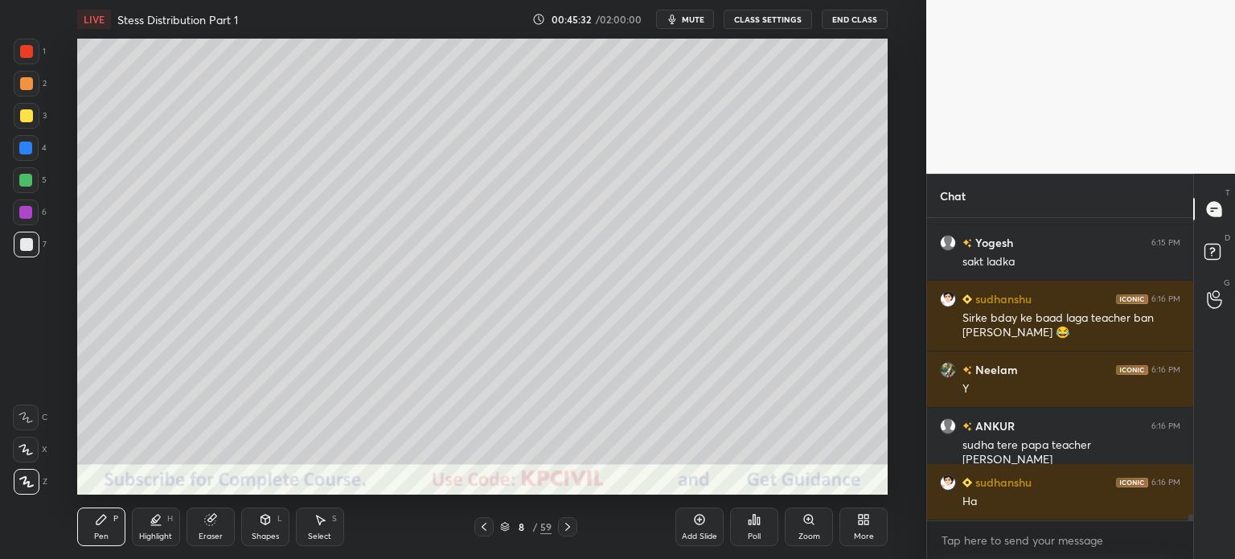
scroll to position [13612, 0]
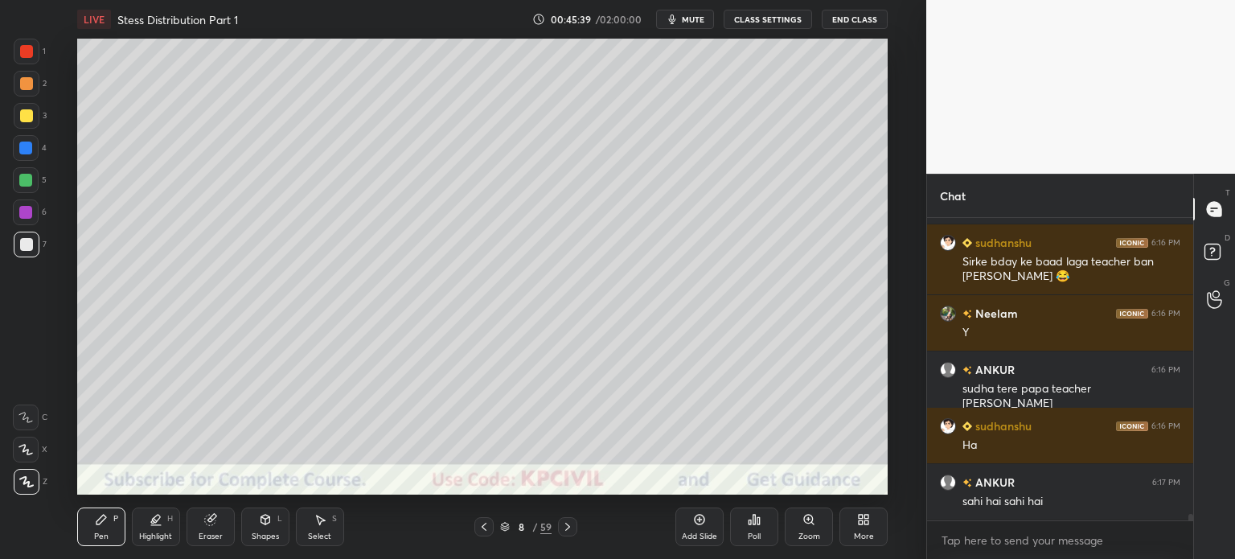
click at [22, 149] on div at bounding box center [25, 148] width 13 height 13
click at [20, 249] on div at bounding box center [26, 244] width 13 height 13
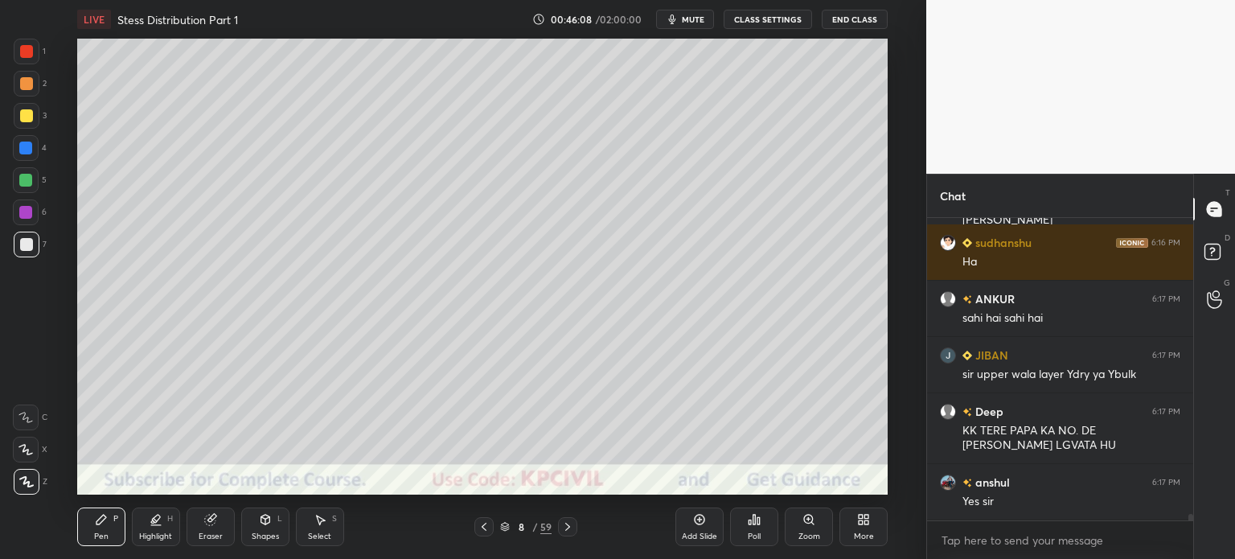
scroll to position [13851, 0]
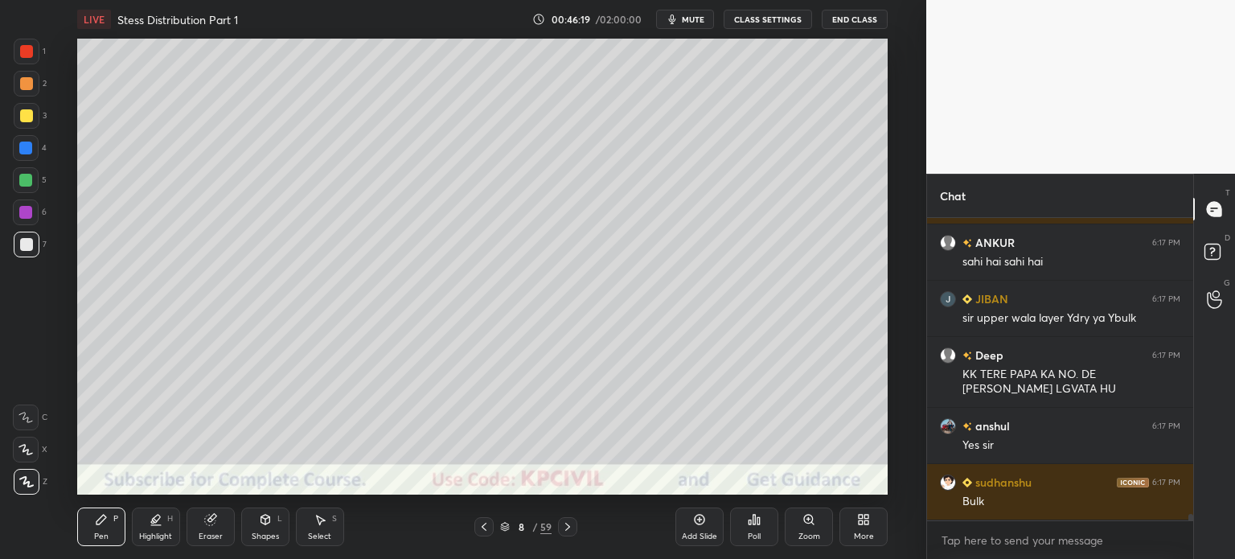
click at [213, 532] on div "Eraser" at bounding box center [211, 536] width 24 height 8
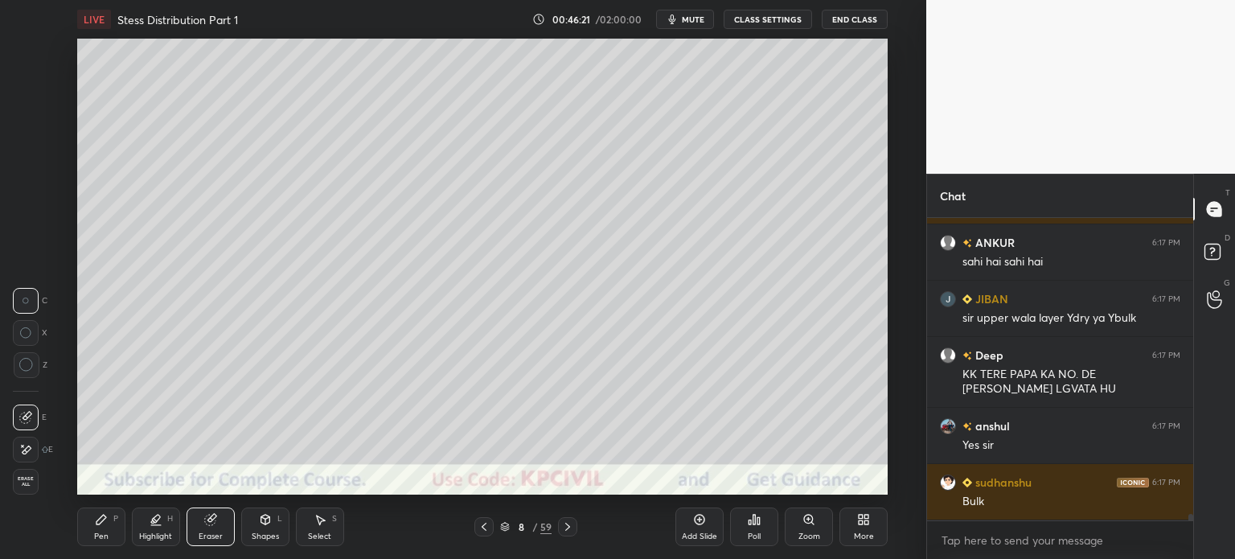
click at [103, 528] on div "Pen P" at bounding box center [101, 526] width 48 height 39
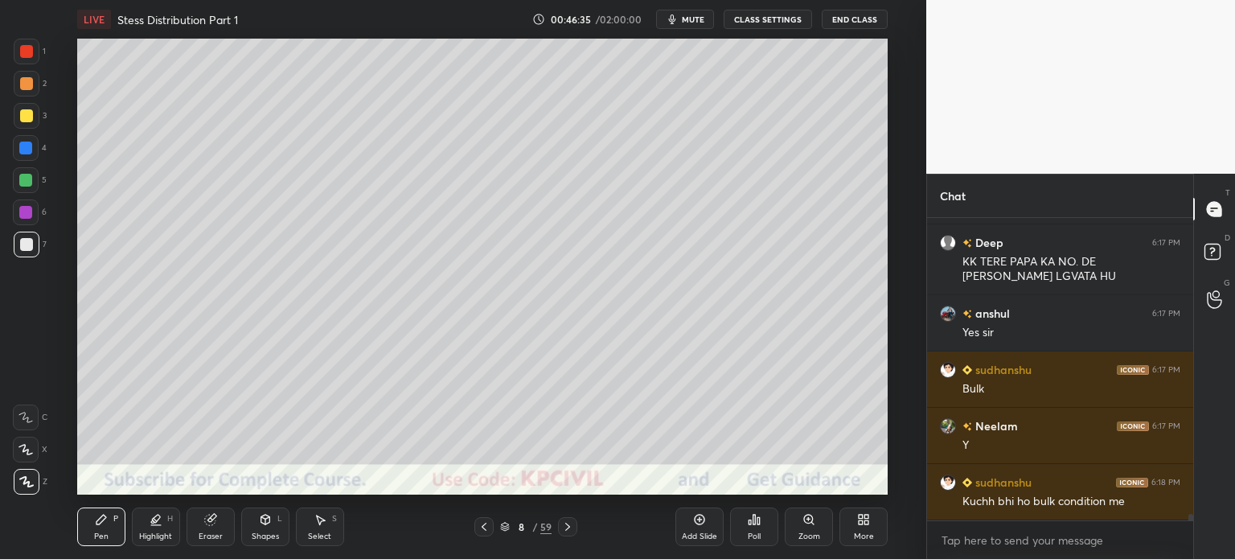
scroll to position [14020, 0]
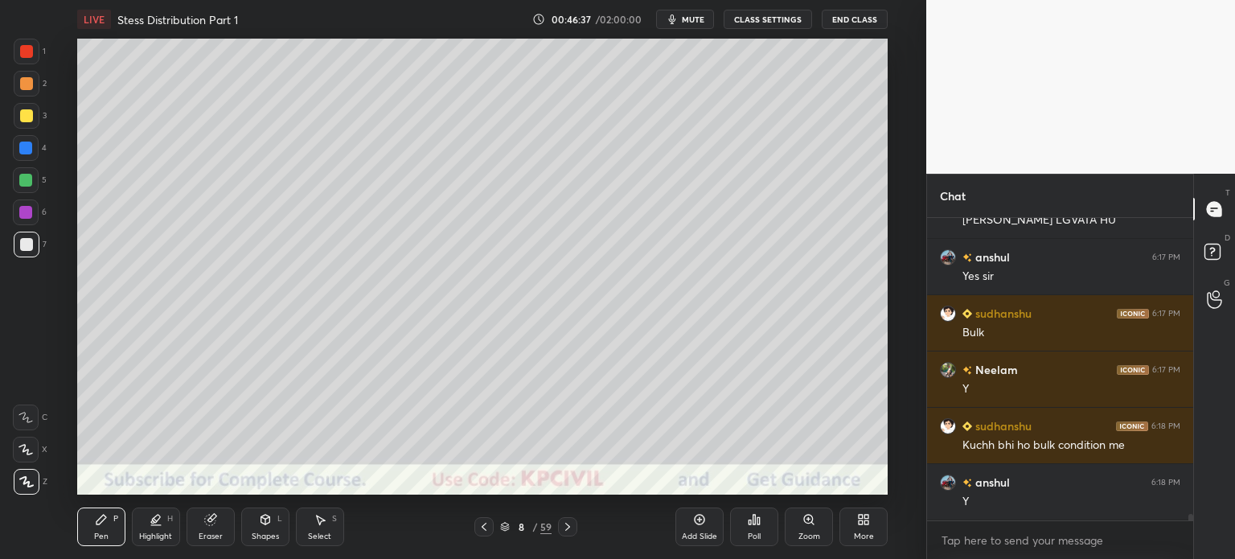
click at [20, 120] on div at bounding box center [26, 115] width 13 height 13
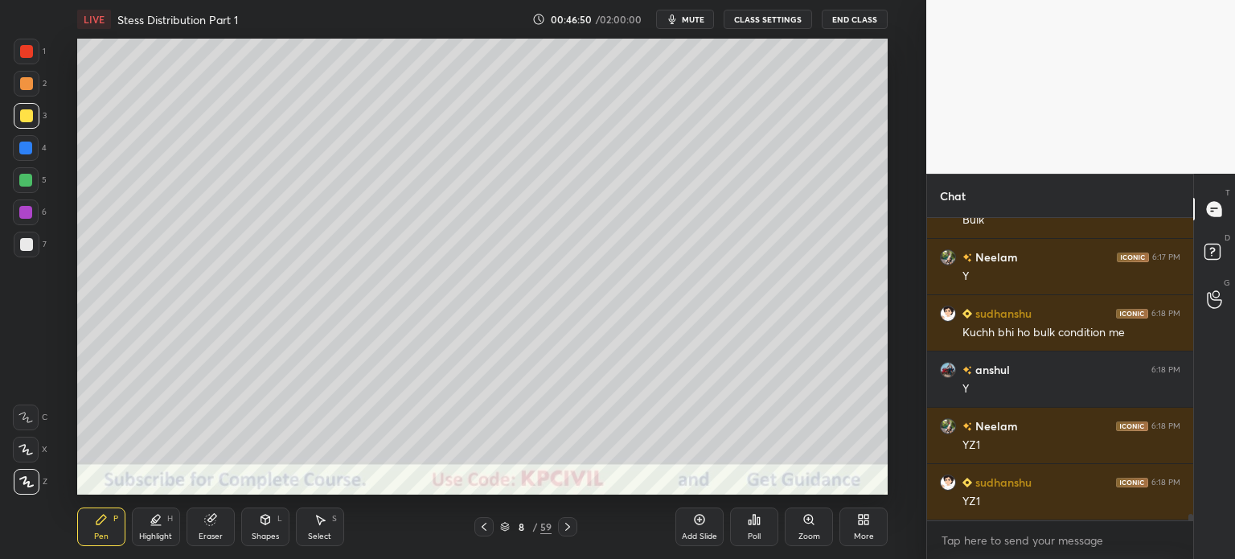
scroll to position [14189, 0]
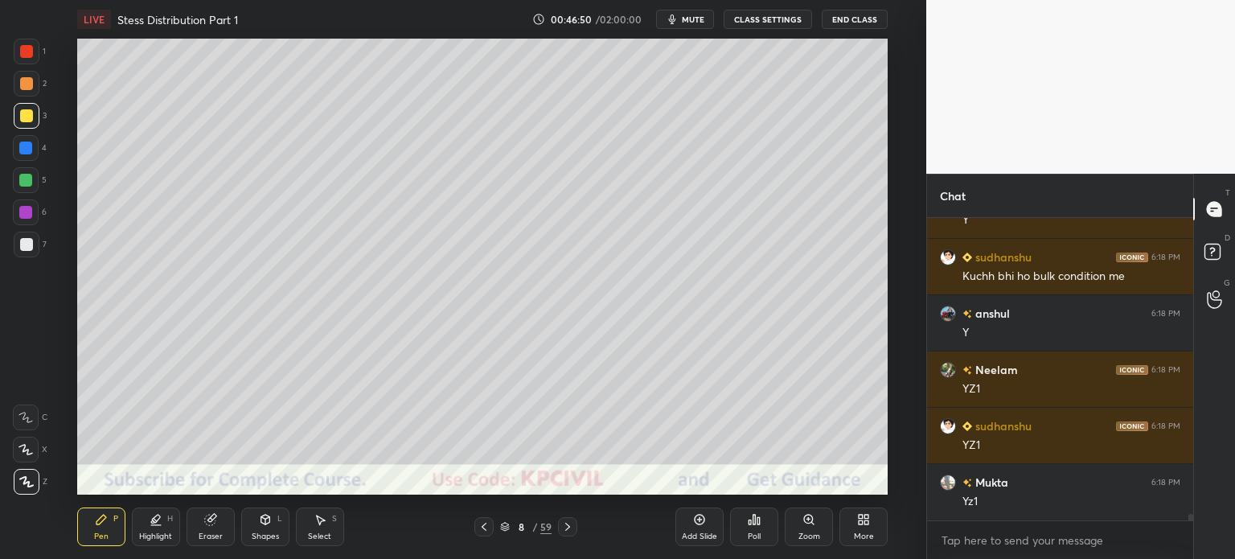
click at [19, 249] on div at bounding box center [27, 245] width 26 height 26
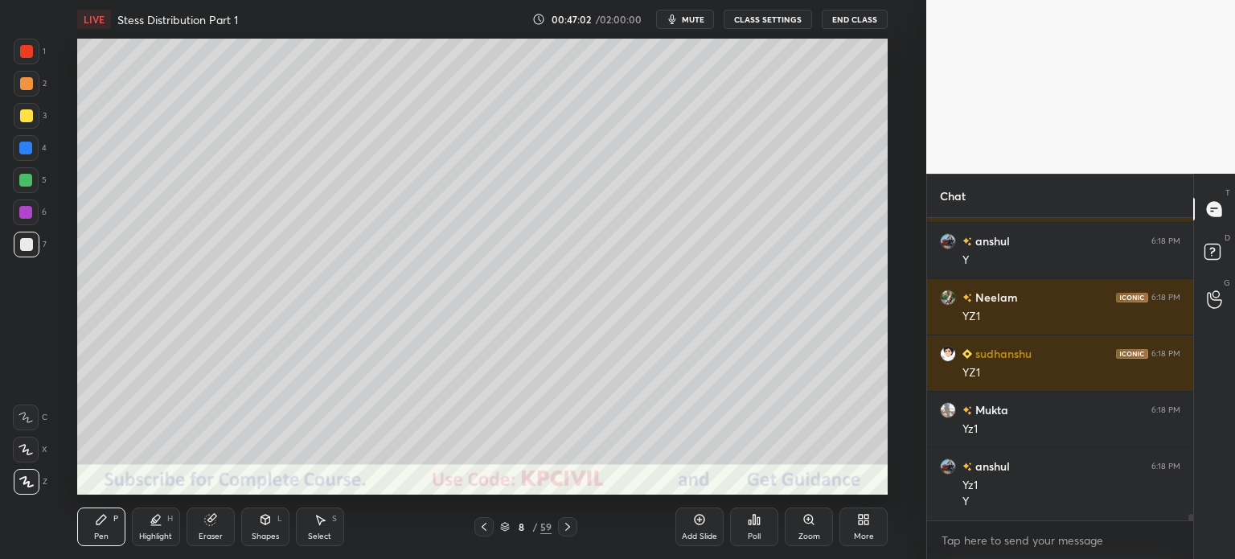
scroll to position [14318, 0]
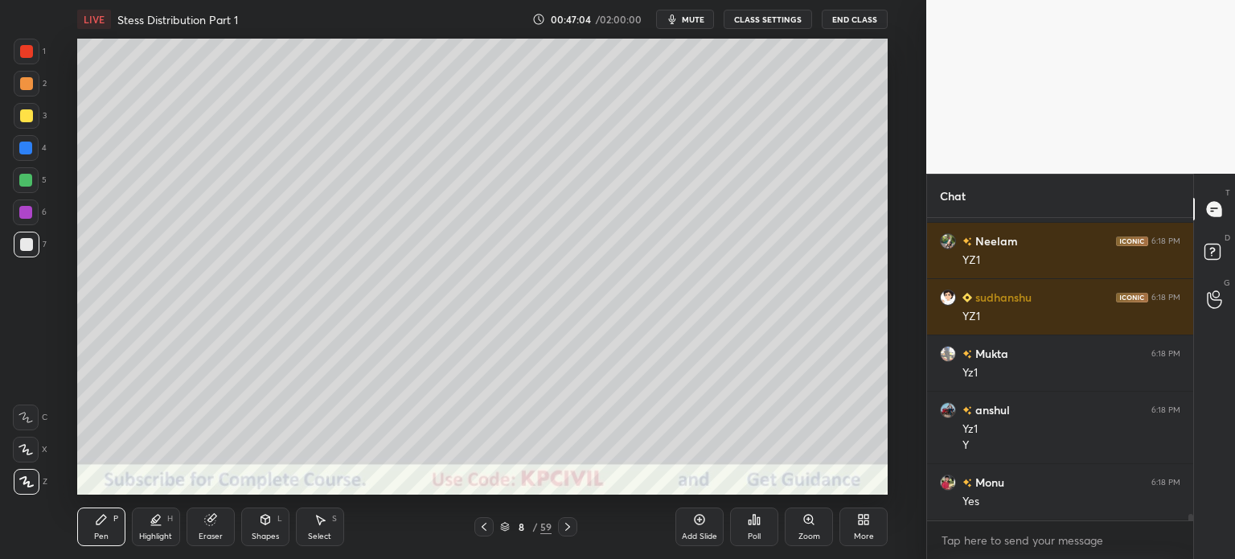
click at [21, 89] on div at bounding box center [26, 83] width 13 height 13
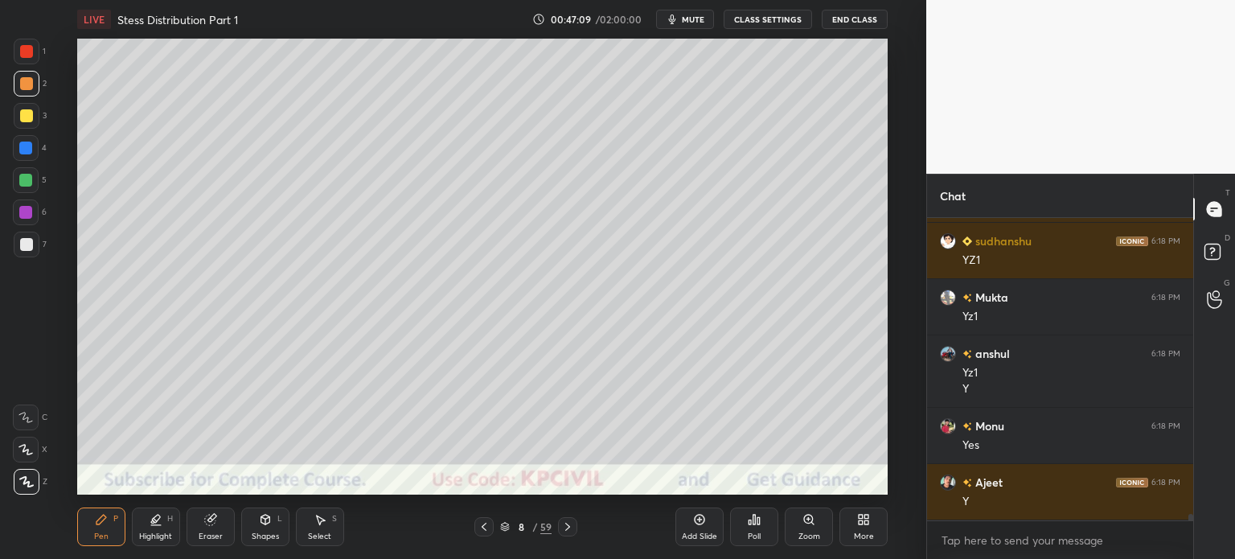
scroll to position [14430, 0]
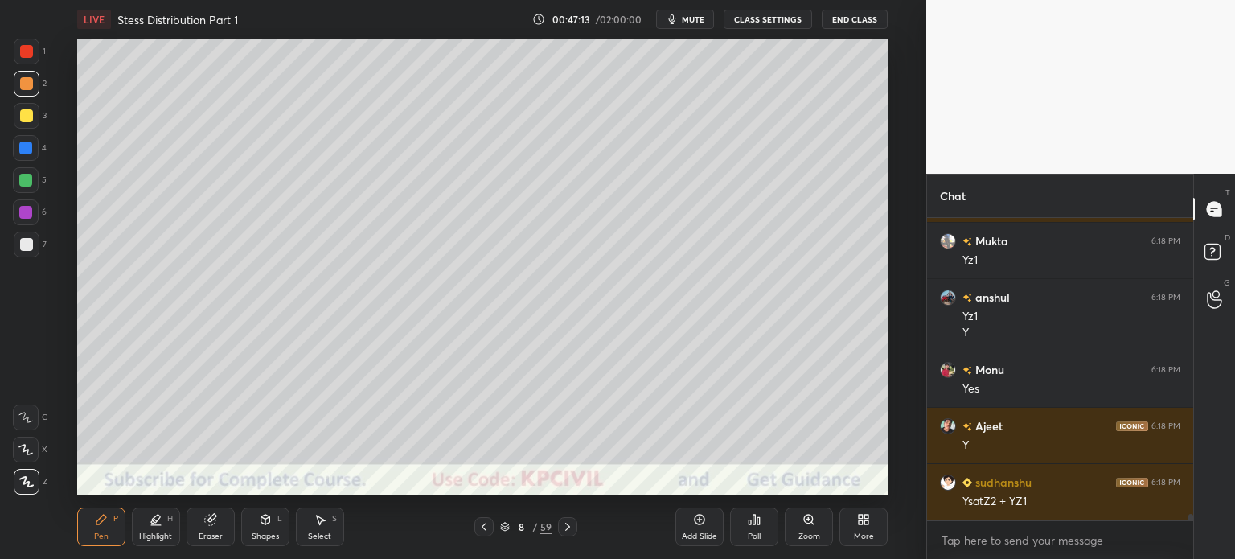
click at [26, 248] on div at bounding box center [26, 244] width 13 height 13
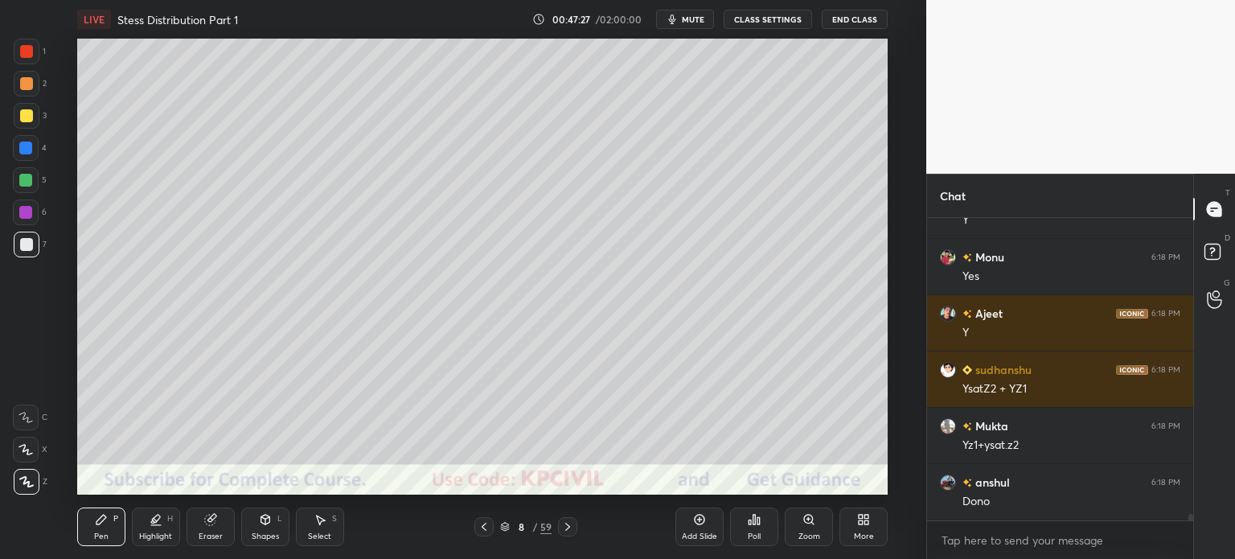
scroll to position [14599, 0]
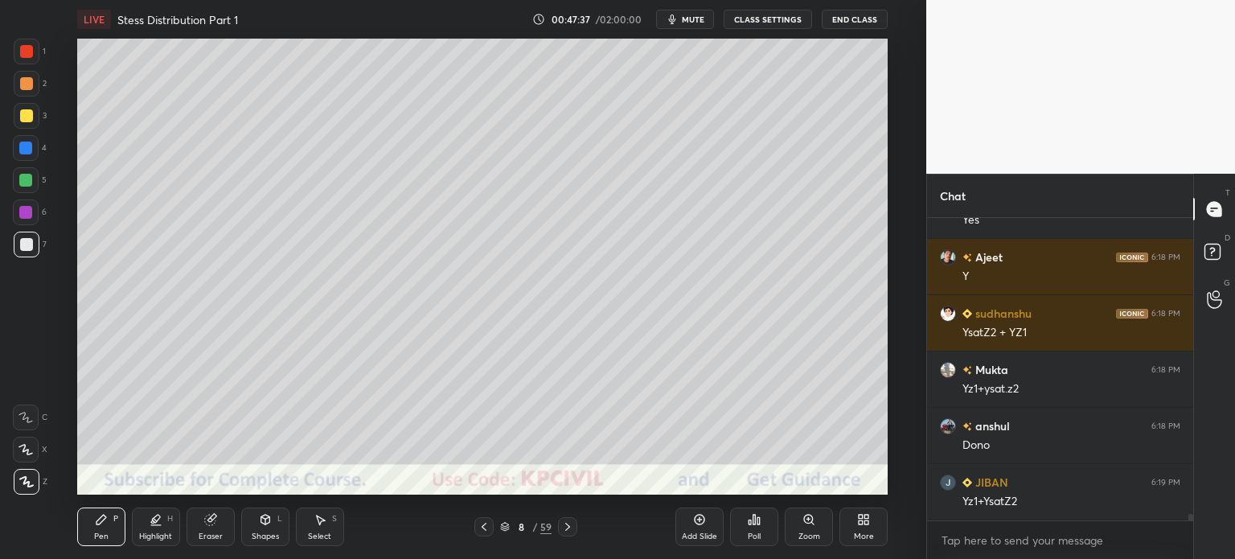
click at [26, 114] on div at bounding box center [26, 115] width 13 height 13
click at [325, 536] on div "Select" at bounding box center [319, 536] width 23 height 8
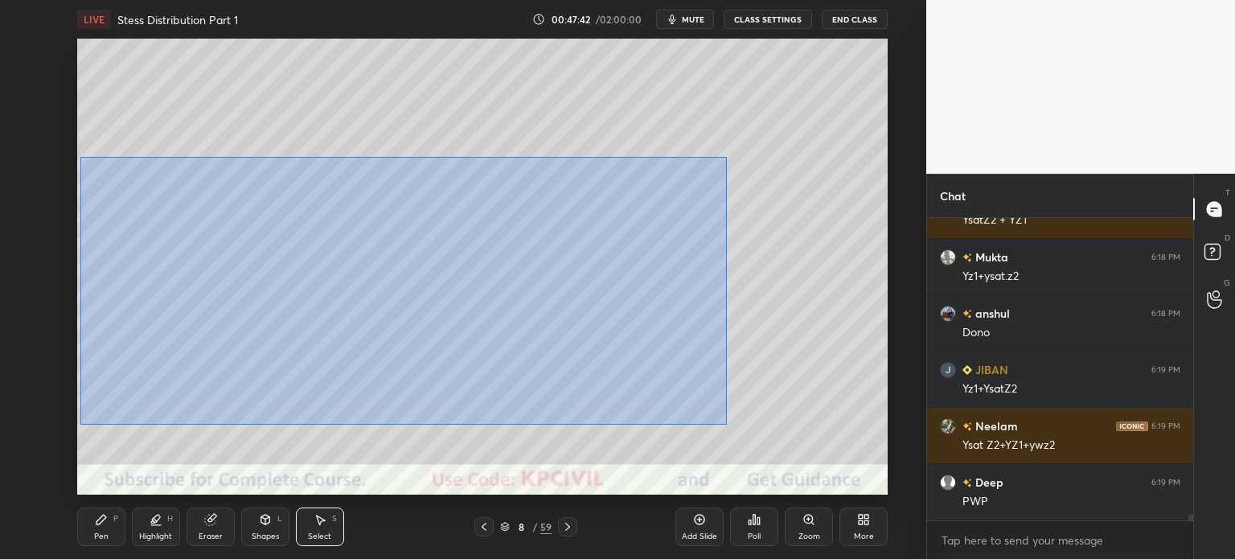
scroll to position [14768, 0]
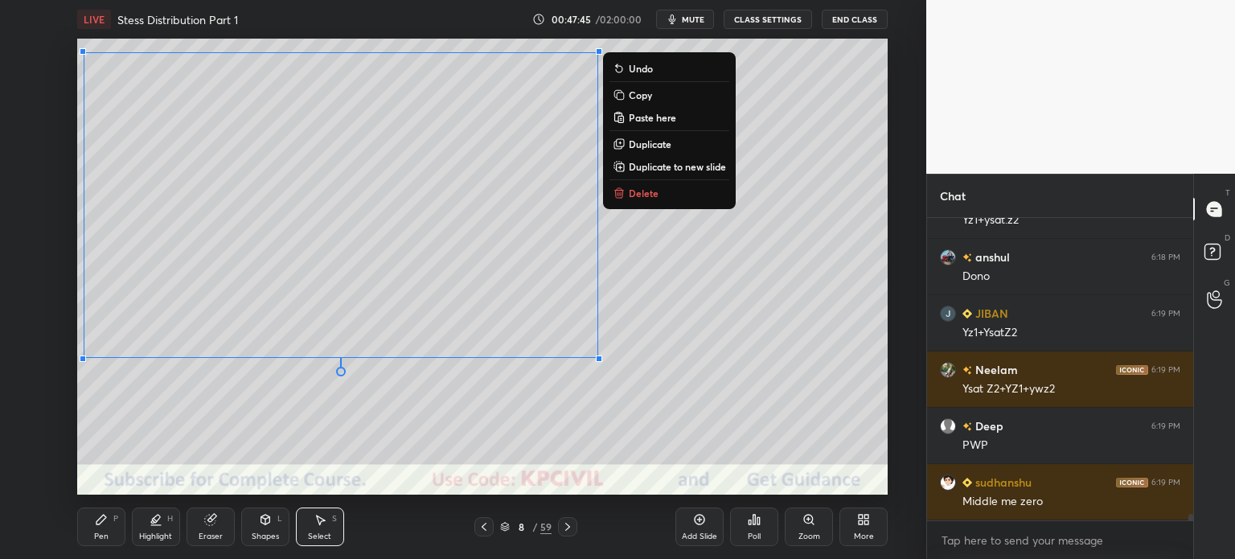
click at [103, 527] on div "Pen P" at bounding box center [101, 526] width 48 height 39
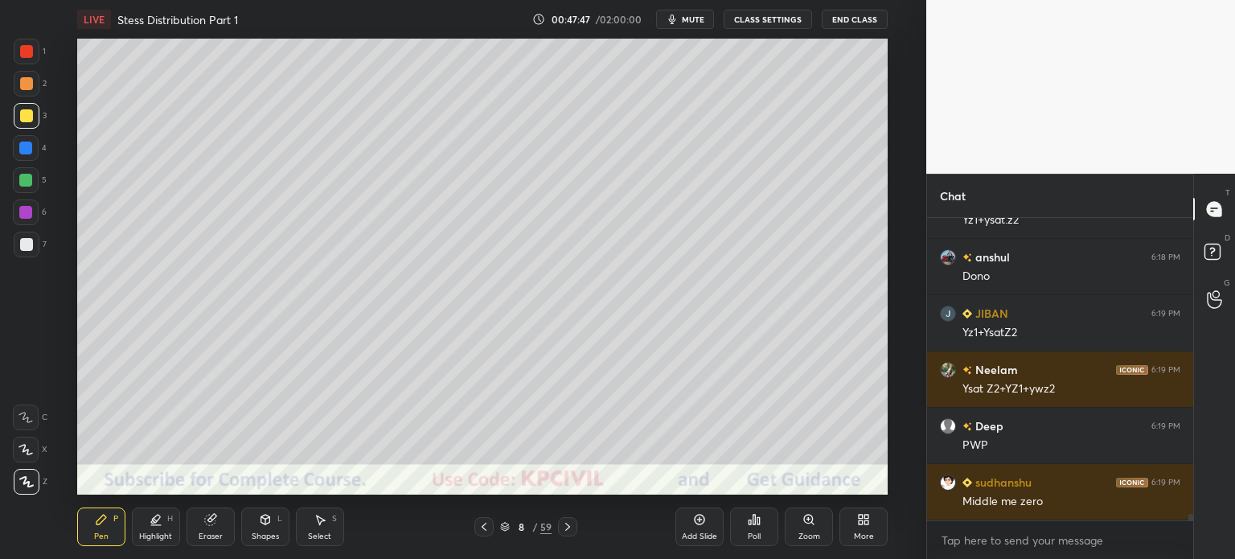
click at [21, 242] on div at bounding box center [26, 244] width 13 height 13
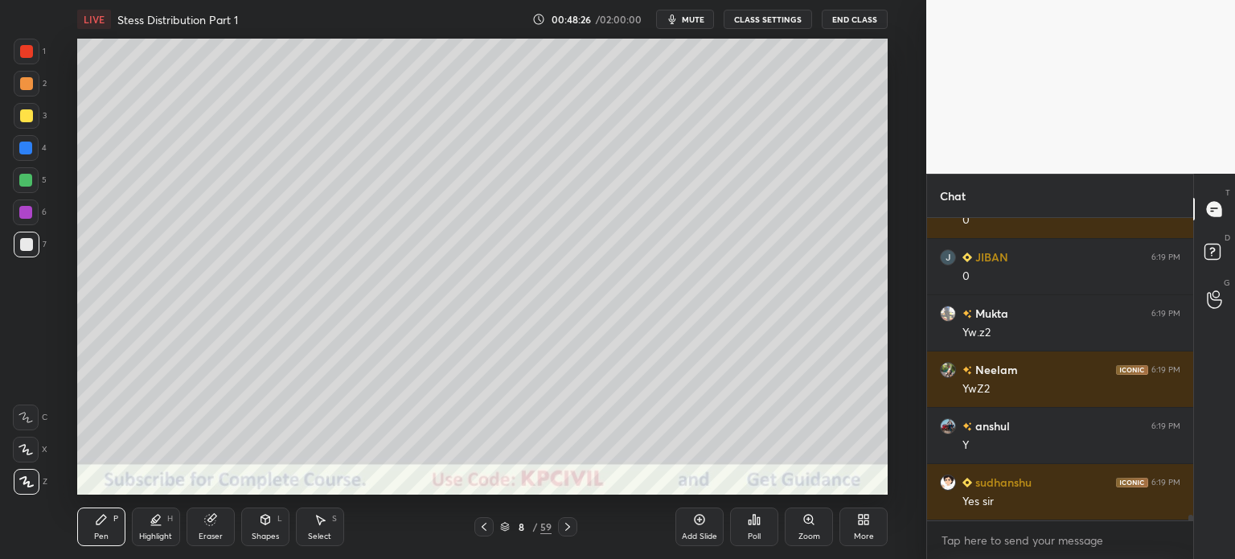
scroll to position [15444, 0]
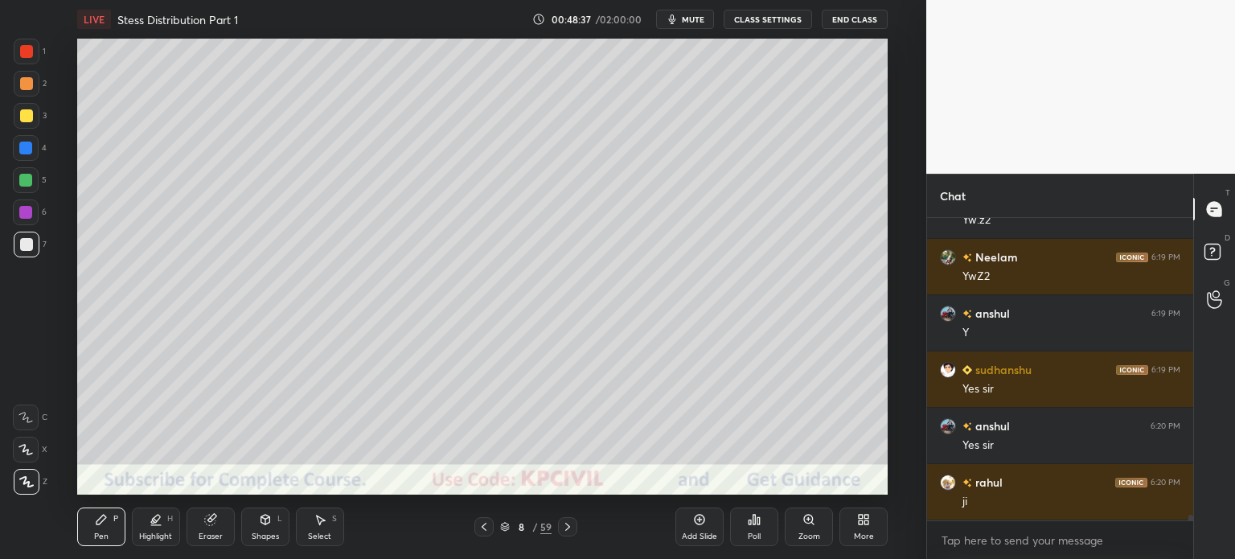
click at [20, 86] on div at bounding box center [26, 83] width 13 height 13
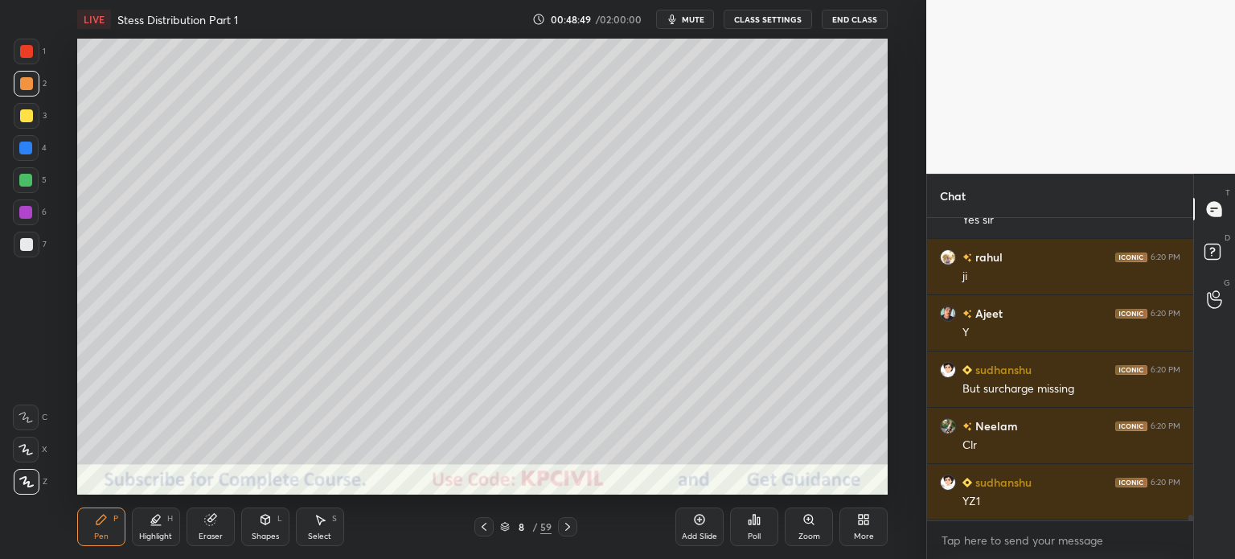
scroll to position [15781, 0]
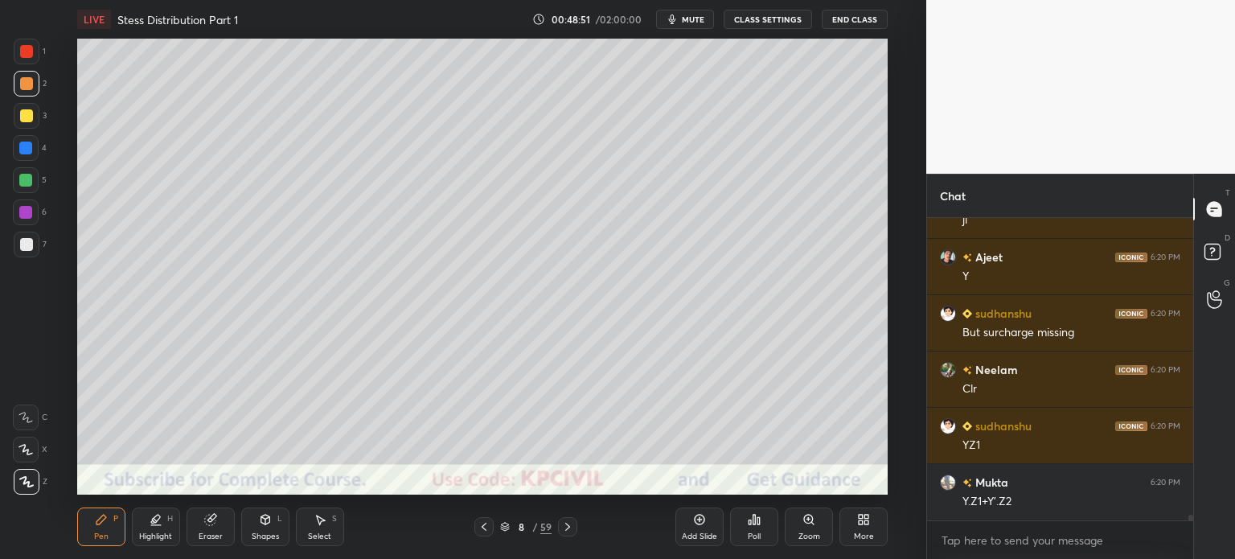
click at [19, 256] on div at bounding box center [27, 245] width 26 height 26
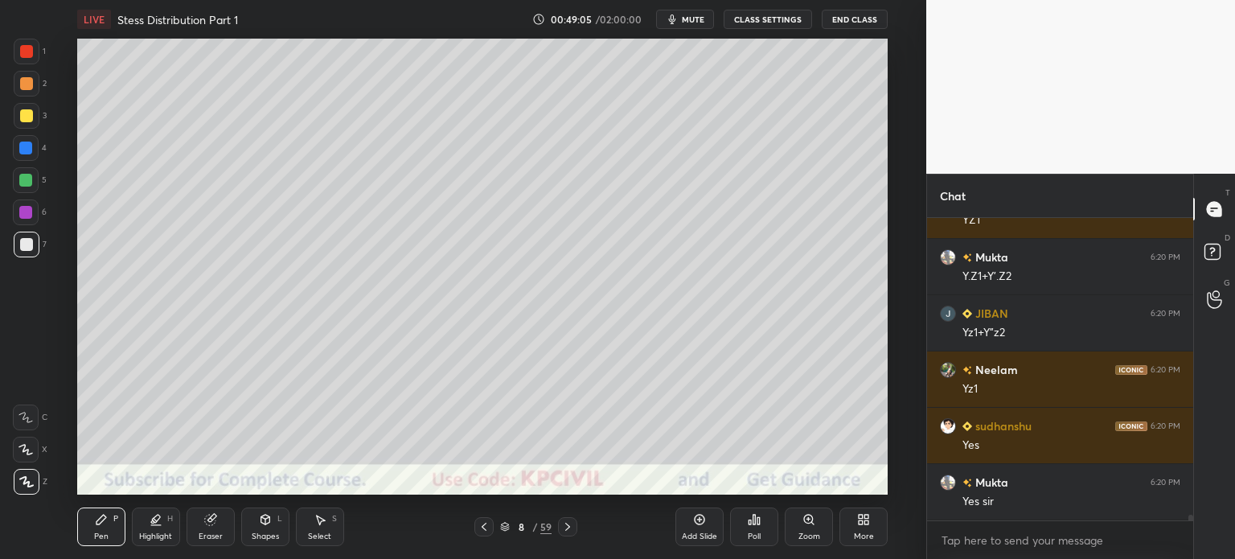
scroll to position [16063, 0]
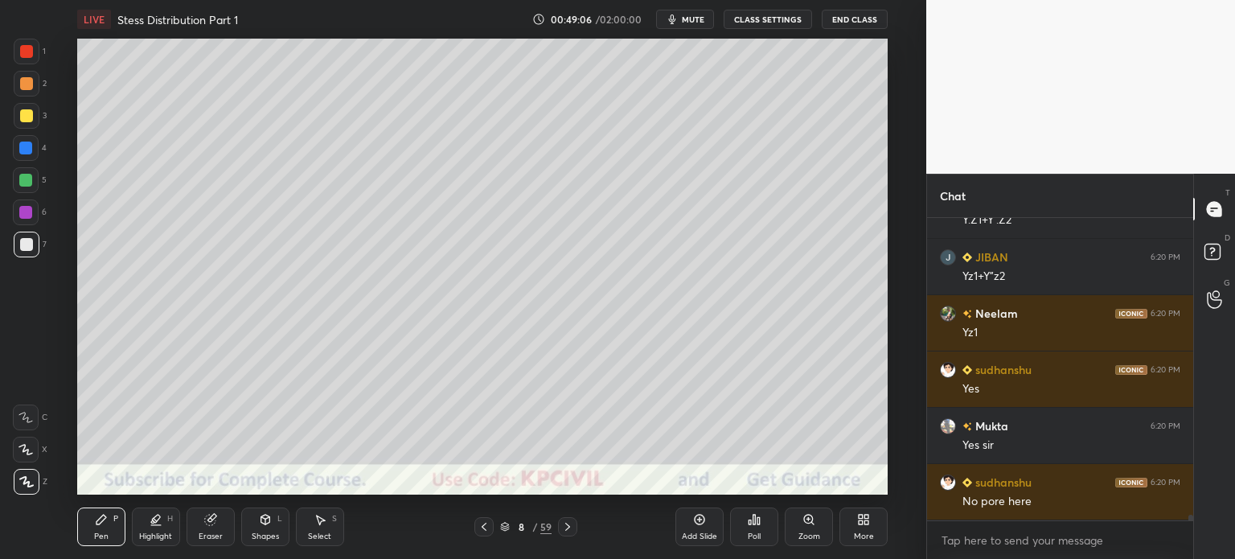
click at [322, 540] on div "Select" at bounding box center [319, 536] width 23 height 8
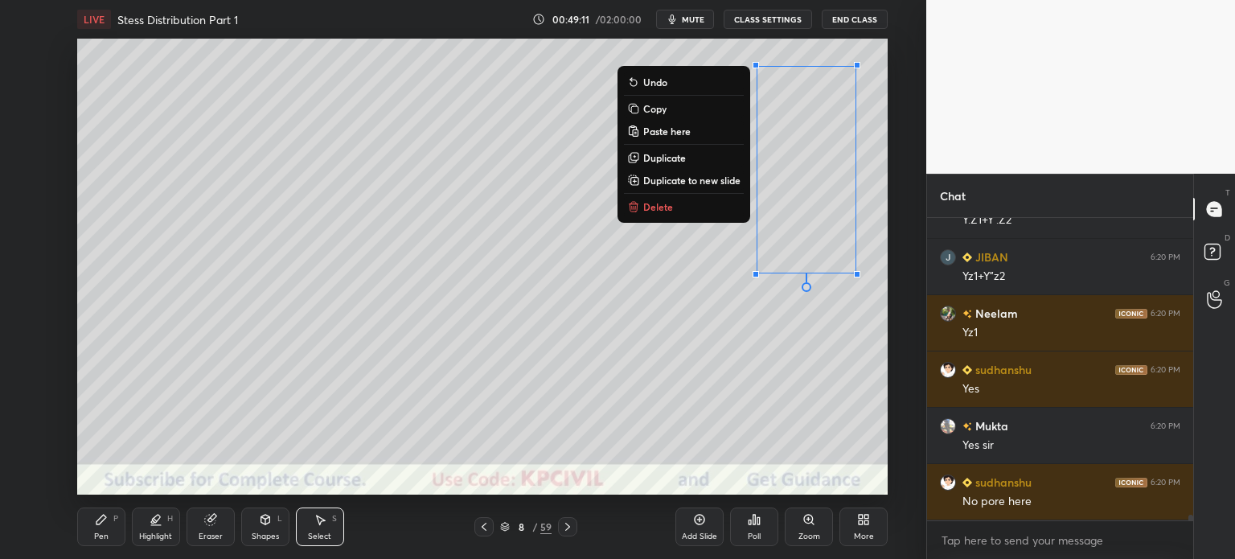
click at [105, 526] on icon at bounding box center [101, 519] width 13 height 13
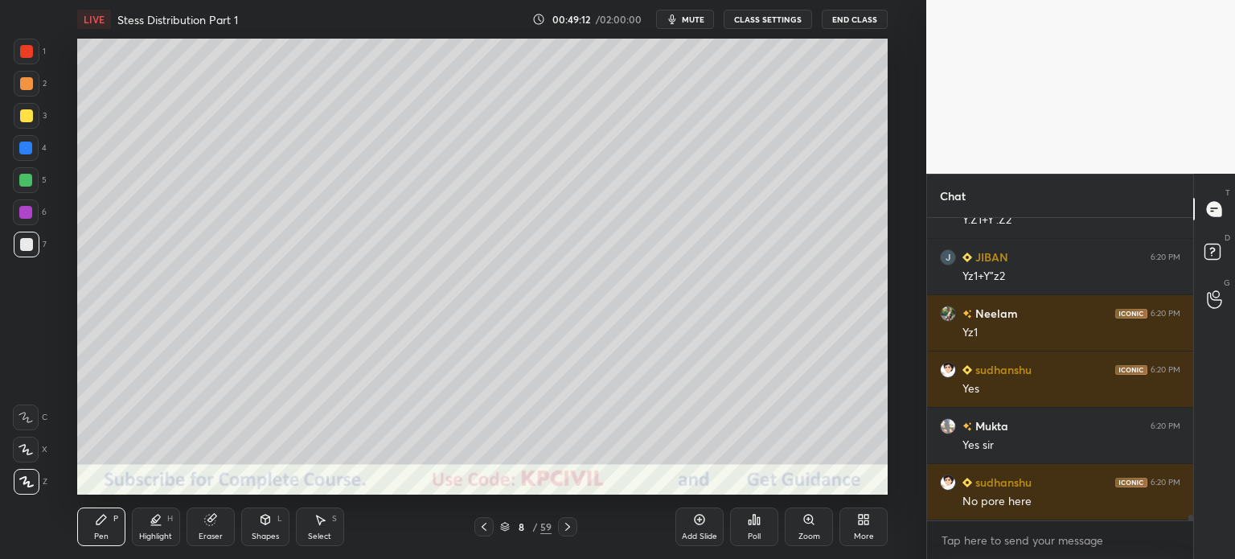
click at [20, 115] on div at bounding box center [26, 115] width 13 height 13
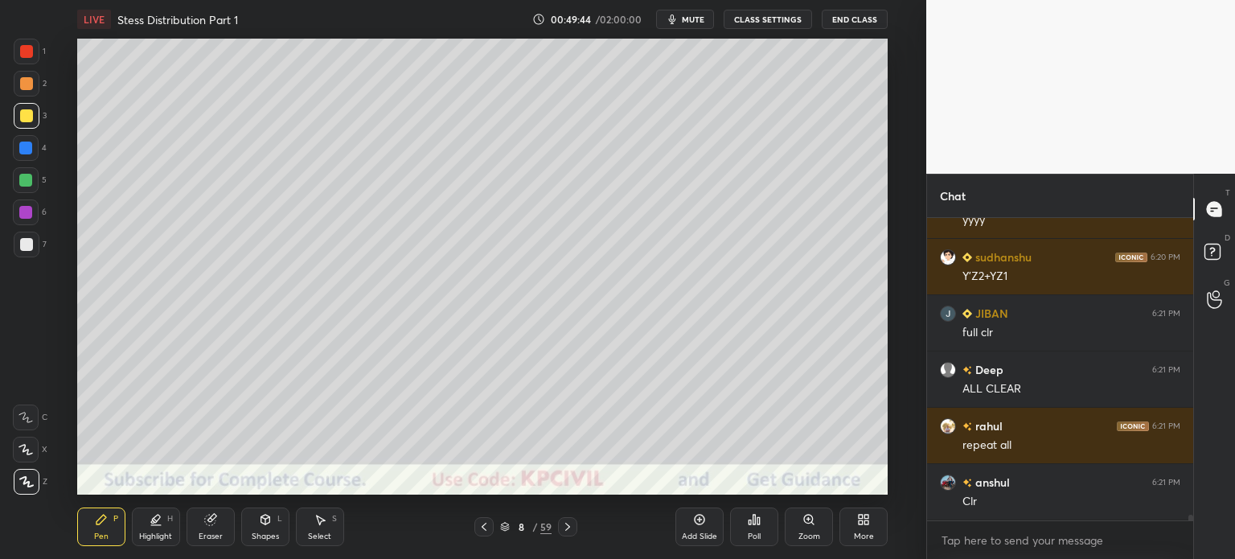
scroll to position [16570, 0]
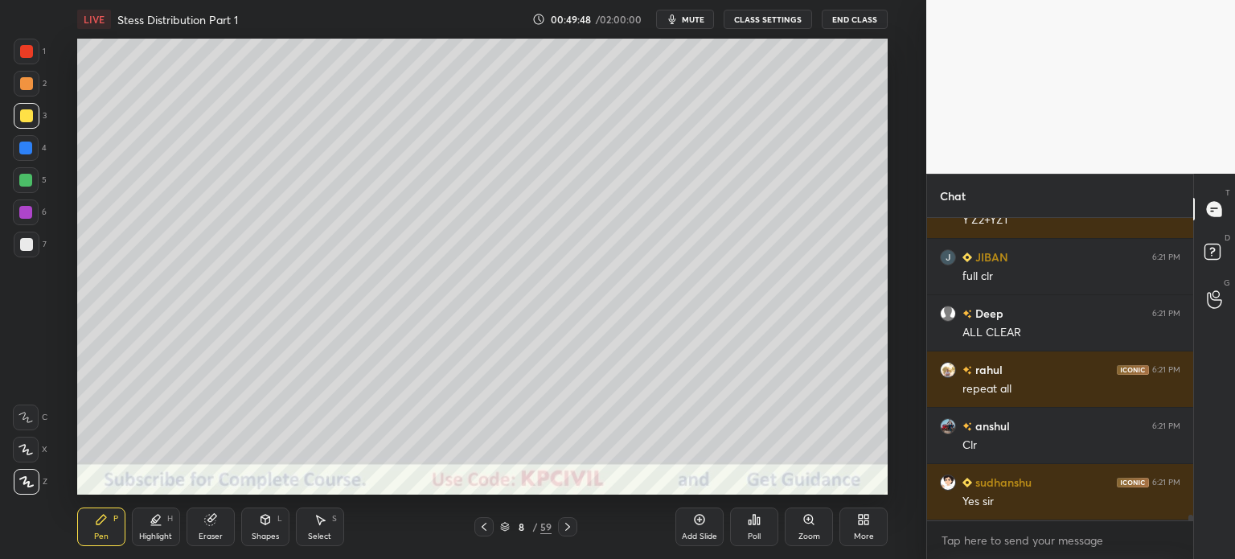
click at [113, 526] on div "Pen P" at bounding box center [101, 526] width 48 height 39
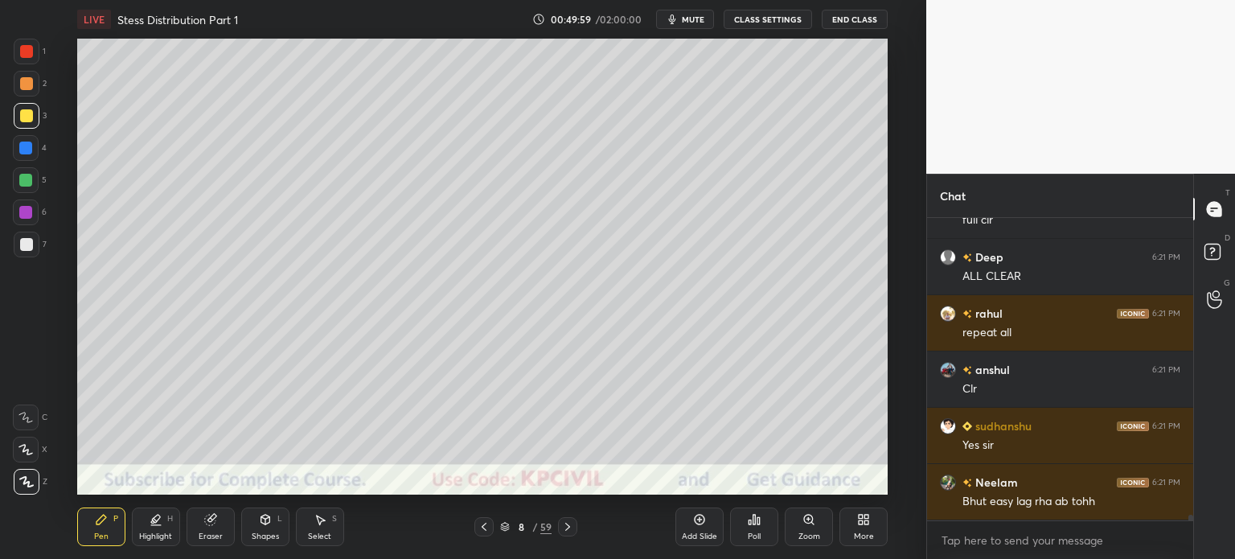
click at [156, 522] on icon at bounding box center [155, 520] width 3 height 3
click at [26, 453] on rect at bounding box center [27, 451] width 8 height 8
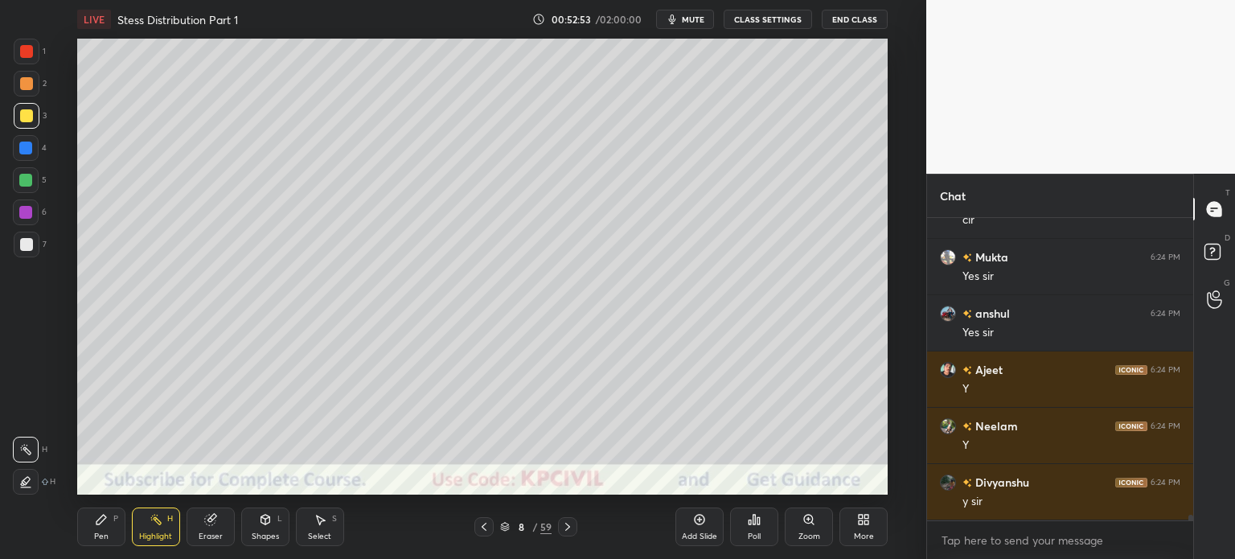
scroll to position [16681, 0]
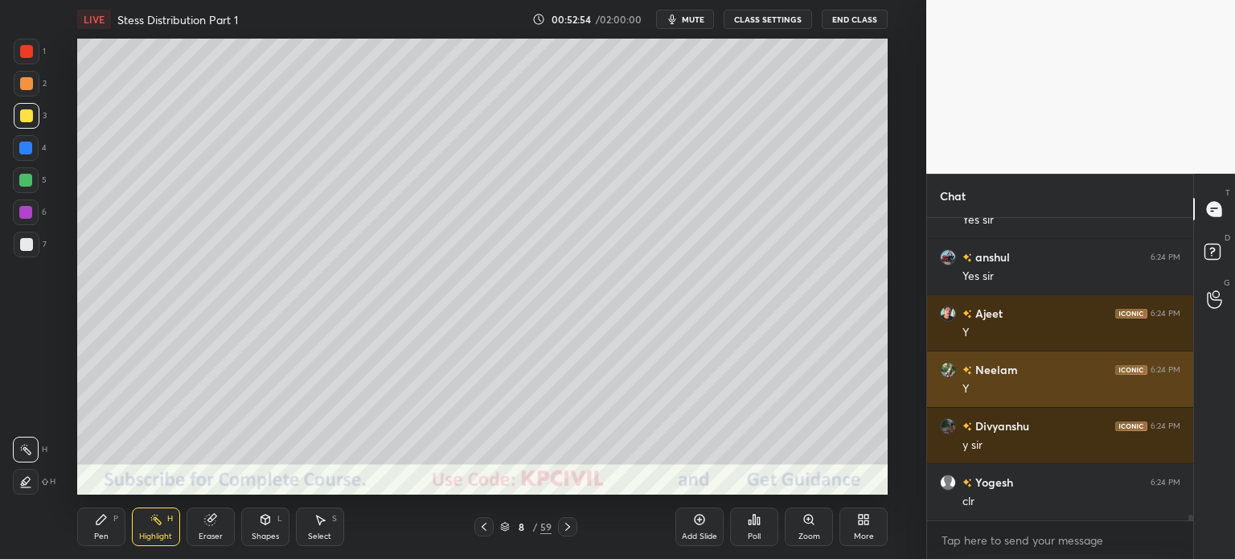
click at [878, 14] on button "End Class" at bounding box center [855, 19] width 66 height 19
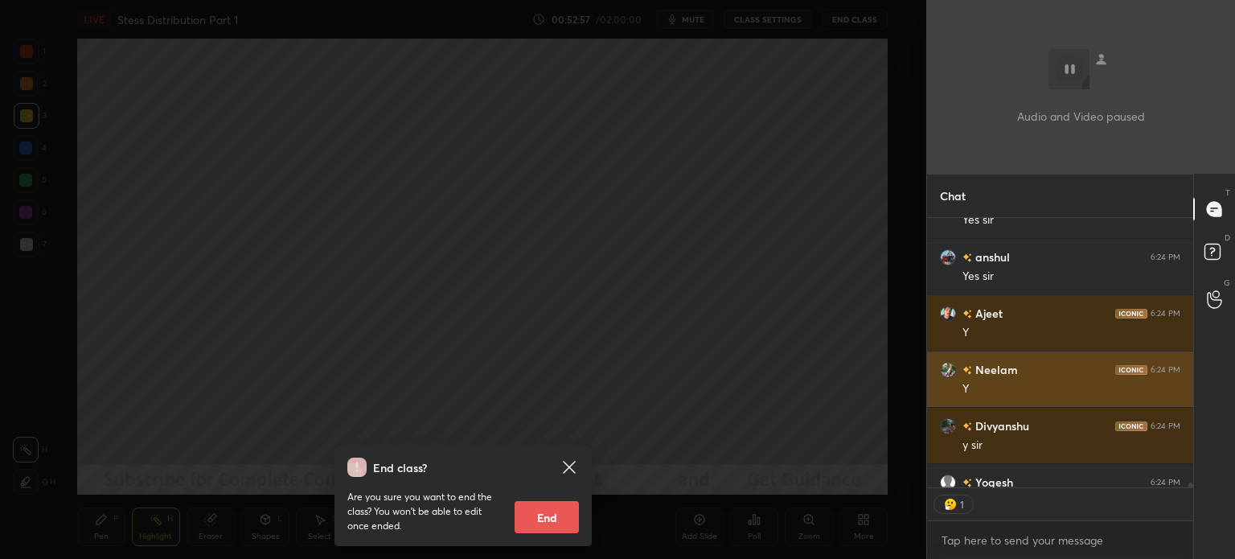
scroll to position [16784, 0]
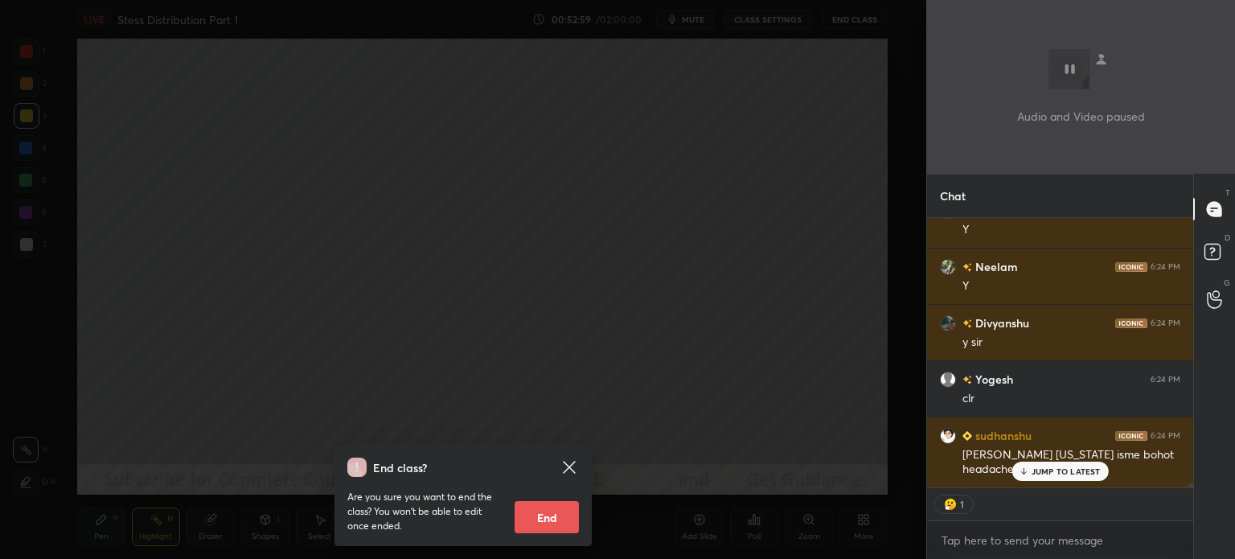
click at [564, 231] on div "End class? Are you sure you want to end the class? You won’t be able to edit on…" at bounding box center [463, 279] width 927 height 559
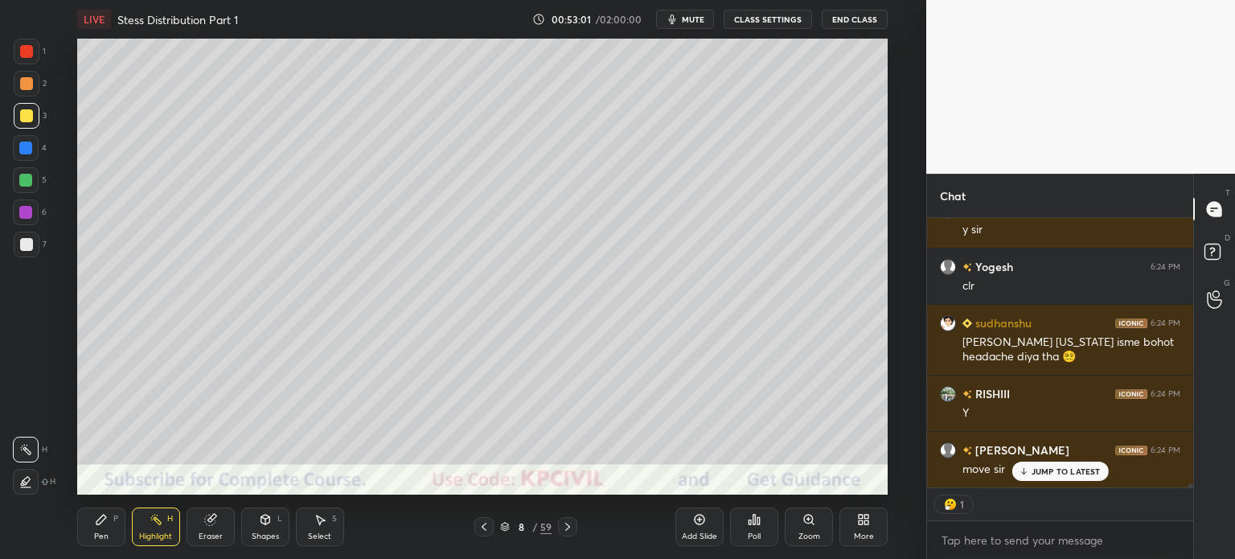
scroll to position [16953, 0]
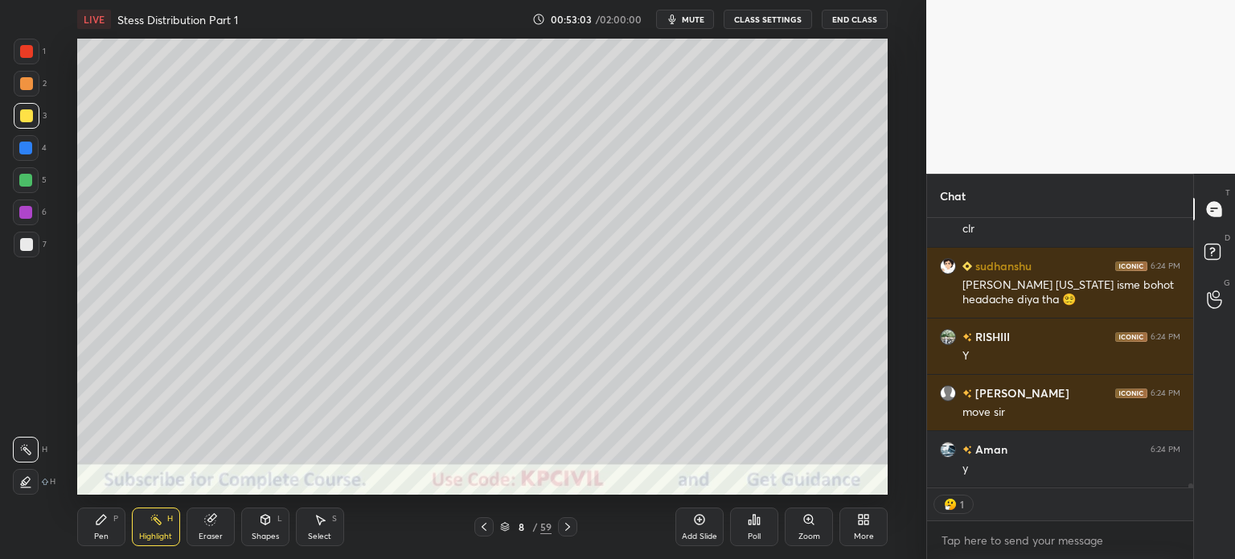
click at [568, 532] on icon at bounding box center [567, 526] width 13 height 13
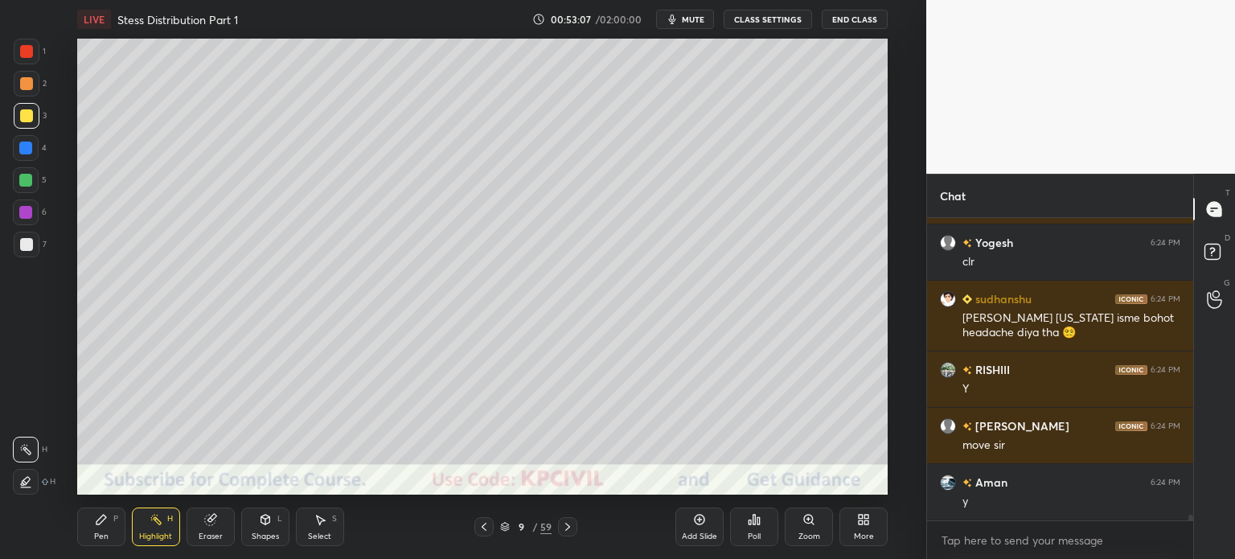
click at [96, 533] on div "Pen" at bounding box center [101, 536] width 14 height 8
click at [20, 88] on div at bounding box center [26, 83] width 13 height 13
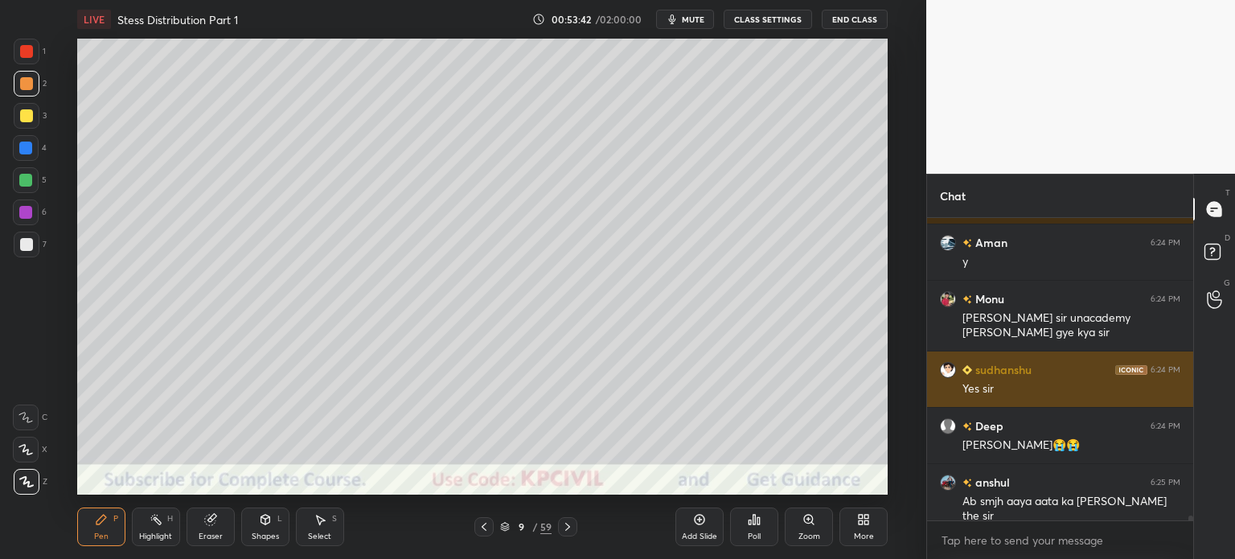
scroll to position [17216, 0]
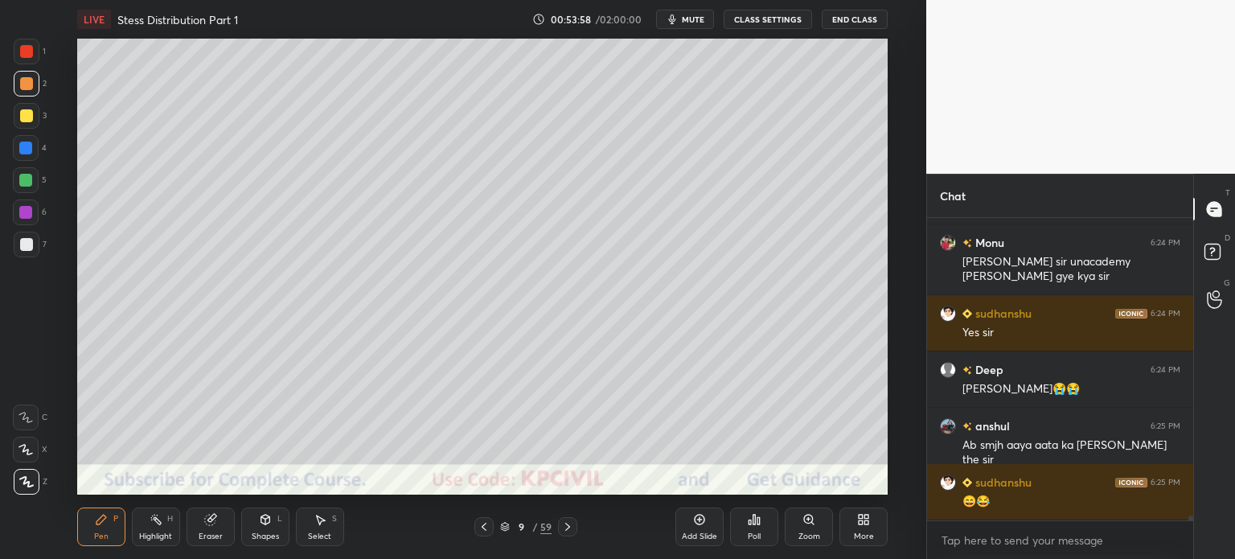
click at [23, 247] on div at bounding box center [26, 244] width 13 height 13
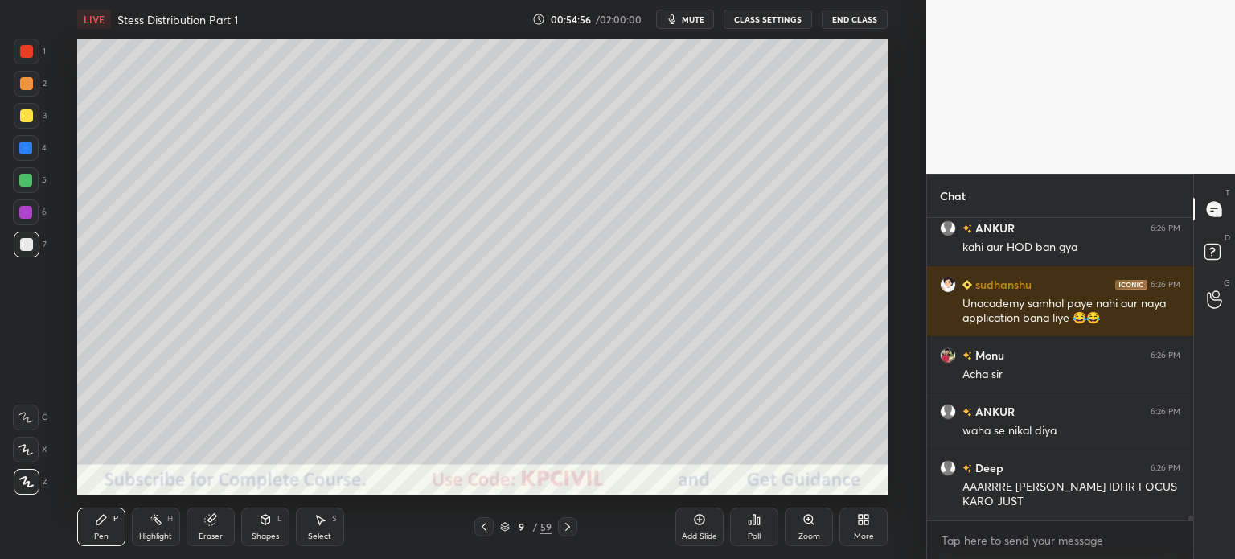
scroll to position [17808, 0]
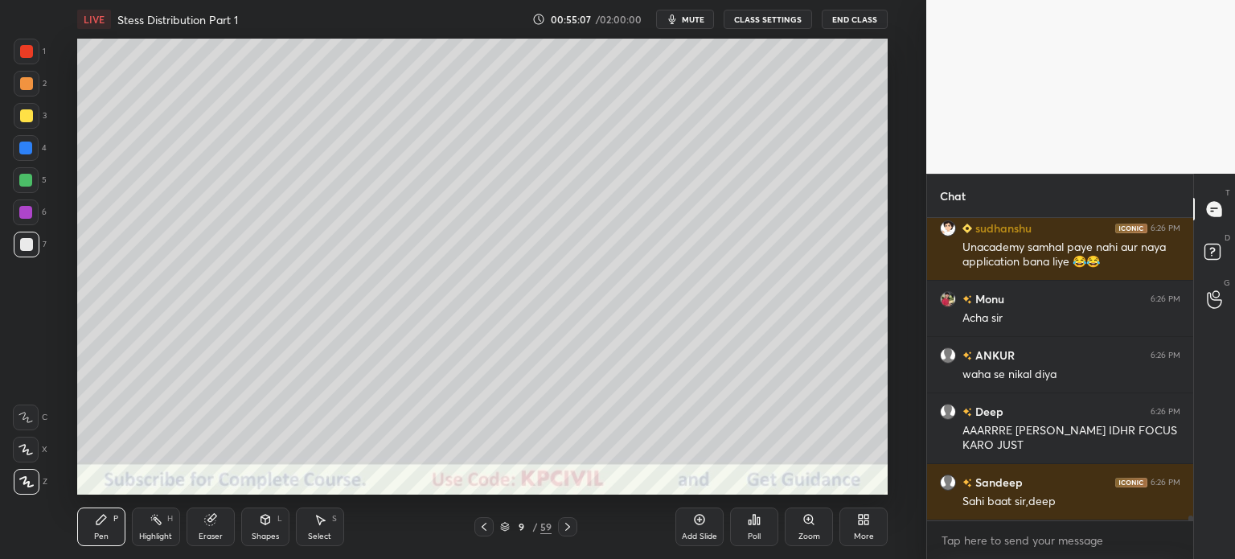
click at [20, 118] on div at bounding box center [26, 115] width 13 height 13
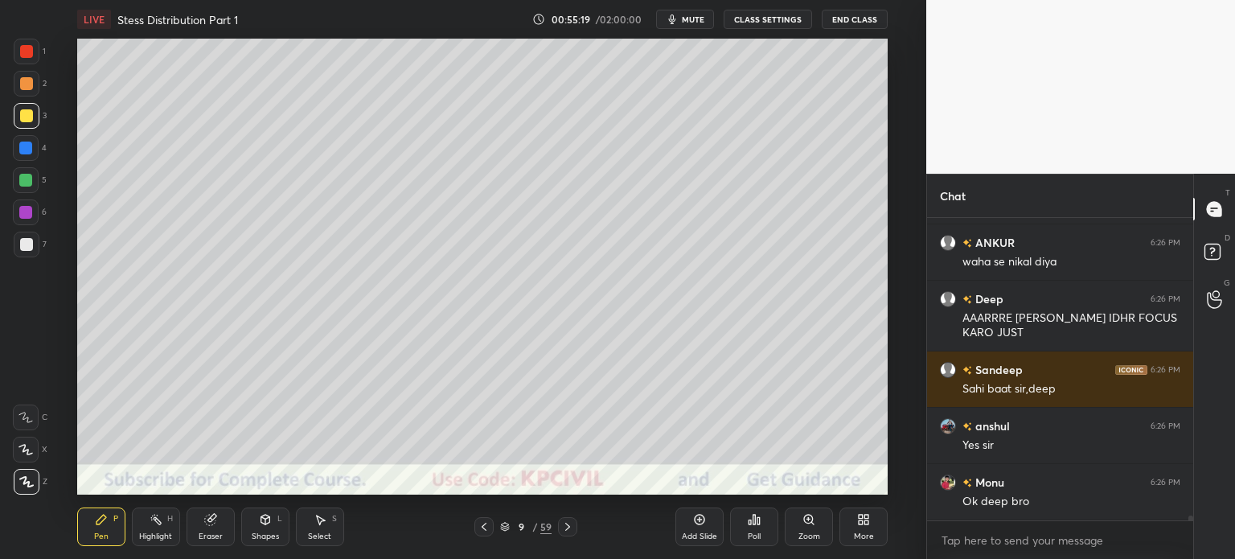
scroll to position [17977, 0]
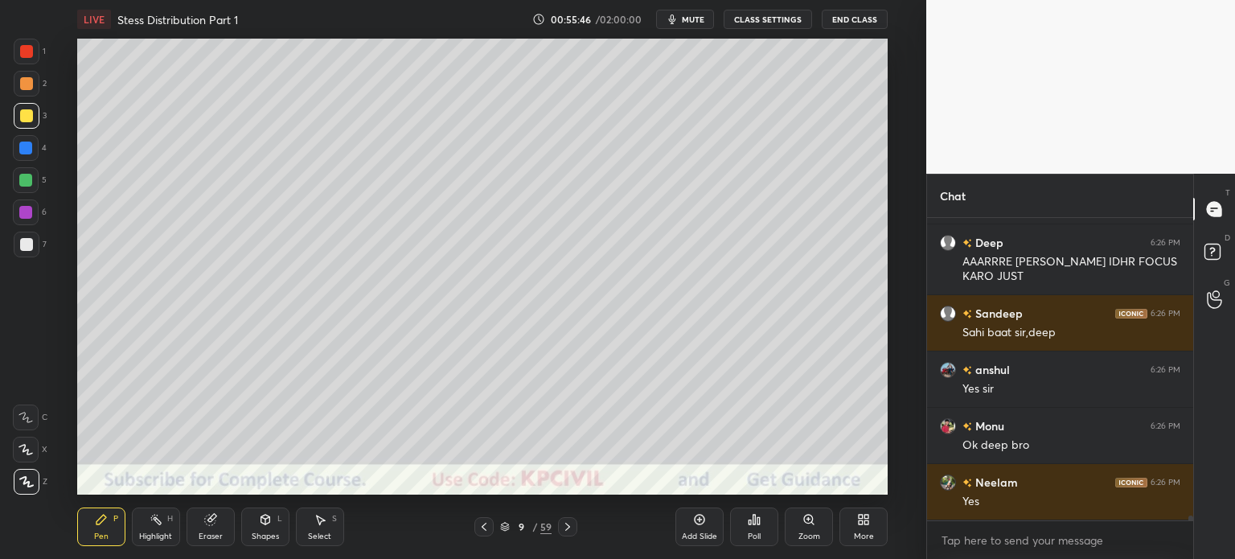
click at [17, 250] on div at bounding box center [27, 245] width 26 height 26
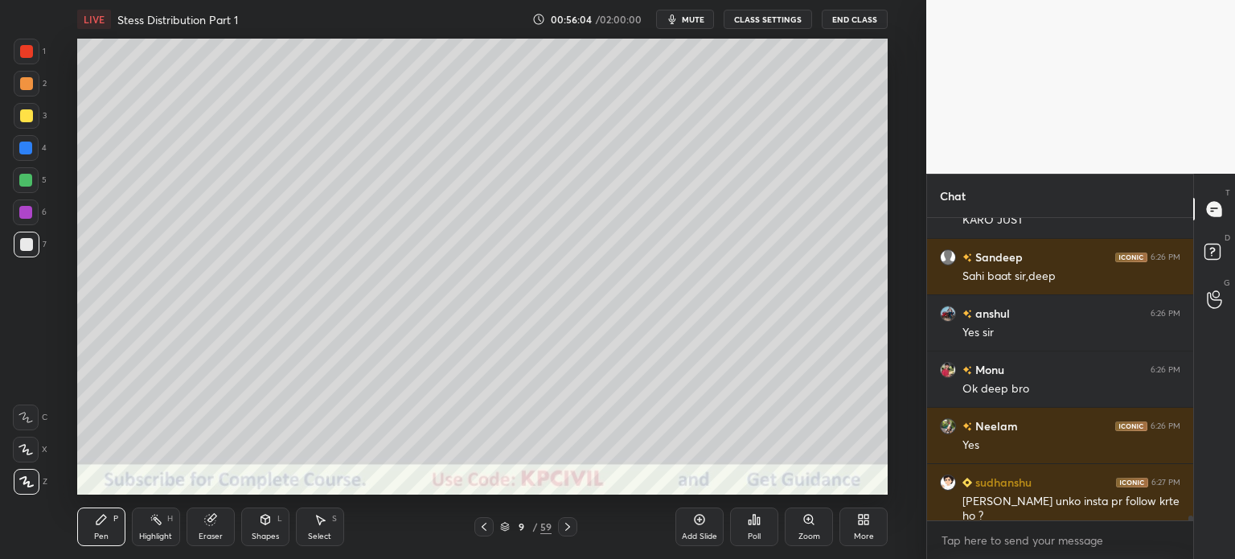
click at [23, 84] on div at bounding box center [26, 83] width 13 height 13
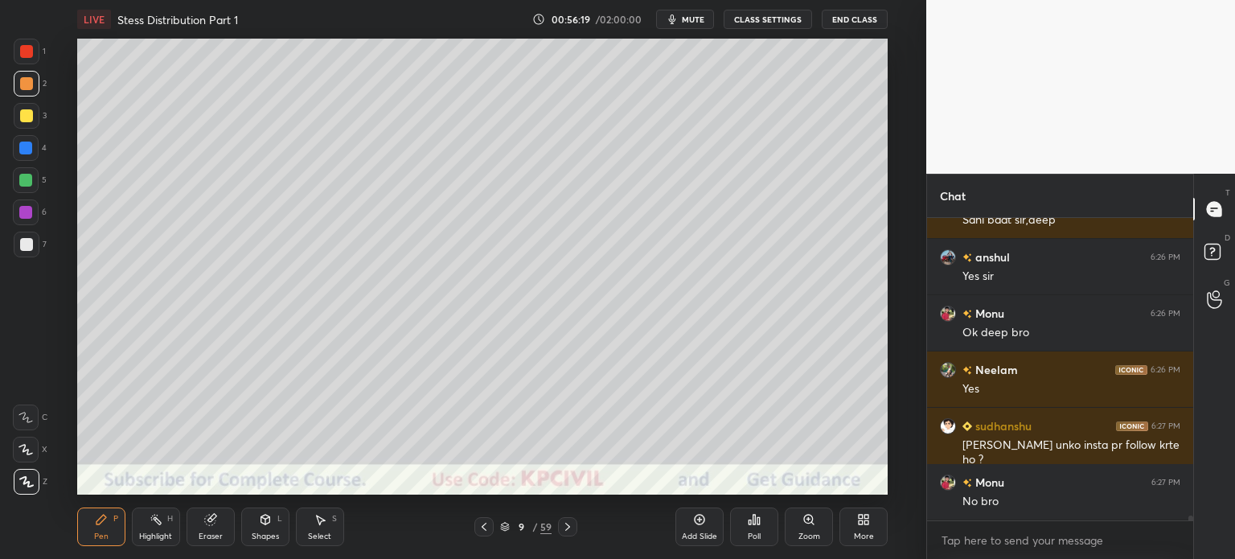
click at [159, 534] on div "Highlight" at bounding box center [155, 536] width 33 height 8
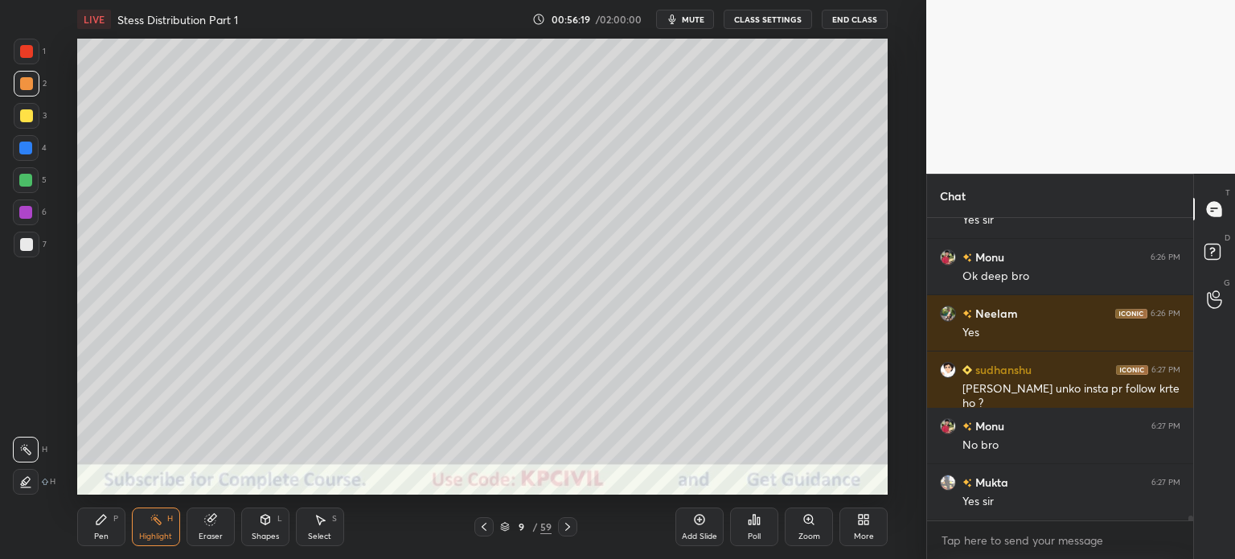
click at [23, 485] on icon at bounding box center [25, 481] width 13 height 13
click at [23, 244] on div at bounding box center [26, 244] width 13 height 13
click at [103, 527] on div "Pen P" at bounding box center [101, 526] width 48 height 39
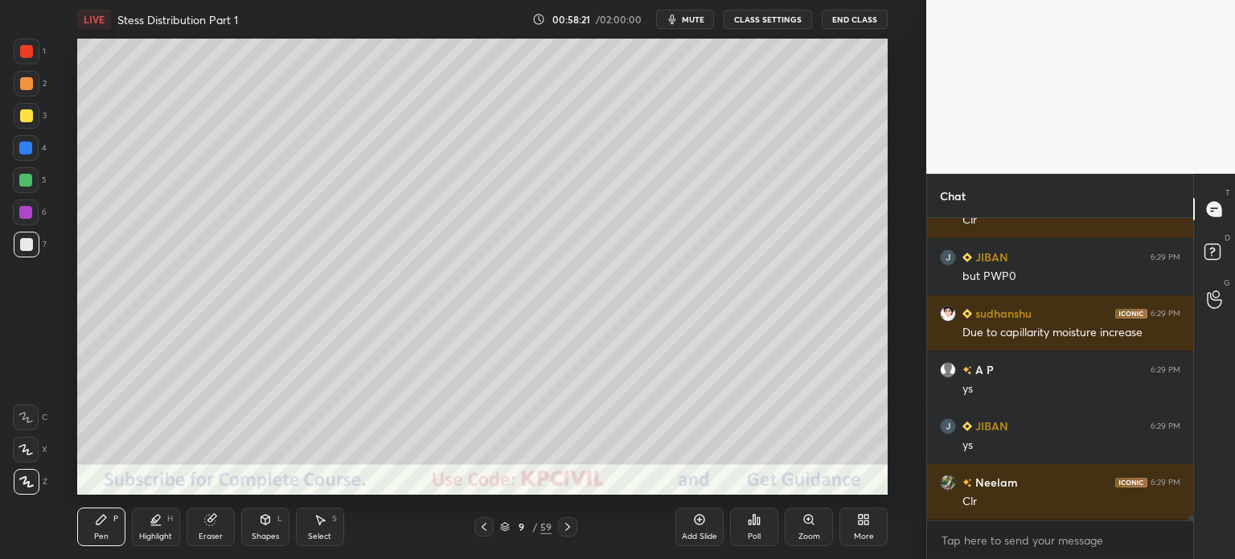
scroll to position [19624, 0]
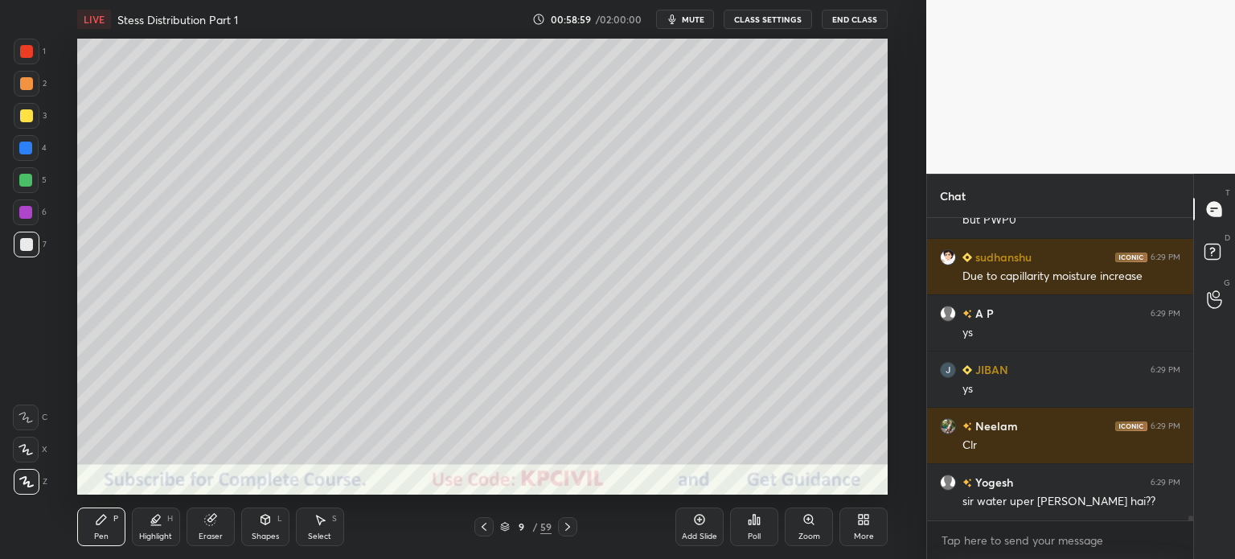
click at [151, 533] on div "Highlight" at bounding box center [155, 536] width 33 height 8
click at [17, 450] on div at bounding box center [26, 450] width 26 height 26
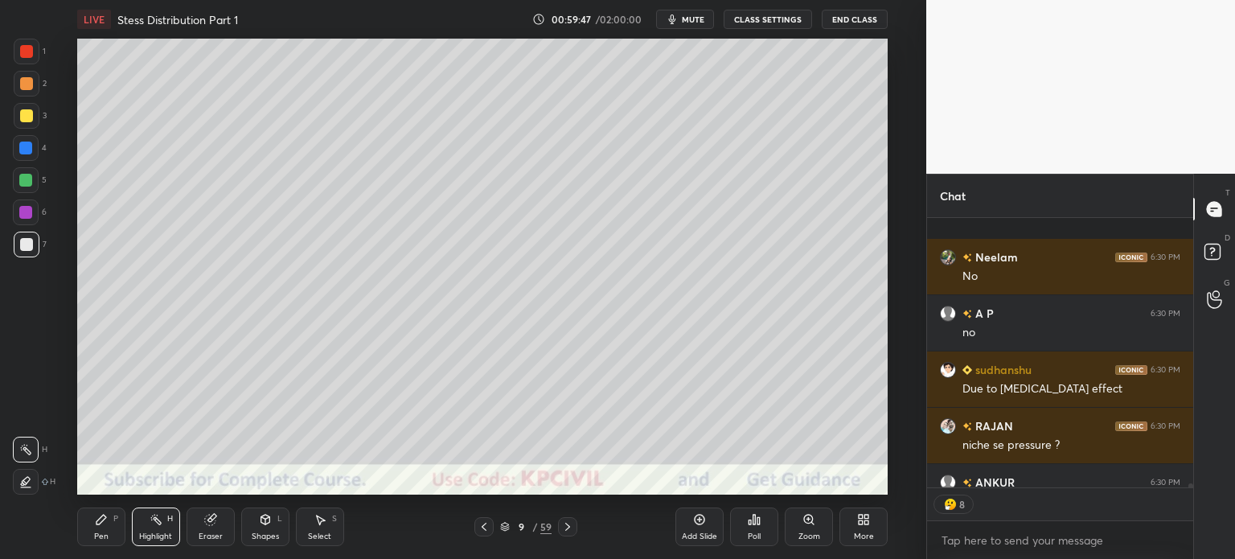
scroll to position [19994, 0]
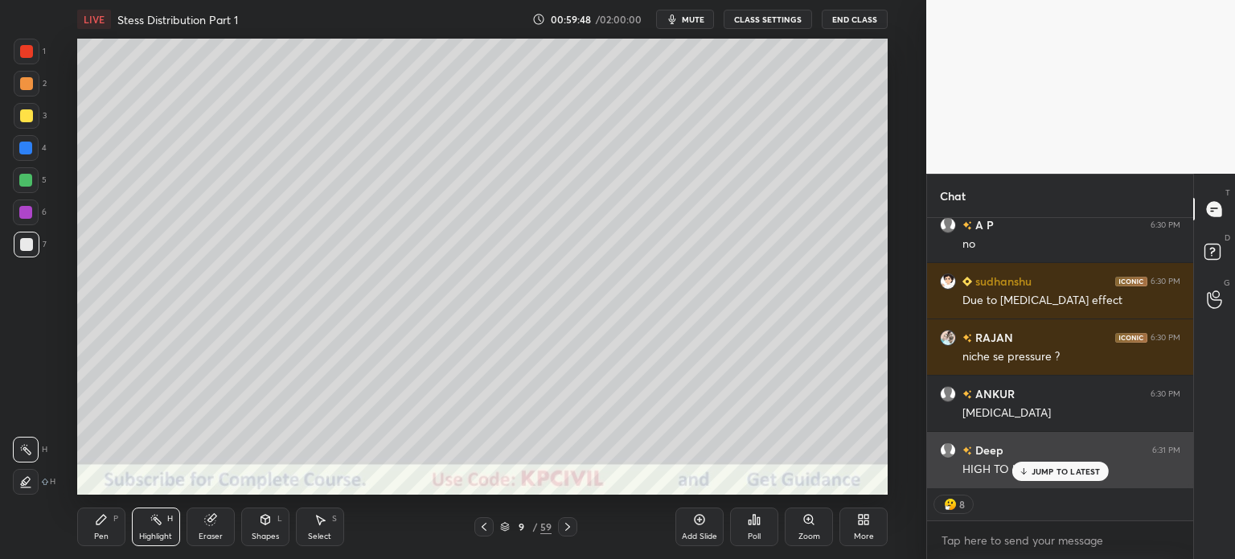
click at [1050, 467] on p "JUMP TO LATEST" at bounding box center [1066, 471] width 69 height 10
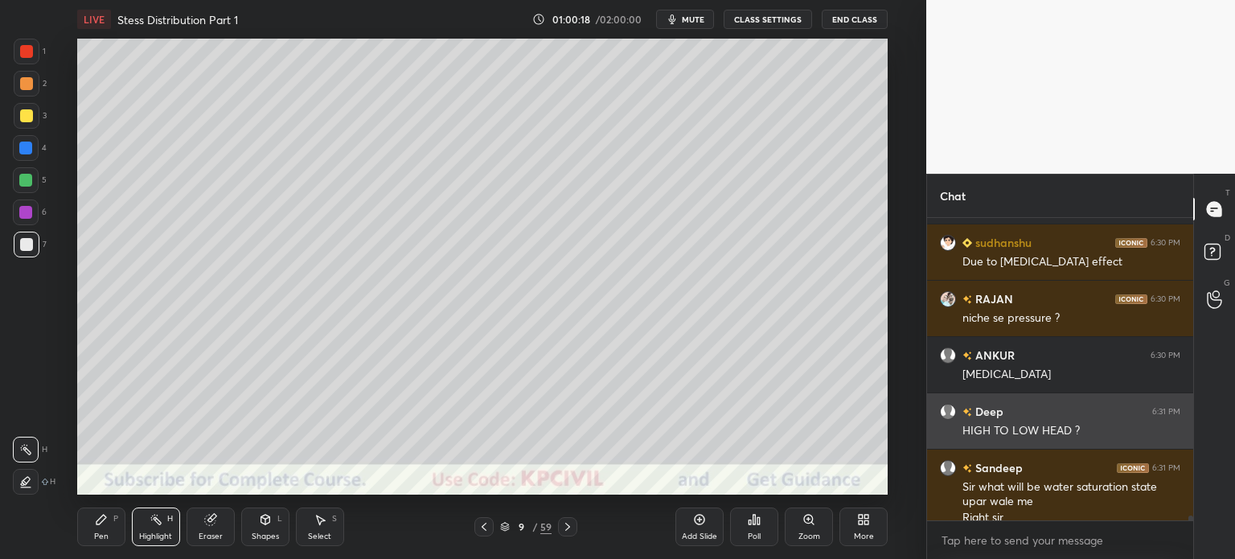
scroll to position [20049, 0]
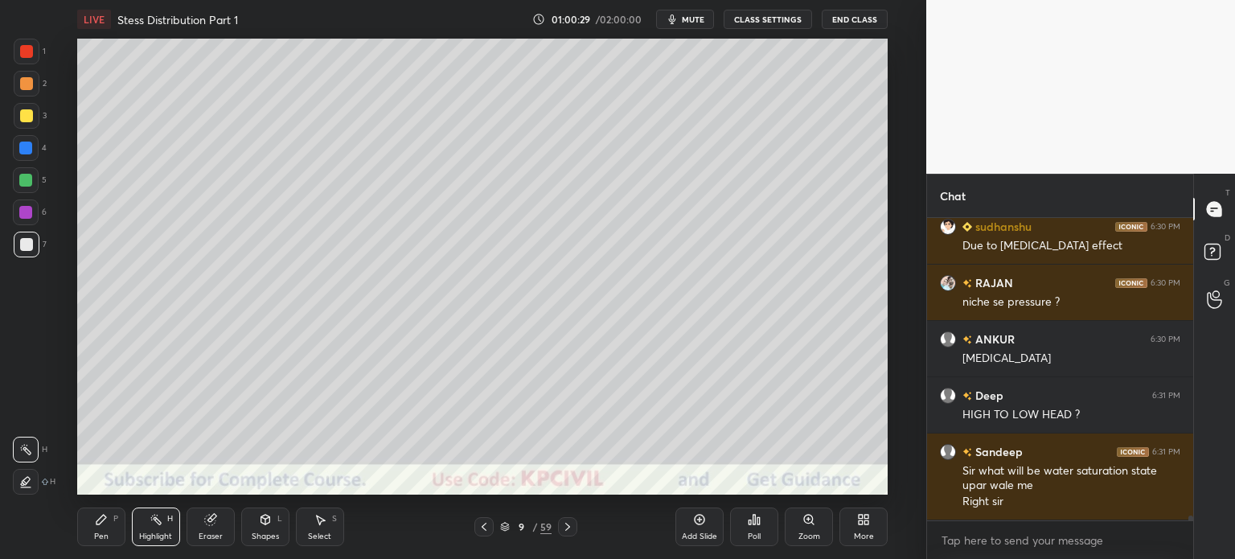
click at [92, 528] on div "Pen P" at bounding box center [101, 526] width 48 height 39
click at [96, 530] on div "Pen P" at bounding box center [101, 526] width 48 height 39
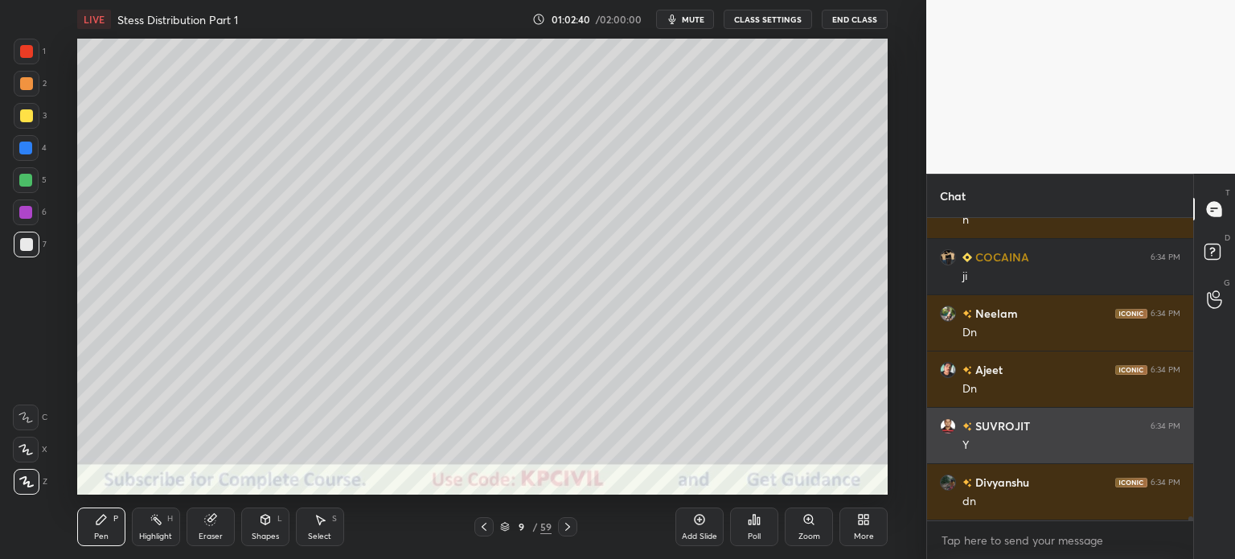
scroll to position [20810, 0]
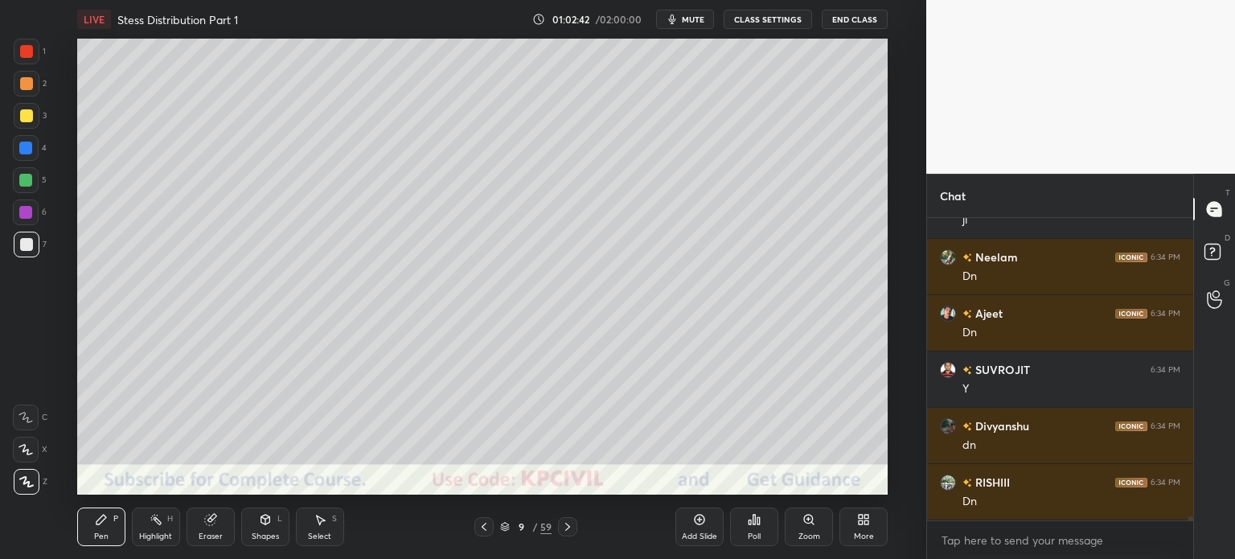
click at [569, 528] on icon at bounding box center [567, 527] width 5 height 8
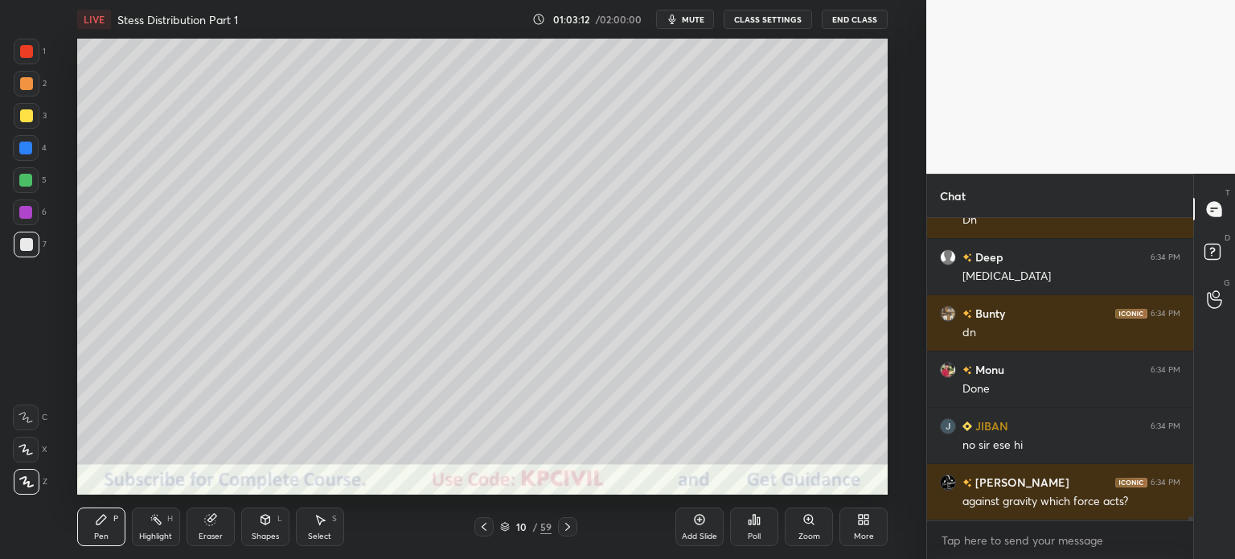
scroll to position [21148, 0]
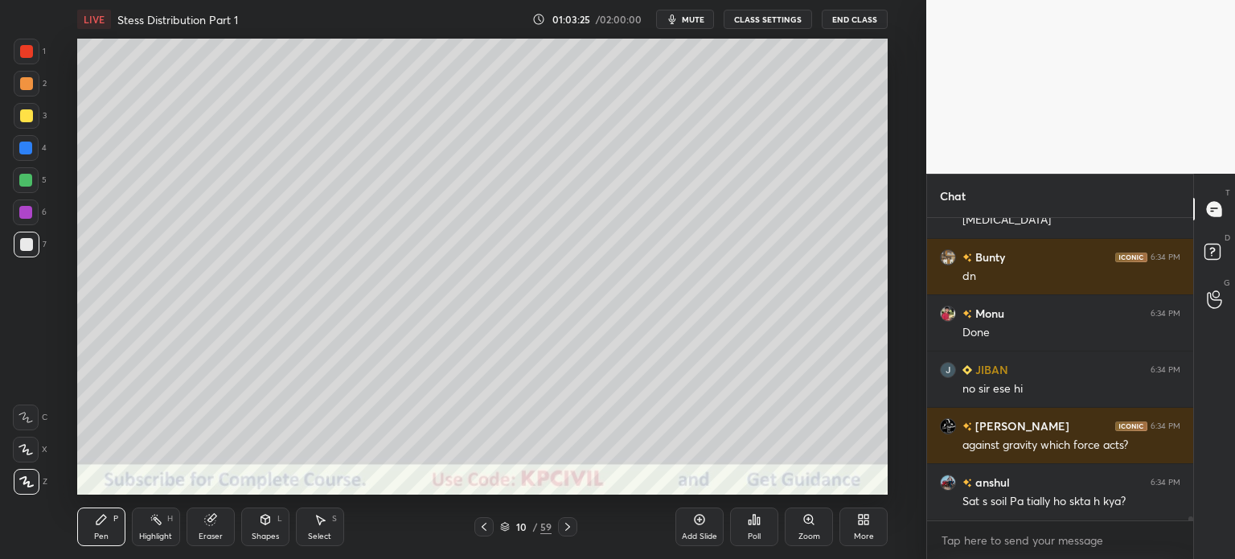
click at [211, 524] on icon at bounding box center [209, 520] width 10 height 10
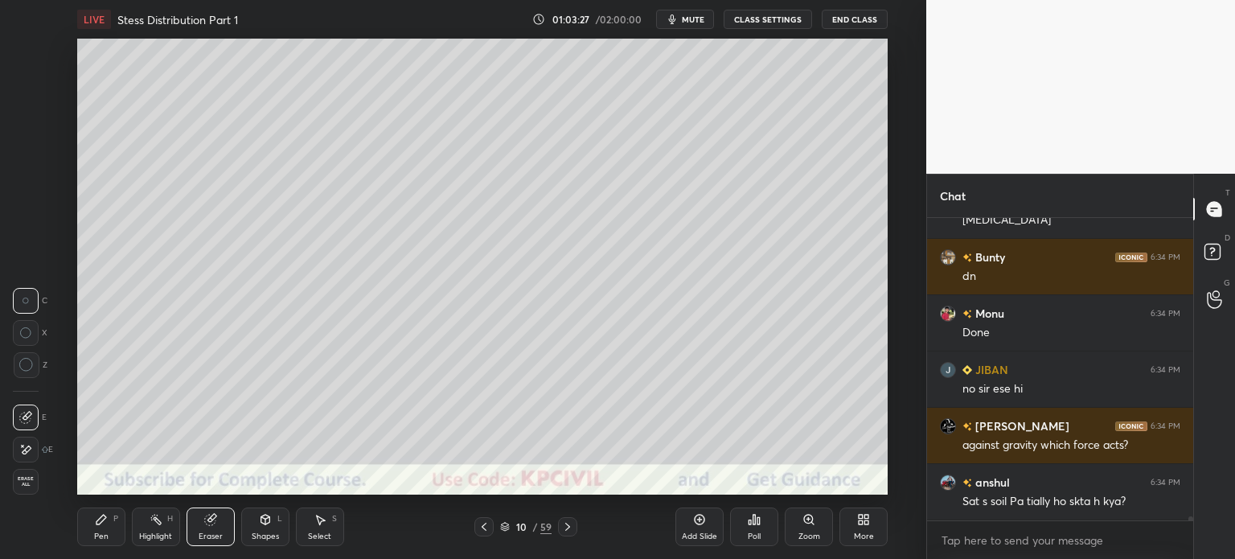
click at [97, 532] on div "Pen" at bounding box center [101, 536] width 14 height 8
click at [100, 526] on icon at bounding box center [101, 519] width 13 height 13
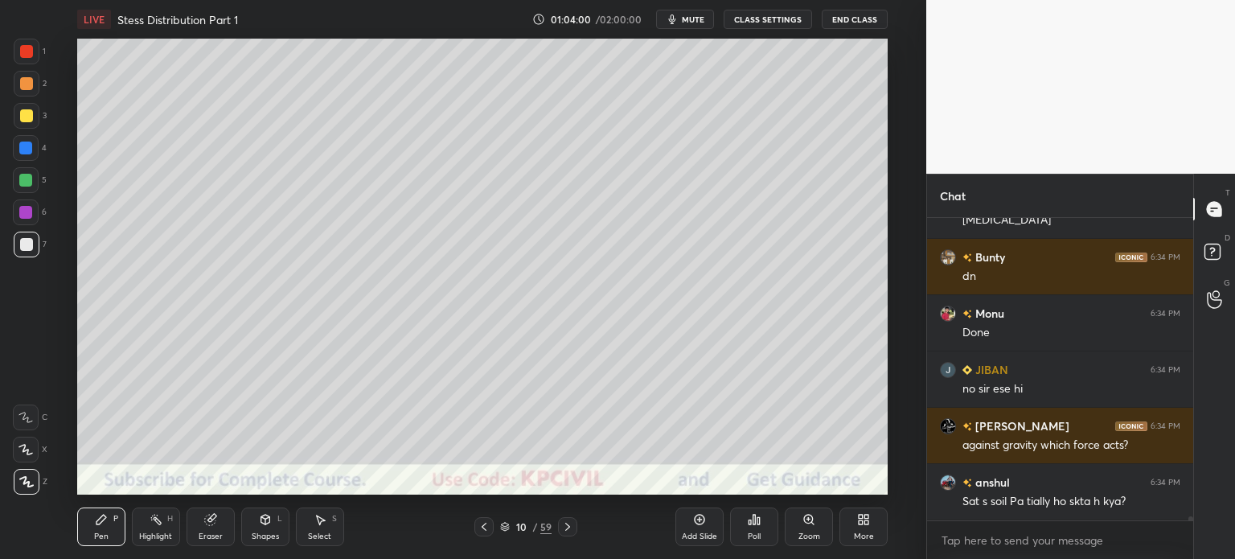
click at [26, 117] on div at bounding box center [26, 115] width 13 height 13
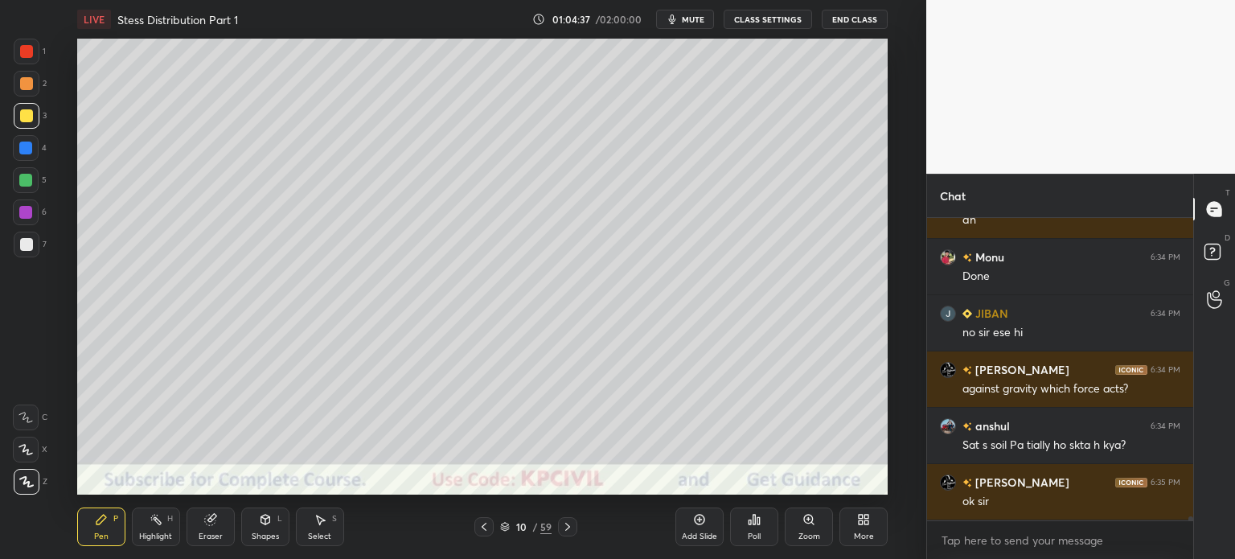
scroll to position [21260, 0]
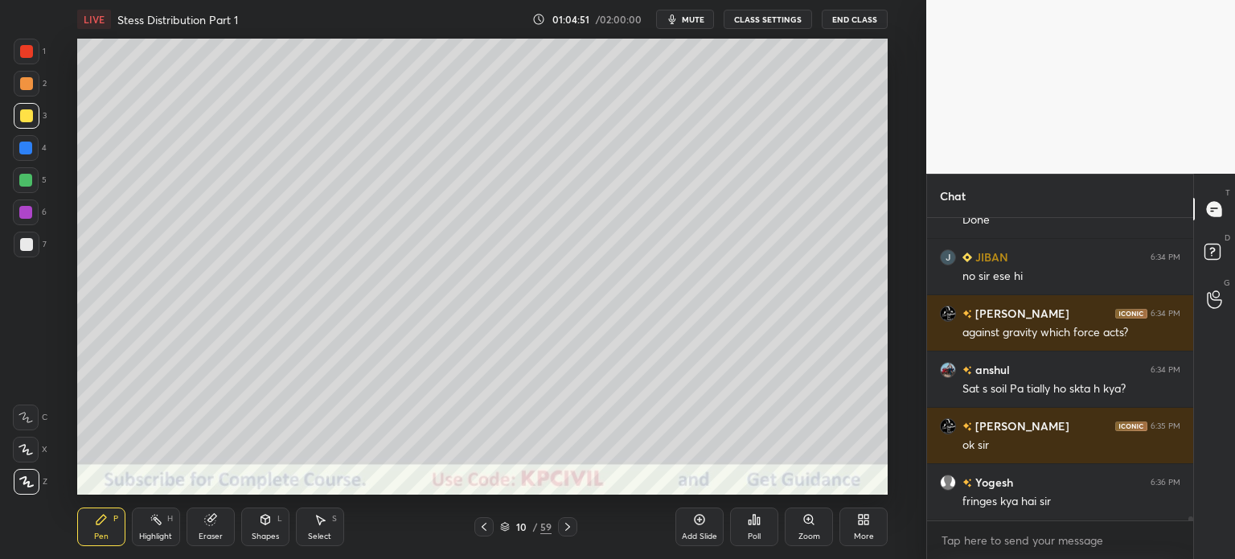
click at [484, 528] on icon at bounding box center [484, 527] width 5 height 8
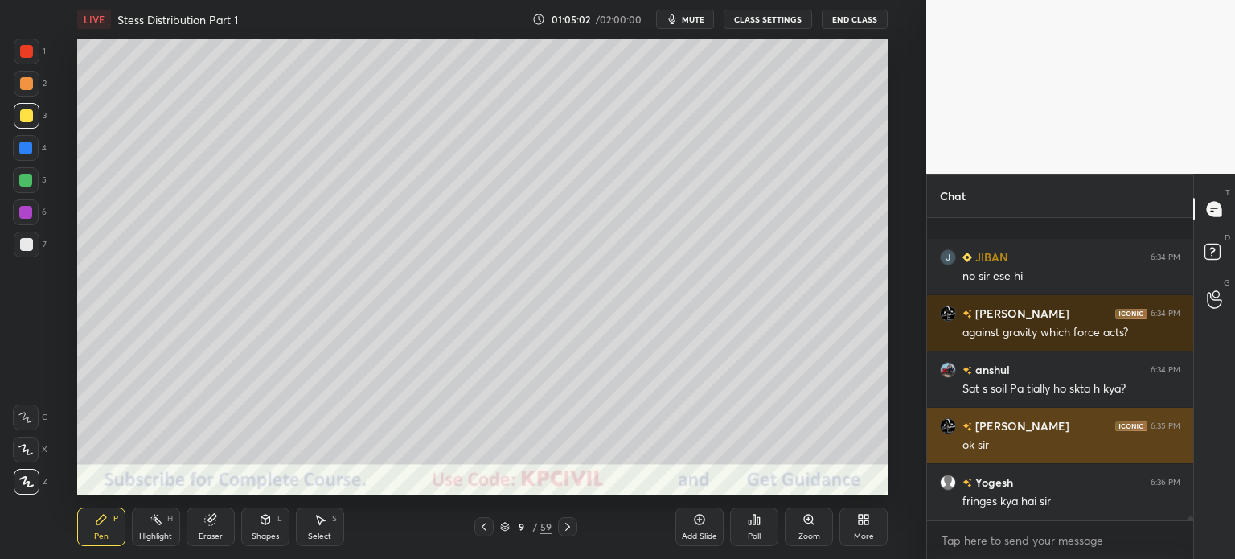
scroll to position [21360, 0]
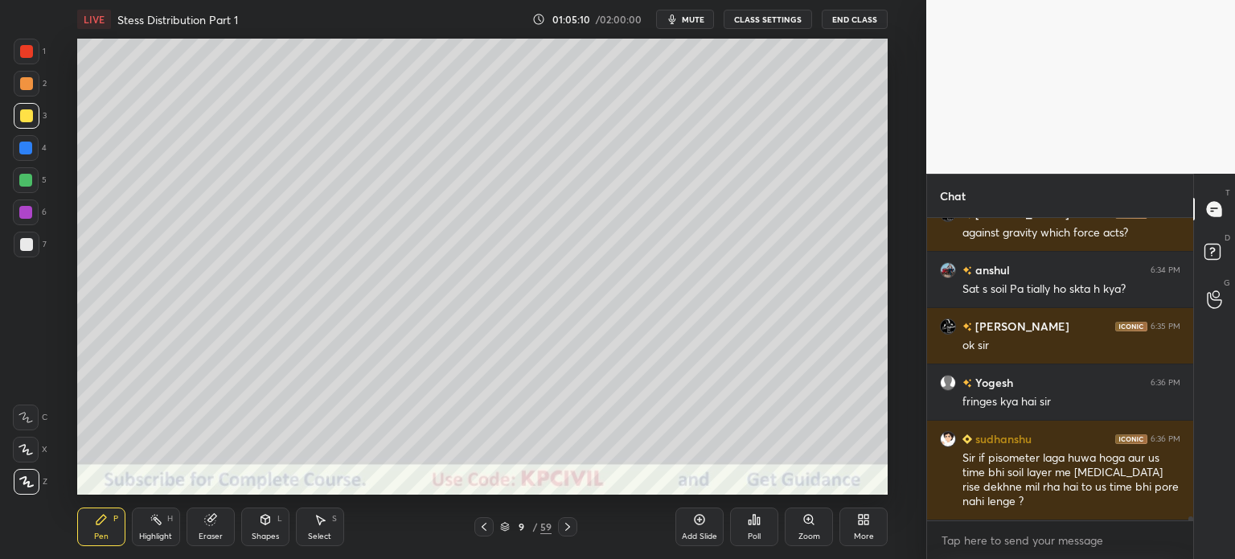
click at [573, 527] on icon at bounding box center [567, 526] width 13 height 13
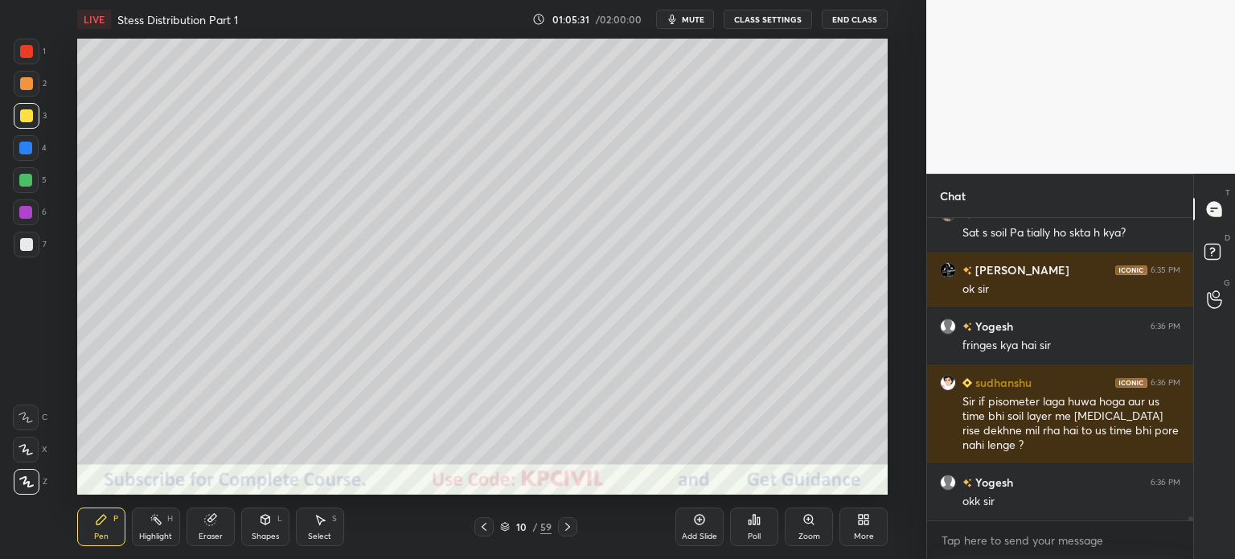
click at [23, 249] on div at bounding box center [26, 244] width 13 height 13
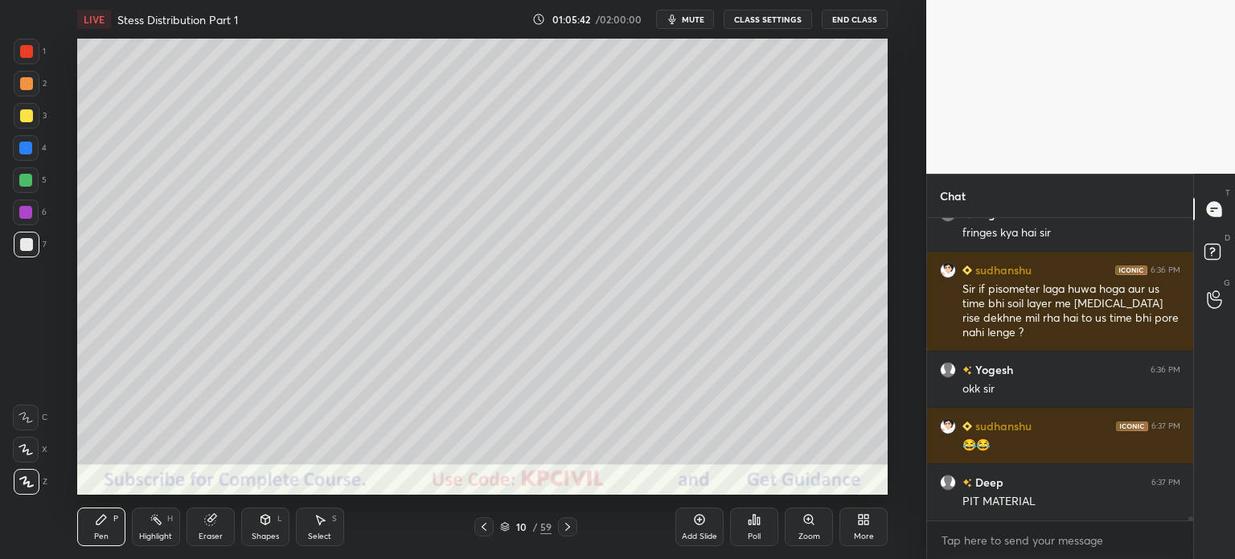
scroll to position [21585, 0]
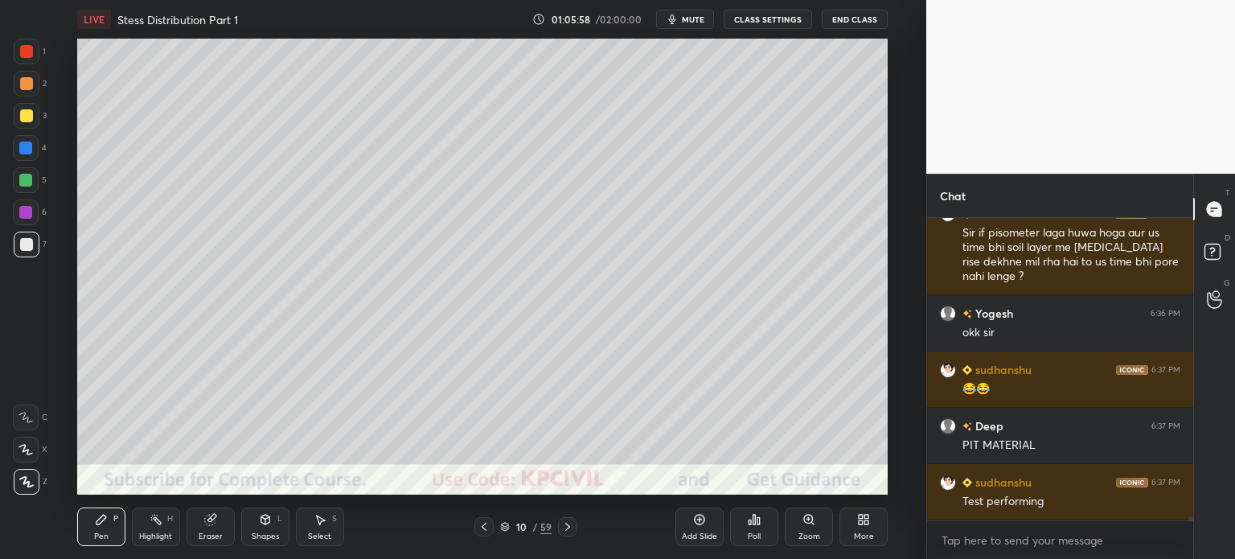
click at [24, 121] on div at bounding box center [26, 115] width 13 height 13
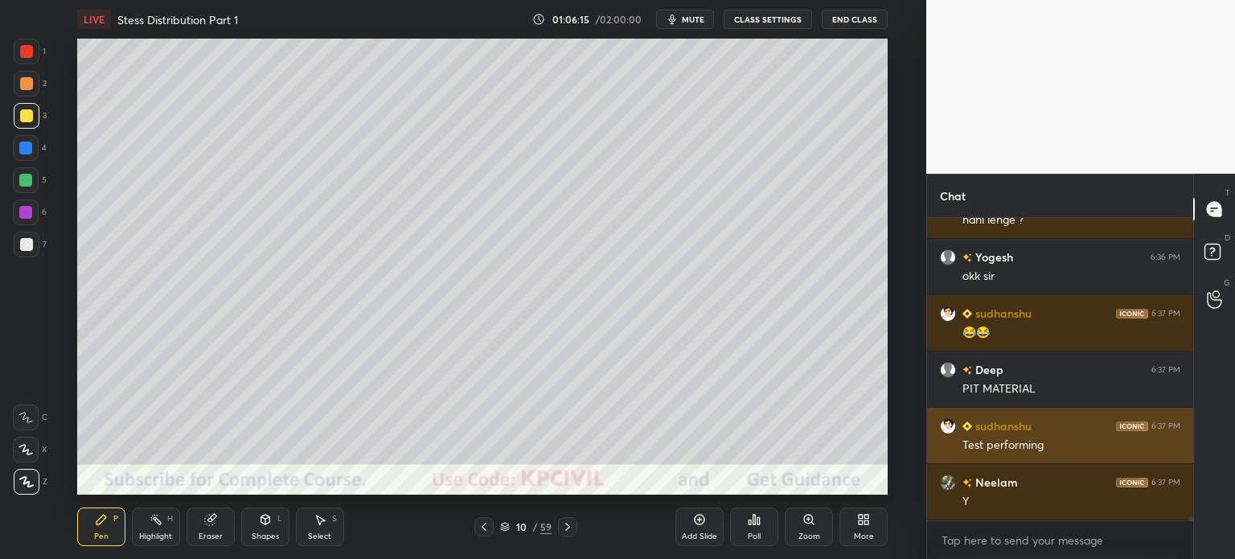
scroll to position [21698, 0]
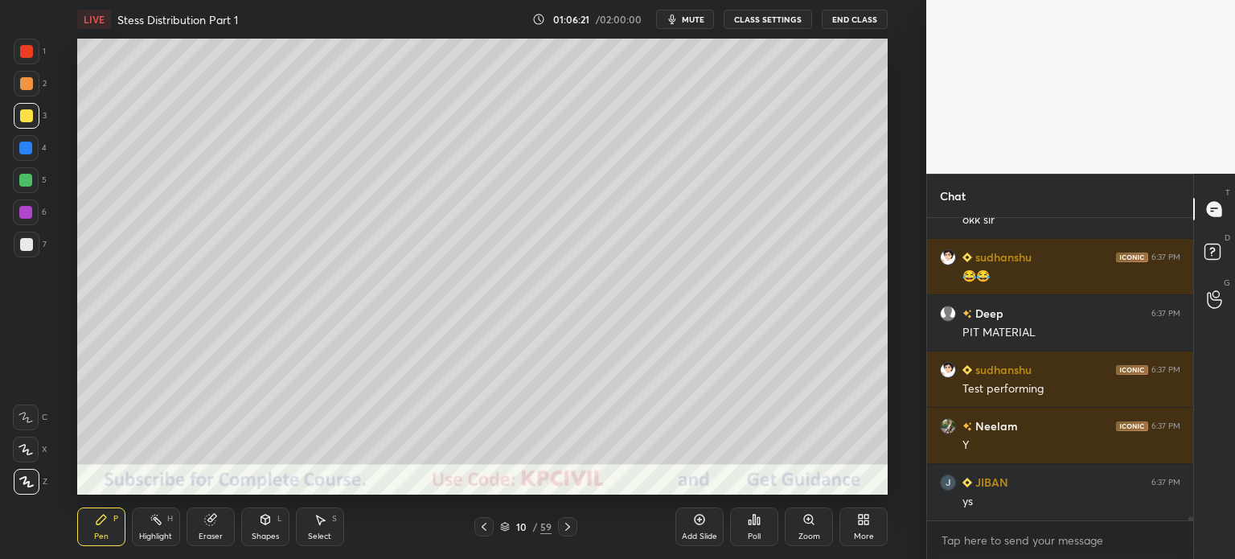
click at [23, 247] on div at bounding box center [26, 244] width 13 height 13
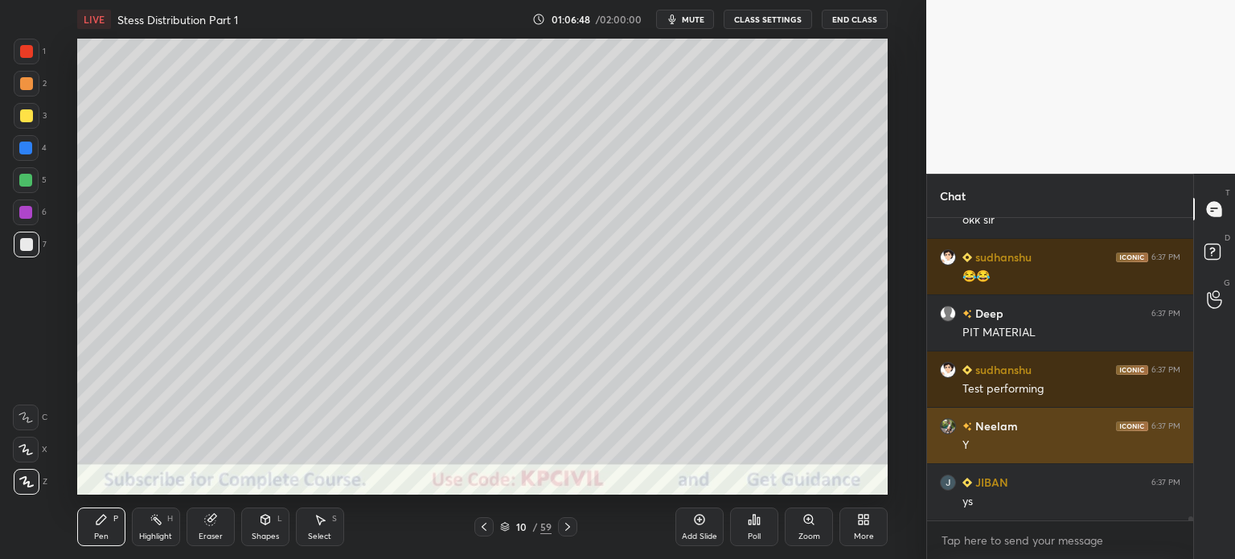
scroll to position [21754, 0]
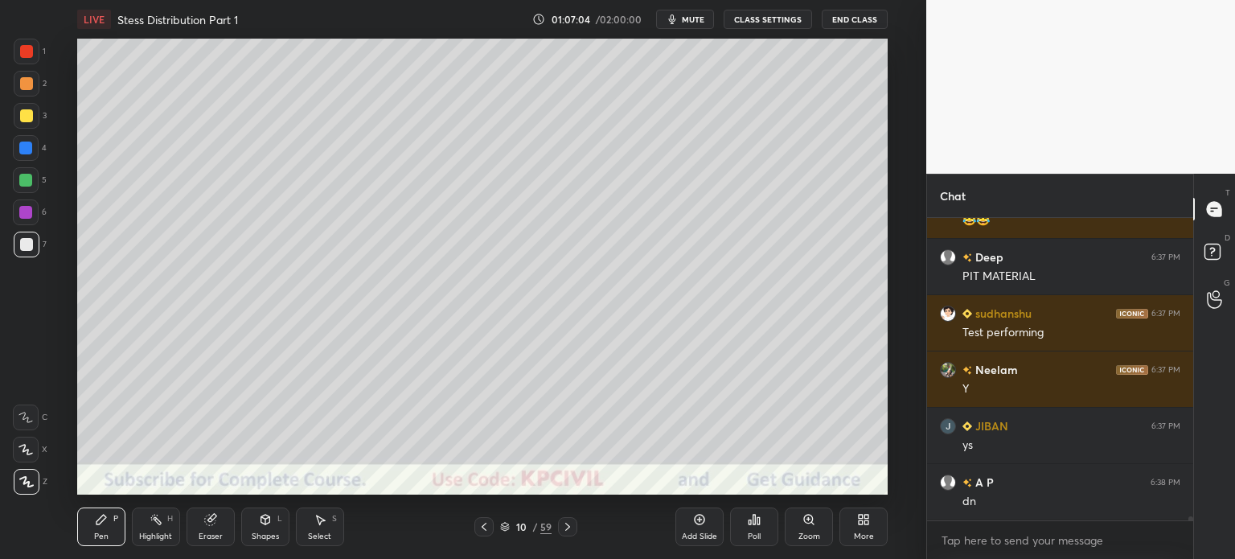
click at [569, 532] on icon at bounding box center [567, 526] width 13 height 13
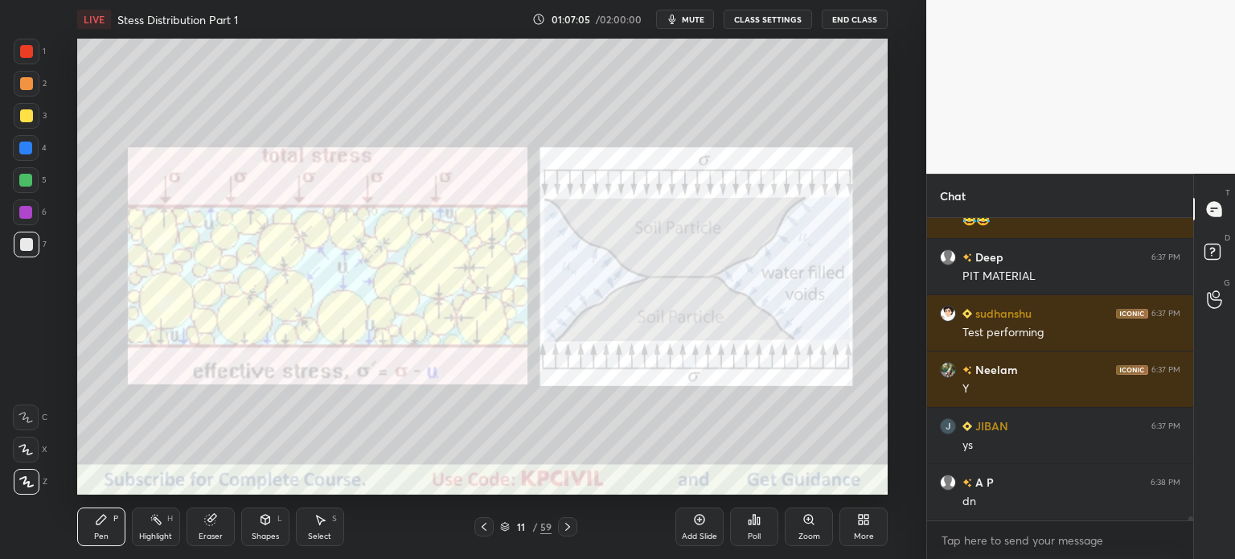
click at [568, 529] on icon at bounding box center [567, 527] width 5 height 8
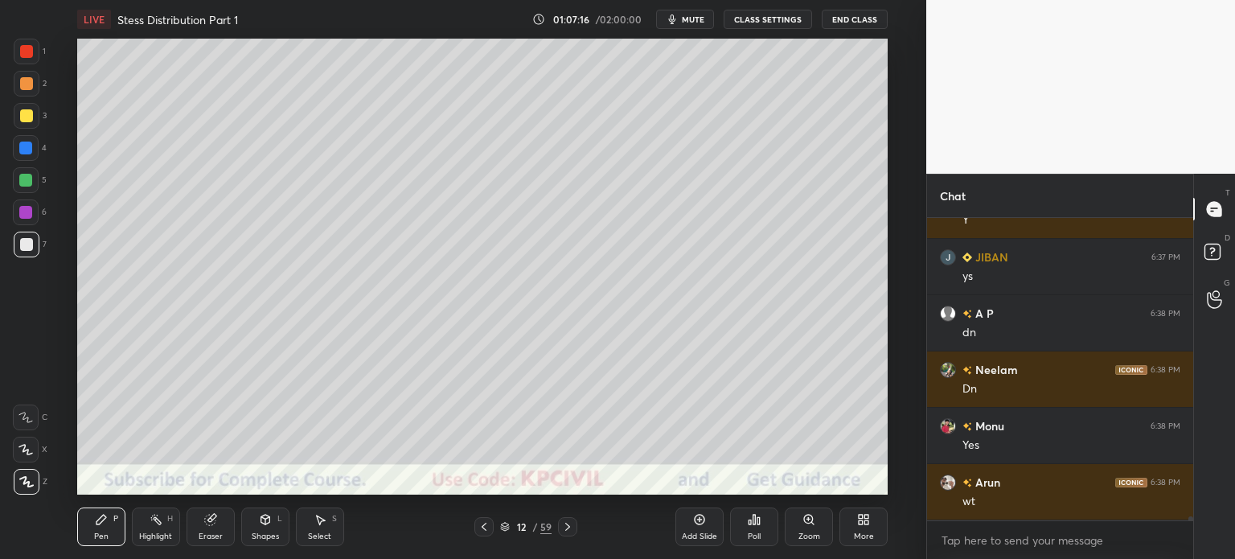
scroll to position [21979, 0]
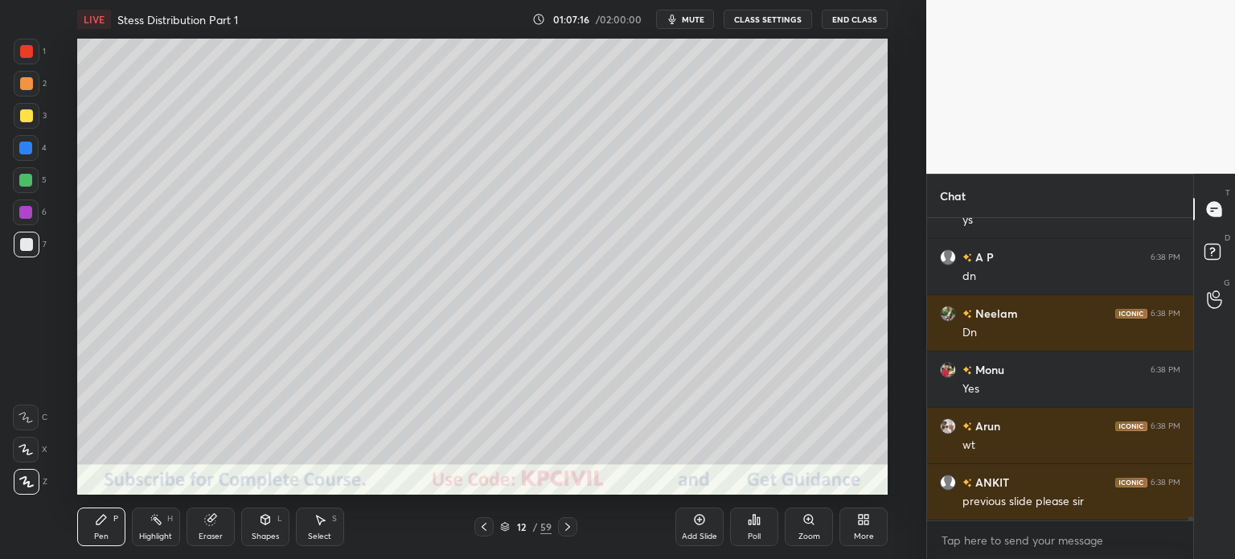
click at [482, 529] on icon at bounding box center [484, 526] width 13 height 13
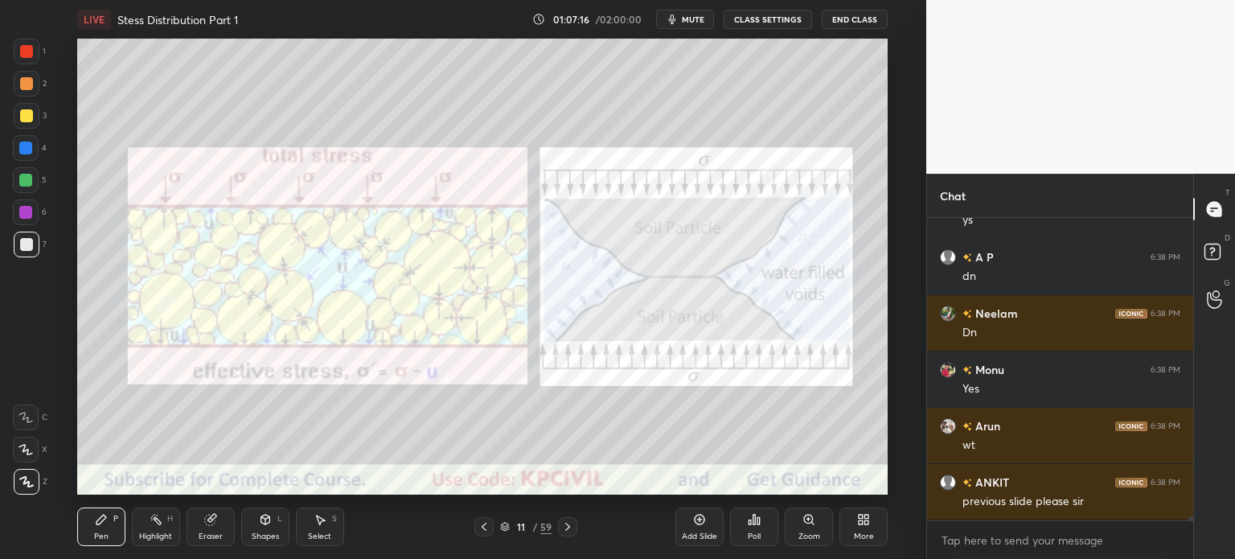
click at [490, 530] on icon at bounding box center [484, 526] width 13 height 13
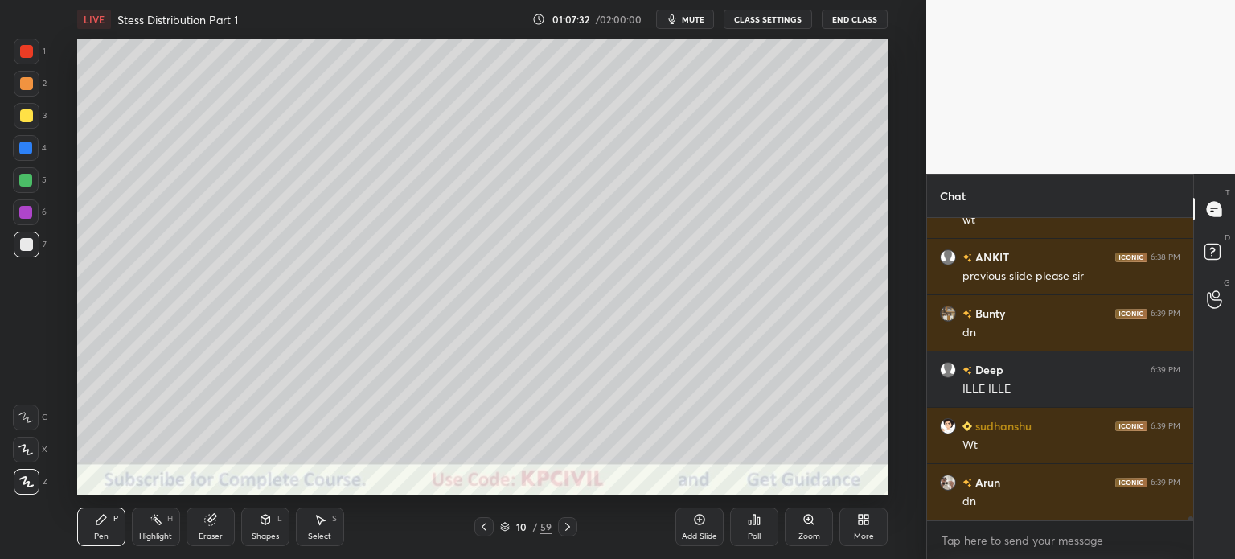
scroll to position [22261, 0]
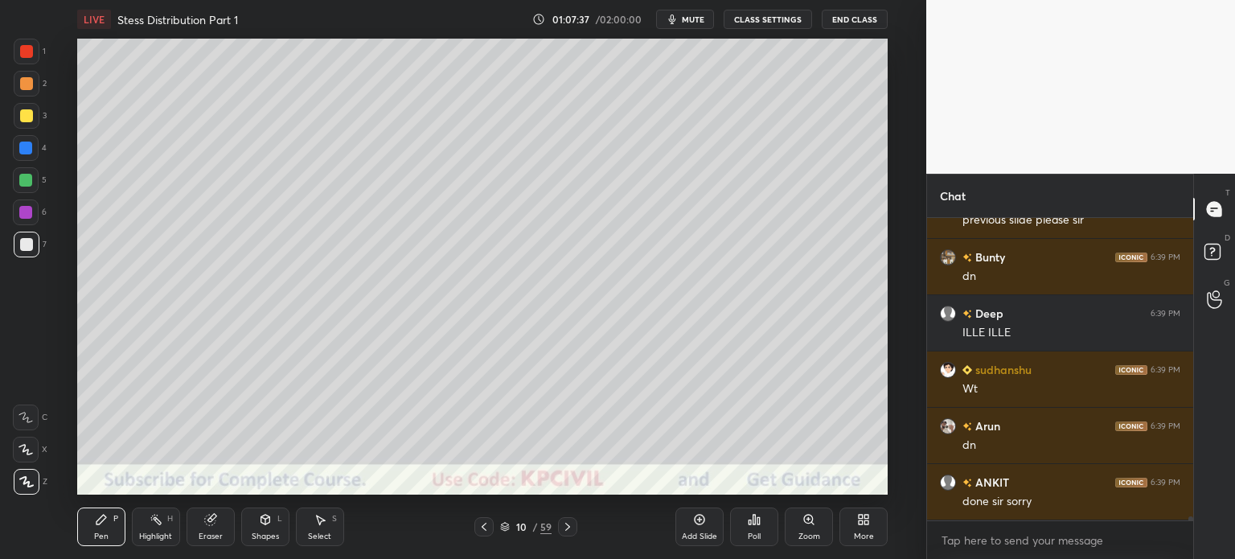
click at [569, 529] on icon at bounding box center [567, 526] width 13 height 13
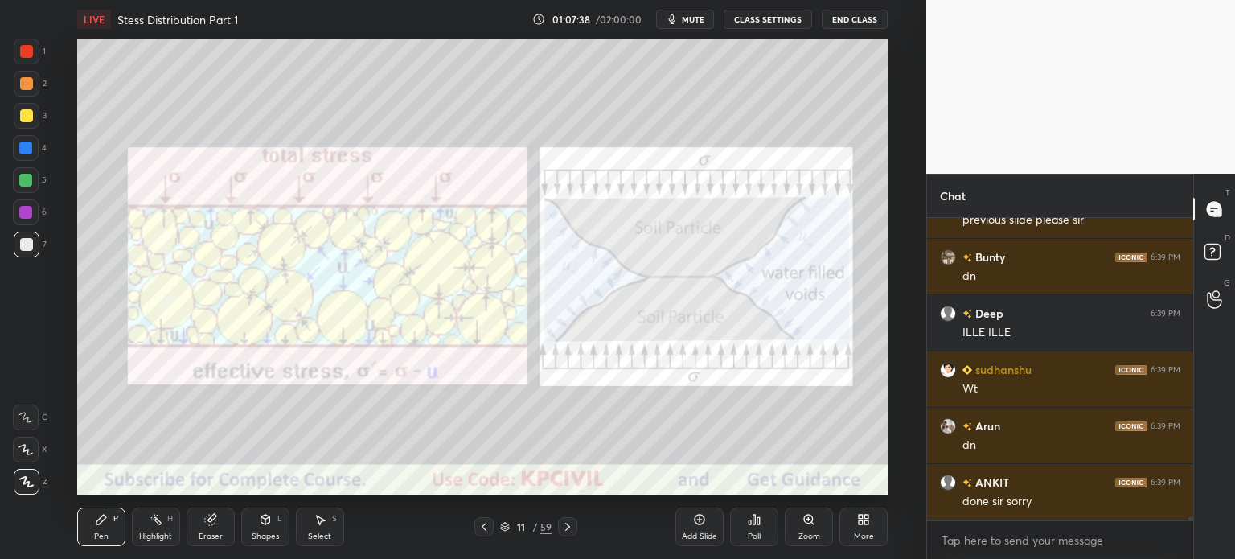
click at [571, 531] on icon at bounding box center [567, 526] width 13 height 13
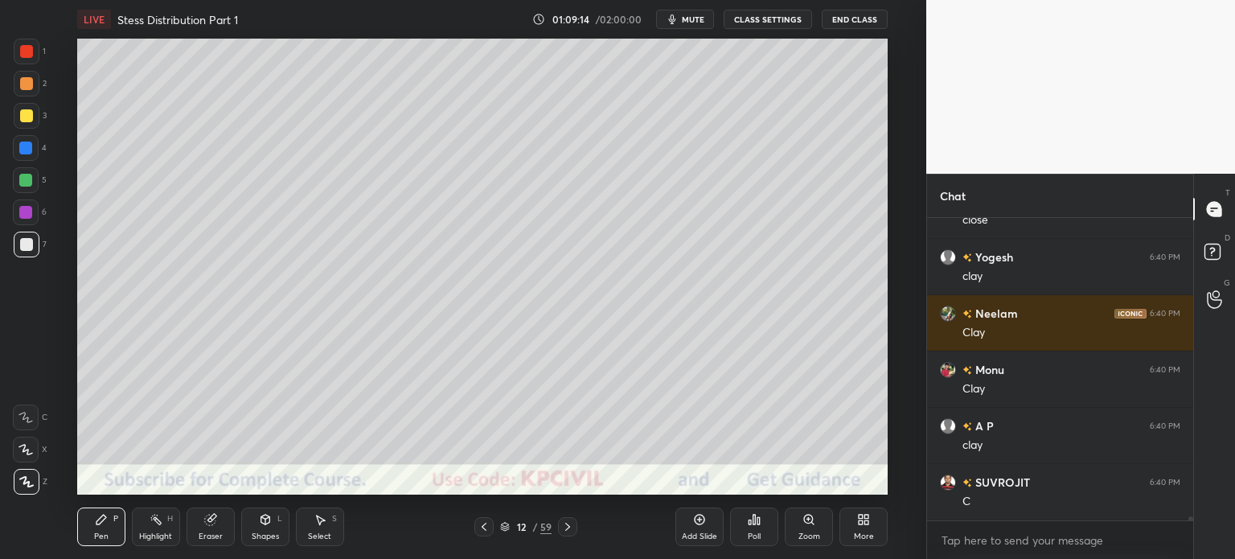
scroll to position [22711, 0]
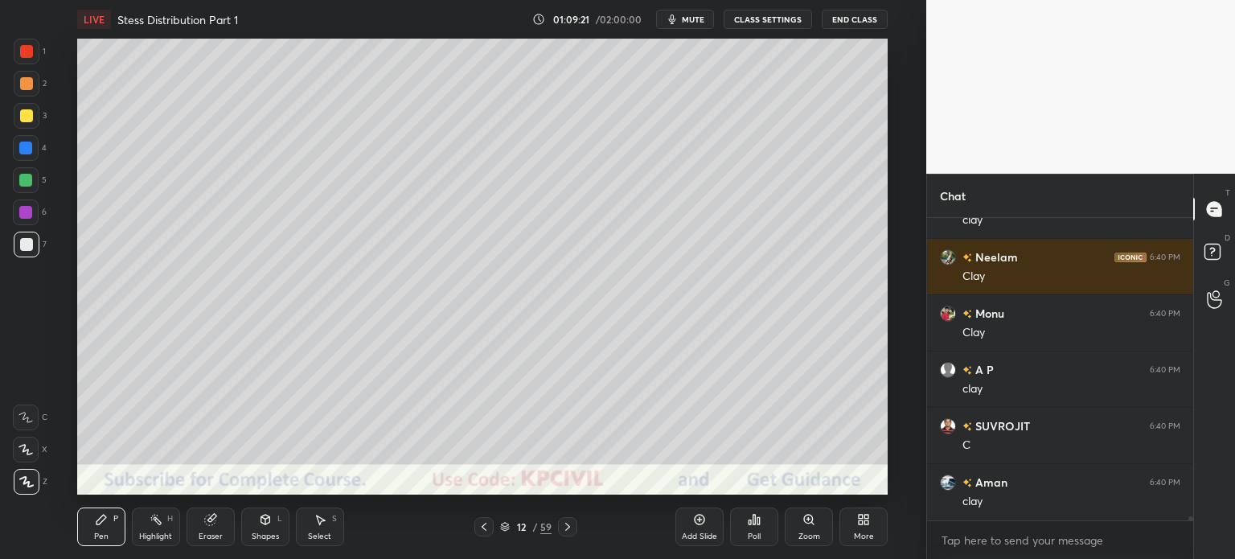
click at [25, 121] on div at bounding box center [26, 115] width 13 height 13
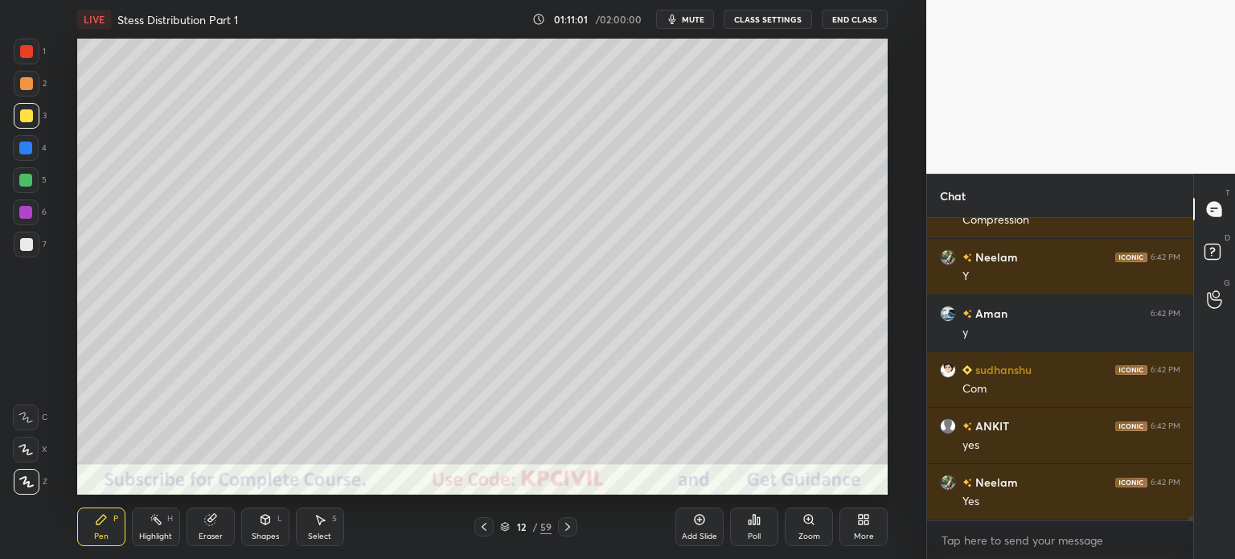
scroll to position [23909, 0]
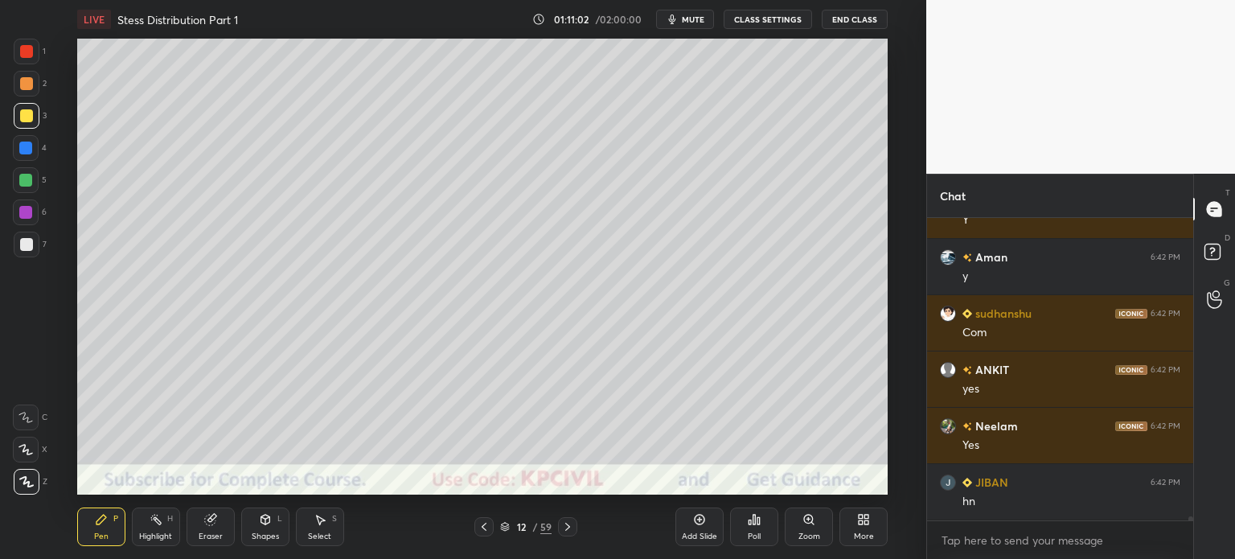
click at [566, 529] on icon at bounding box center [567, 526] width 13 height 13
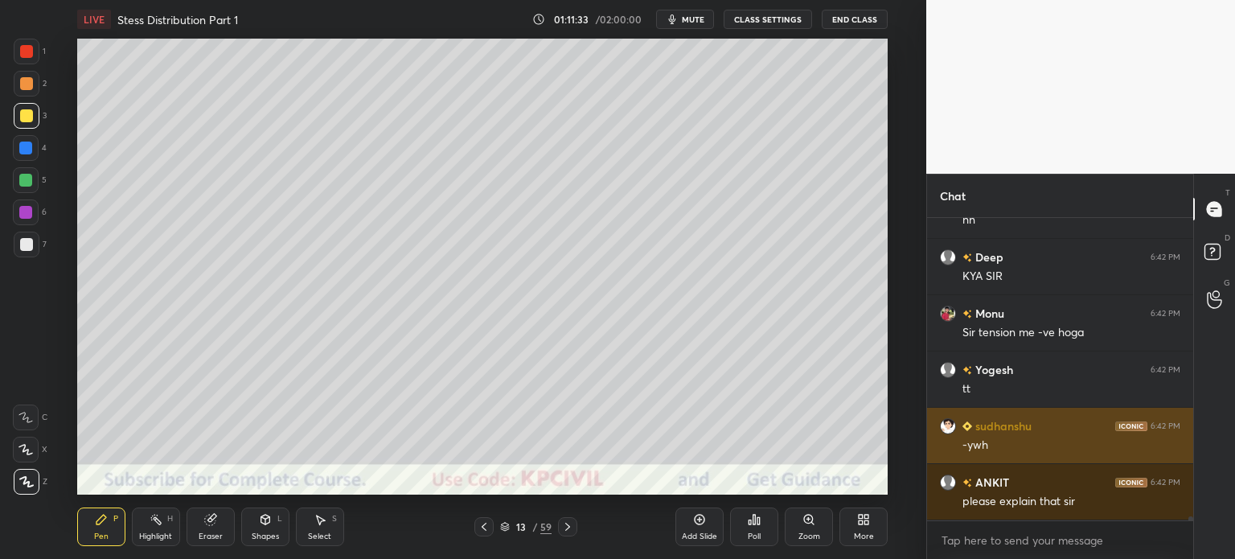
scroll to position [24247, 0]
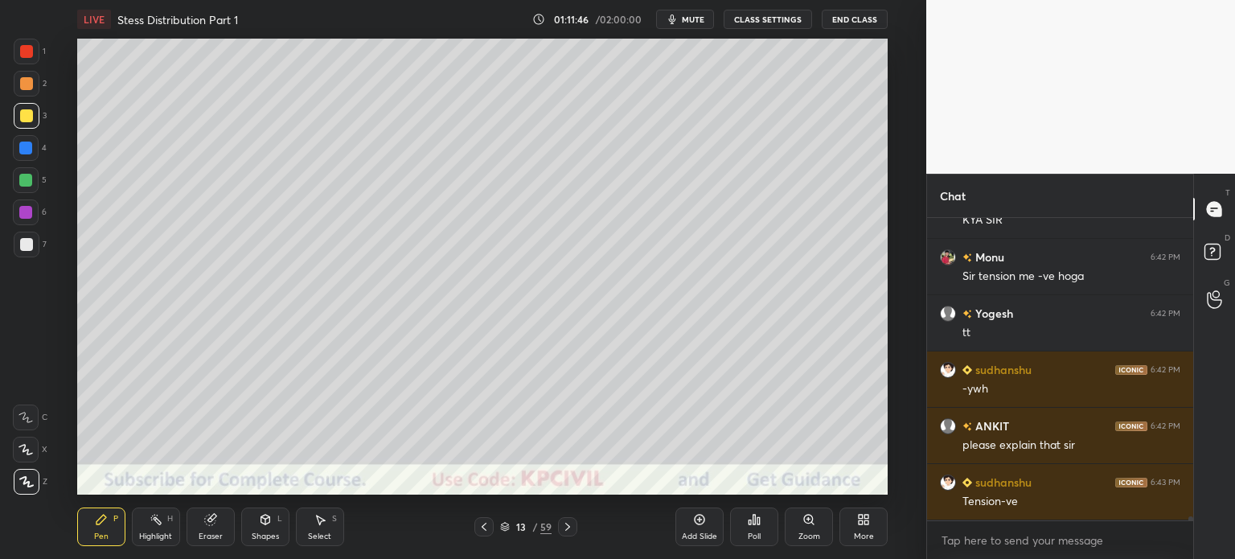
click at [22, 248] on div at bounding box center [26, 244] width 13 height 13
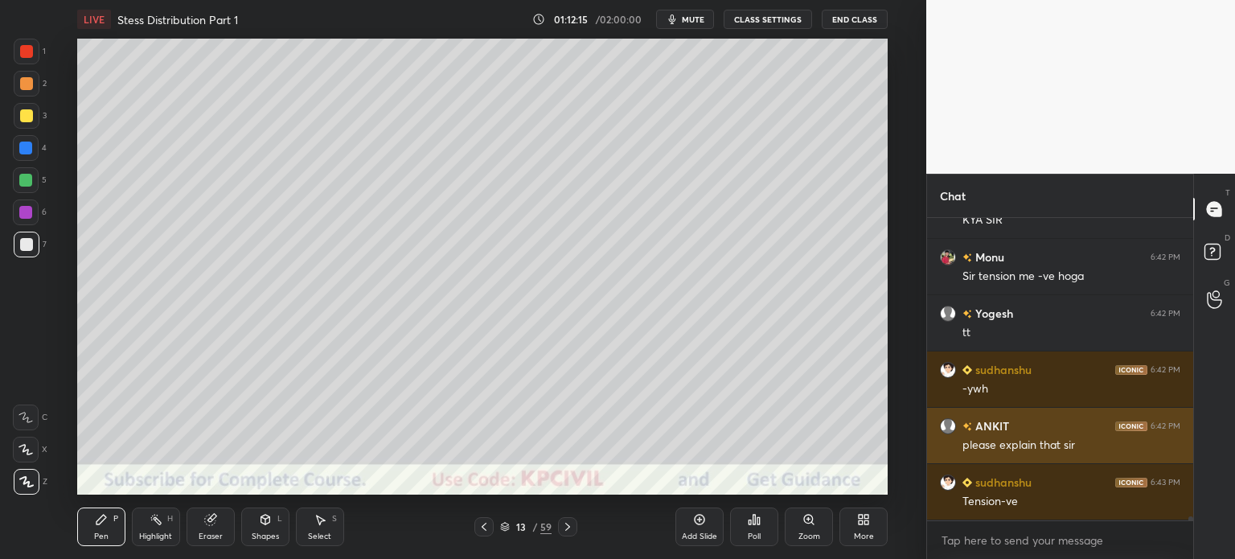
scroll to position [24304, 0]
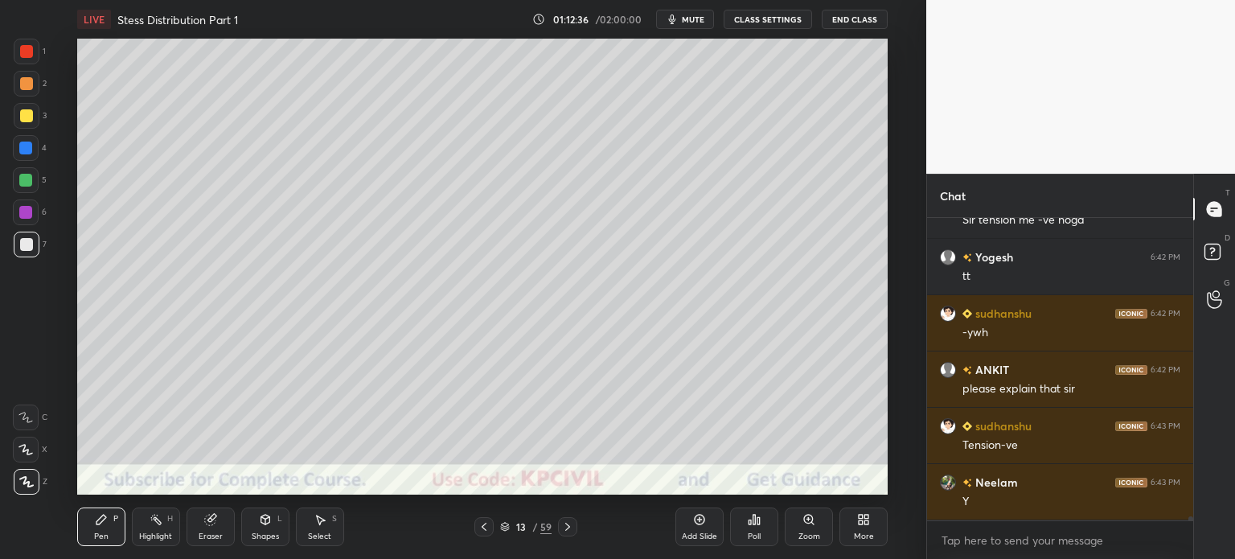
click at [23, 120] on div at bounding box center [26, 115] width 13 height 13
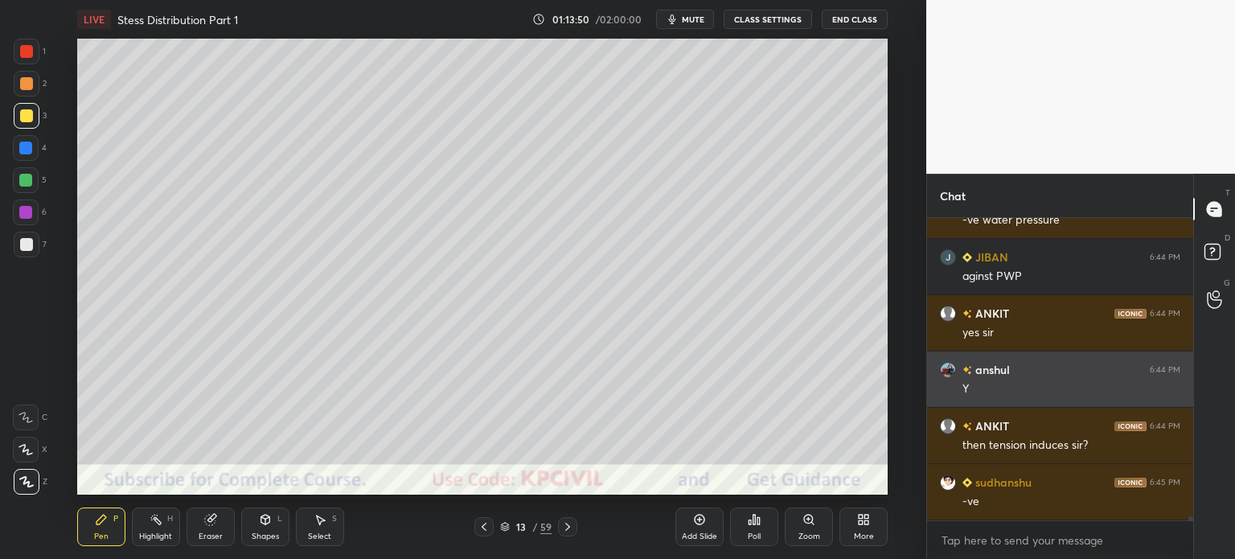
scroll to position [24698, 0]
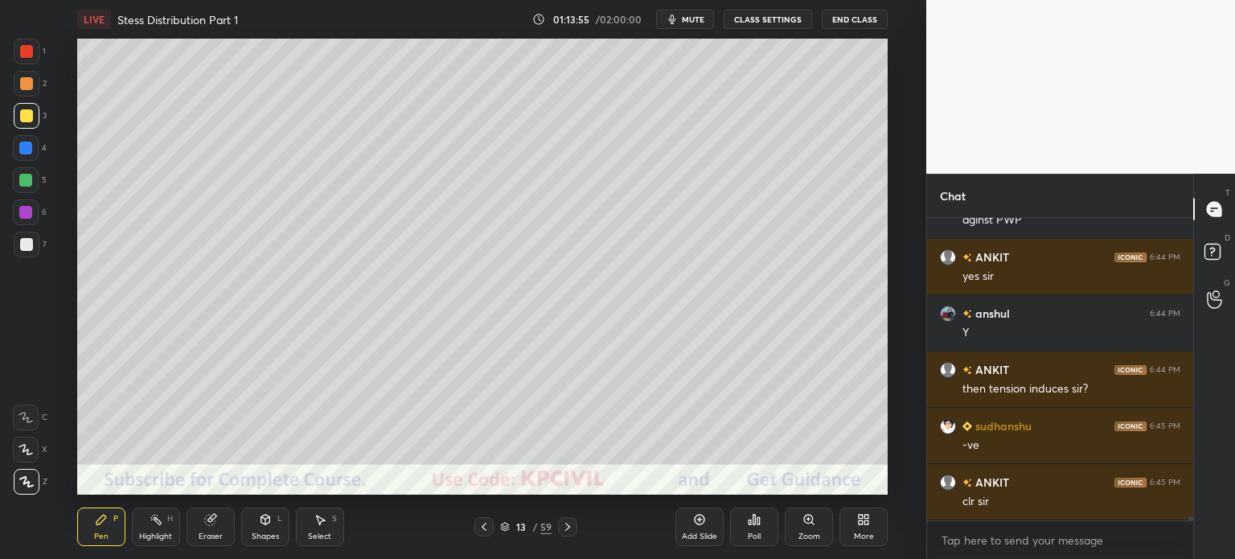
click at [27, 249] on div at bounding box center [26, 244] width 13 height 13
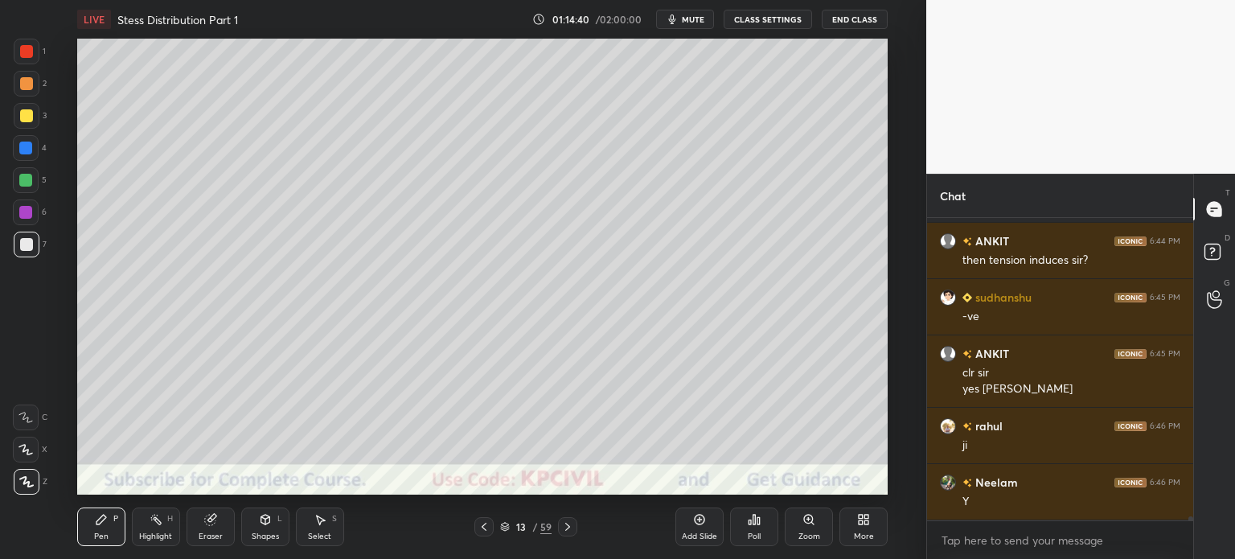
scroll to position [24883, 0]
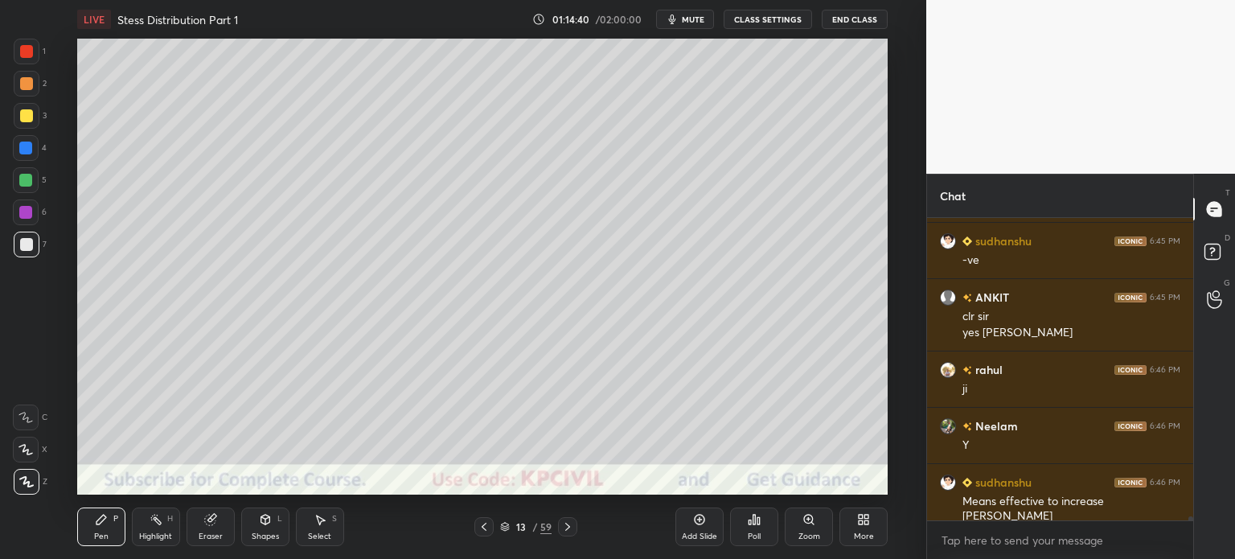
click at [23, 115] on div at bounding box center [26, 115] width 13 height 13
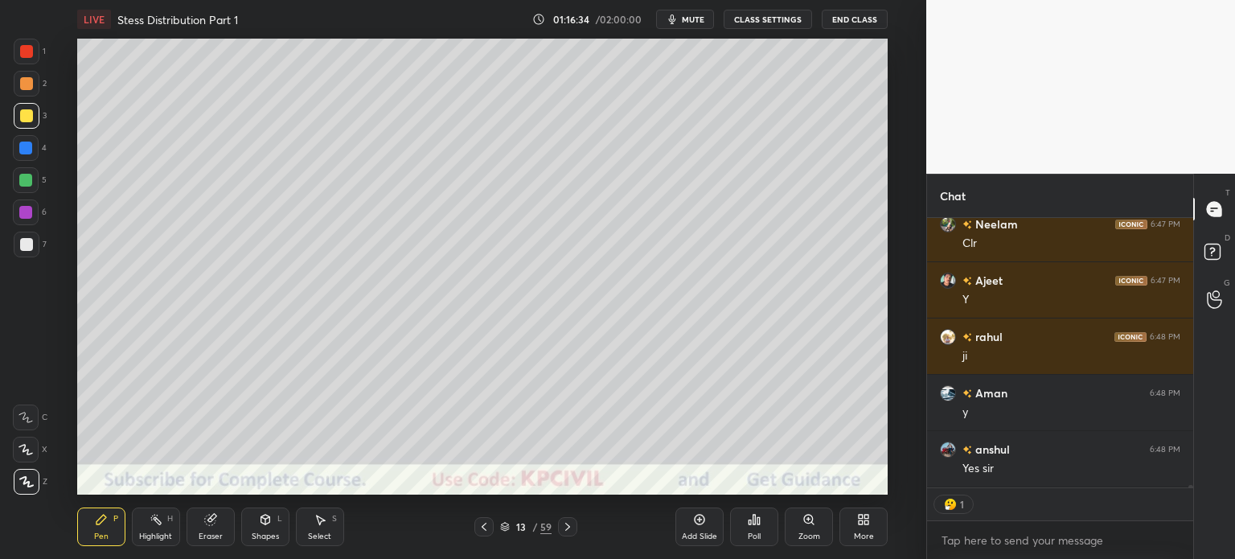
scroll to position [25798, 0]
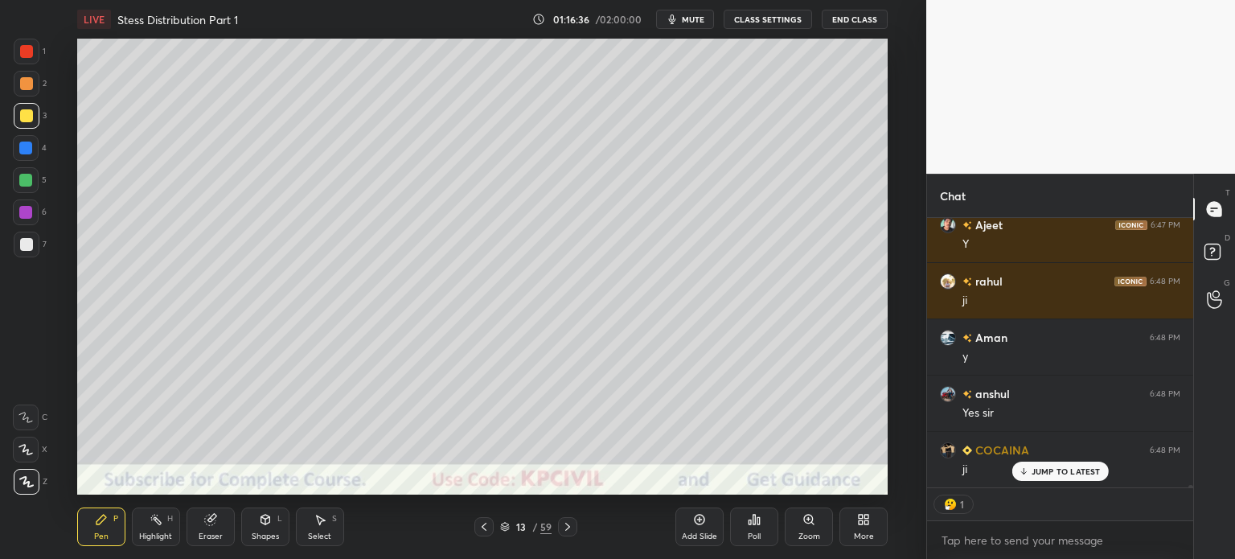
click at [575, 530] on div at bounding box center [567, 526] width 19 height 19
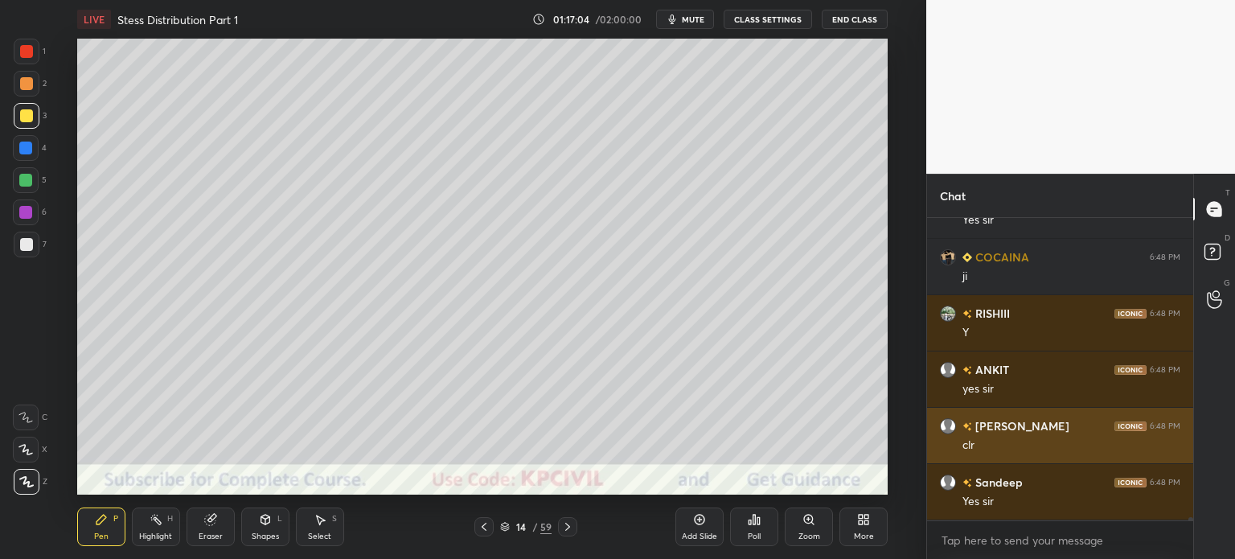
scroll to position [26047, 0]
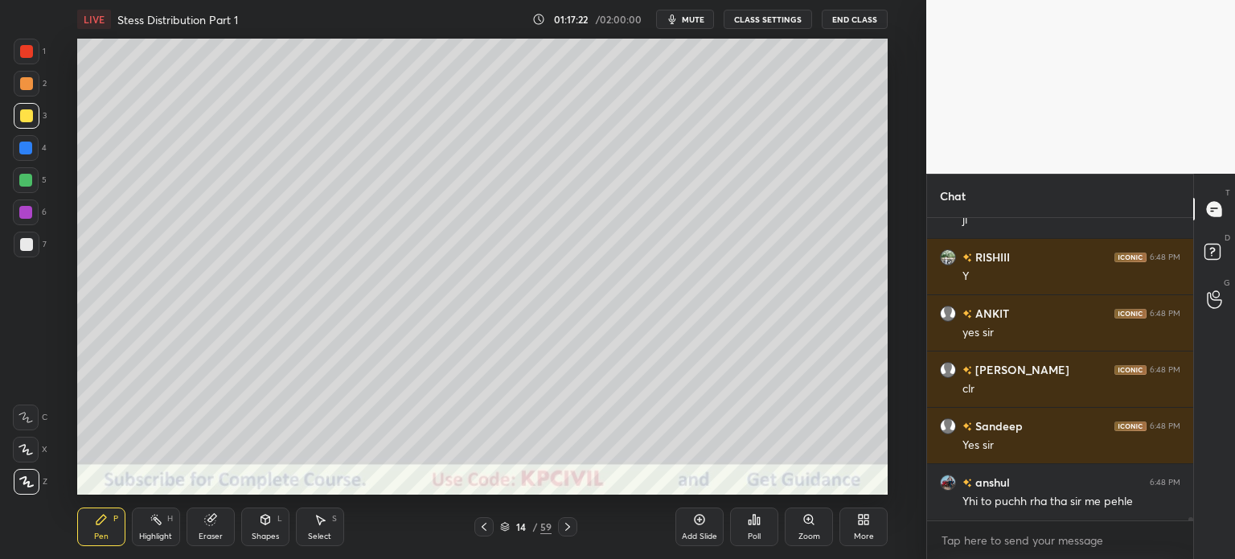
click at [24, 248] on div at bounding box center [26, 244] width 13 height 13
click at [20, 120] on div at bounding box center [26, 115] width 13 height 13
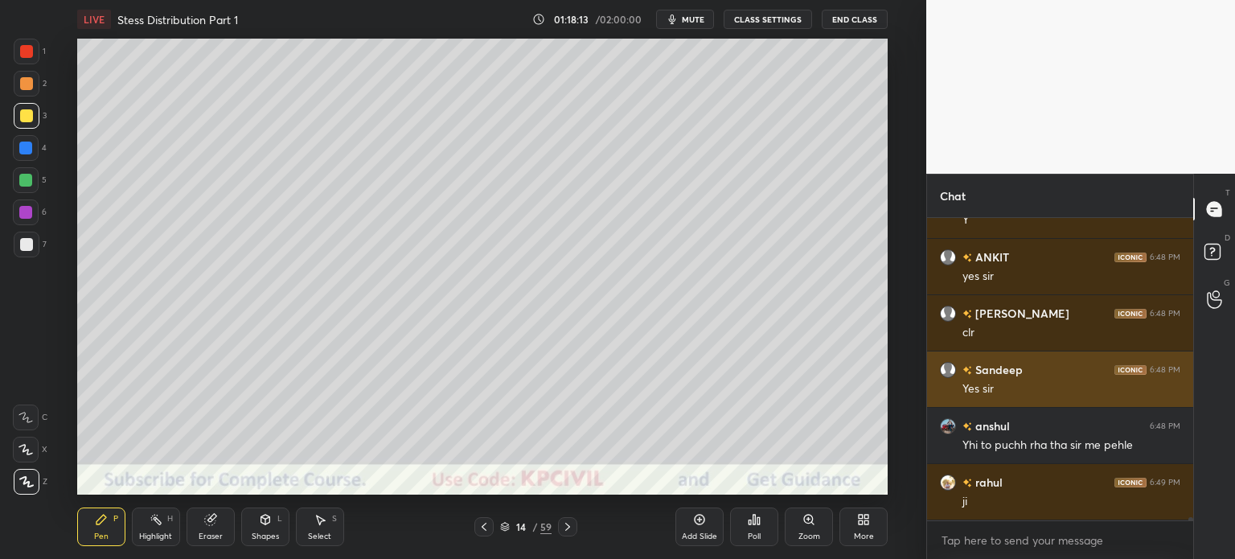
scroll to position [26160, 0]
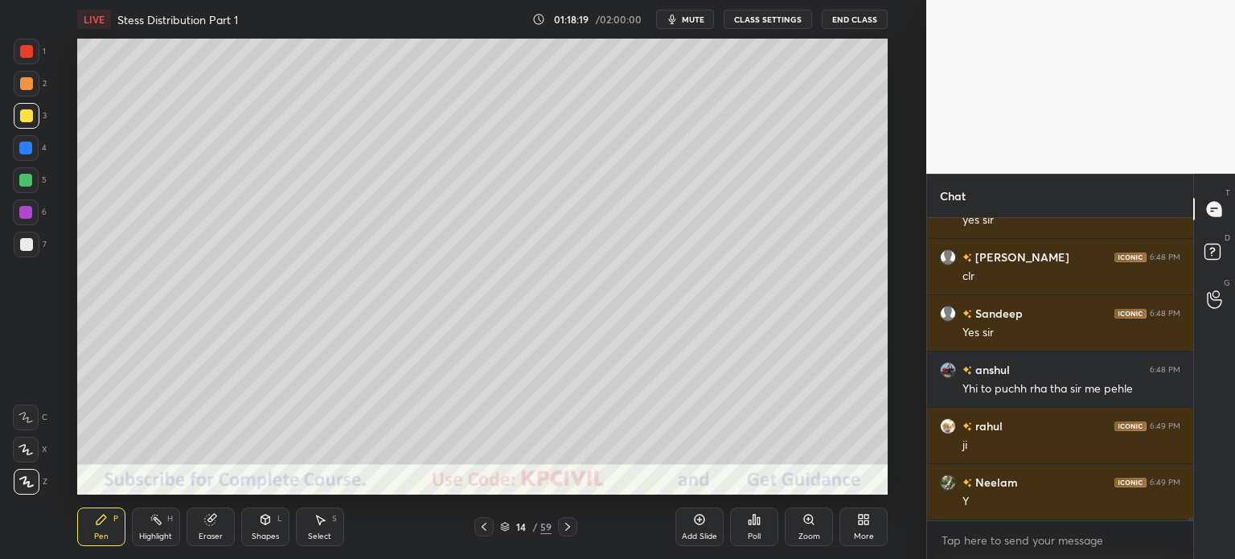
click at [146, 538] on div "Highlight" at bounding box center [155, 536] width 33 height 8
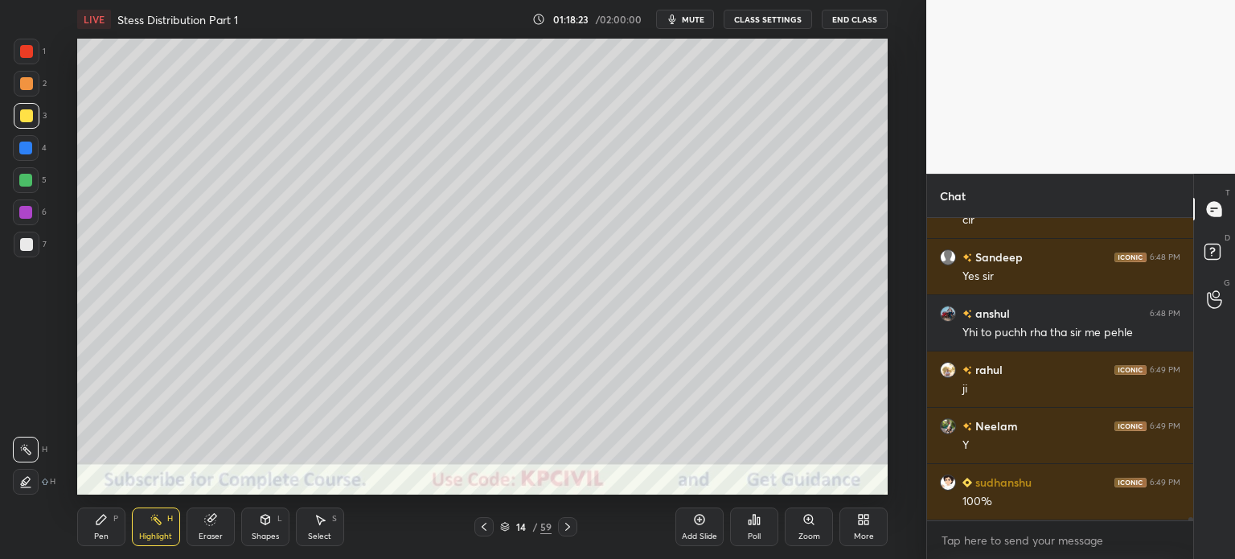
click at [205, 536] on div "Eraser" at bounding box center [211, 536] width 24 height 8
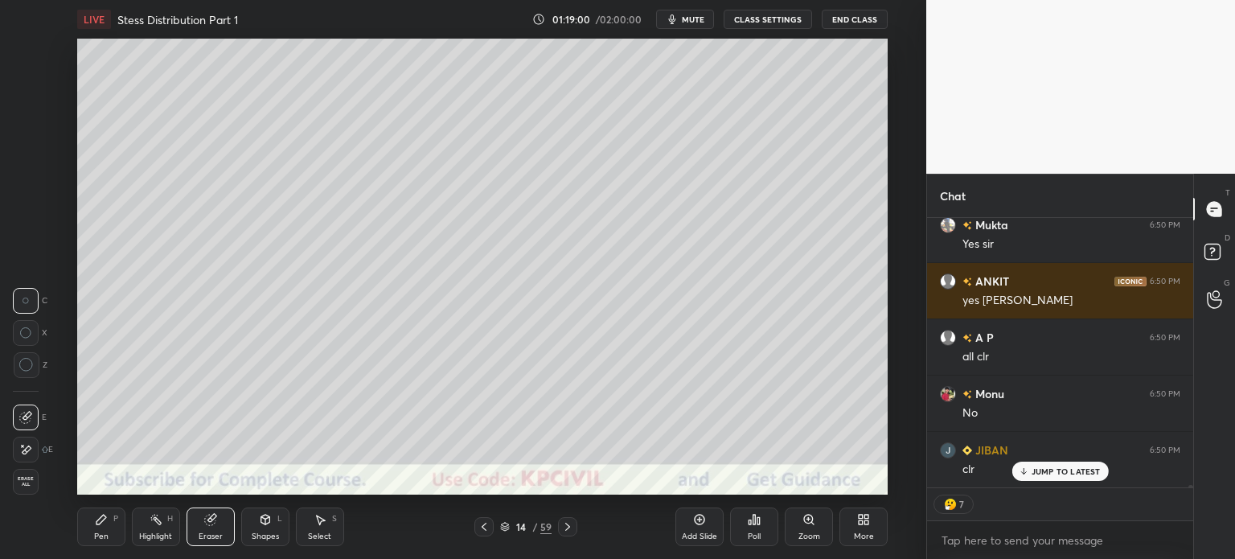
scroll to position [26756, 0]
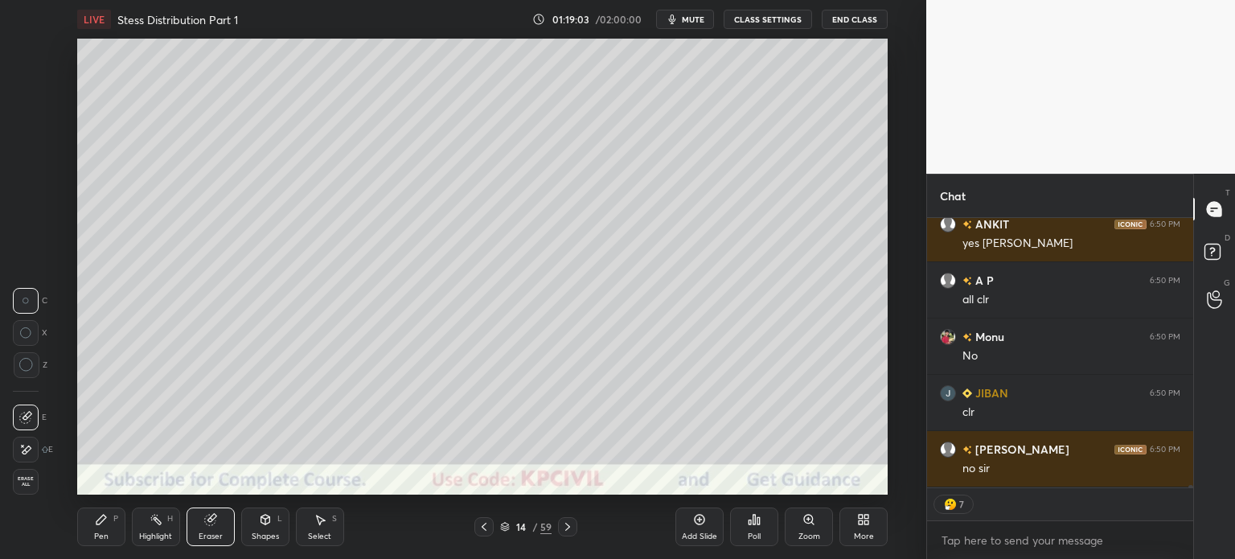
click at [567, 530] on icon at bounding box center [567, 526] width 13 height 13
click at [103, 536] on div "Pen" at bounding box center [101, 536] width 14 height 8
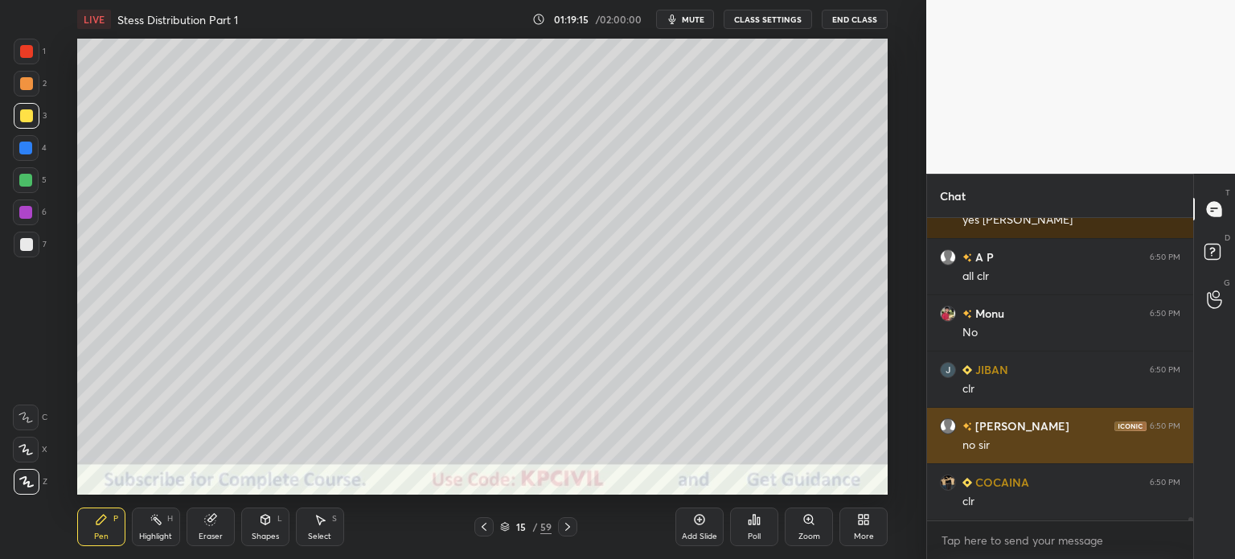
scroll to position [26835, 0]
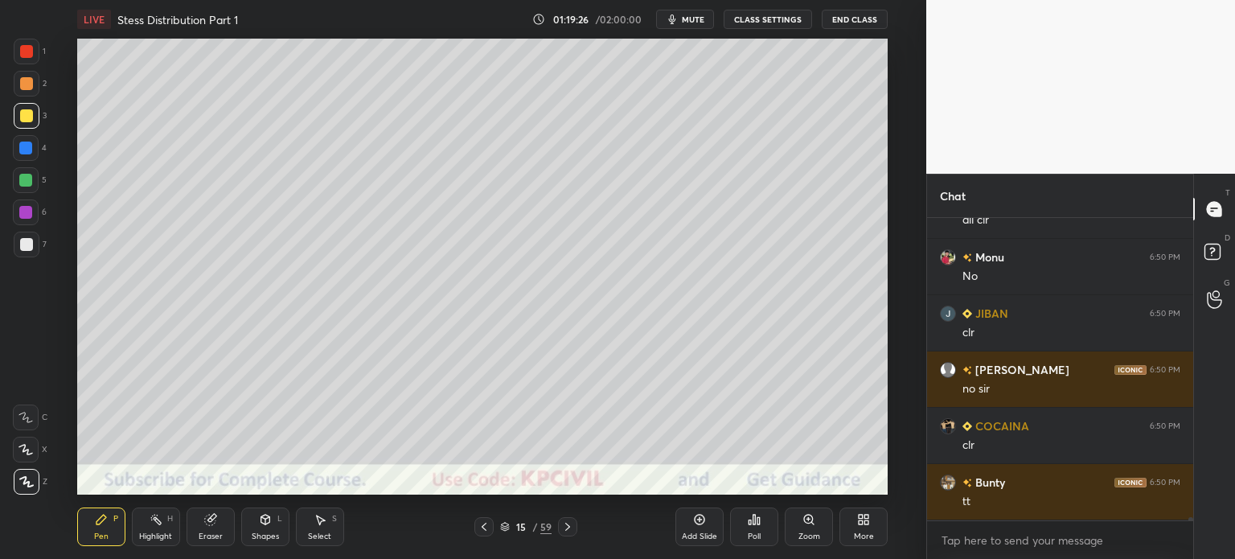
click at [483, 524] on icon at bounding box center [484, 526] width 13 height 13
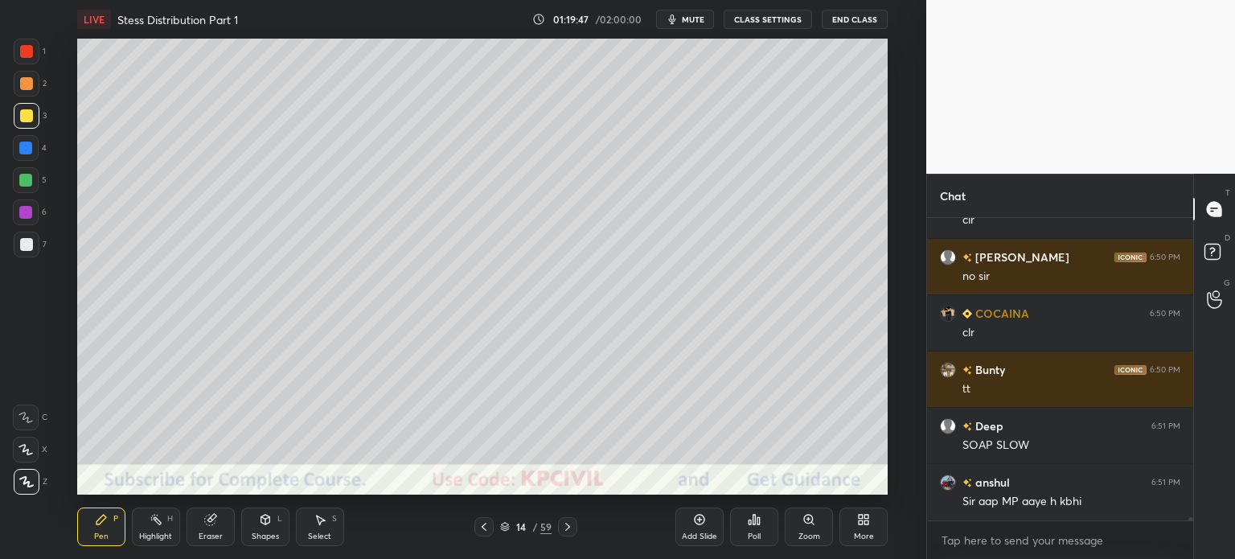
scroll to position [27004, 0]
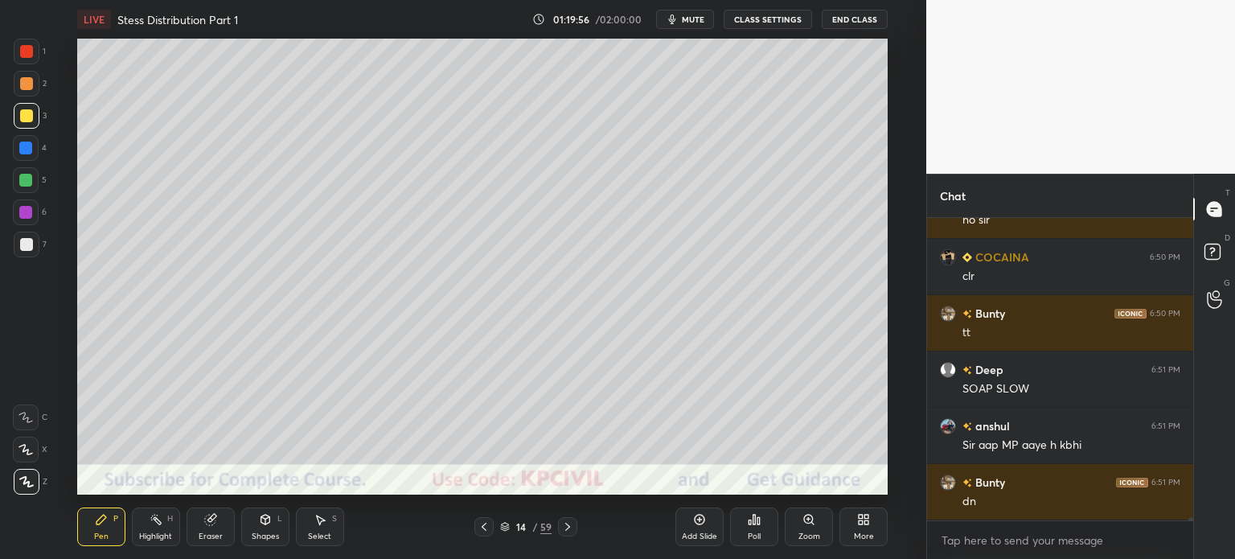
click at [572, 517] on div "Pen P Highlight H Eraser Shapes L Select S 14 / 59 Add Slide Poll Zoom More" at bounding box center [482, 527] width 811 height 64
click at [569, 523] on icon at bounding box center [567, 526] width 13 height 13
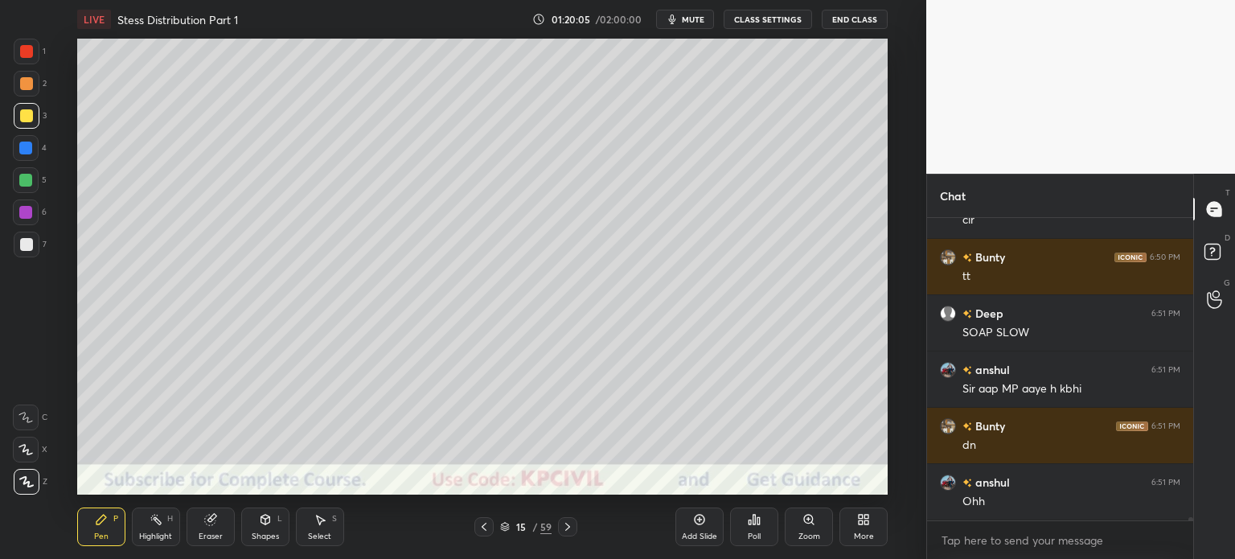
click at [25, 248] on div at bounding box center [26, 244] width 13 height 13
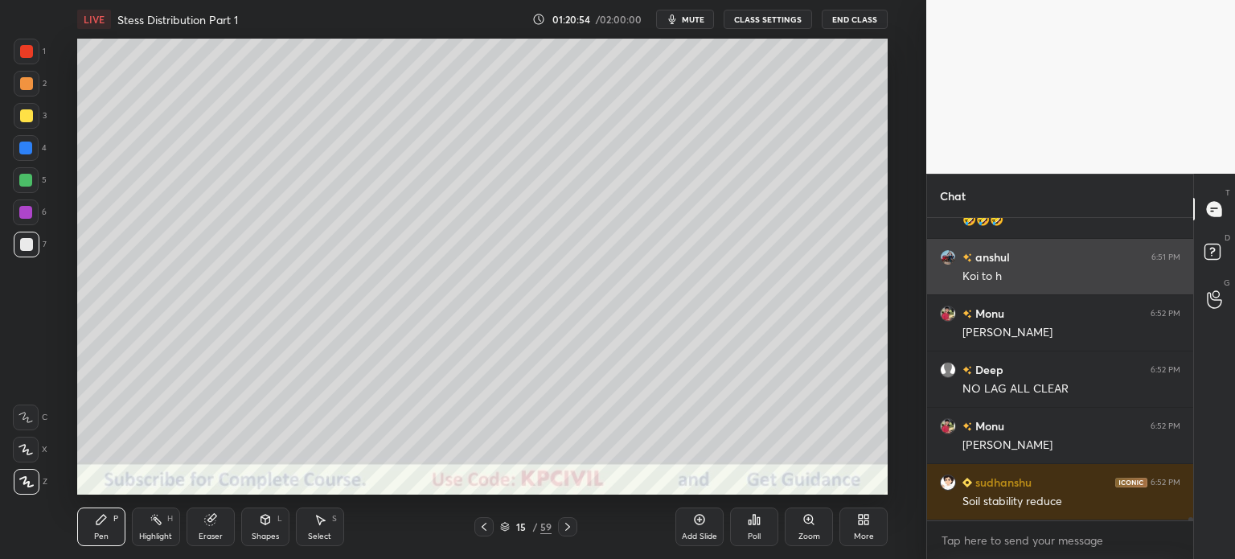
scroll to position [27527, 0]
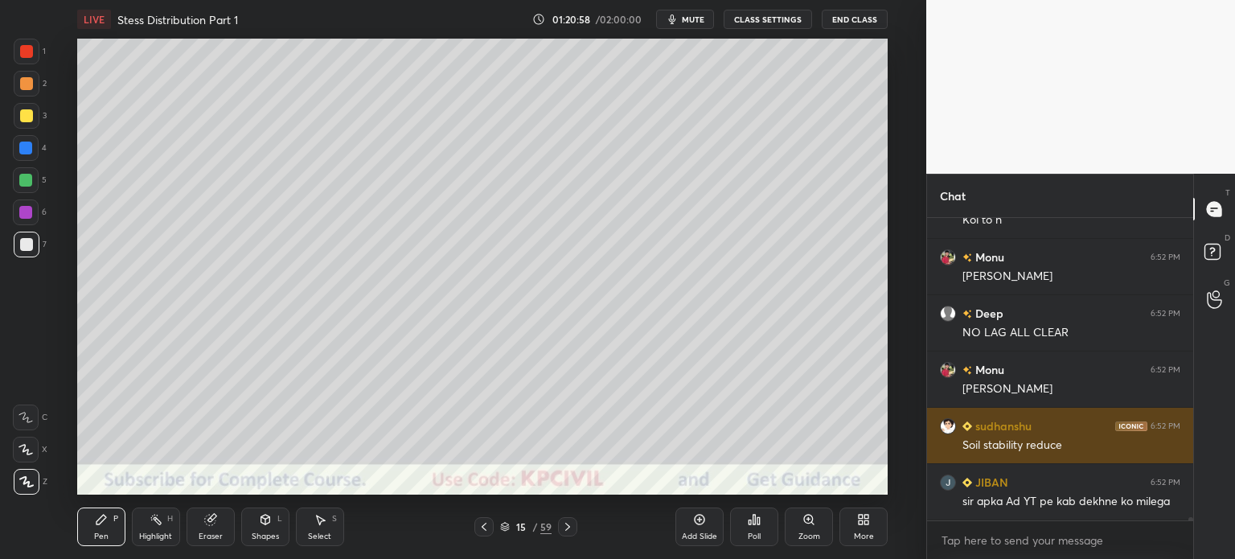
click at [864, 17] on button "End Class" at bounding box center [855, 19] width 66 height 19
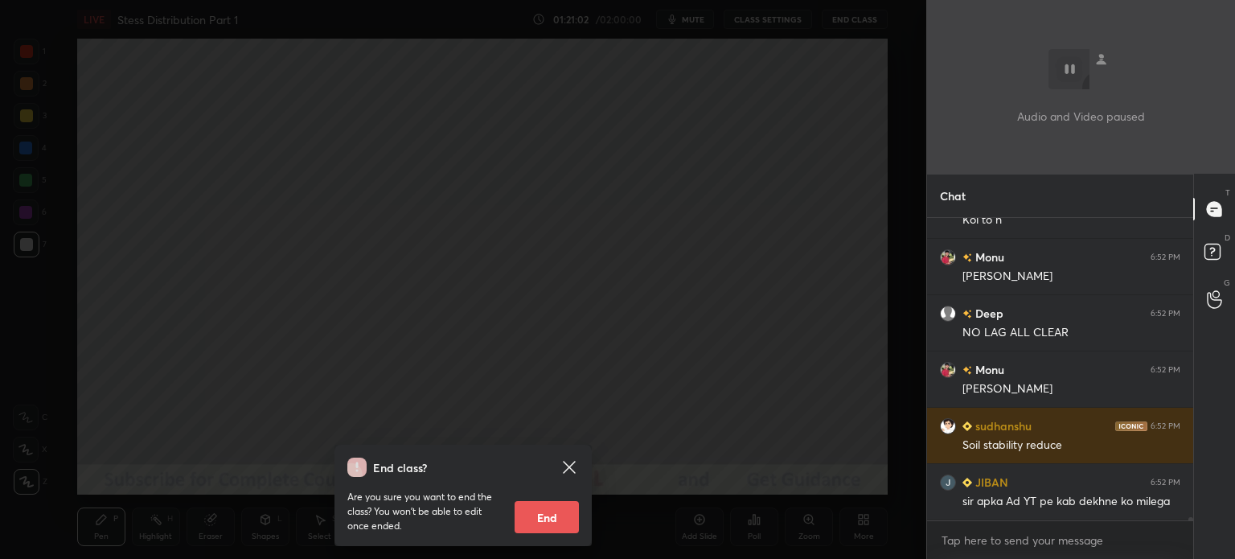
click at [517, 183] on div "End class? Are you sure you want to end the class? You won’t be able to edit on…" at bounding box center [463, 279] width 927 height 559
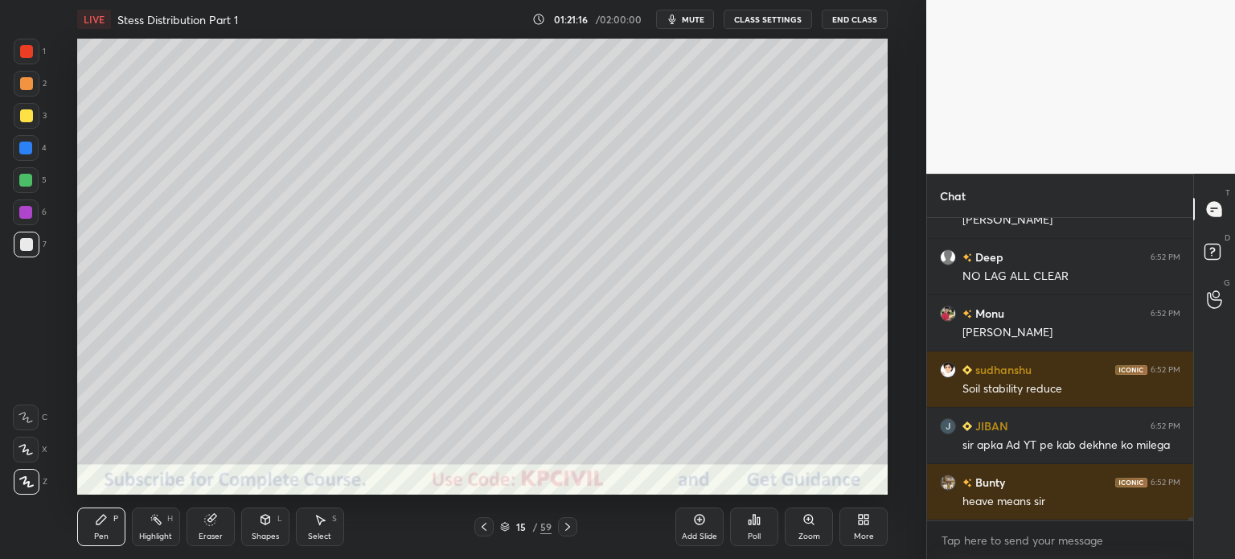
scroll to position [27640, 0]
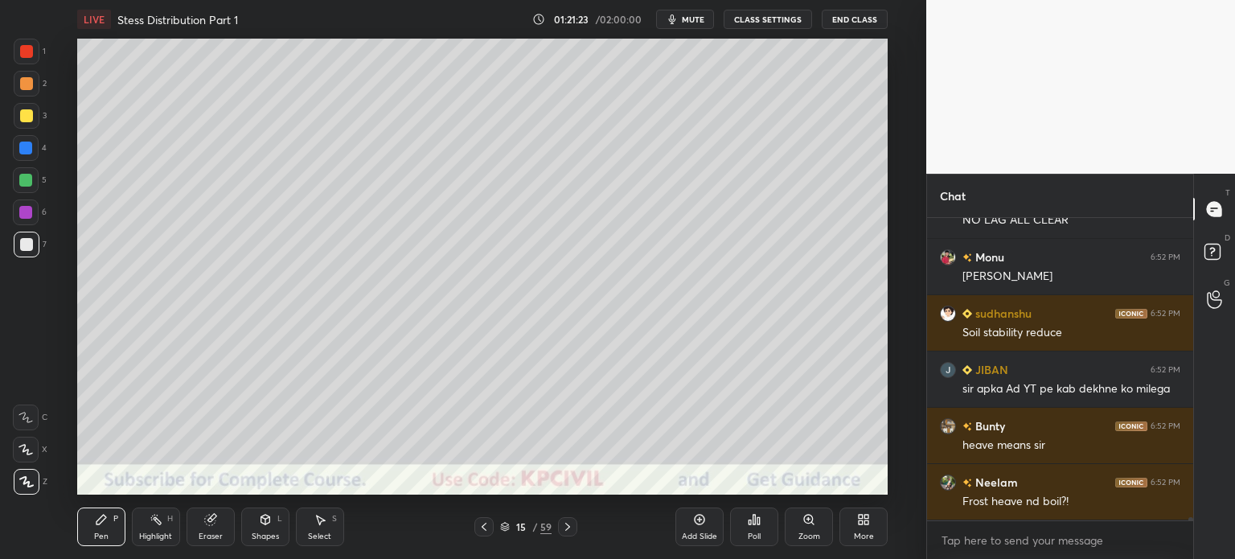
click at [23, 89] on div at bounding box center [26, 83] width 13 height 13
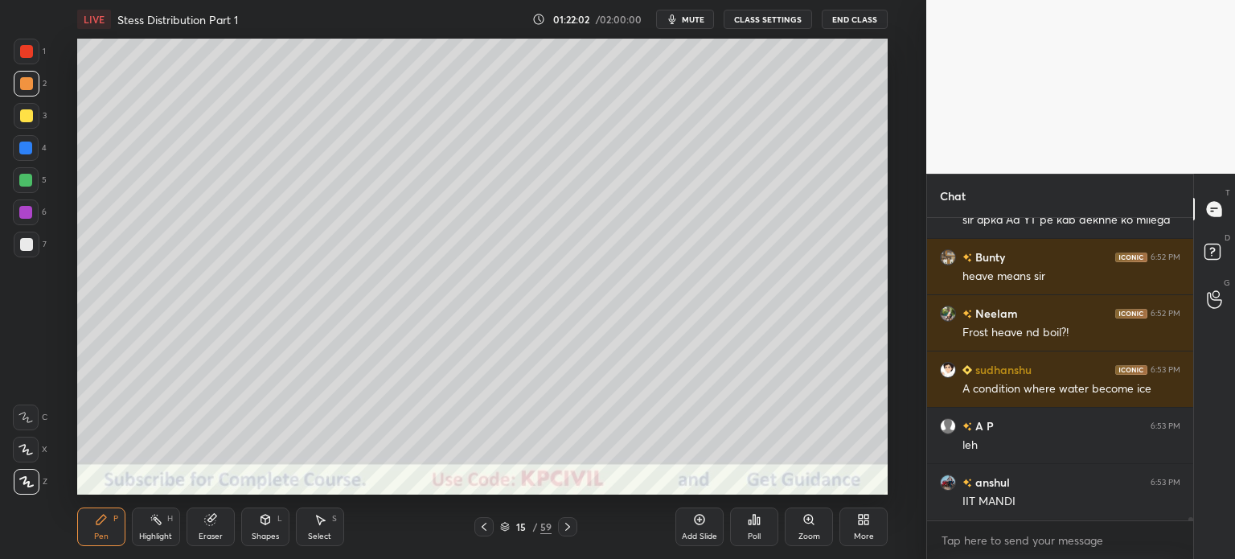
scroll to position [27879, 0]
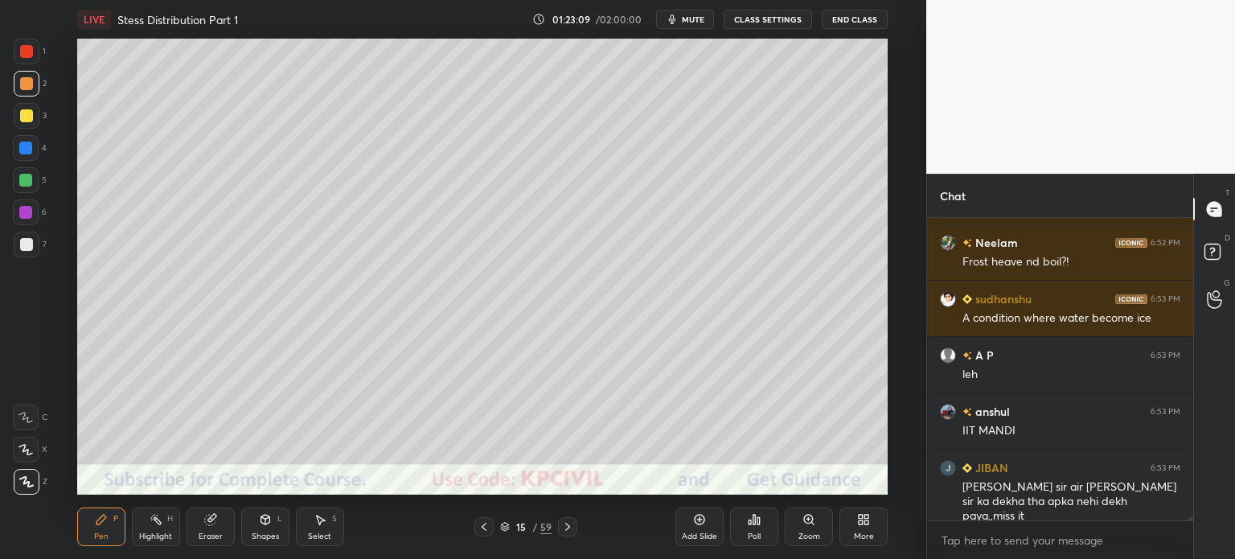
click at [89, 526] on div "Pen P" at bounding box center [101, 526] width 48 height 39
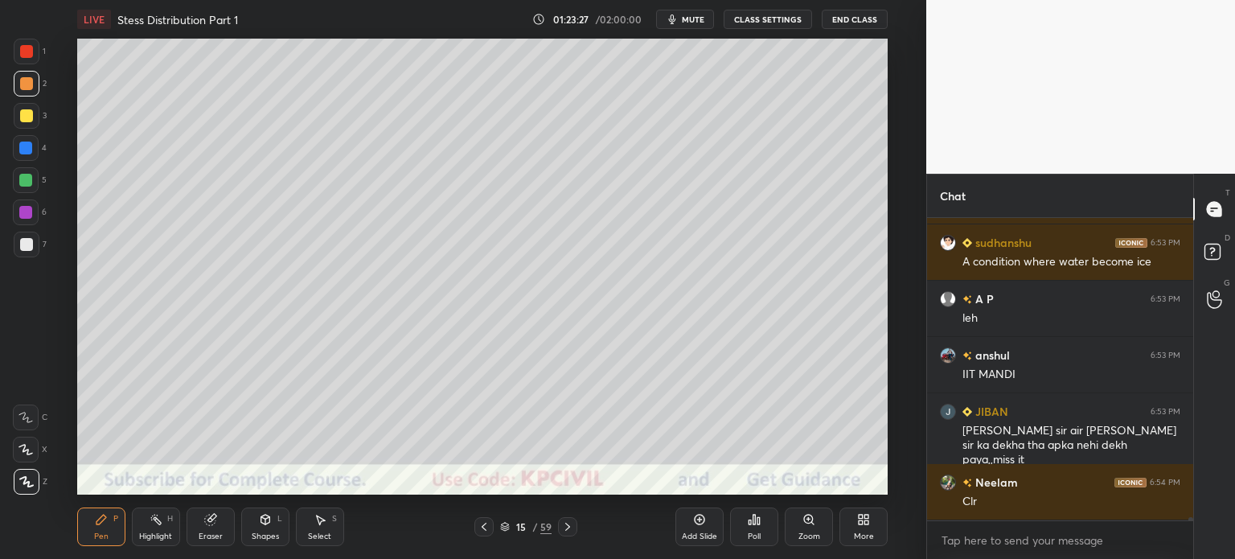
click at [22, 247] on div at bounding box center [26, 244] width 13 height 13
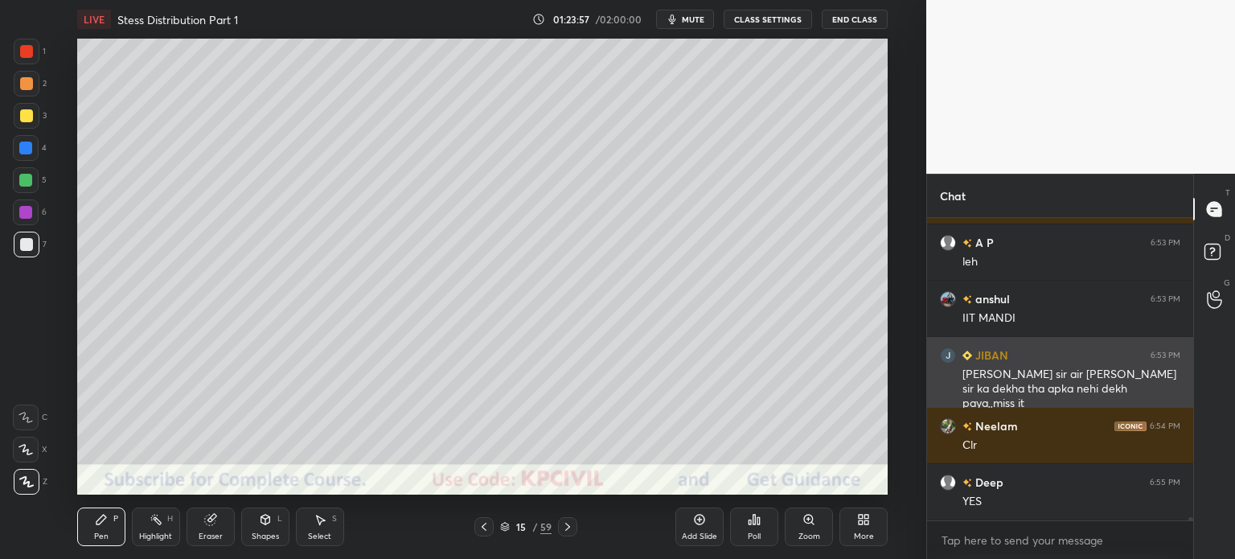
scroll to position [28048, 0]
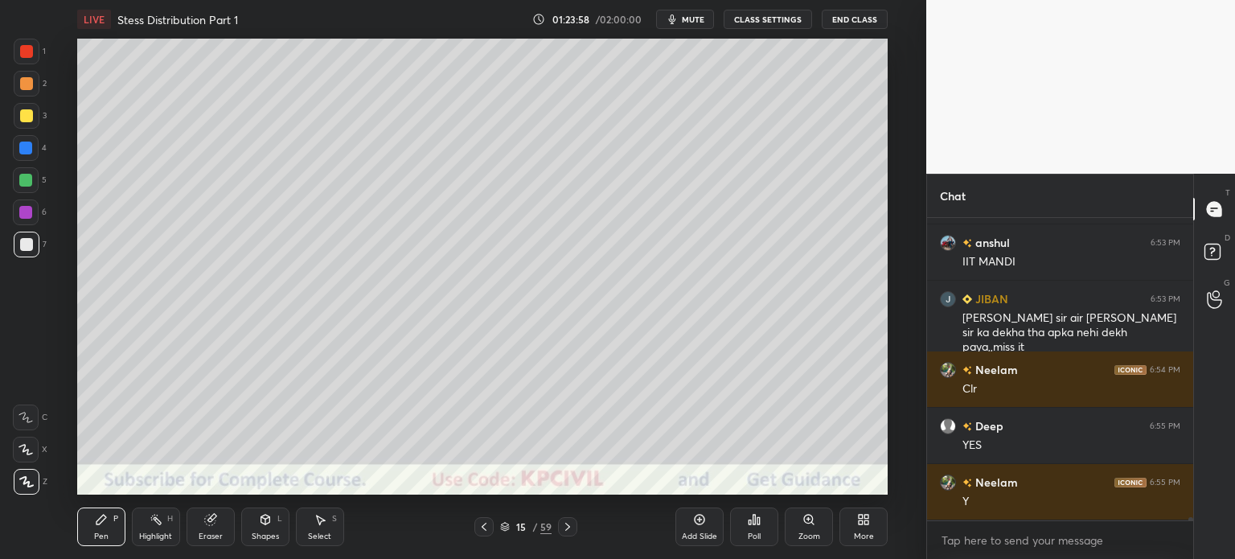
click at [18, 80] on div at bounding box center [27, 84] width 26 height 26
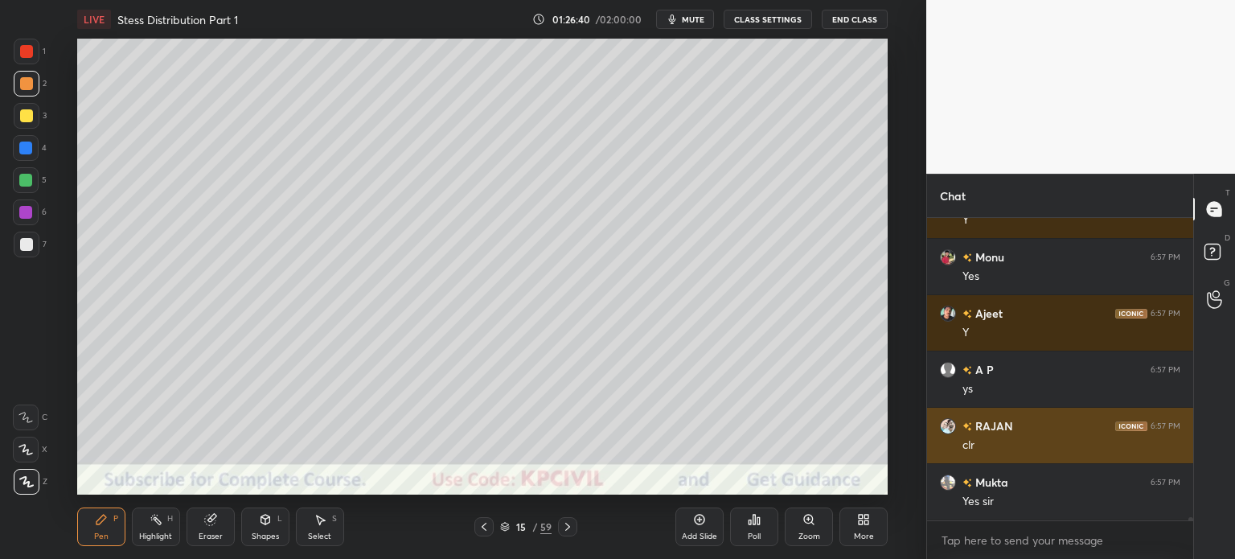
scroll to position [28795, 0]
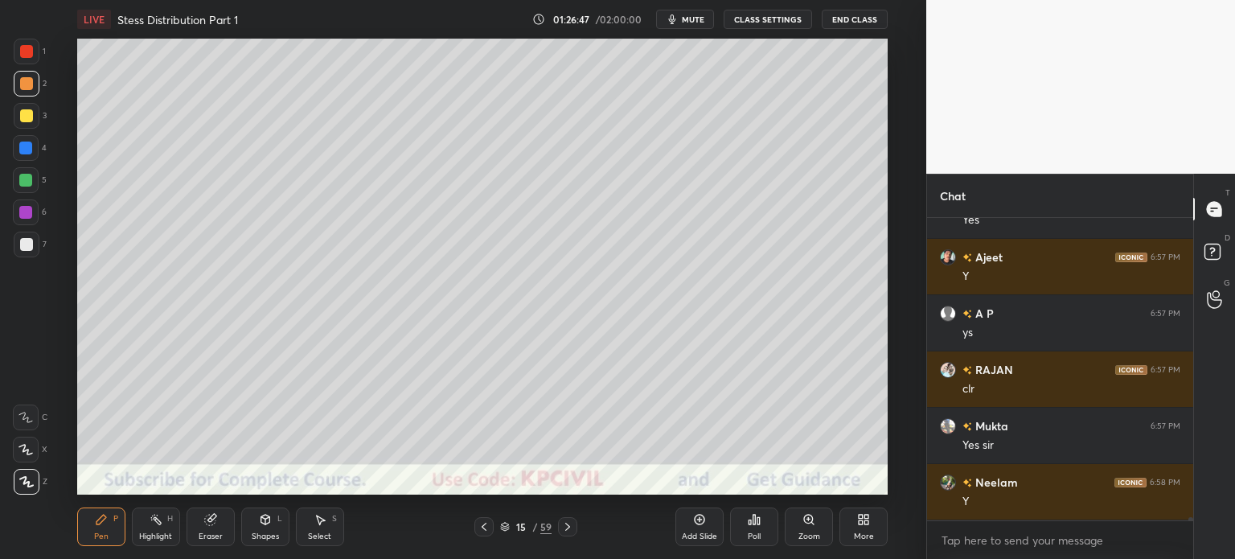
click at [18, 253] on div at bounding box center [27, 245] width 26 height 26
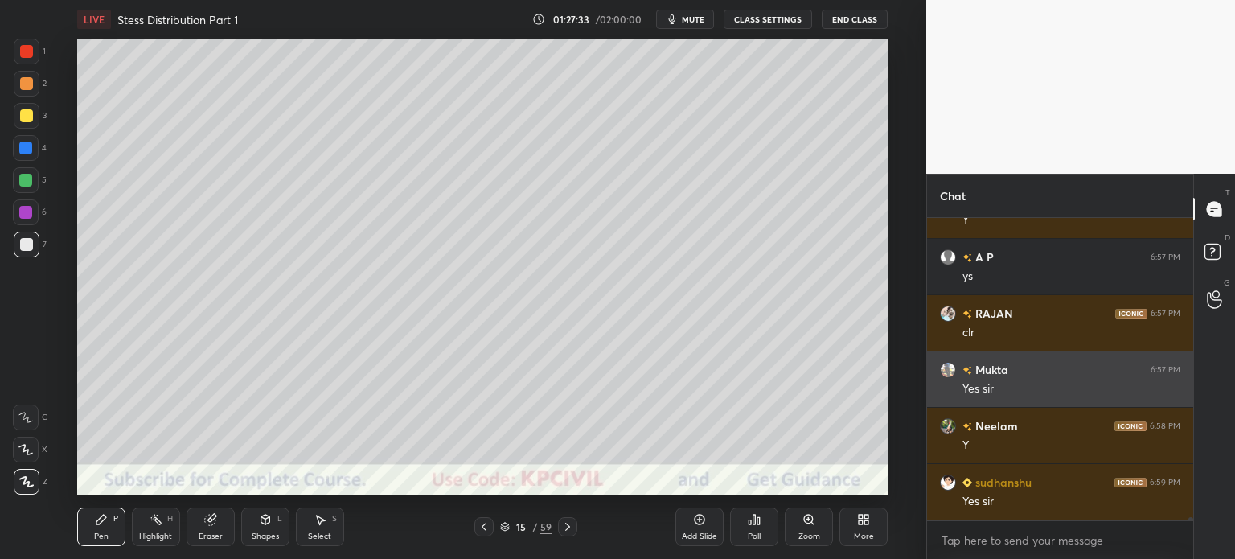
scroll to position [28907, 0]
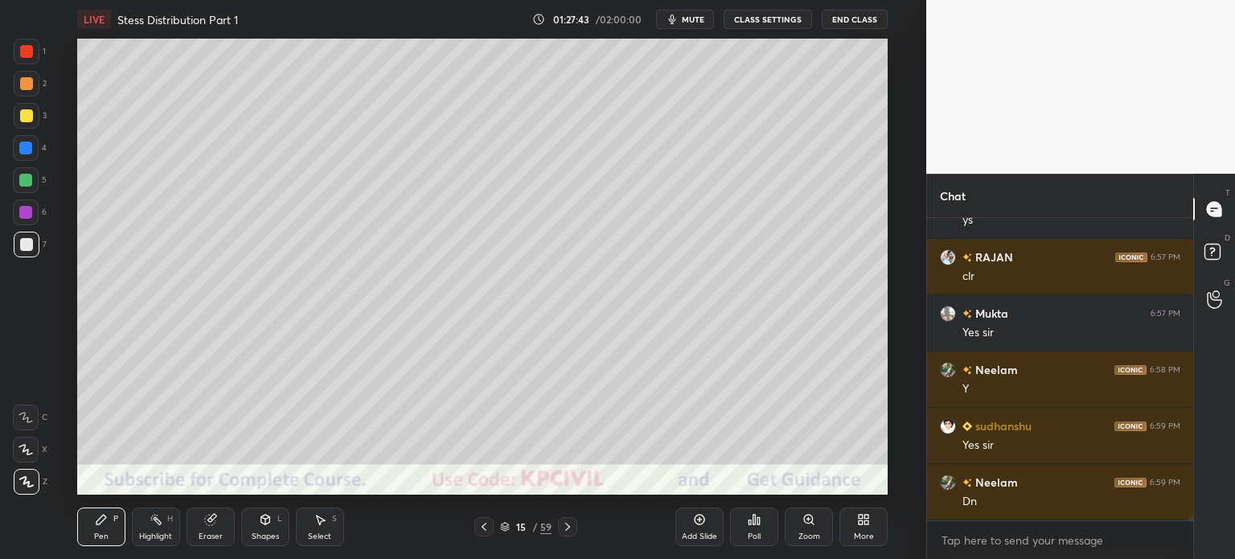
click at [486, 530] on icon at bounding box center [484, 526] width 13 height 13
click at [486, 530] on icon at bounding box center [484, 527] width 5 height 8
click at [485, 530] on icon at bounding box center [484, 526] width 13 height 13
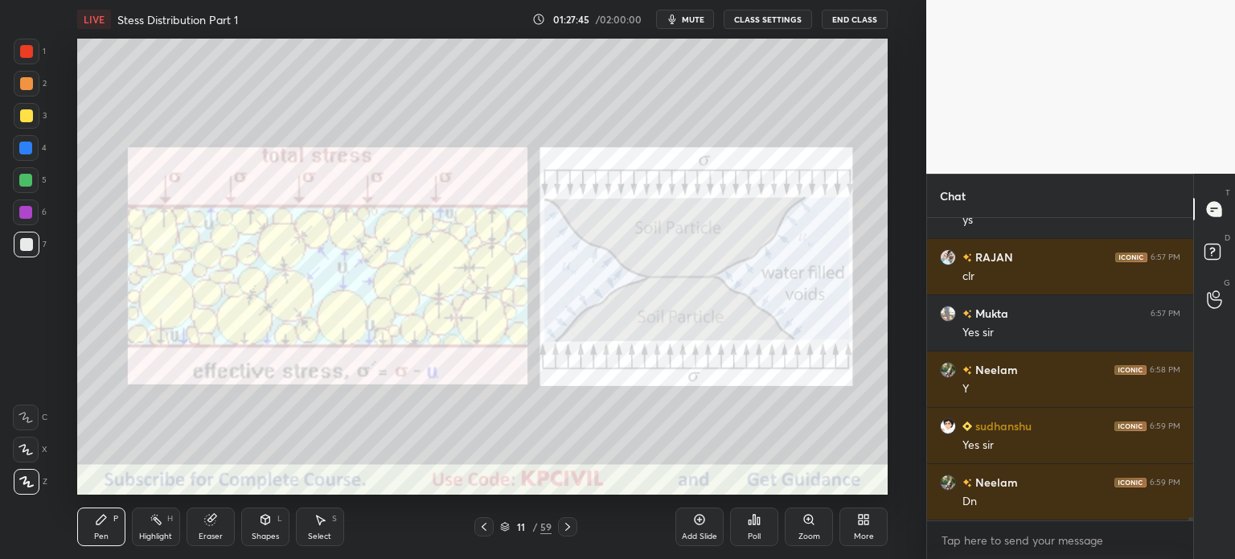
scroll to position [28963, 0]
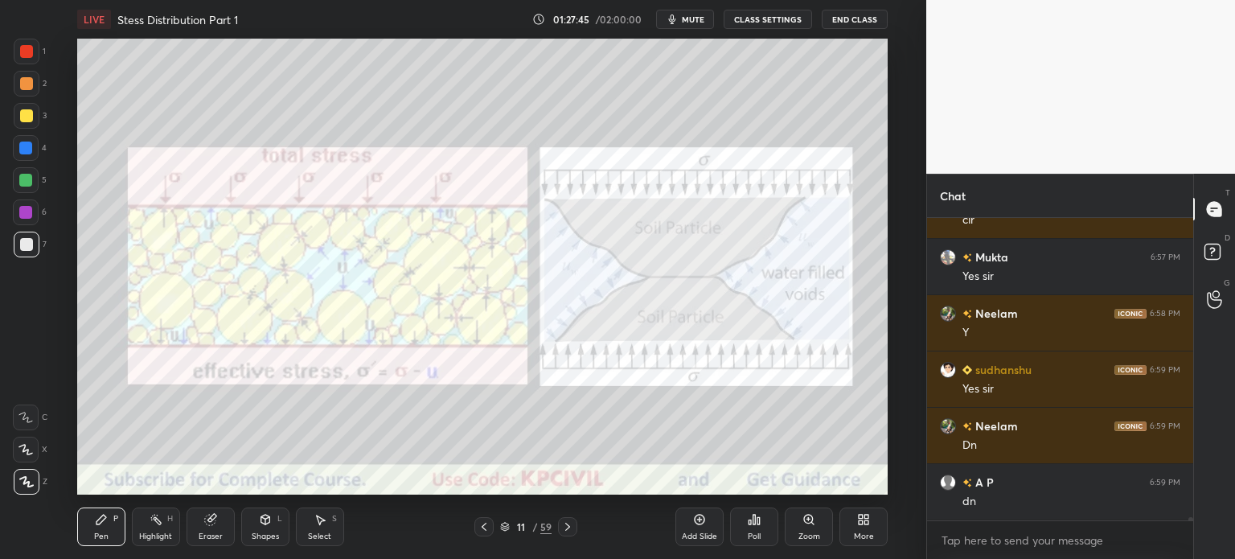
click at [486, 530] on icon at bounding box center [484, 527] width 5 height 8
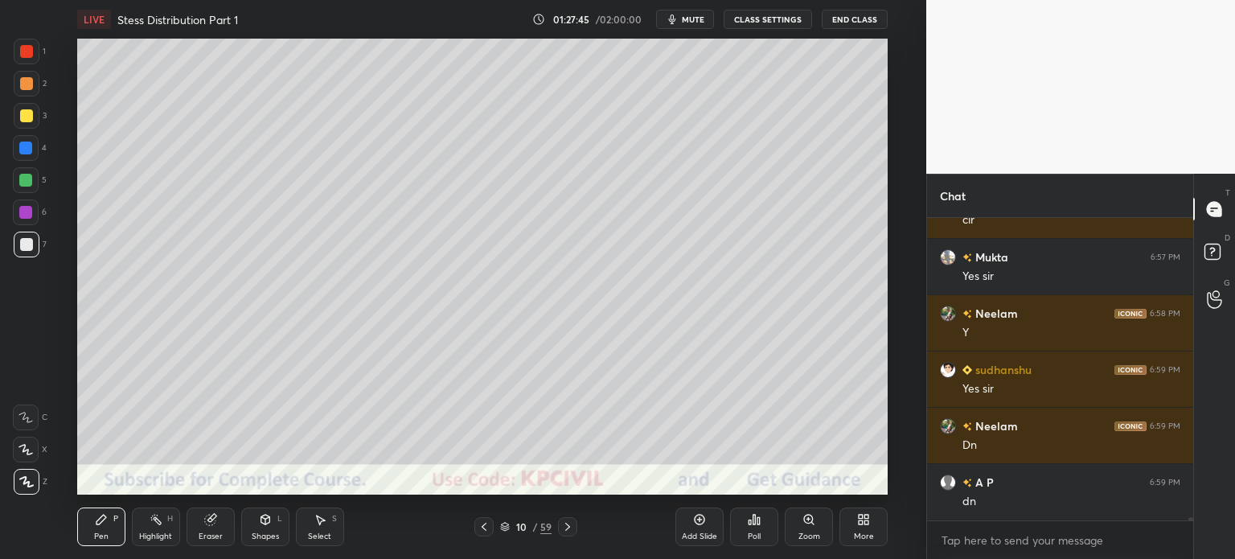
click at [487, 530] on icon at bounding box center [484, 526] width 13 height 13
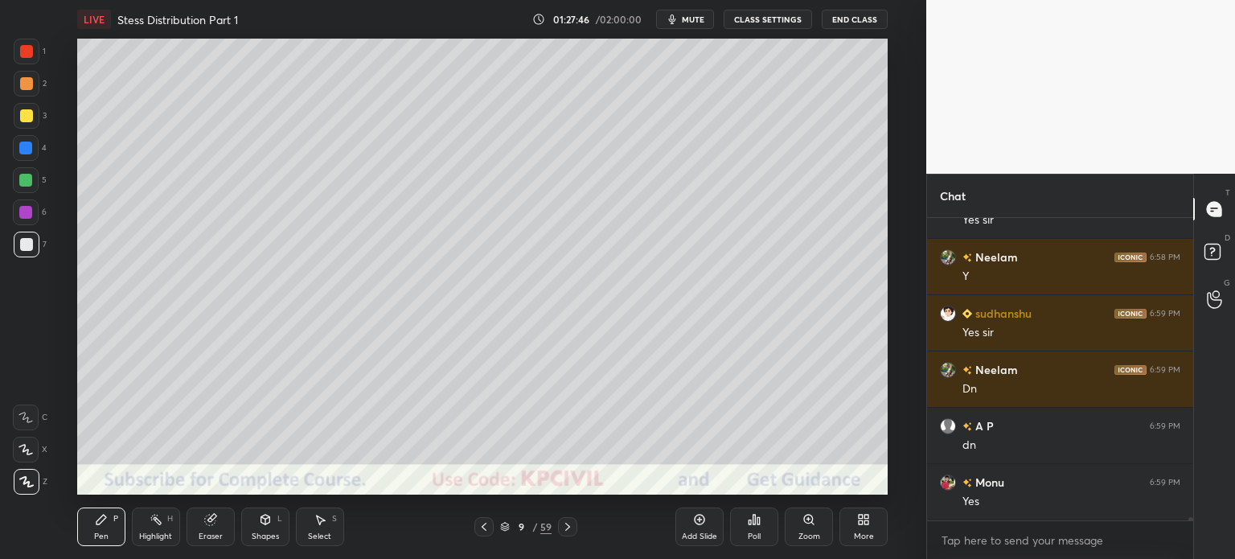
click at [487, 530] on icon at bounding box center [484, 526] width 13 height 13
click at [489, 530] on icon at bounding box center [484, 526] width 13 height 13
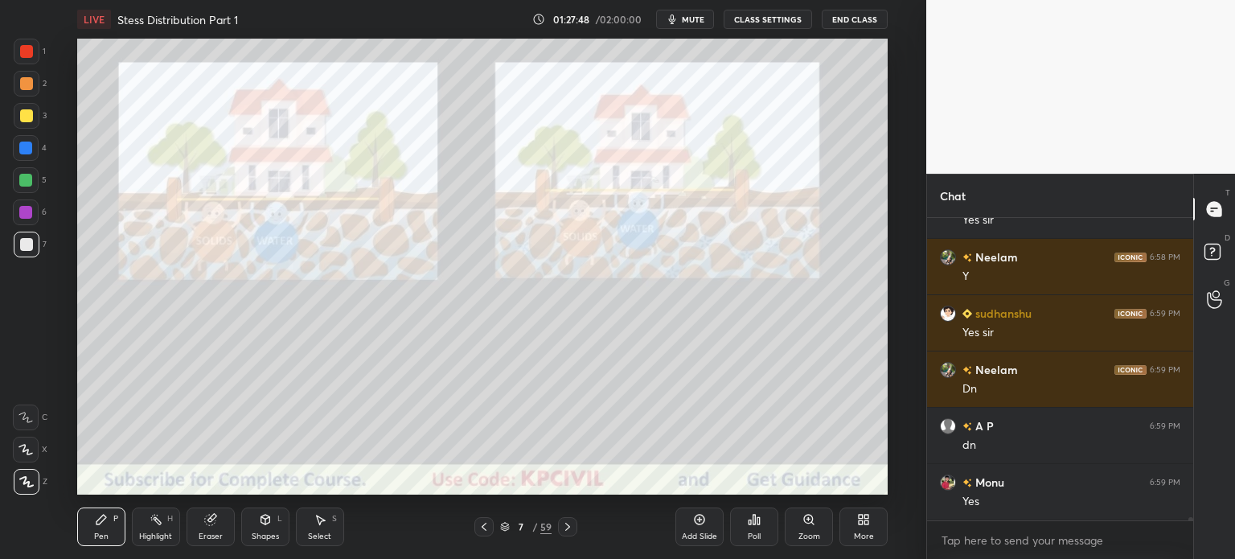
click at [569, 529] on icon at bounding box center [567, 526] width 13 height 13
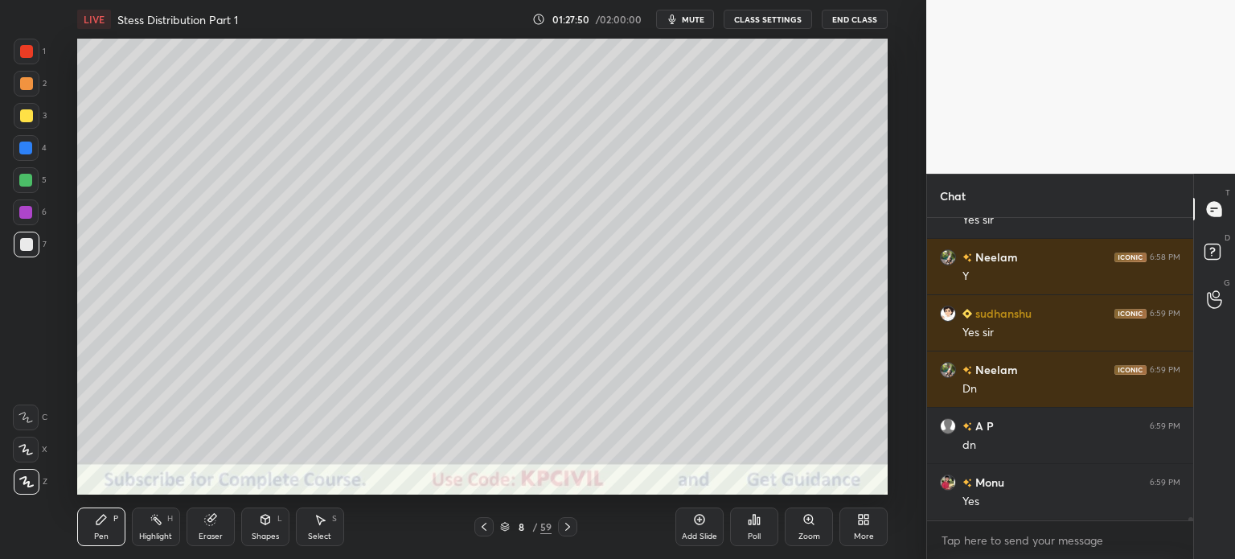
scroll to position [29076, 0]
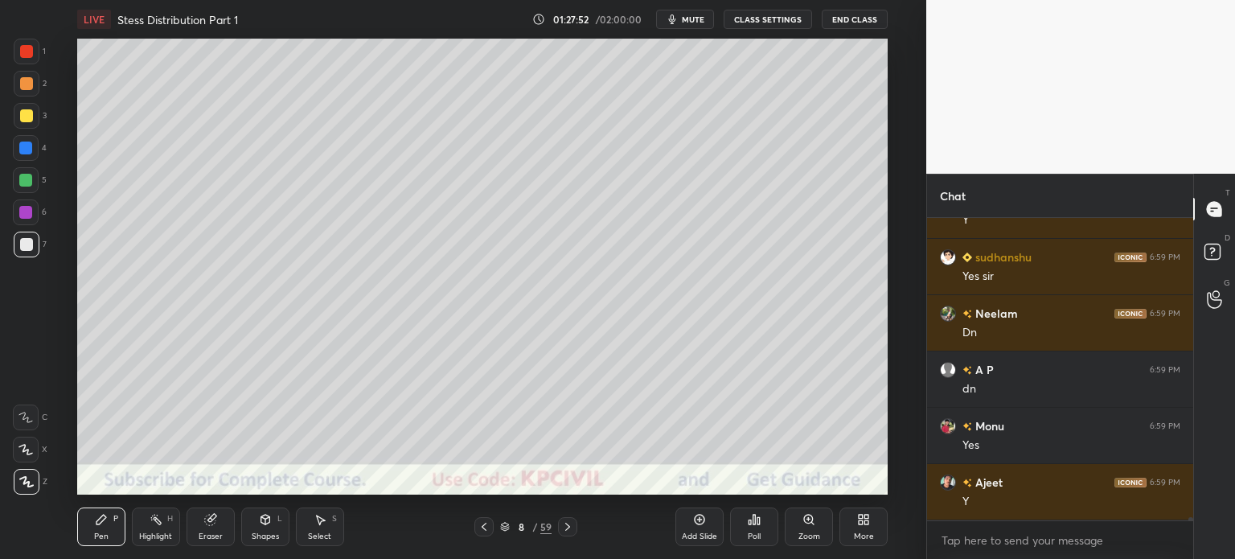
click at [323, 524] on icon at bounding box center [320, 519] width 13 height 13
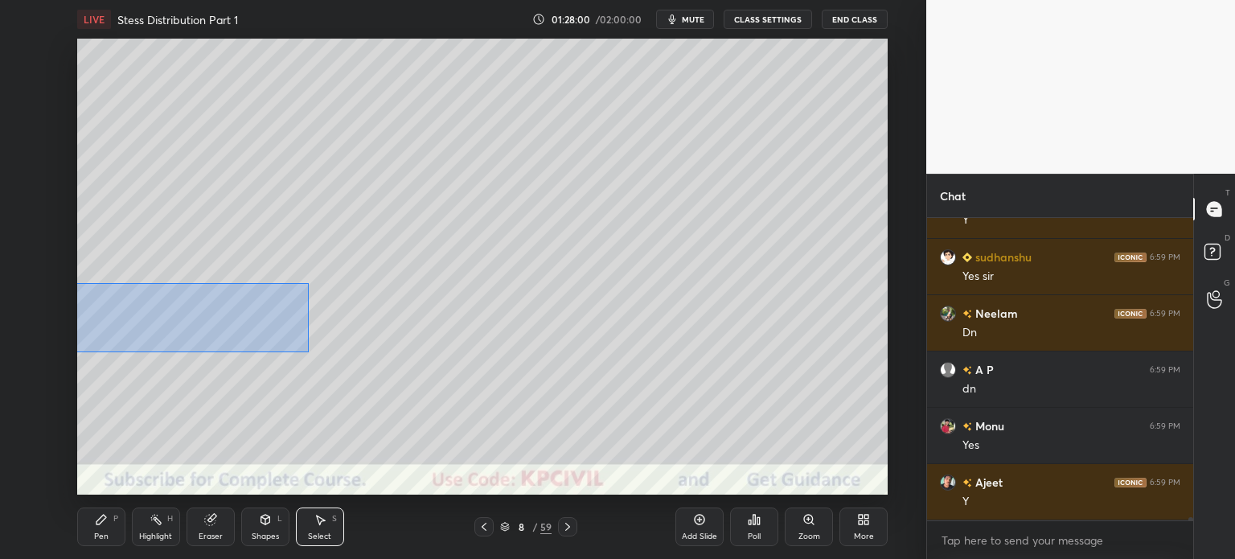
drag, startPoint x: 76, startPoint y: 352, endPoint x: 309, endPoint y: 283, distance: 242.5
click at [309, 283] on div "0 ° Undo Copy Paste here Duplicate Duplicate to new slide Delete" at bounding box center [482, 267] width 811 height 456
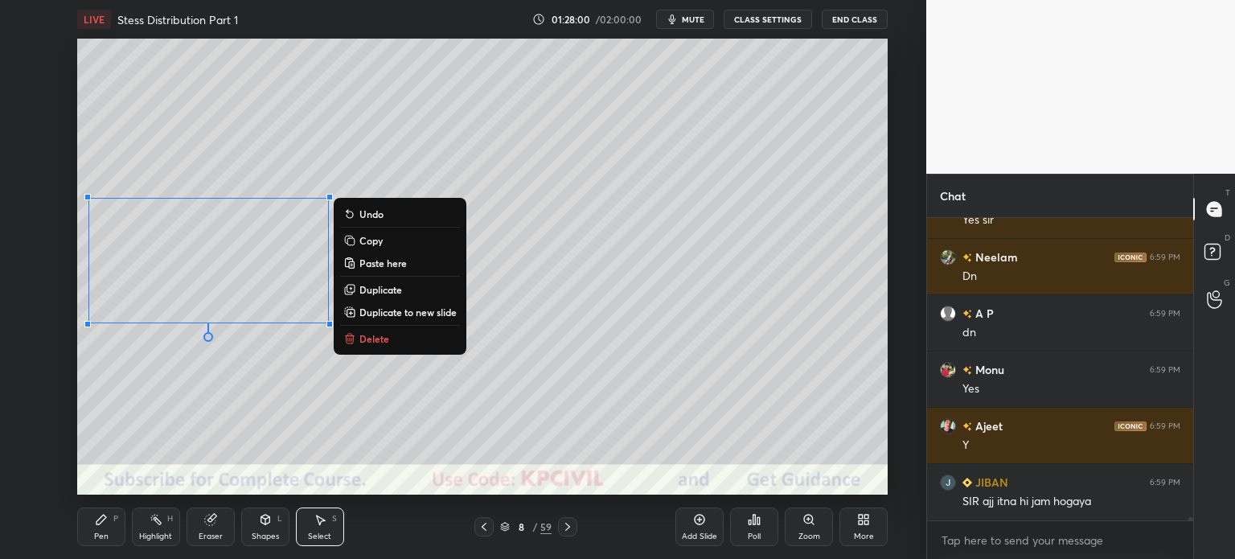
click at [290, 405] on div "0 ° Undo Copy Paste here Duplicate Duplicate to new slide Delete" at bounding box center [482, 267] width 811 height 456
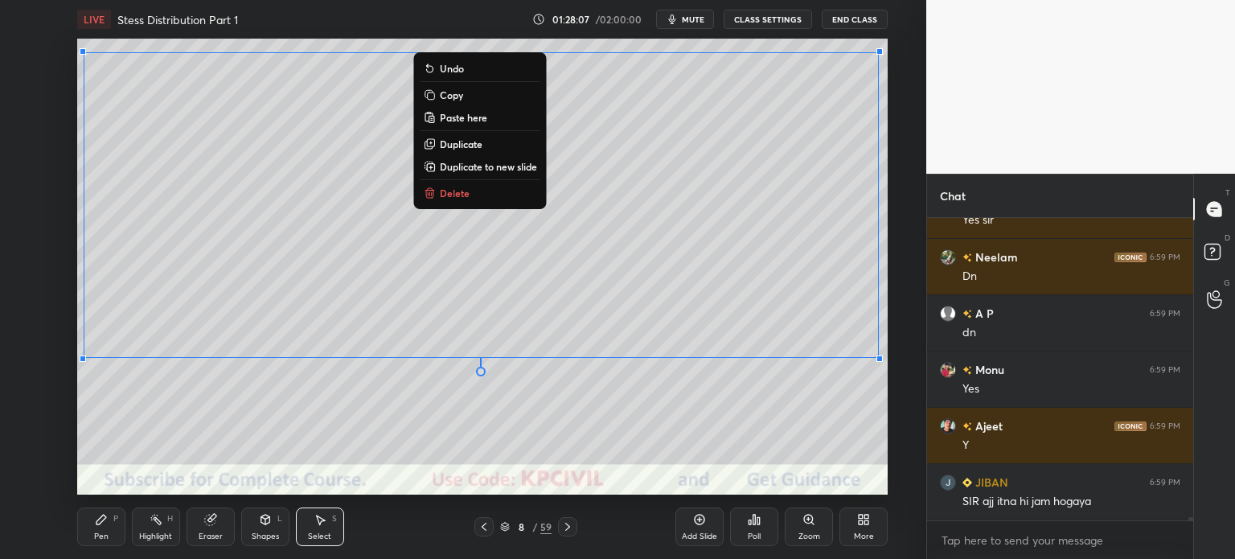
drag, startPoint x: 78, startPoint y: 409, endPoint x: 857, endPoint y: 23, distance: 869.0
click at [857, 23] on div "LIVE Stess Distribution Part 1 01:28:07 / 02:00:00 mute CLASS SETTINGS End Clas…" at bounding box center [482, 279] width 862 height 559
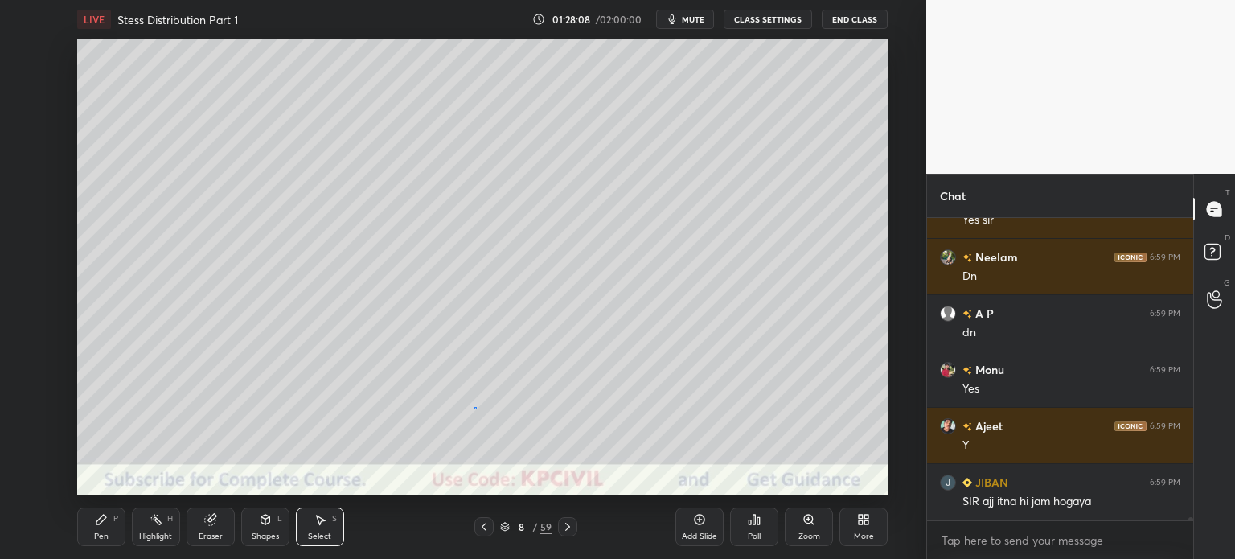
click at [475, 408] on div "0 ° Undo Copy Paste here Duplicate Duplicate to new slide Delete" at bounding box center [482, 267] width 811 height 456
drag, startPoint x: 73, startPoint y: 413, endPoint x: 798, endPoint y: 92, distance: 792.2
click at [798, 92] on div "0 ° Undo Copy Paste here Duplicate Duplicate to new slide Delete Setting up you…" at bounding box center [482, 267] width 862 height 456
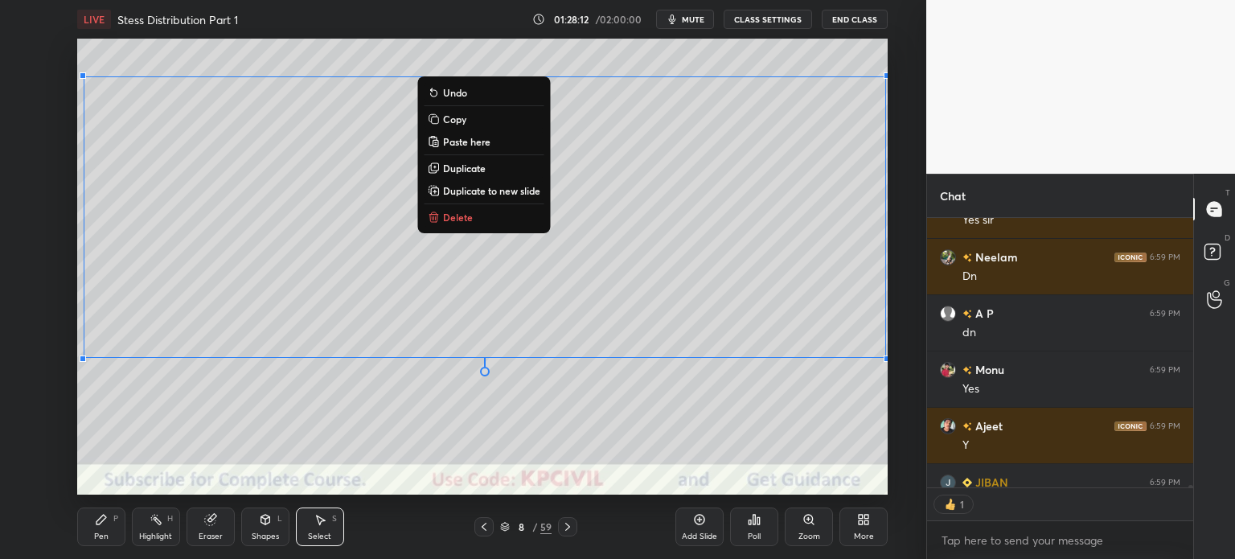
scroll to position [5, 5]
drag, startPoint x: 87, startPoint y: 419, endPoint x: 950, endPoint y: 43, distance: 941.2
click at [950, 43] on div "1 2 3 4 5 6 7 C X Z C X Z E E Erase all H H LIVE Stess Distribution Part 1 01:2…" at bounding box center [617, 279] width 1235 height 559
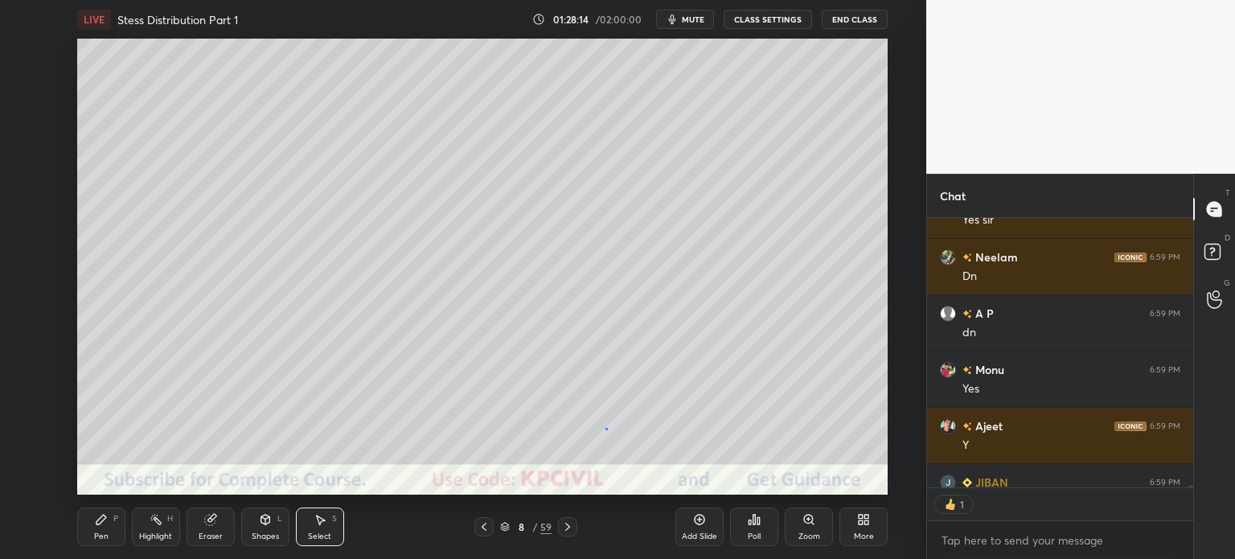
click at [606, 429] on div "0 ° Undo Copy Paste here Duplicate Duplicate to new slide Delete" at bounding box center [482, 267] width 811 height 456
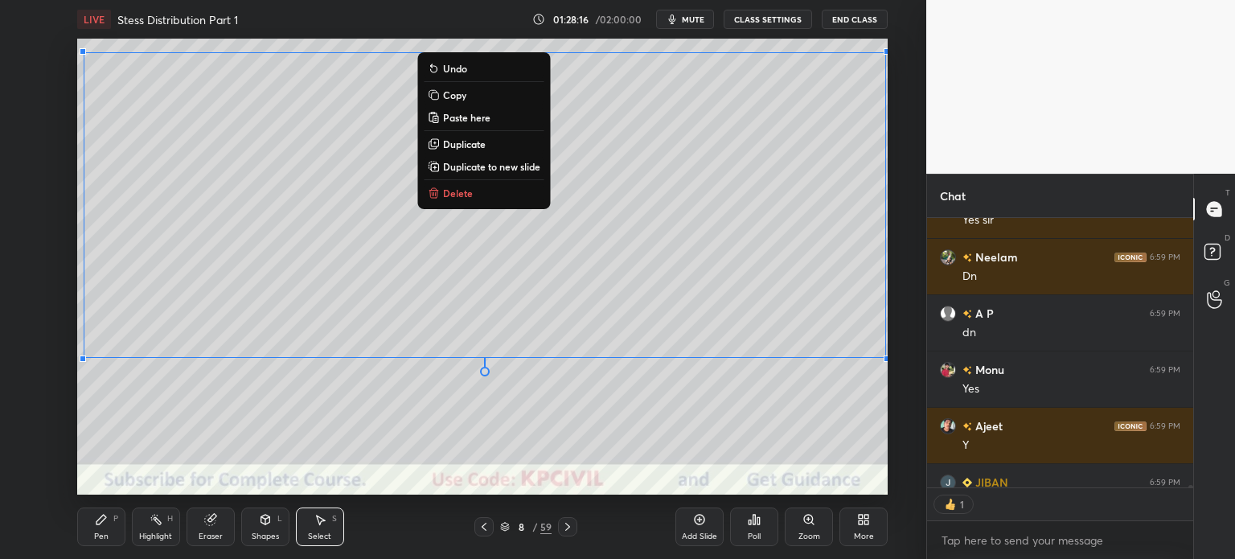
drag, startPoint x: 80, startPoint y: 398, endPoint x: 947, endPoint y: 35, distance: 939.4
click at [947, 35] on div "1 2 3 4 5 6 7 C X Z C X Z E E Erase all H H LIVE Stess Distribution Part 1 01:2…" at bounding box center [617, 279] width 1235 height 559
click at [461, 97] on p "Copy" at bounding box center [454, 94] width 23 height 13
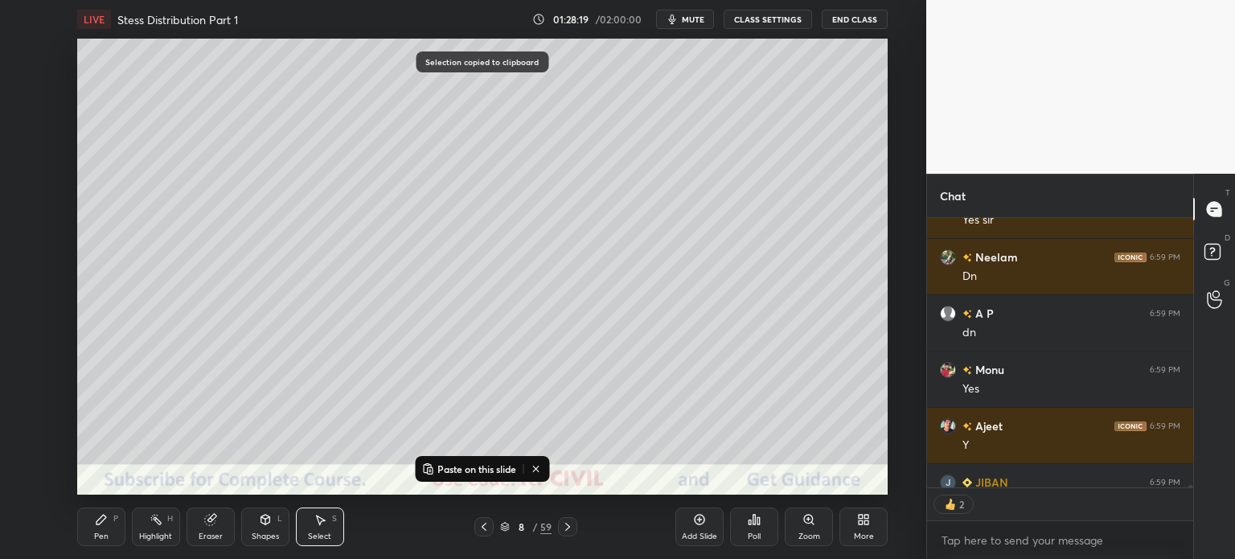
click at [569, 524] on icon at bounding box center [567, 526] width 13 height 13
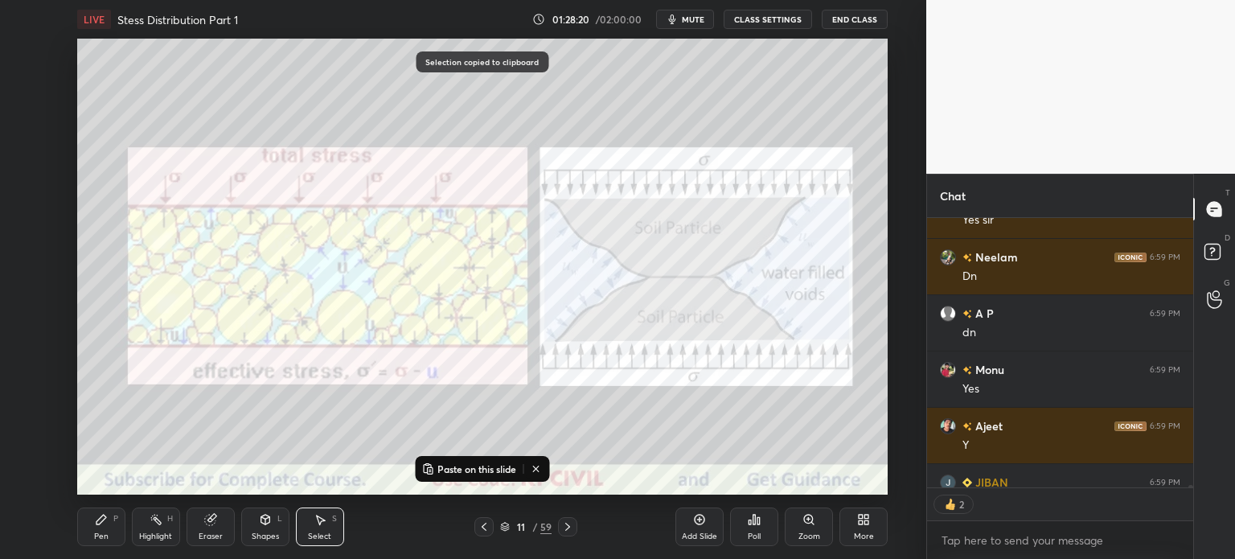
click at [569, 524] on icon at bounding box center [567, 526] width 13 height 13
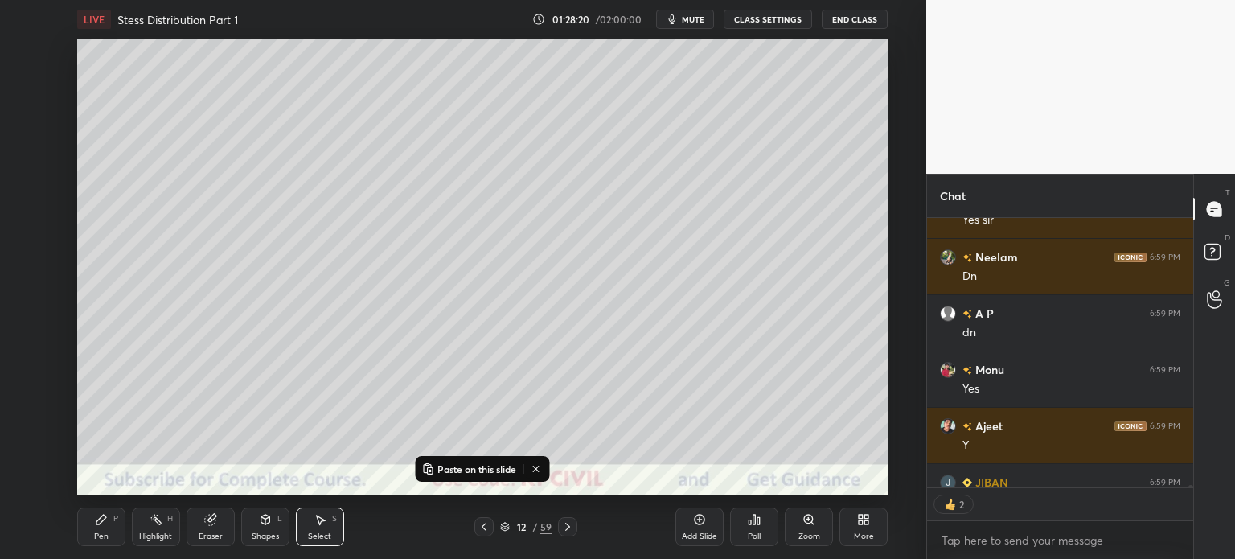
click at [569, 524] on icon at bounding box center [567, 526] width 13 height 13
click at [492, 472] on p "Paste on this slide" at bounding box center [477, 468] width 79 height 13
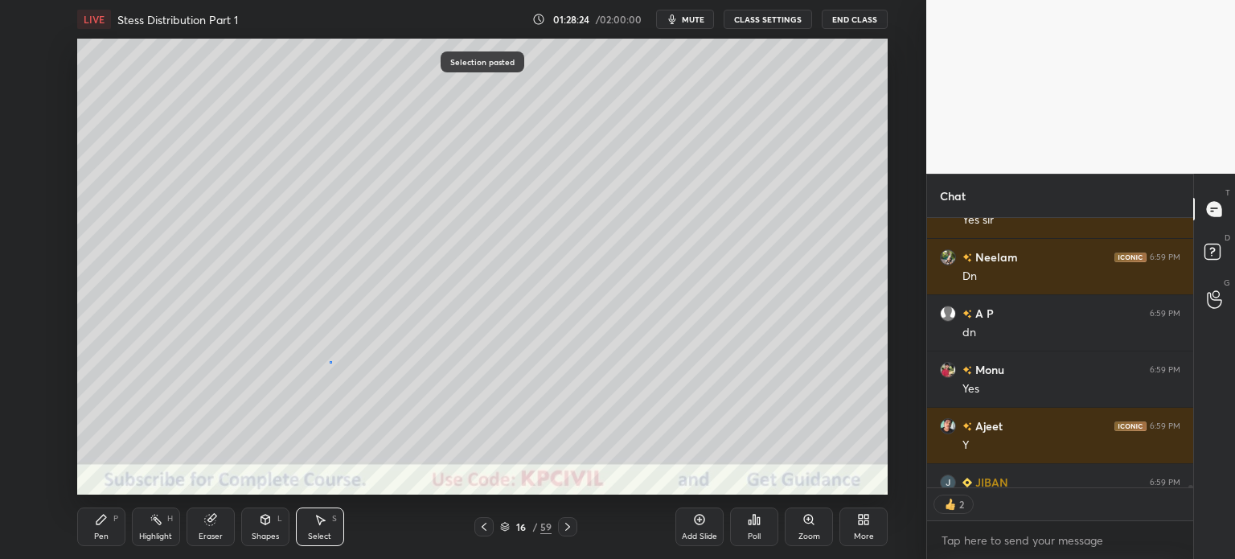
click at [331, 362] on div "0 ° Undo Copy Paste here Duplicate Duplicate to new slide Delete" at bounding box center [482, 267] width 811 height 456
click at [107, 540] on div "Pen" at bounding box center [101, 536] width 14 height 8
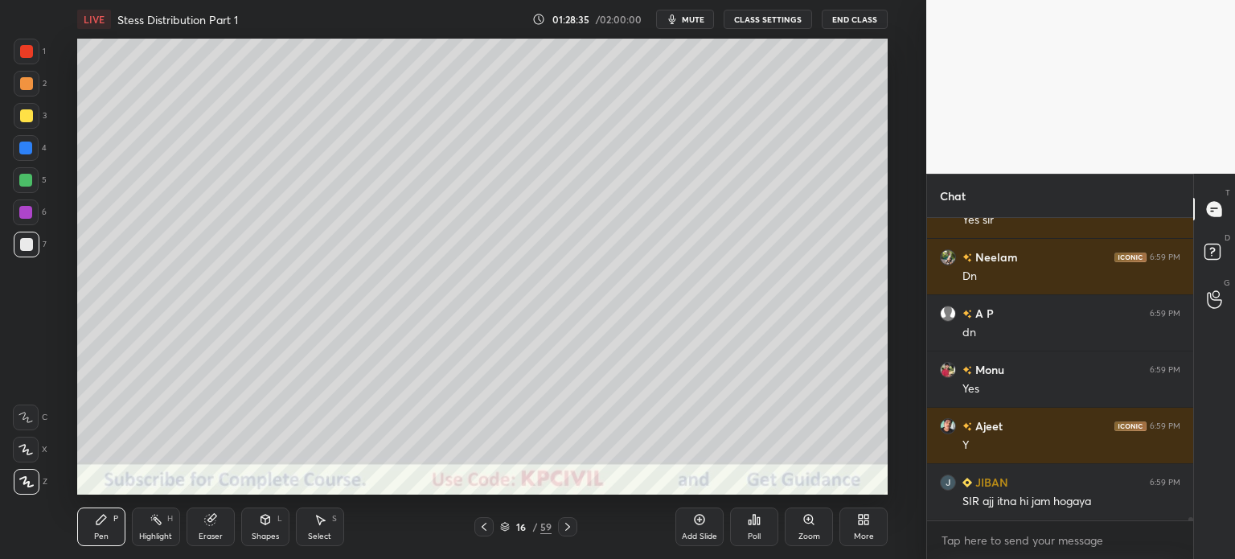
click at [209, 538] on div "Eraser" at bounding box center [211, 536] width 24 height 8
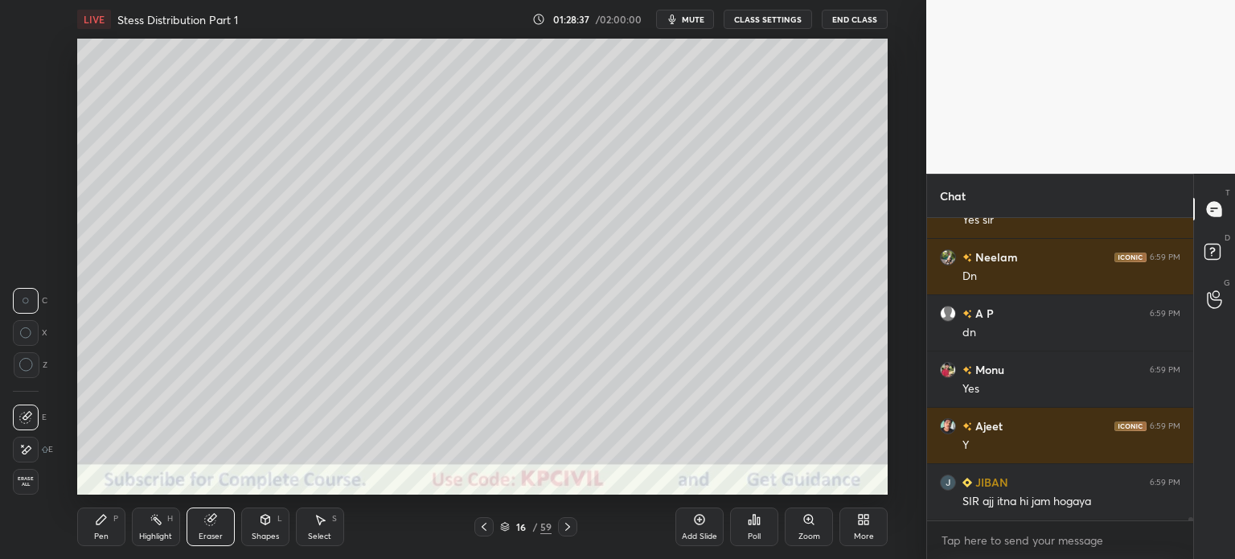
click at [107, 533] on div "Pen" at bounding box center [101, 536] width 14 height 8
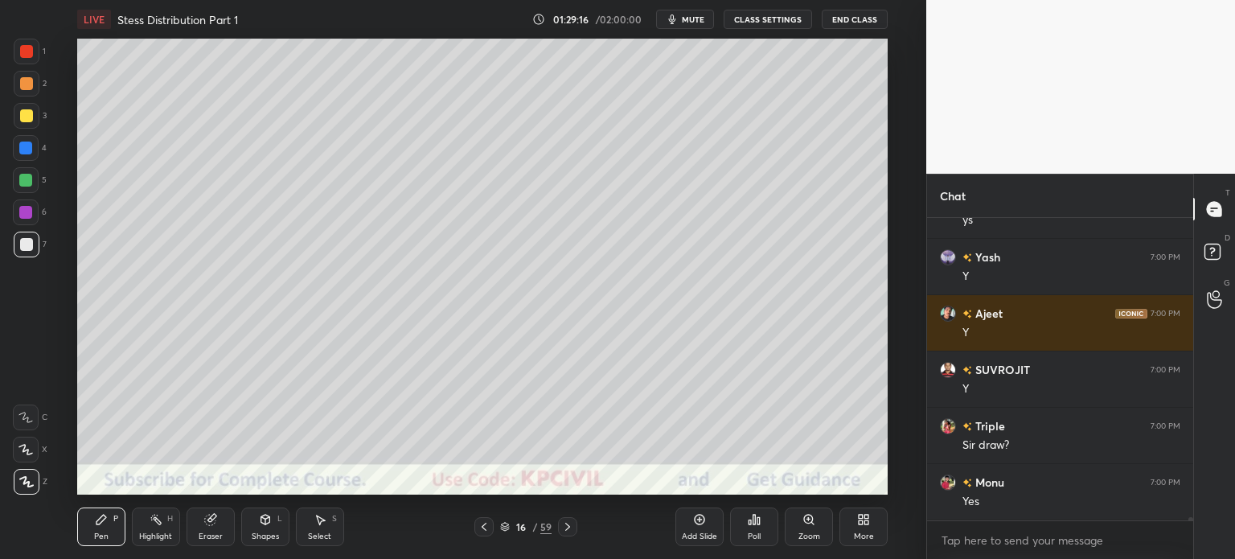
scroll to position [29695, 0]
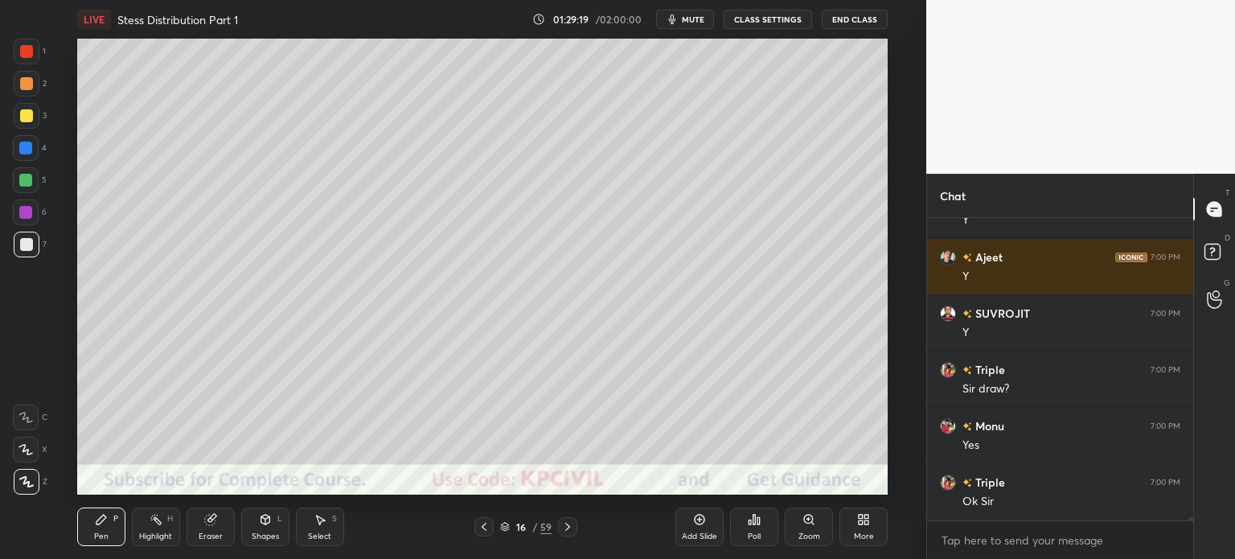
click at [205, 532] on div "Eraser" at bounding box center [211, 536] width 24 height 8
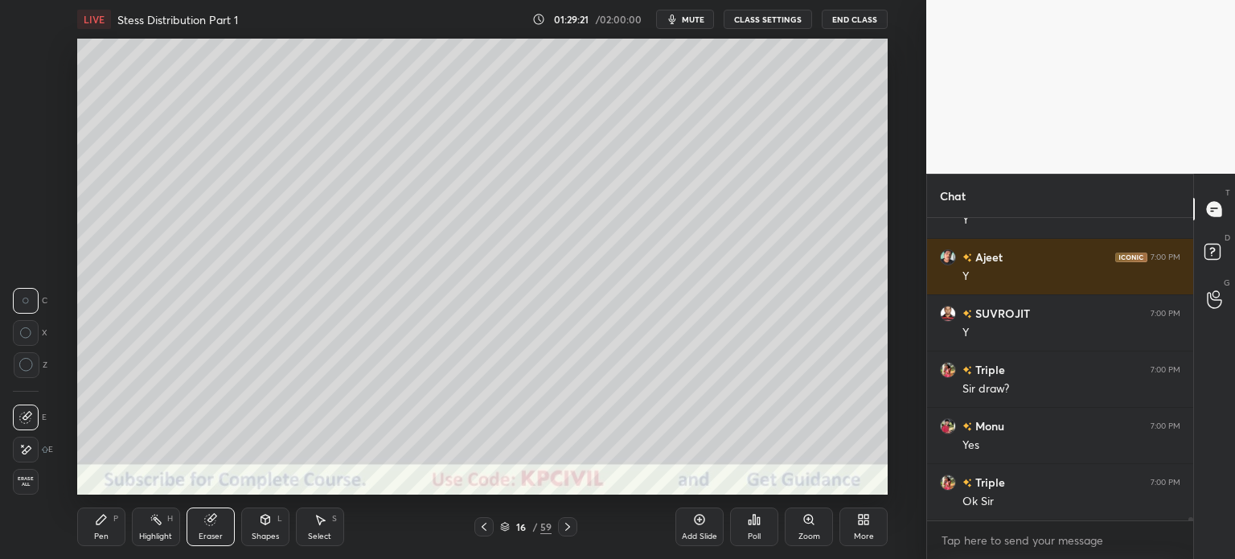
click at [97, 530] on div "Pen P" at bounding box center [101, 526] width 48 height 39
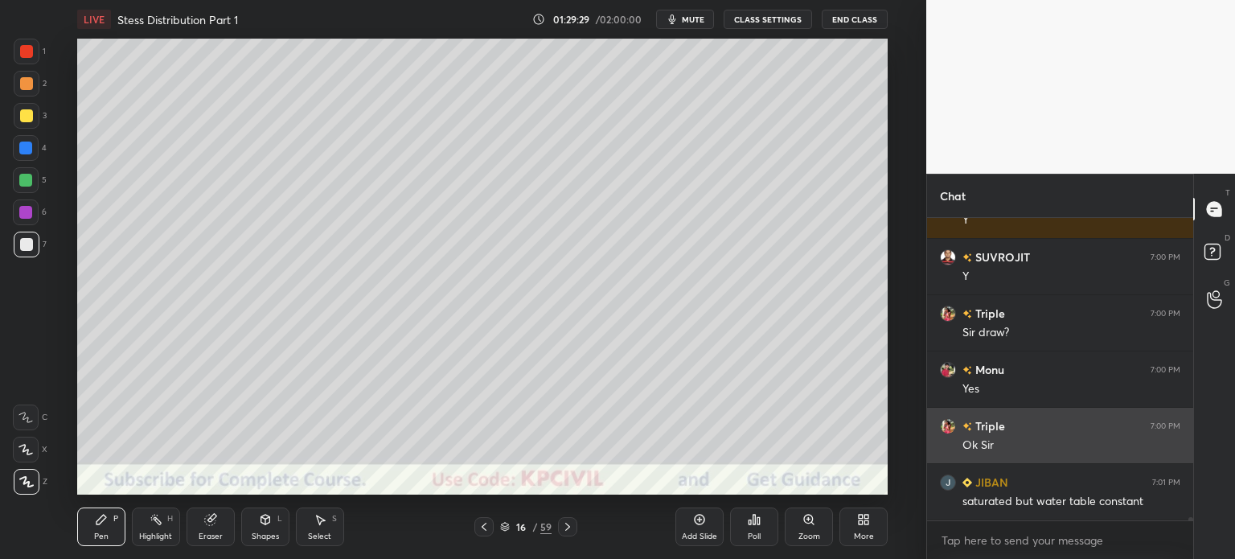
scroll to position [29808, 0]
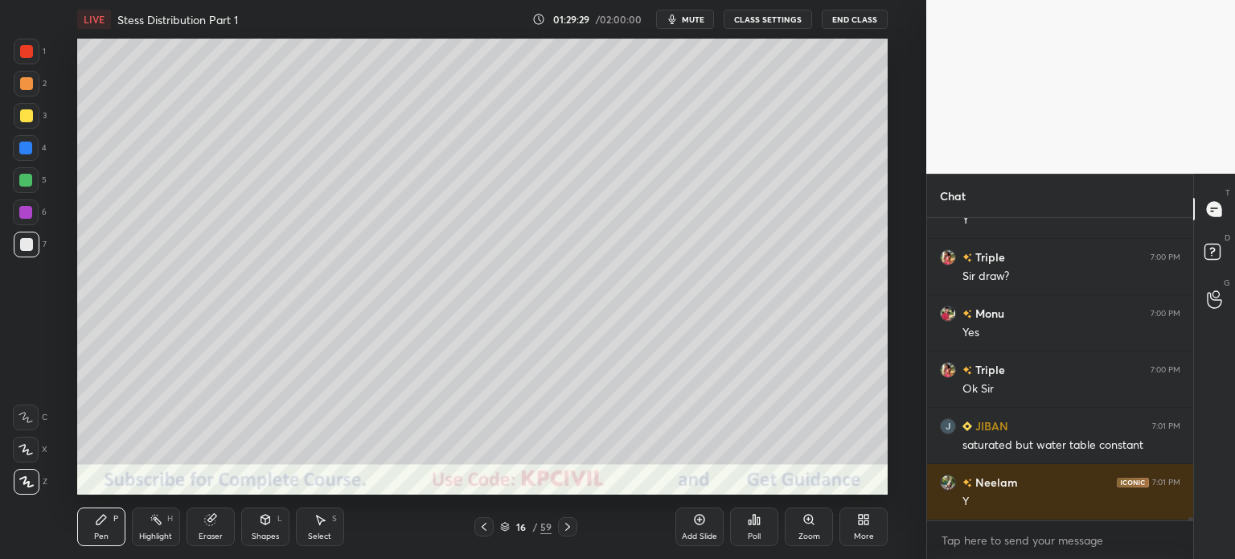
click at [206, 524] on icon at bounding box center [209, 520] width 10 height 10
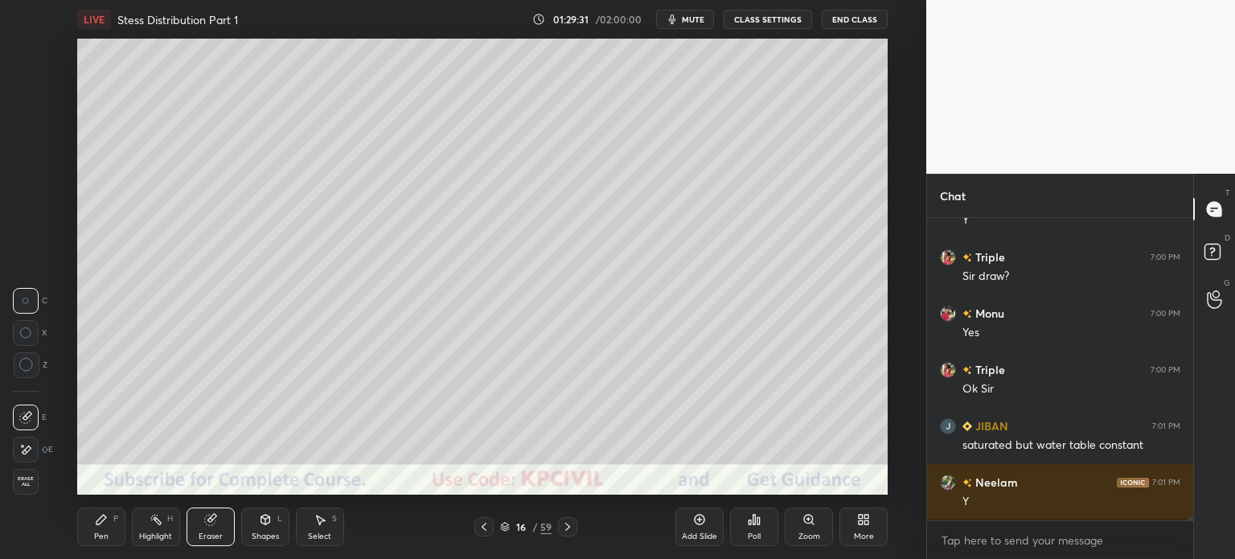
scroll to position [29864, 0]
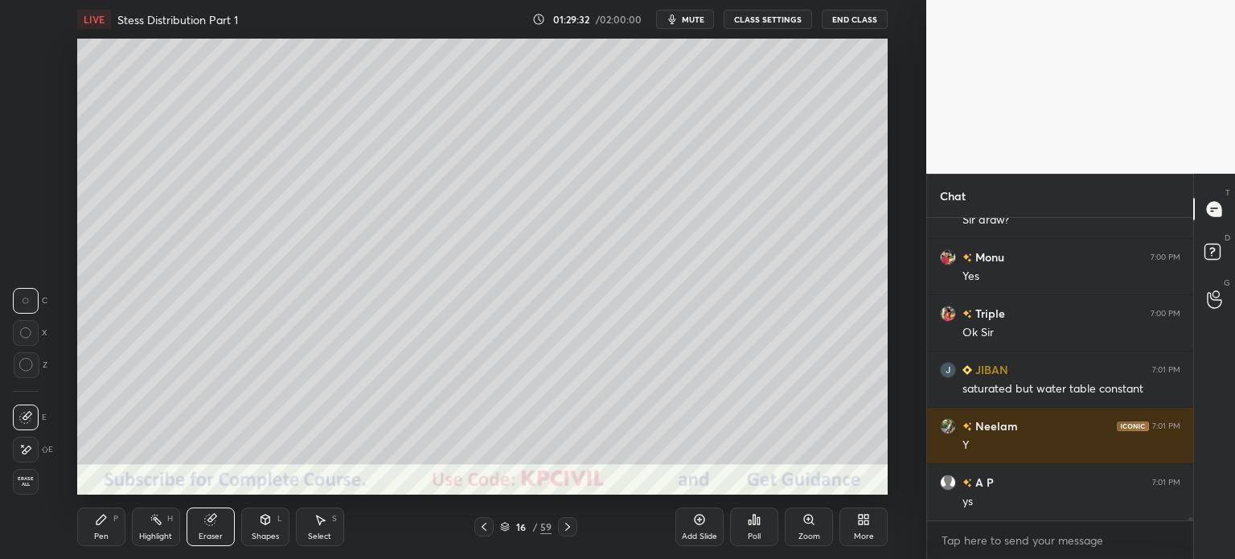
click at [93, 529] on div "Pen P" at bounding box center [101, 526] width 48 height 39
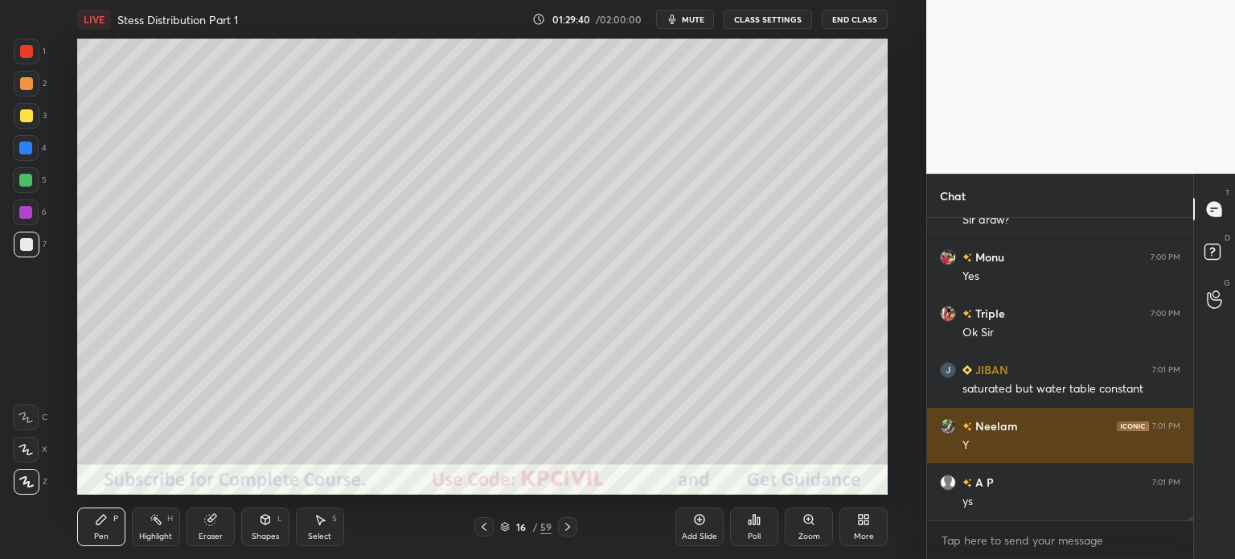
scroll to position [29921, 0]
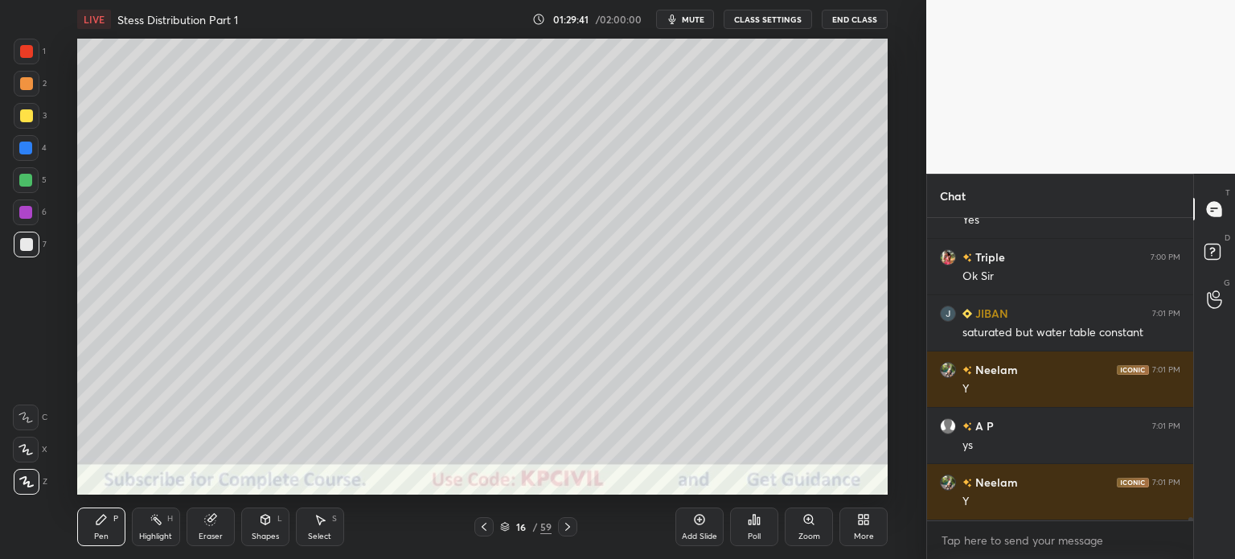
click at [205, 536] on div "Eraser" at bounding box center [211, 536] width 24 height 8
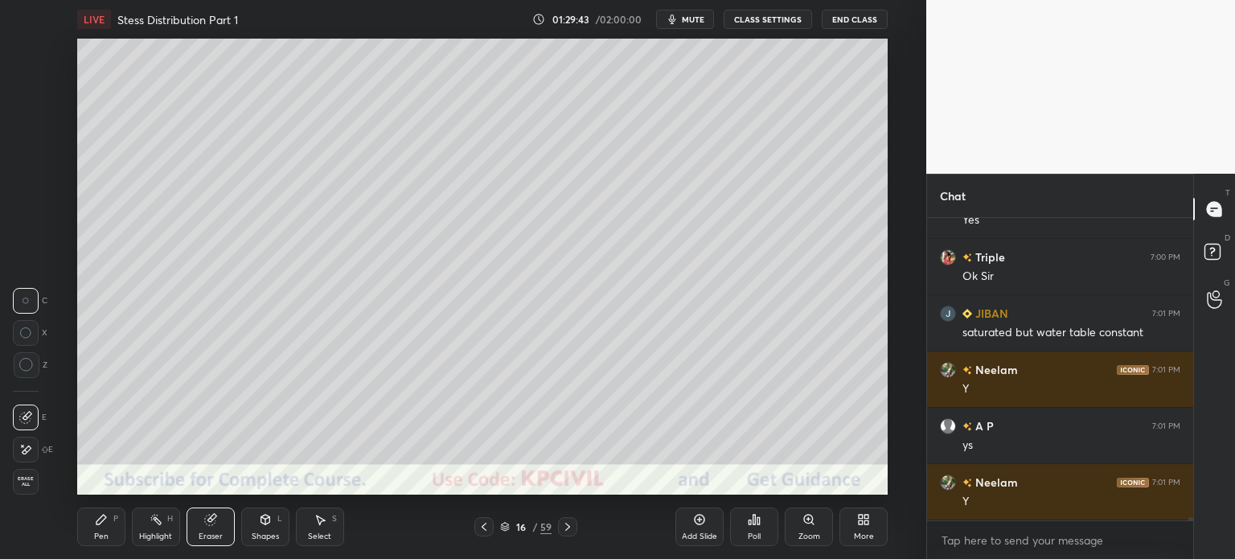
click at [87, 536] on div "Pen P" at bounding box center [101, 526] width 48 height 39
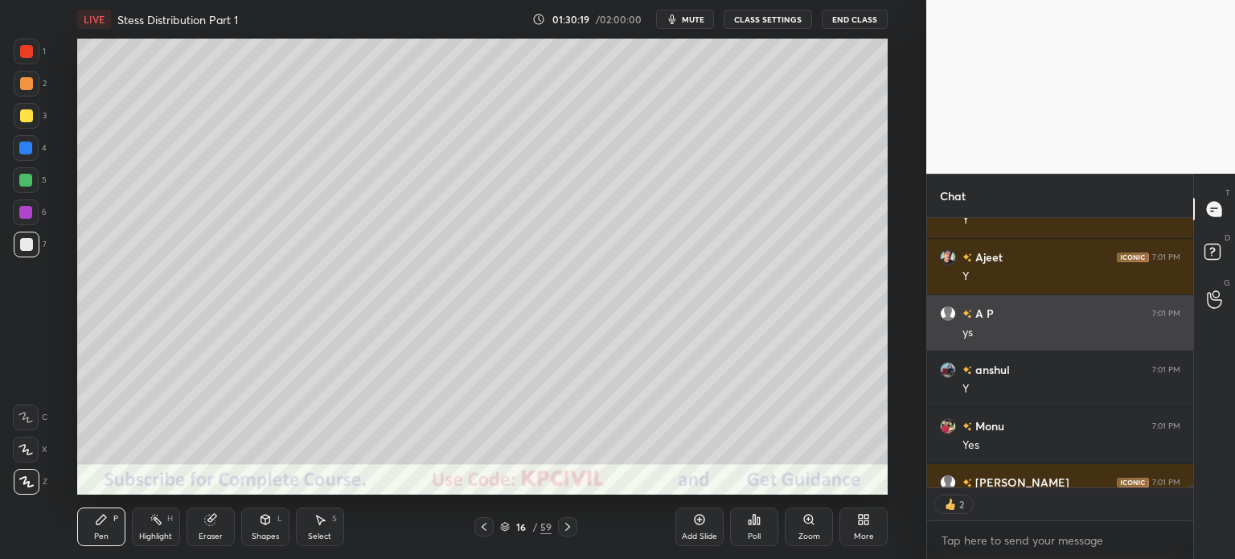
scroll to position [30459, 0]
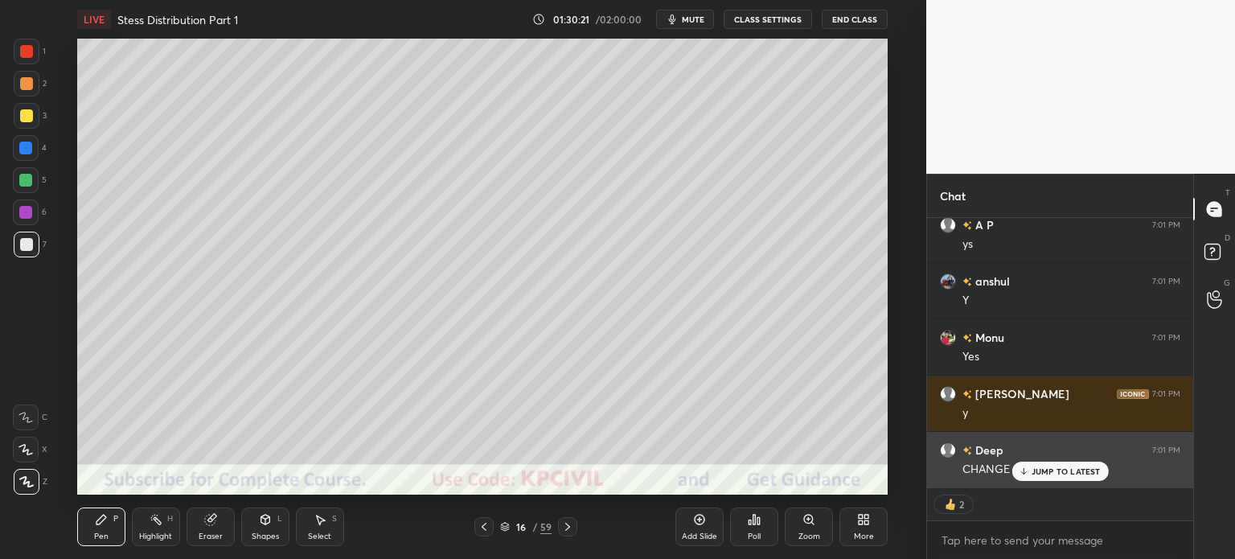
click at [1052, 475] on p "JUMP TO LATEST" at bounding box center [1066, 471] width 69 height 10
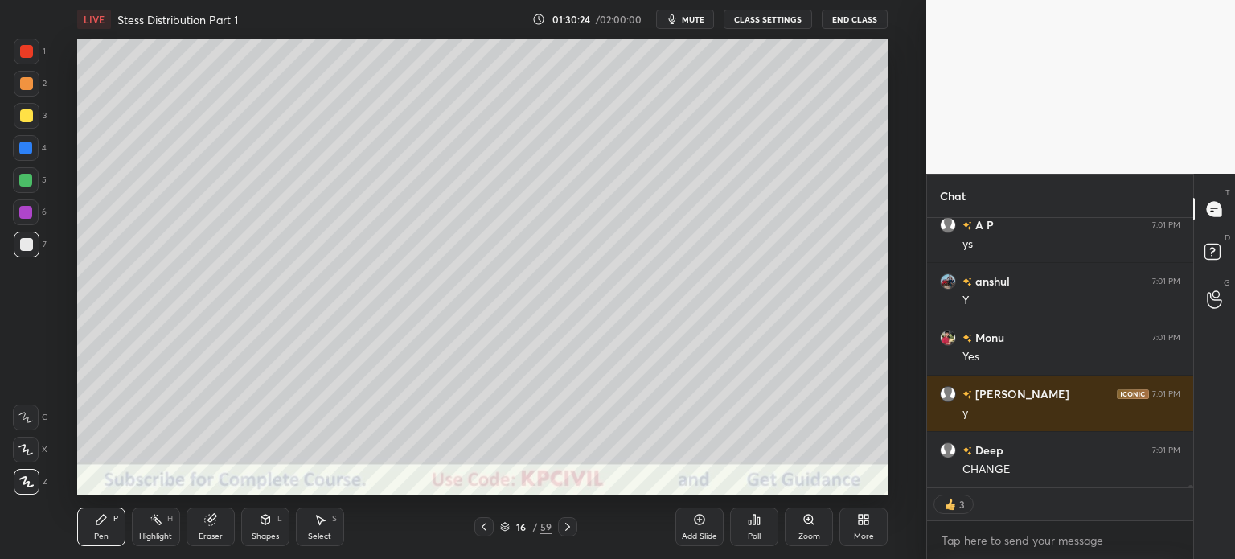
click at [20, 119] on div at bounding box center [26, 115] width 13 height 13
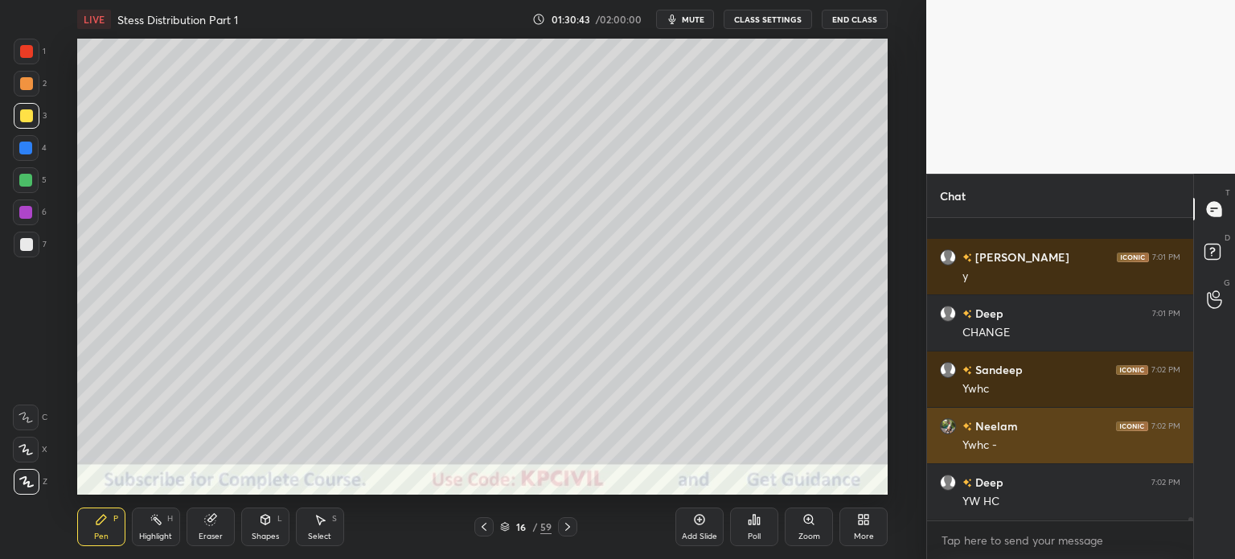
scroll to position [30709, 0]
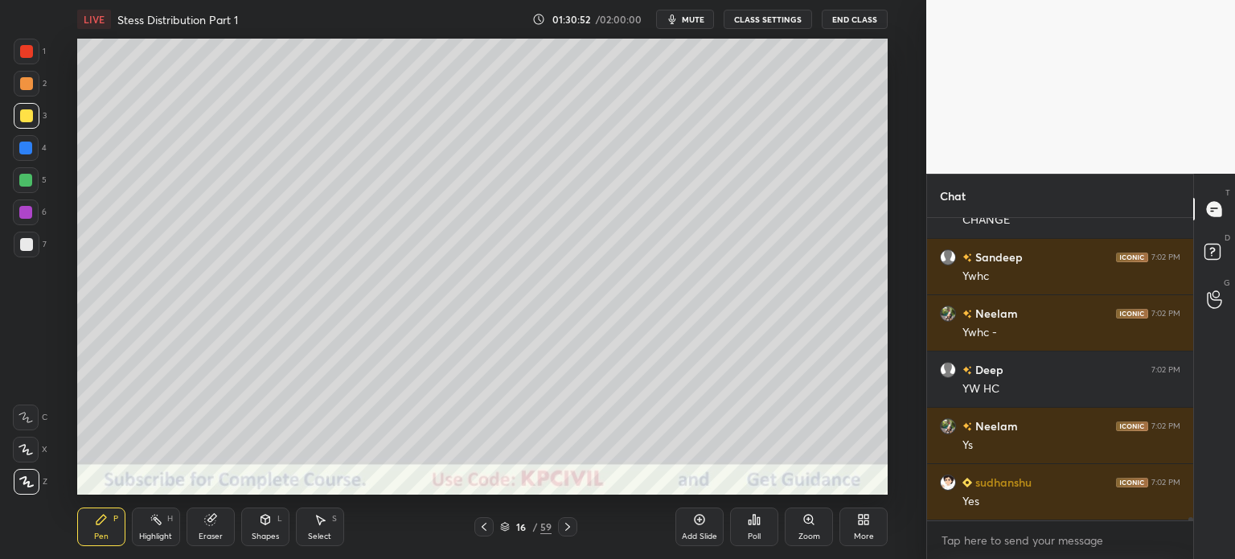
click at [206, 530] on div "Eraser" at bounding box center [211, 526] width 48 height 39
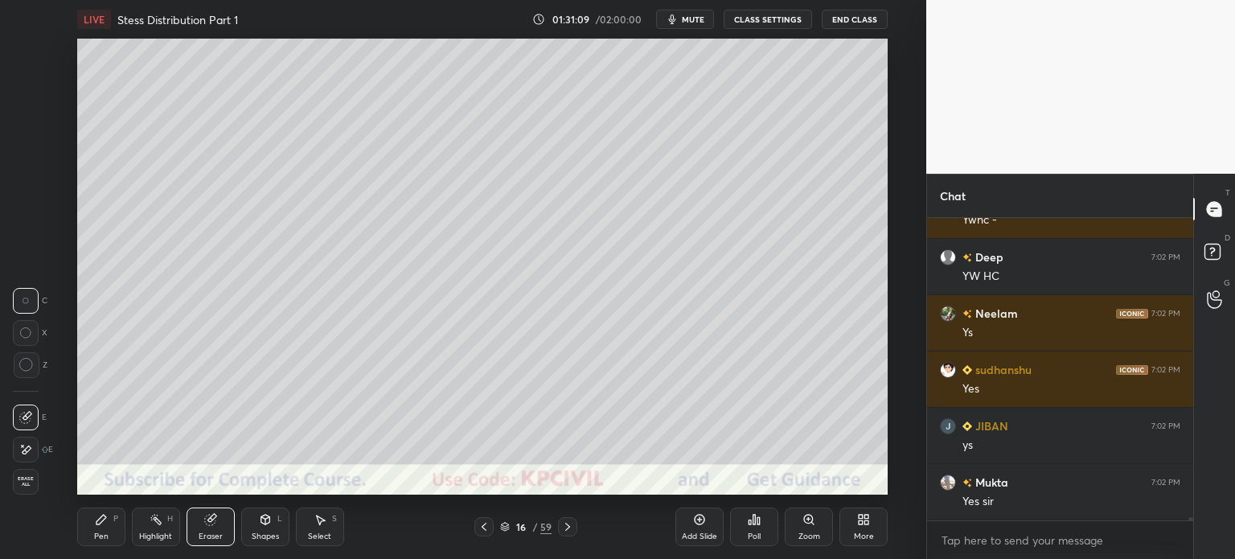
scroll to position [30878, 0]
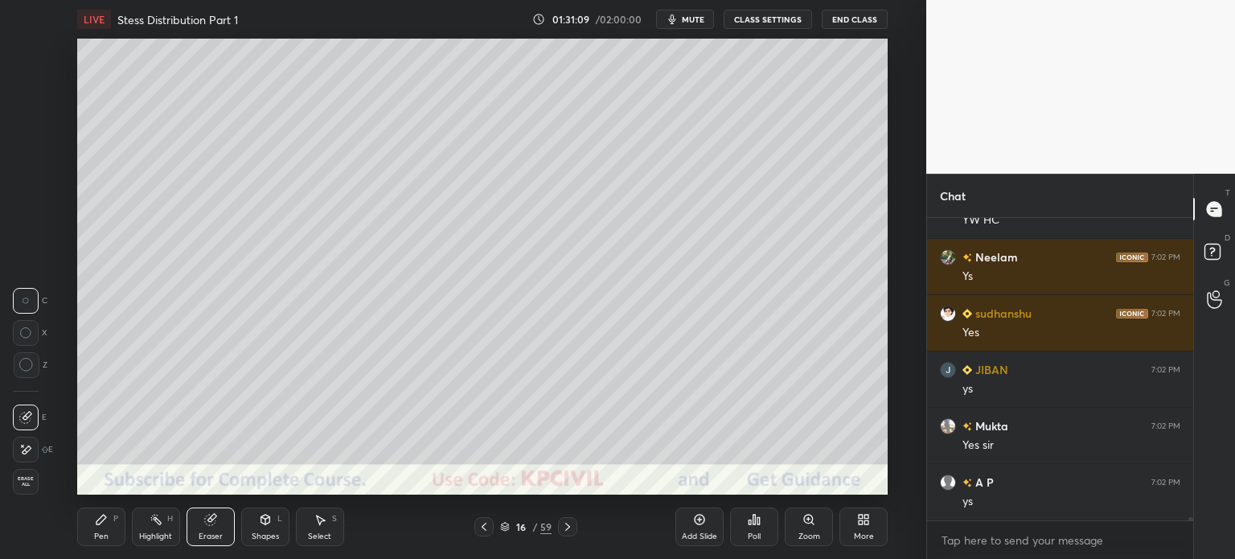
click at [95, 530] on div "Pen P" at bounding box center [101, 526] width 48 height 39
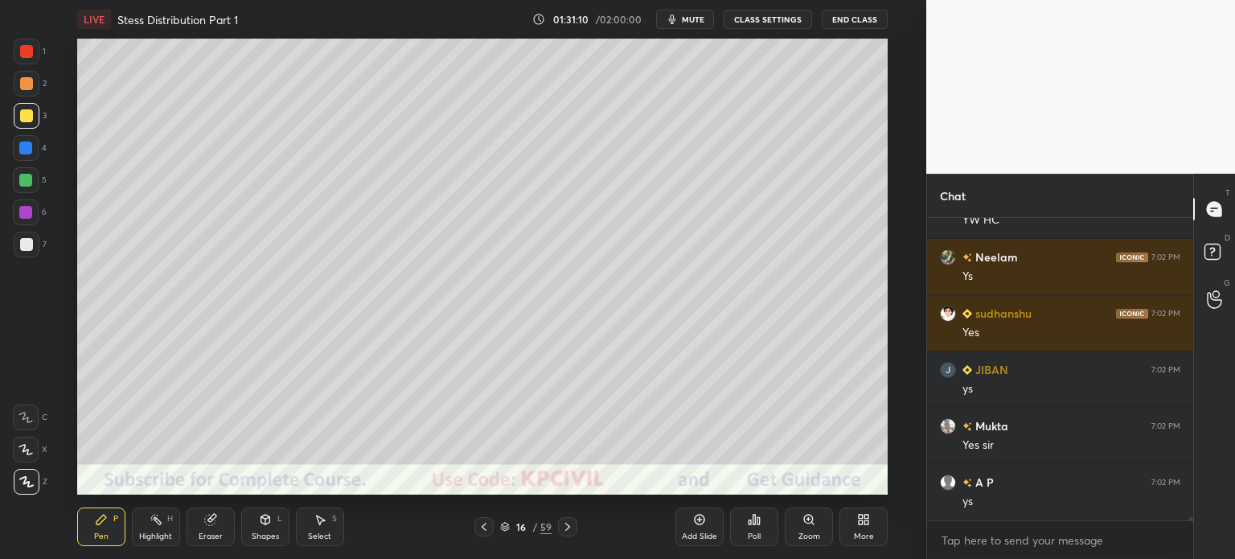
scroll to position [30934, 0]
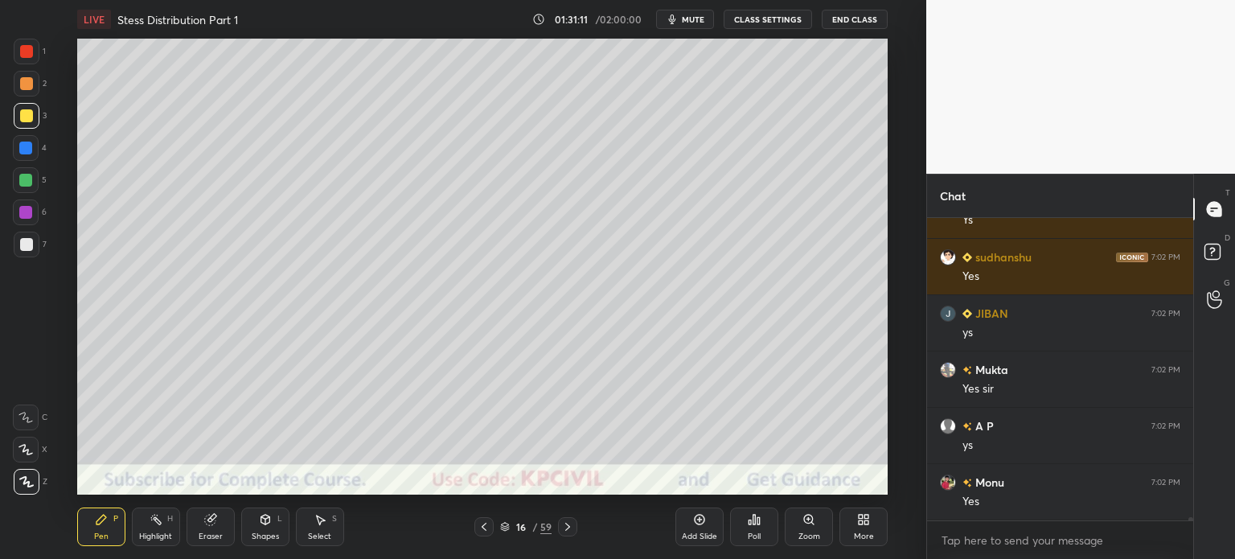
click at [318, 540] on div "Select" at bounding box center [319, 536] width 23 height 8
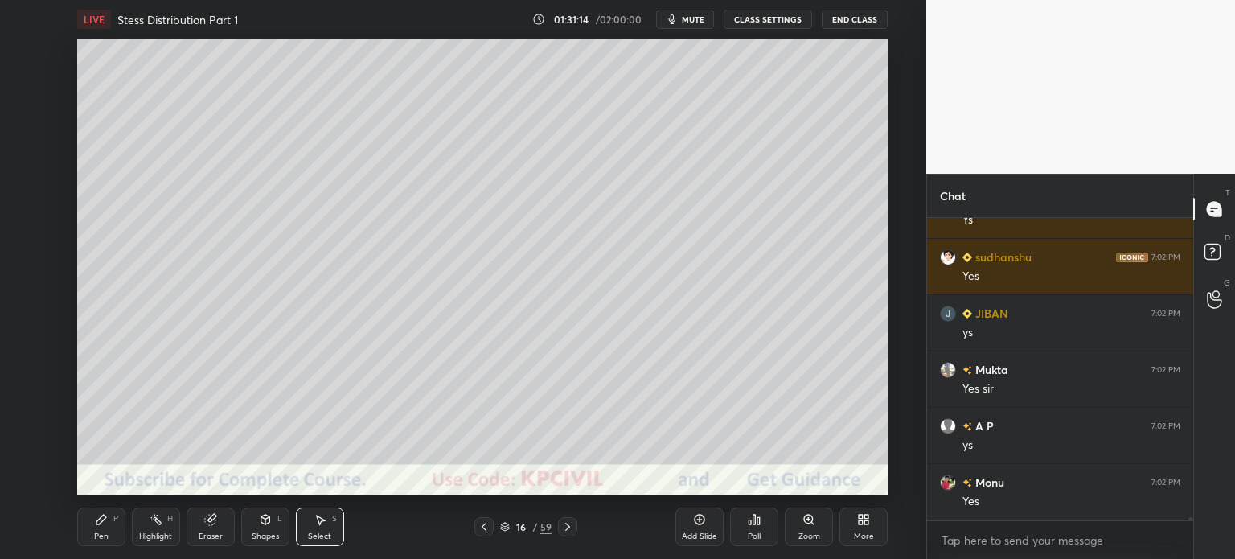
click at [101, 528] on div "Pen P" at bounding box center [101, 526] width 48 height 39
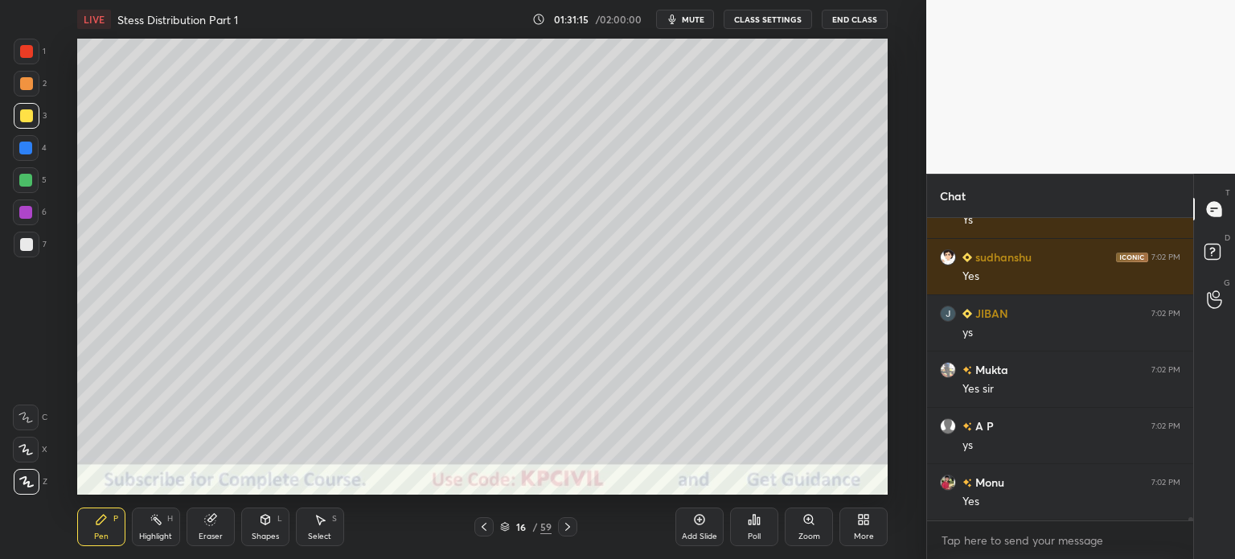
click at [23, 245] on div at bounding box center [26, 244] width 13 height 13
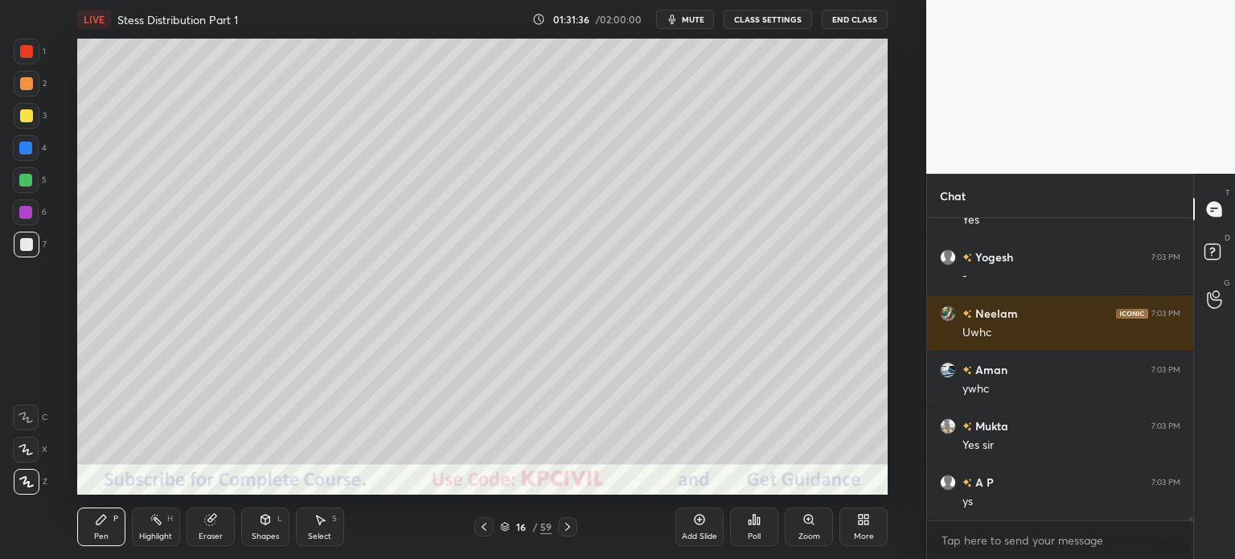
scroll to position [31272, 0]
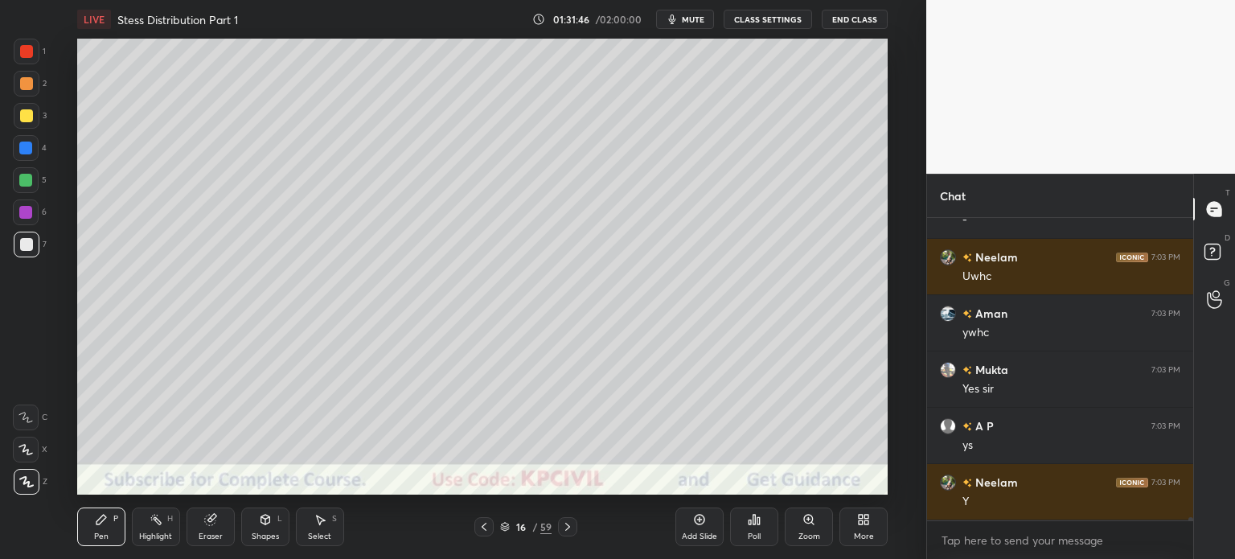
click at [206, 536] on div "Eraser" at bounding box center [211, 536] width 24 height 8
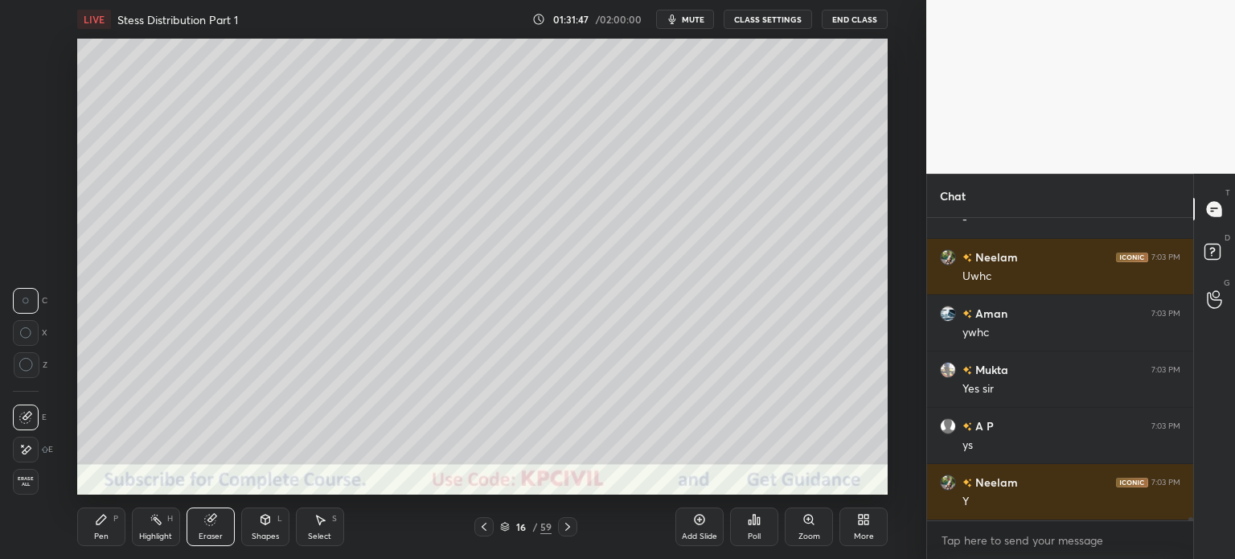
scroll to position [31328, 0]
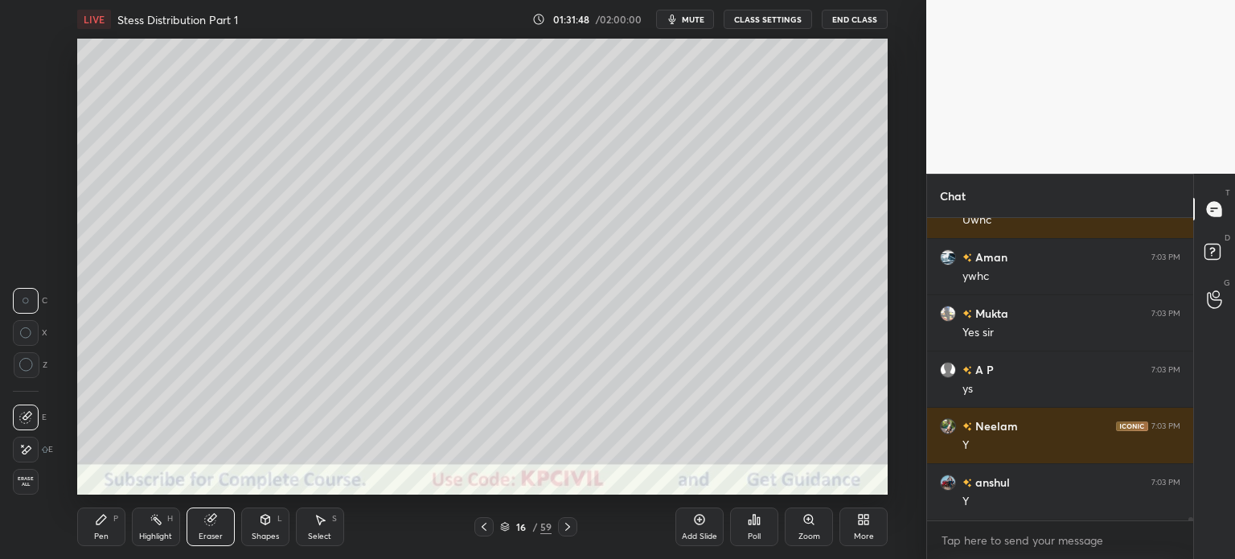
click at [91, 536] on div "Pen P" at bounding box center [101, 526] width 48 height 39
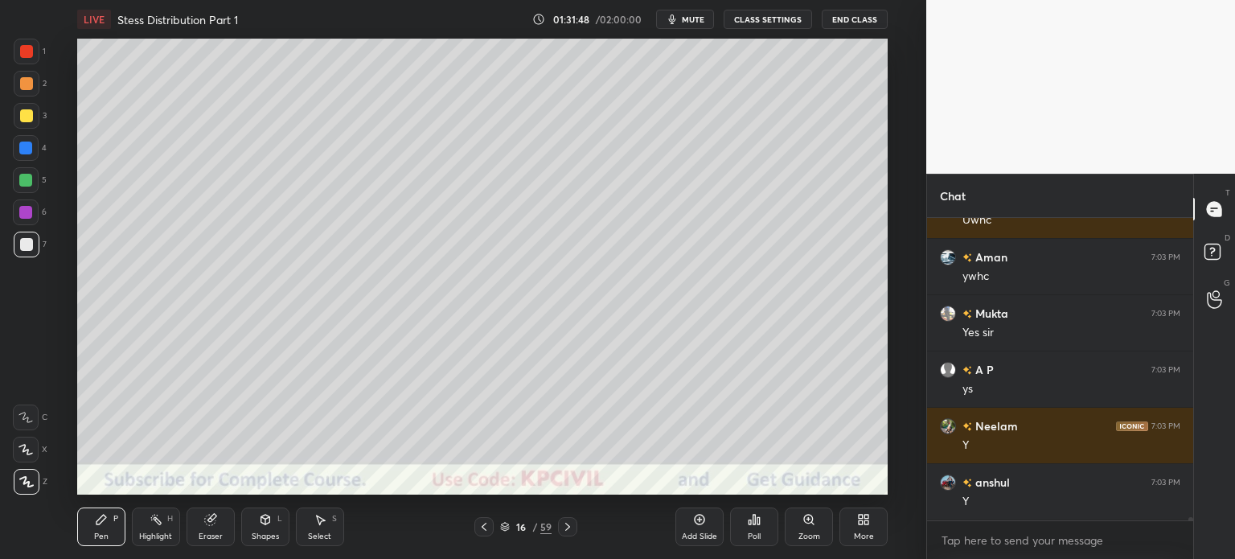
click at [92, 534] on div "Pen P" at bounding box center [101, 526] width 48 height 39
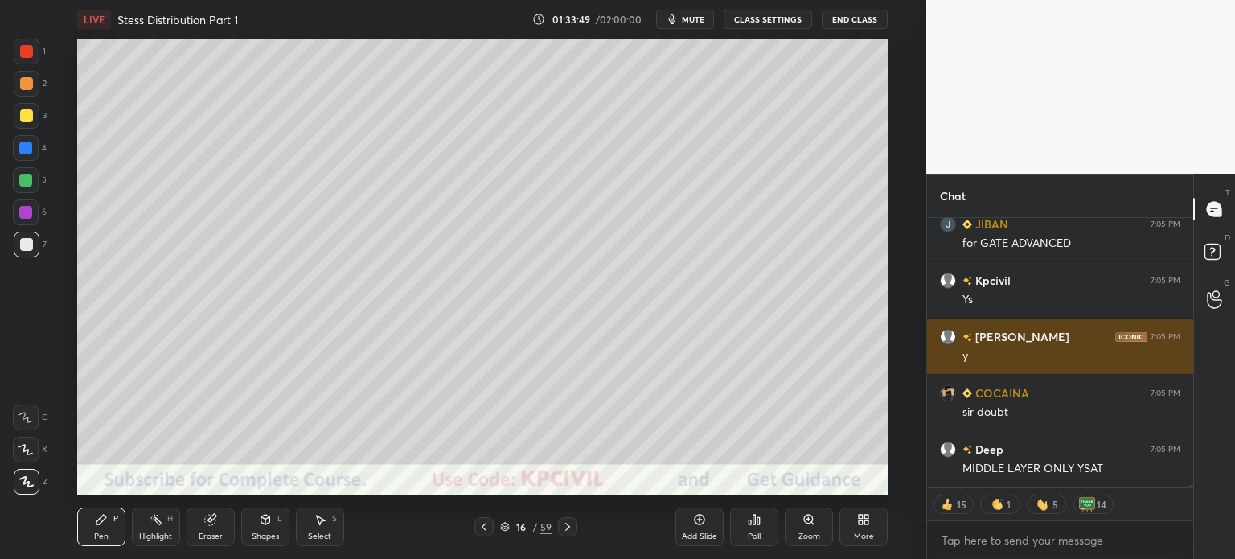
scroll to position [32797, 0]
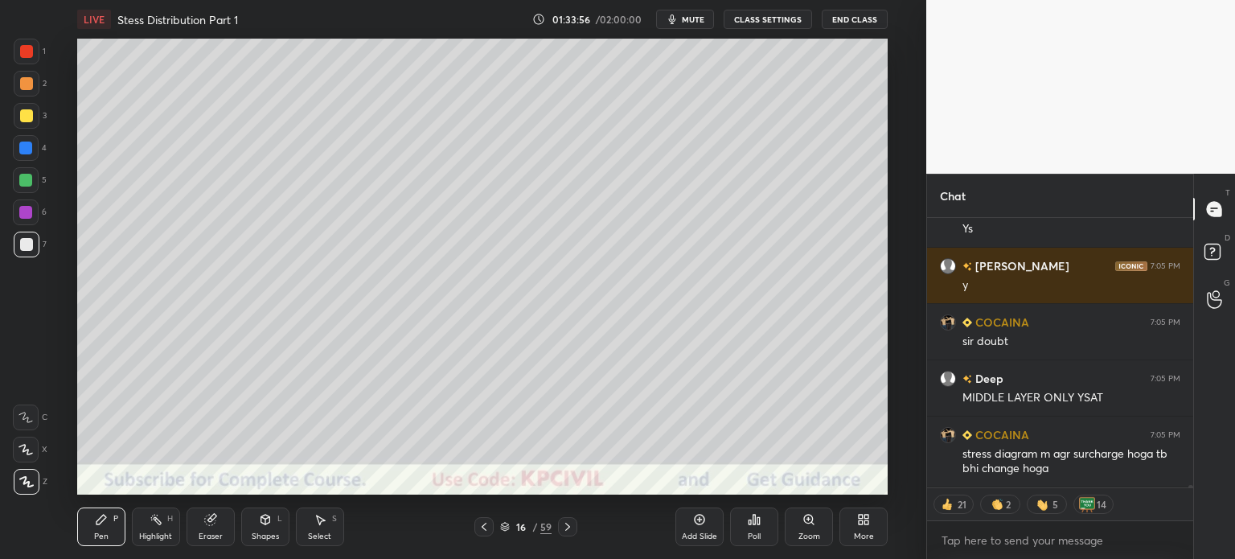
click at [213, 543] on div "Eraser" at bounding box center [211, 526] width 48 height 39
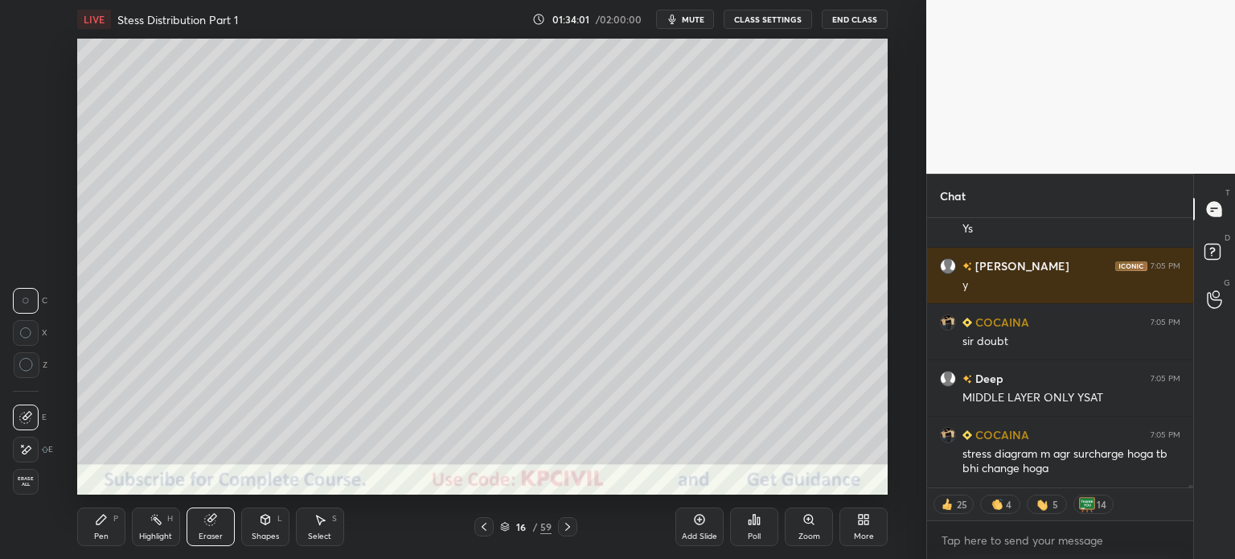
click at [94, 537] on div "Pen" at bounding box center [101, 536] width 14 height 8
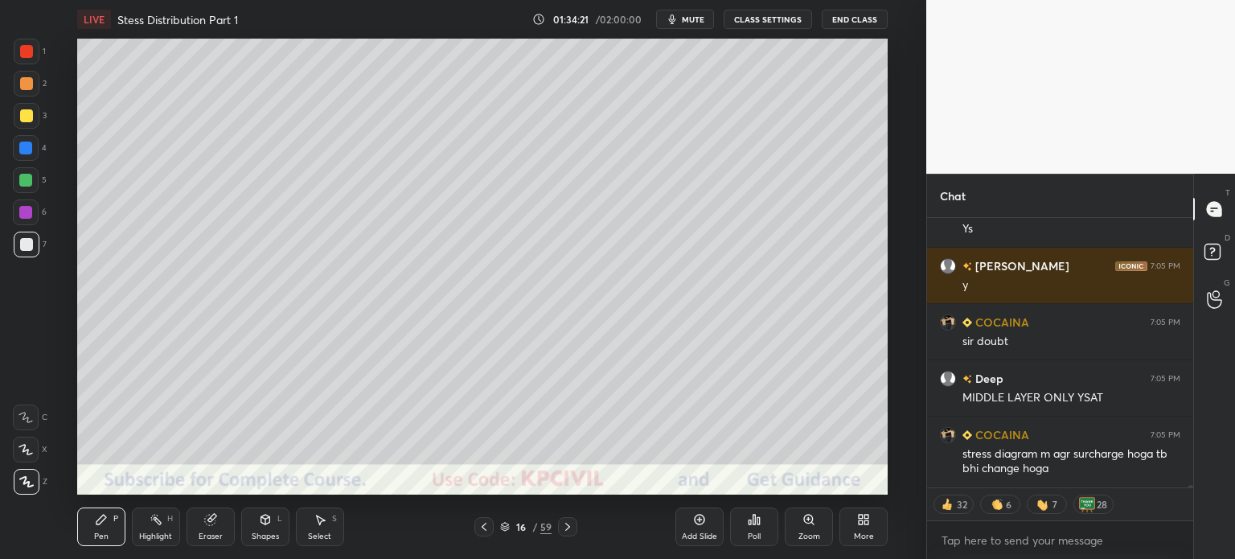
click at [569, 533] on div at bounding box center [567, 526] width 19 height 19
click at [23, 92] on div at bounding box center [27, 84] width 26 height 26
click at [23, 245] on div at bounding box center [26, 244] width 13 height 13
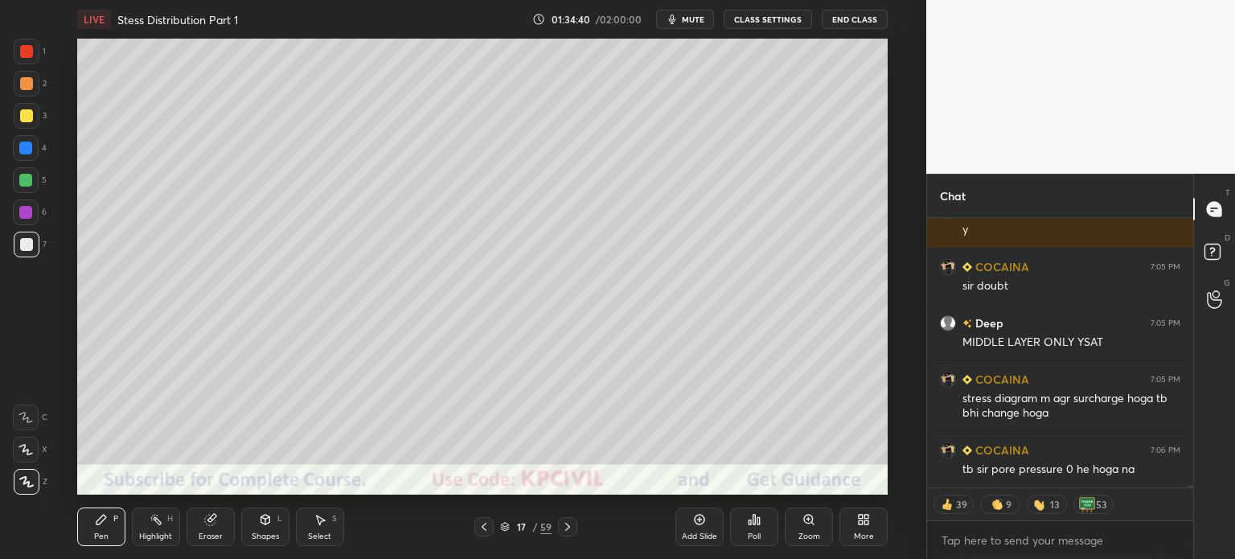
click at [318, 533] on div "Select" at bounding box center [319, 536] width 23 height 8
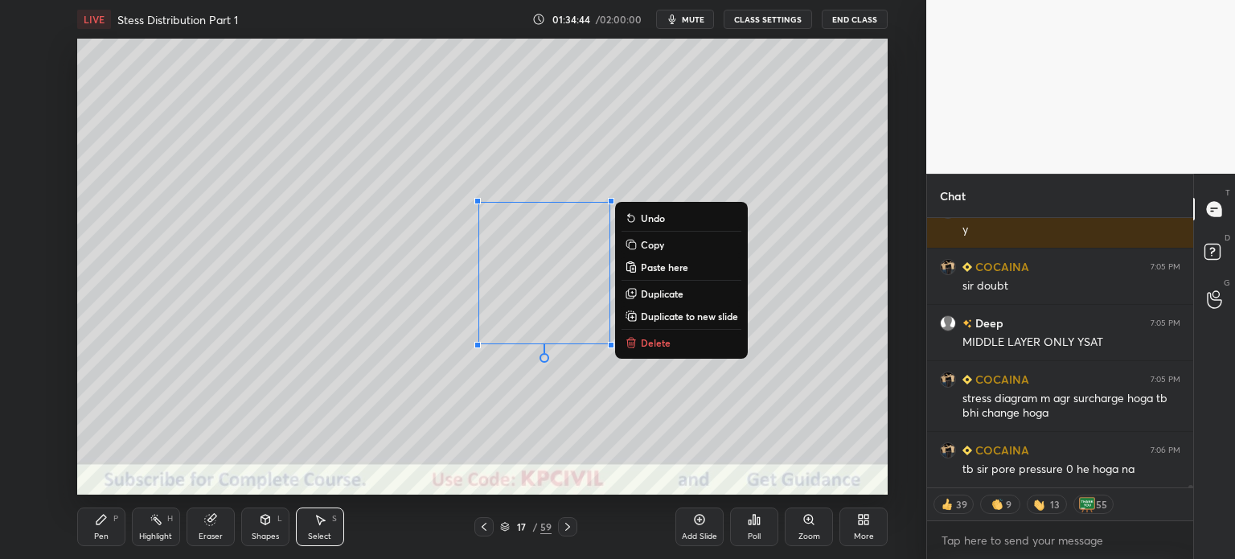
click at [95, 536] on div "Pen" at bounding box center [101, 536] width 14 height 8
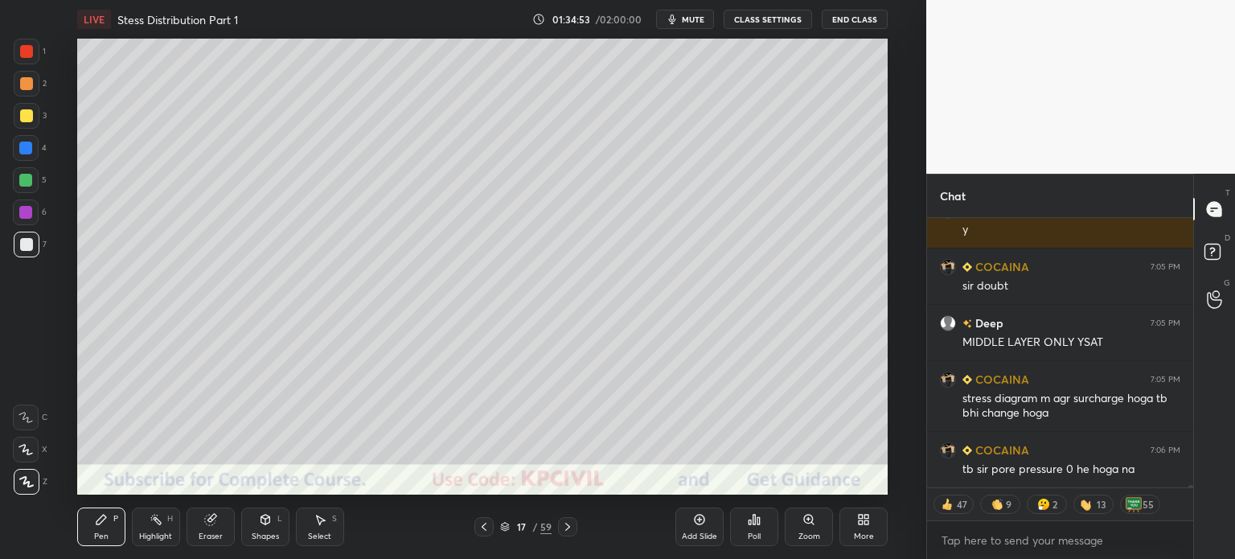
click at [212, 532] on div "Eraser" at bounding box center [211, 536] width 24 height 8
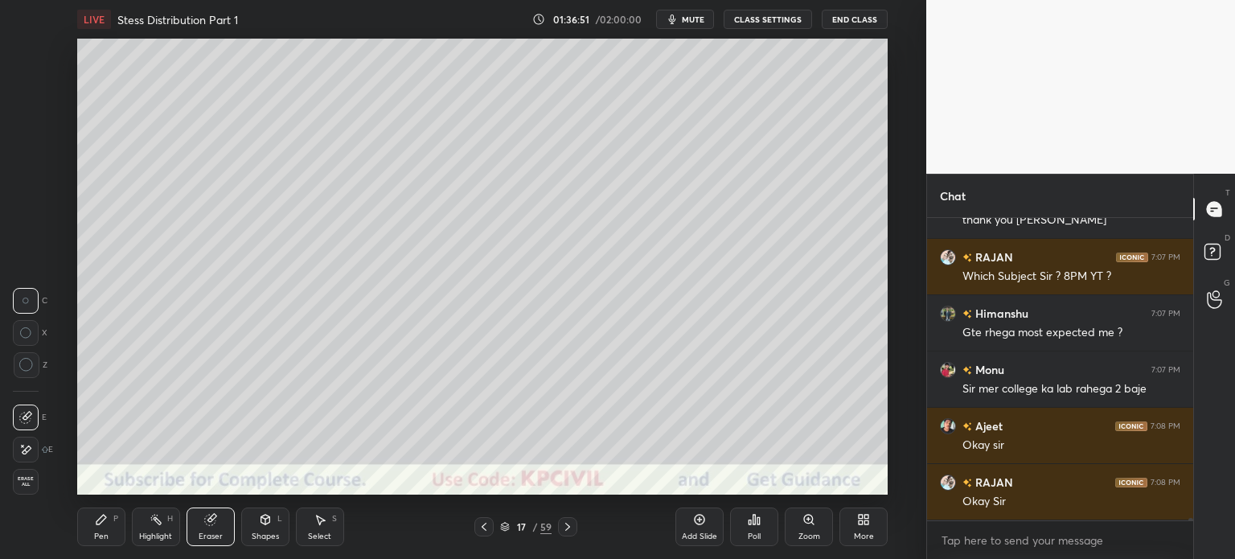
scroll to position [34542, 0]
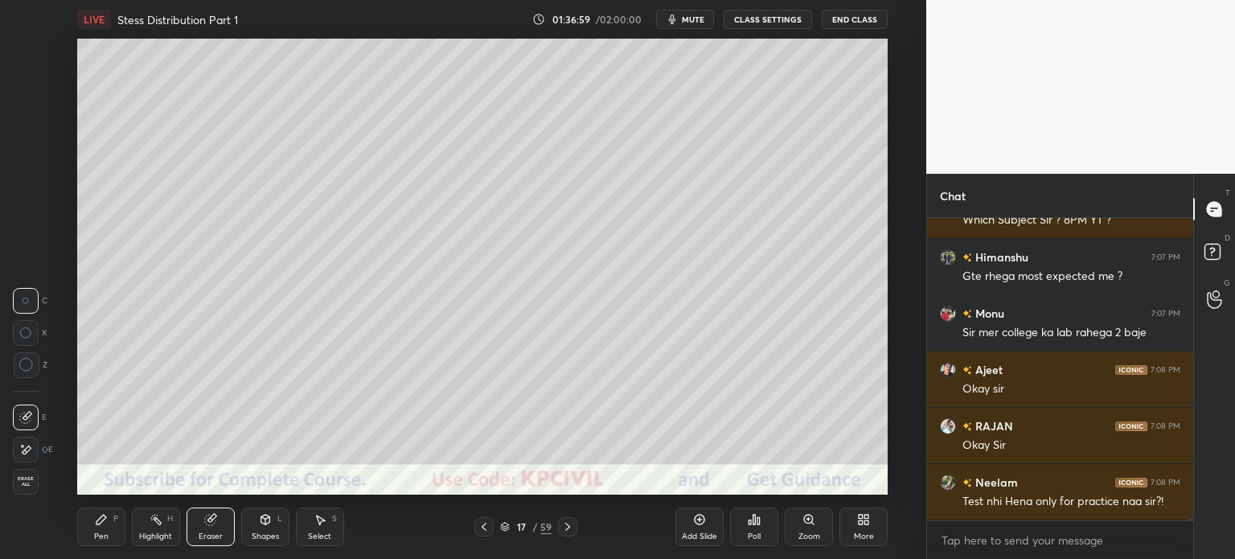
click at [93, 524] on div "Pen P" at bounding box center [101, 526] width 48 height 39
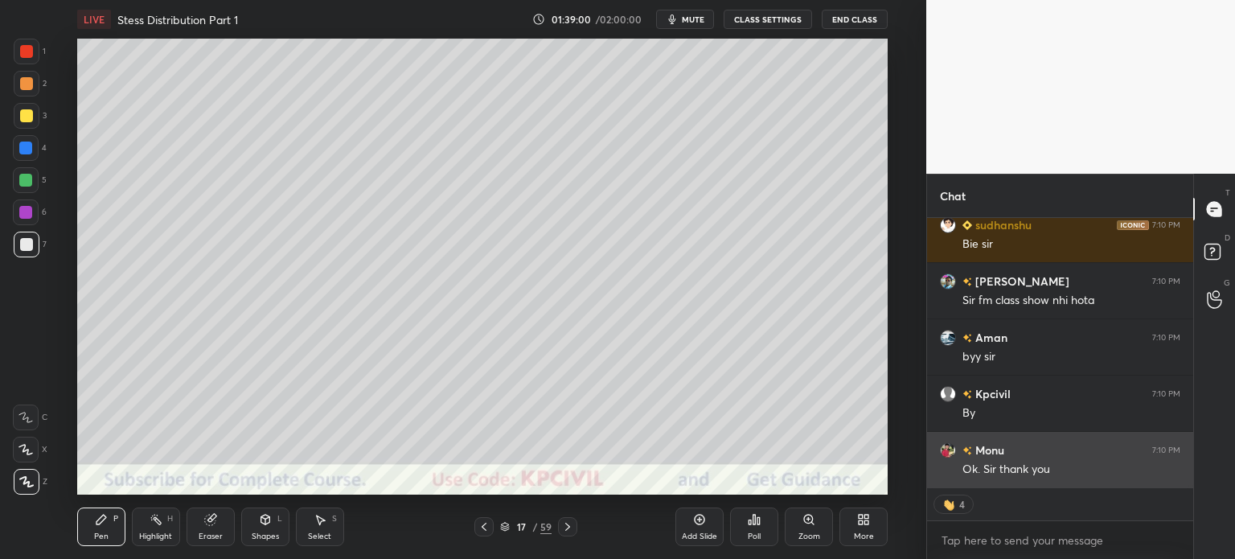
scroll to position [30024, 0]
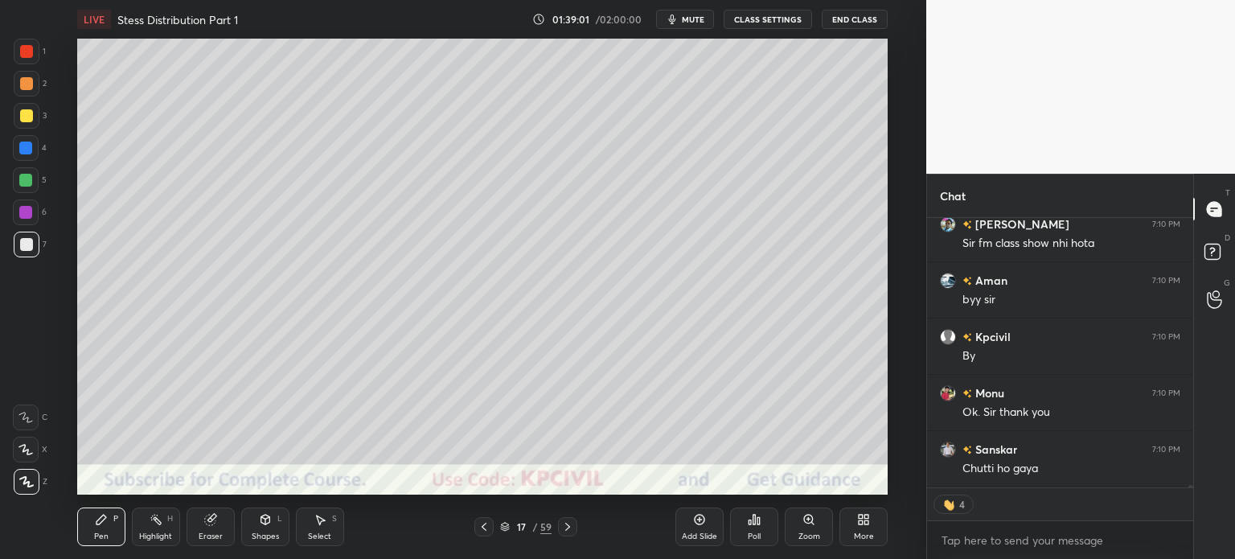
click at [850, 18] on button "End Class" at bounding box center [855, 19] width 66 height 19
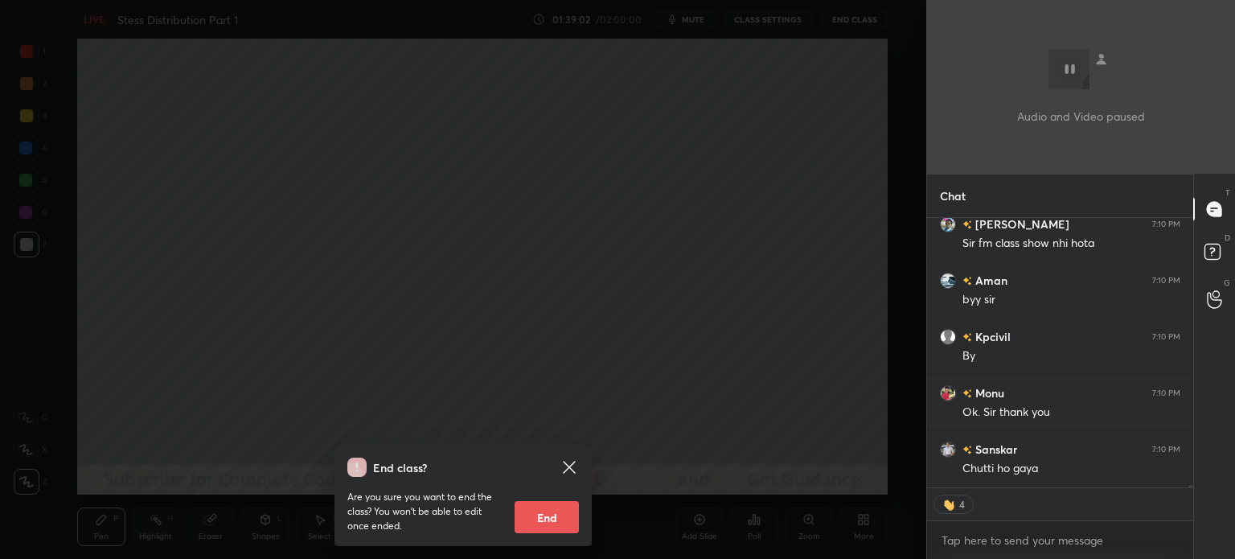
click at [553, 510] on button "End" at bounding box center [547, 517] width 64 height 32
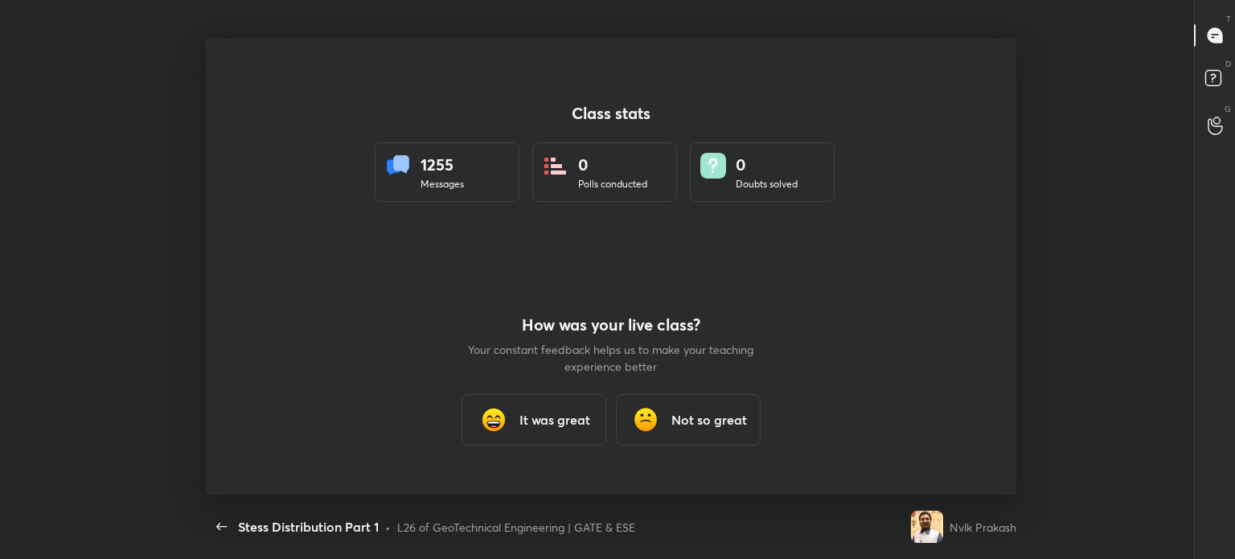
scroll to position [0, 0]
type textarea "x"
